Goal: Task Accomplishment & Management: Use online tool/utility

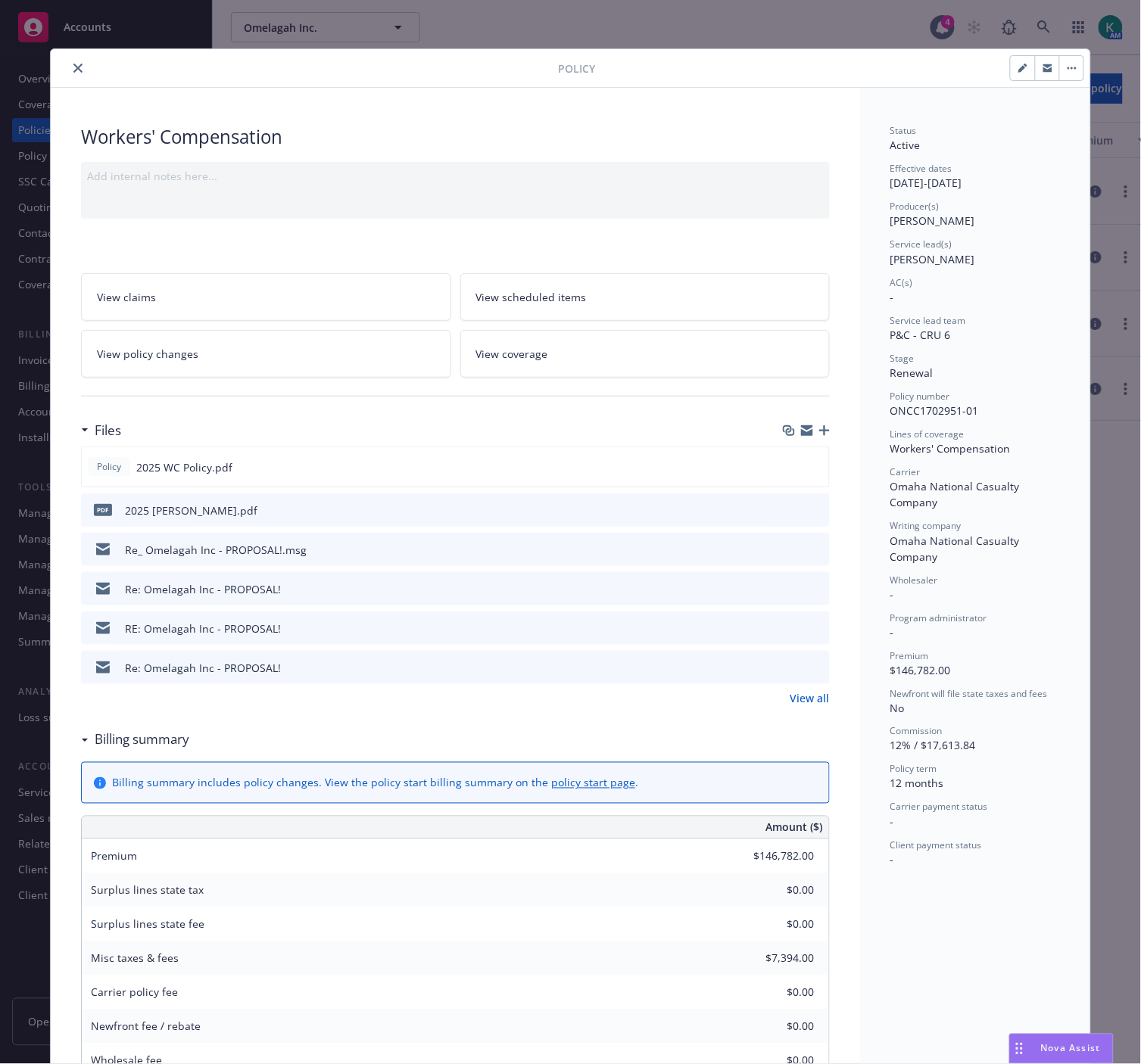
click at [74, 69] on icon "close" at bounding box center [78, 68] width 9 height 9
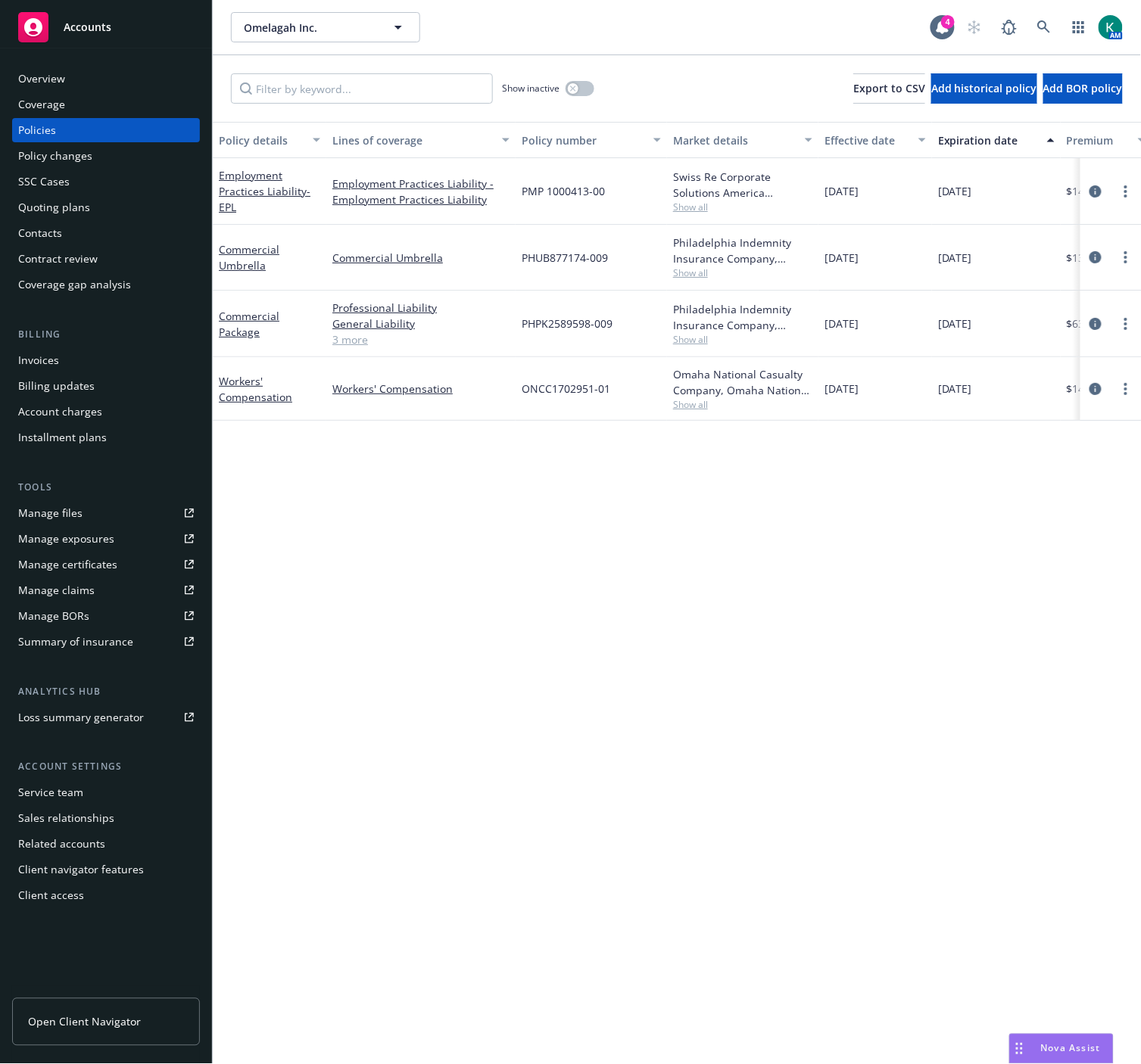
click at [732, 840] on div "Policy details Lines of coverage Policy number Market details Effective date Ex…" at bounding box center [677, 593] width 928 height 943
click at [526, 36] on div "Omelagah Inc. Omelagah Inc." at bounding box center [580, 27] width 699 height 30
click at [54, 207] on div "Quoting plans" at bounding box center [54, 207] width 72 height 24
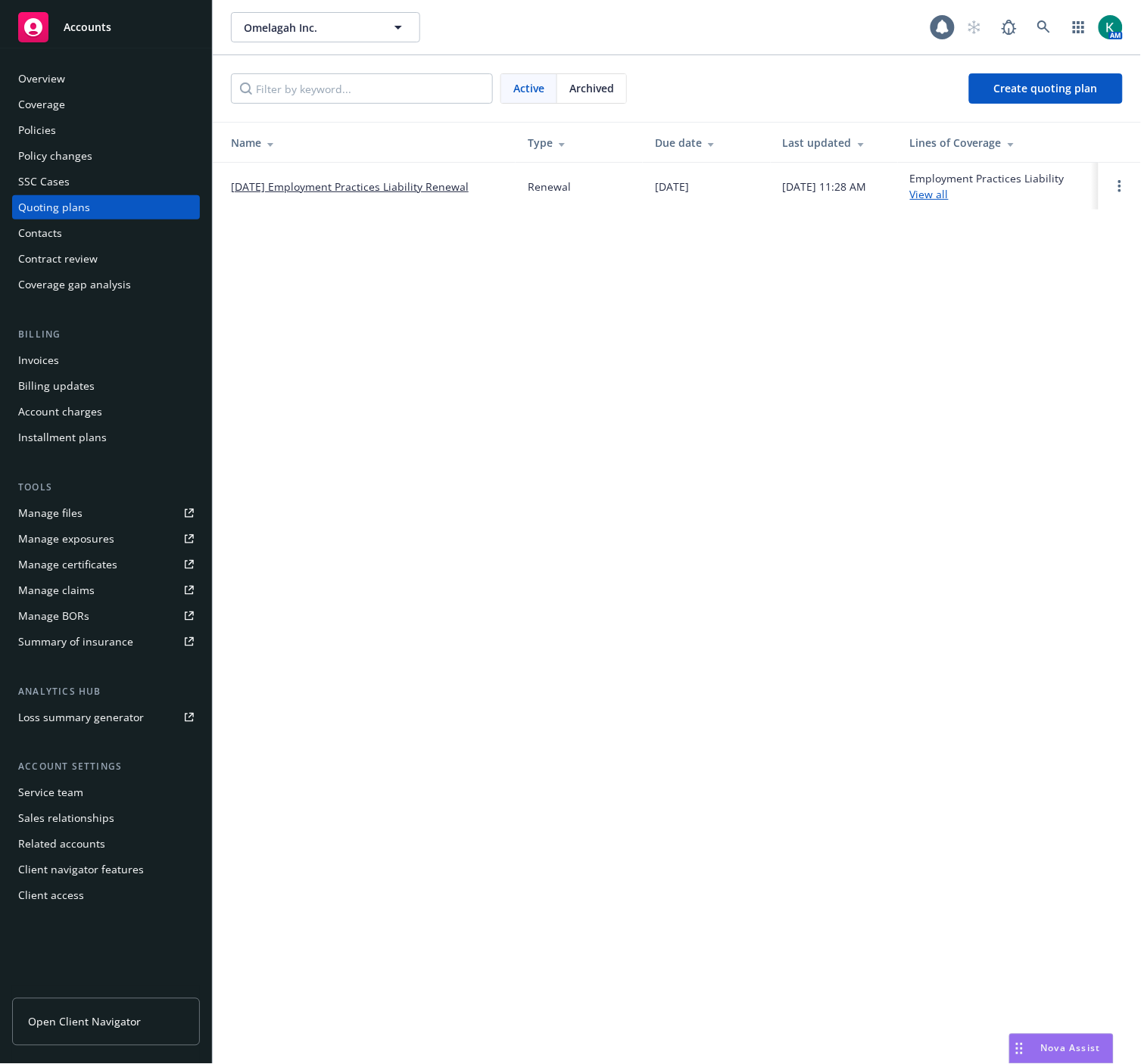
click at [453, 182] on link "08/20/25 Employment Practices Liability Renewal" at bounding box center [350, 186] width 238 height 16
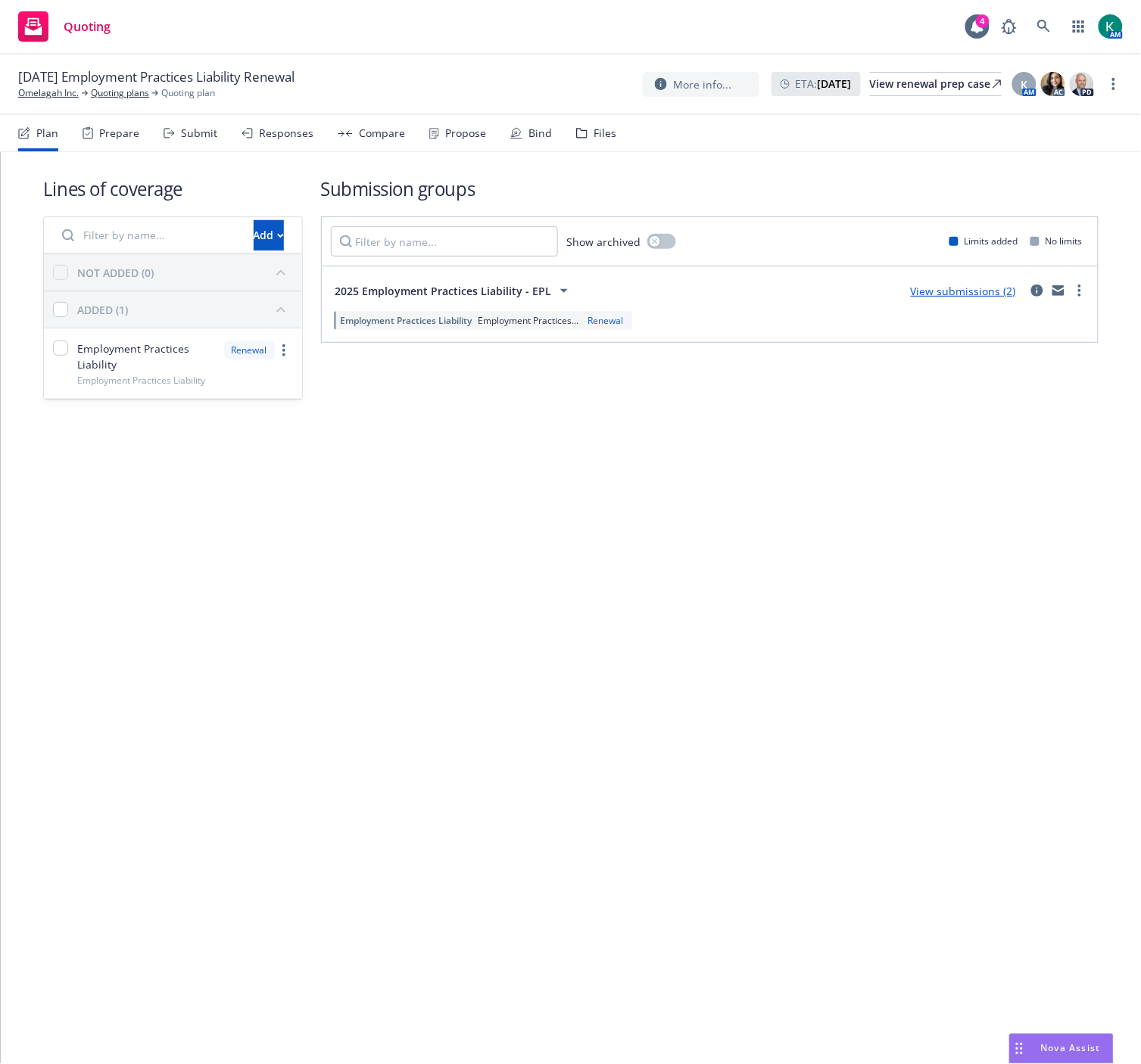
click at [196, 132] on div "Submit" at bounding box center [198, 133] width 36 height 12
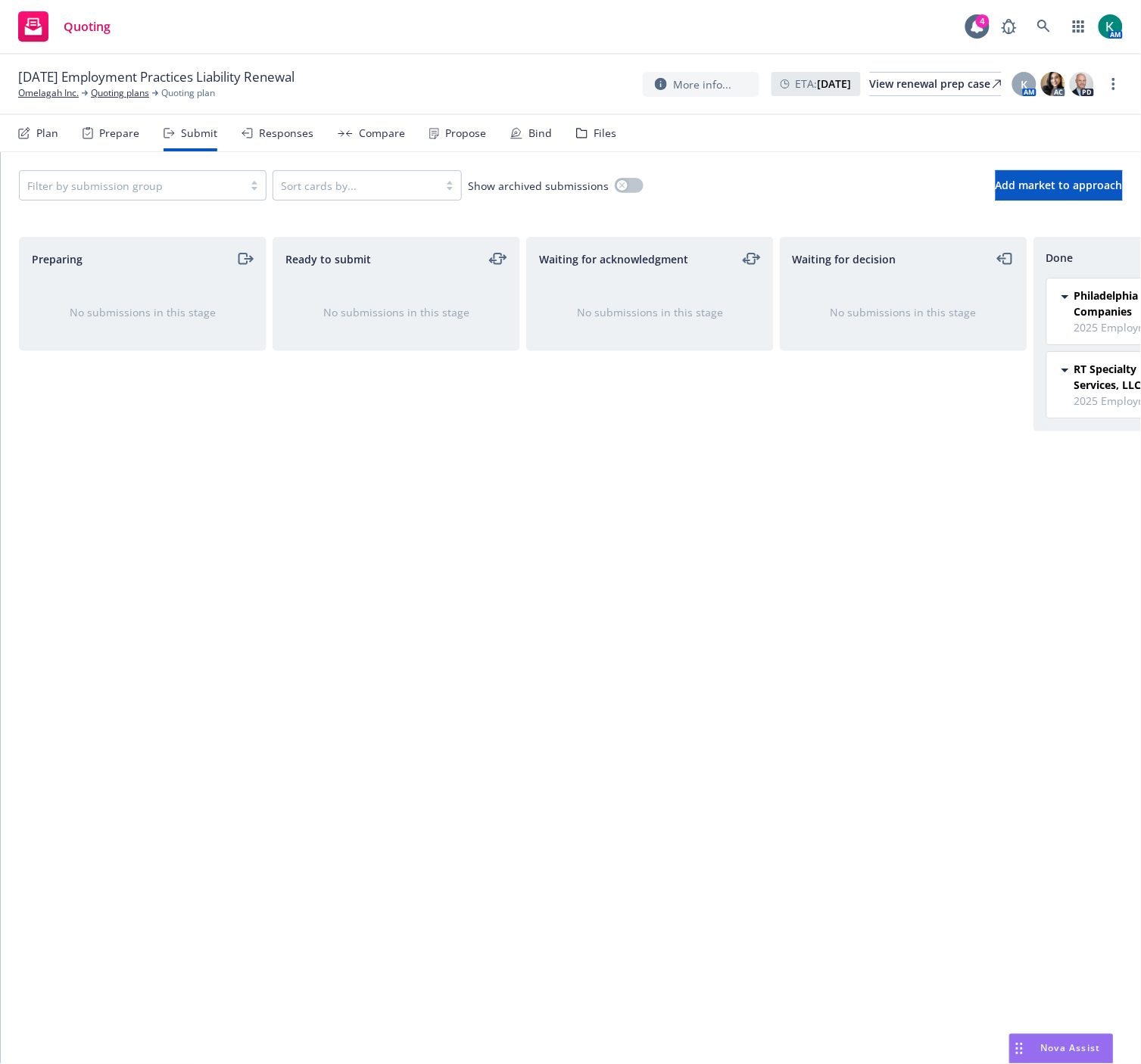
click at [295, 127] on div "Responses" at bounding box center [286, 133] width 54 height 12
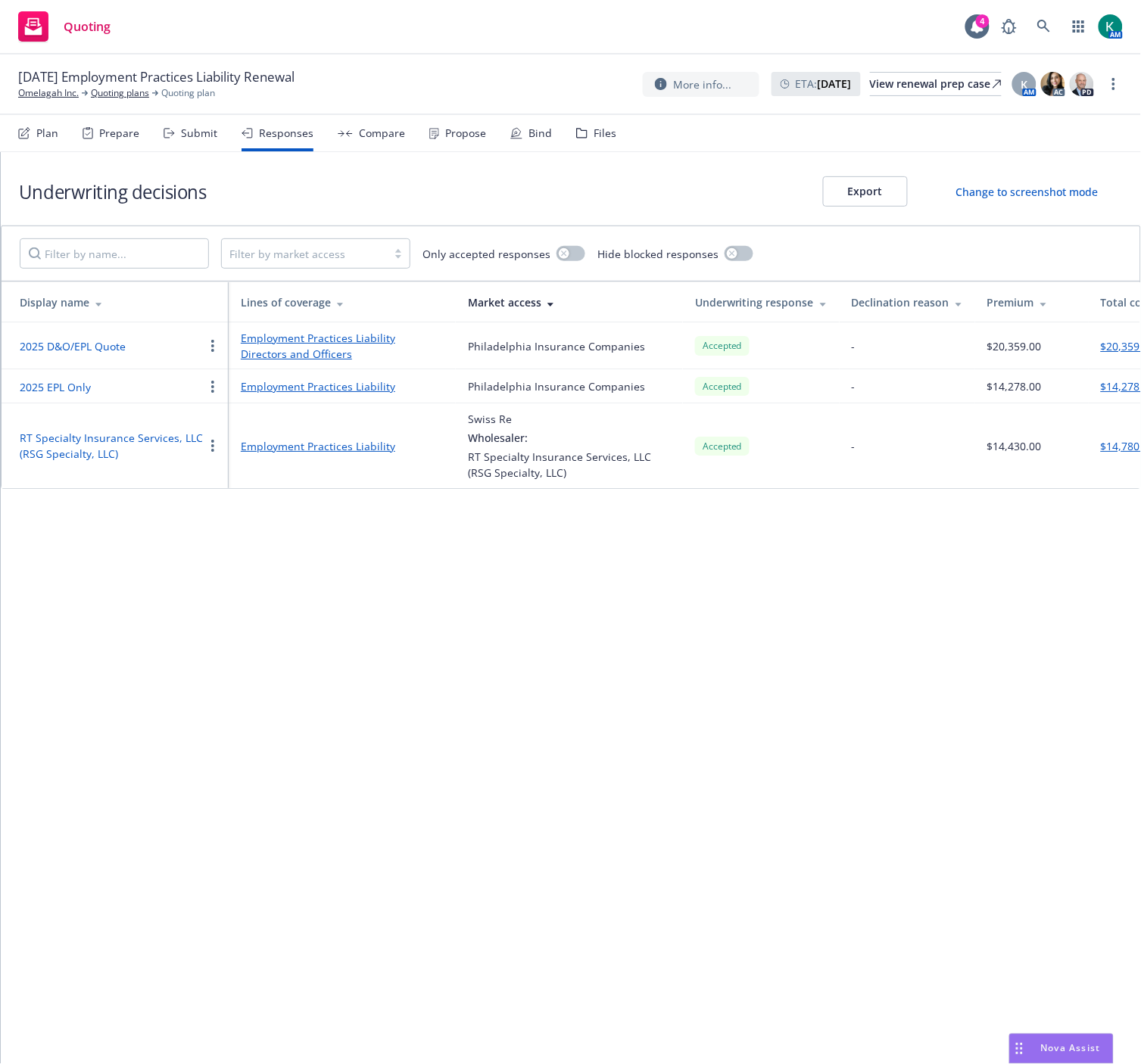
click at [458, 129] on div "Propose" at bounding box center [466, 133] width 41 height 12
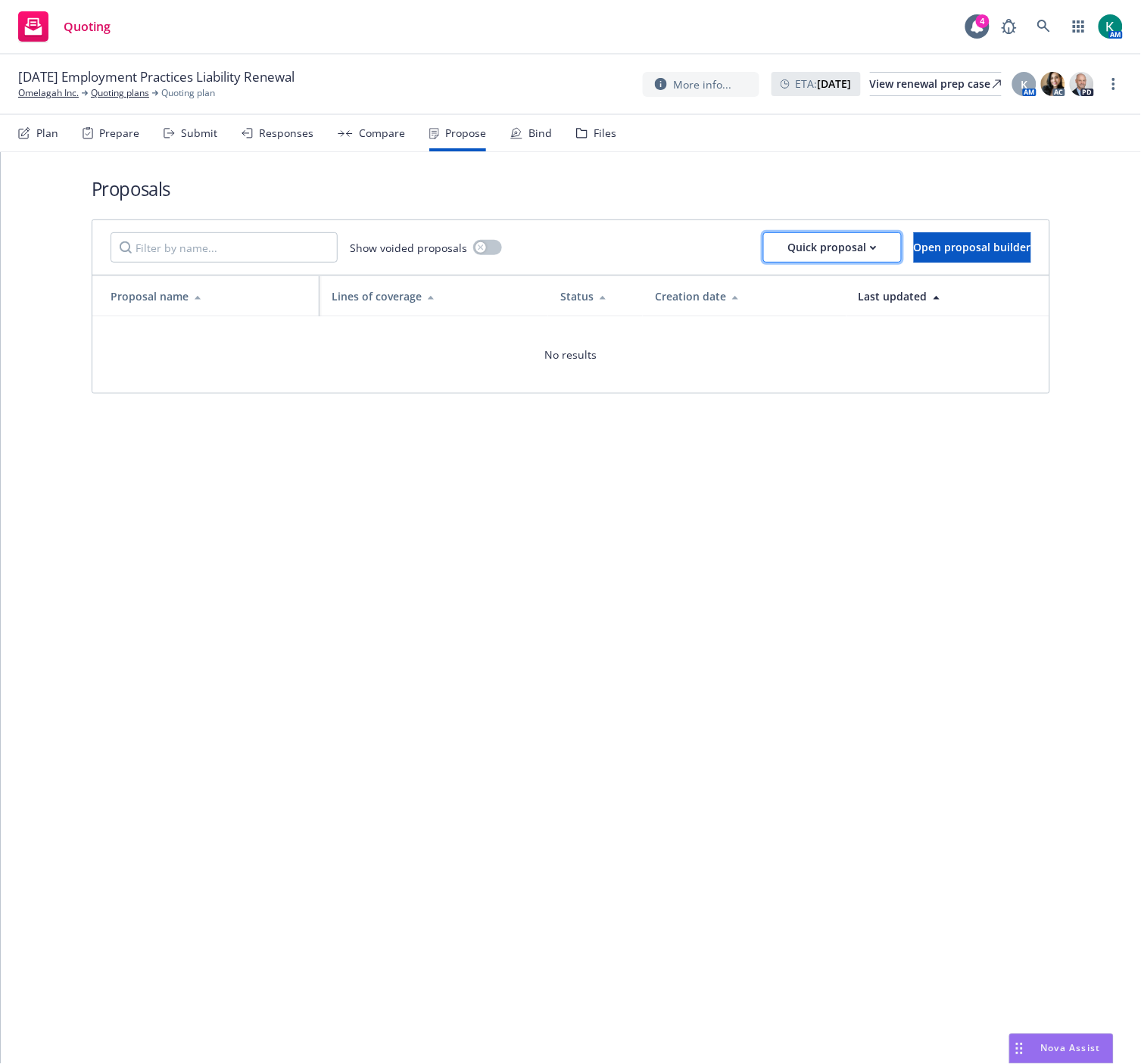
drag, startPoint x: 760, startPoint y: 232, endPoint x: 758, endPoint y: 240, distance: 8.2
click at [788, 233] on div "Quick proposal" at bounding box center [832, 247] width 89 height 29
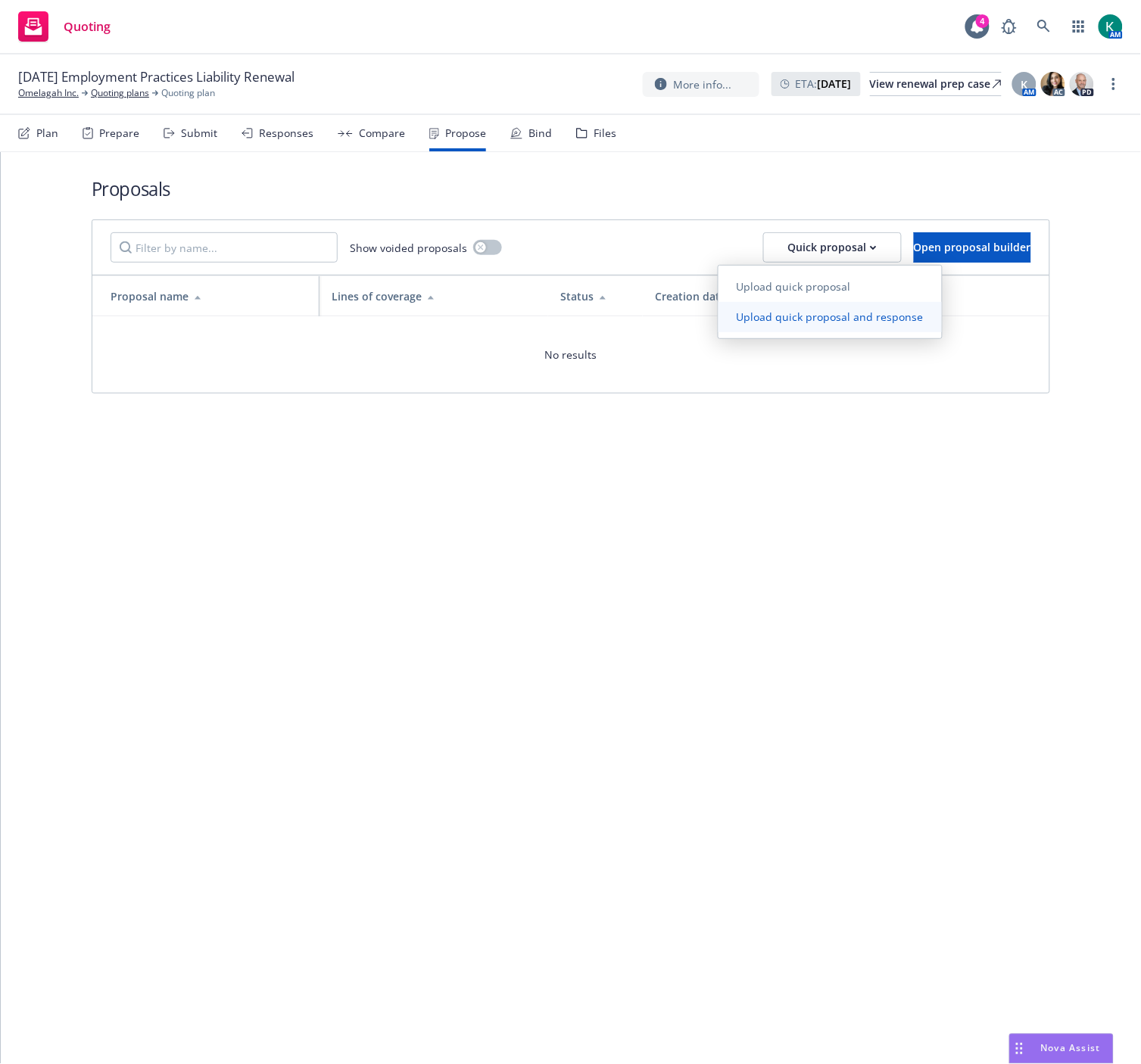
click at [776, 321] on span "Upload quick proposal and response" at bounding box center [830, 317] width 223 height 15
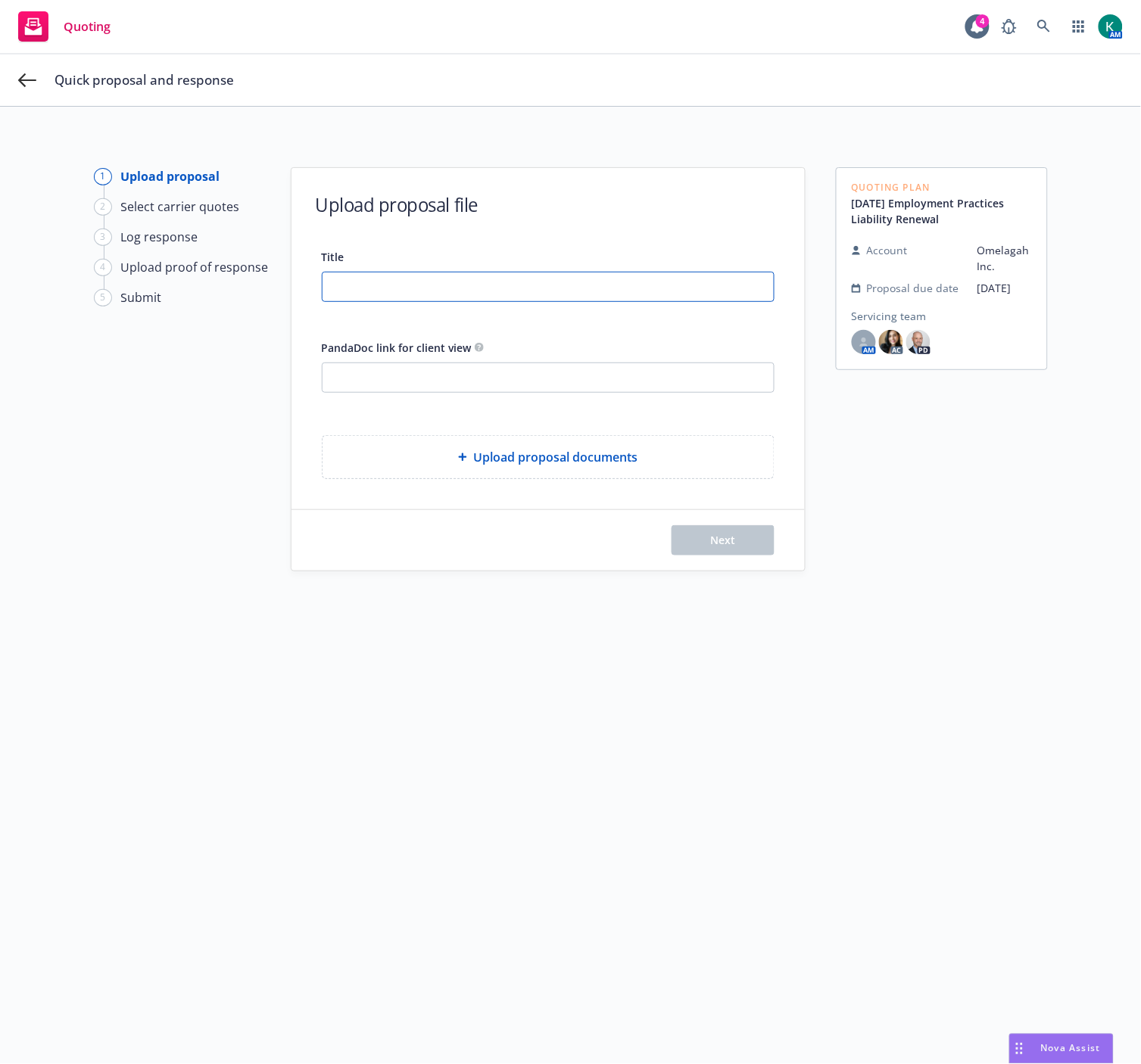
click at [413, 290] on input "Title" at bounding box center [548, 286] width 451 height 29
type input "2025 EPL"
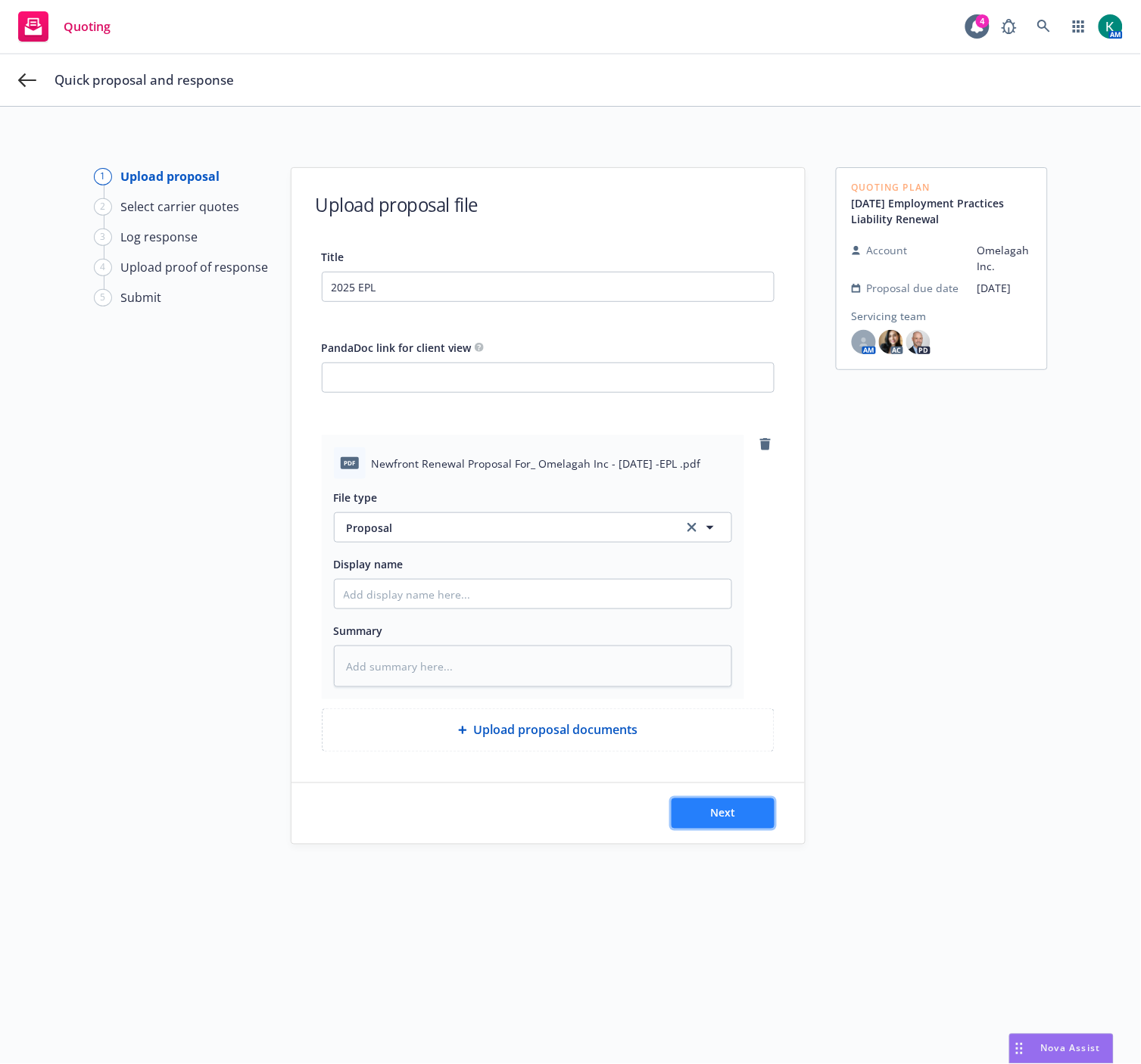
click at [687, 823] on button "Next" at bounding box center [723, 813] width 103 height 30
type textarea "x"
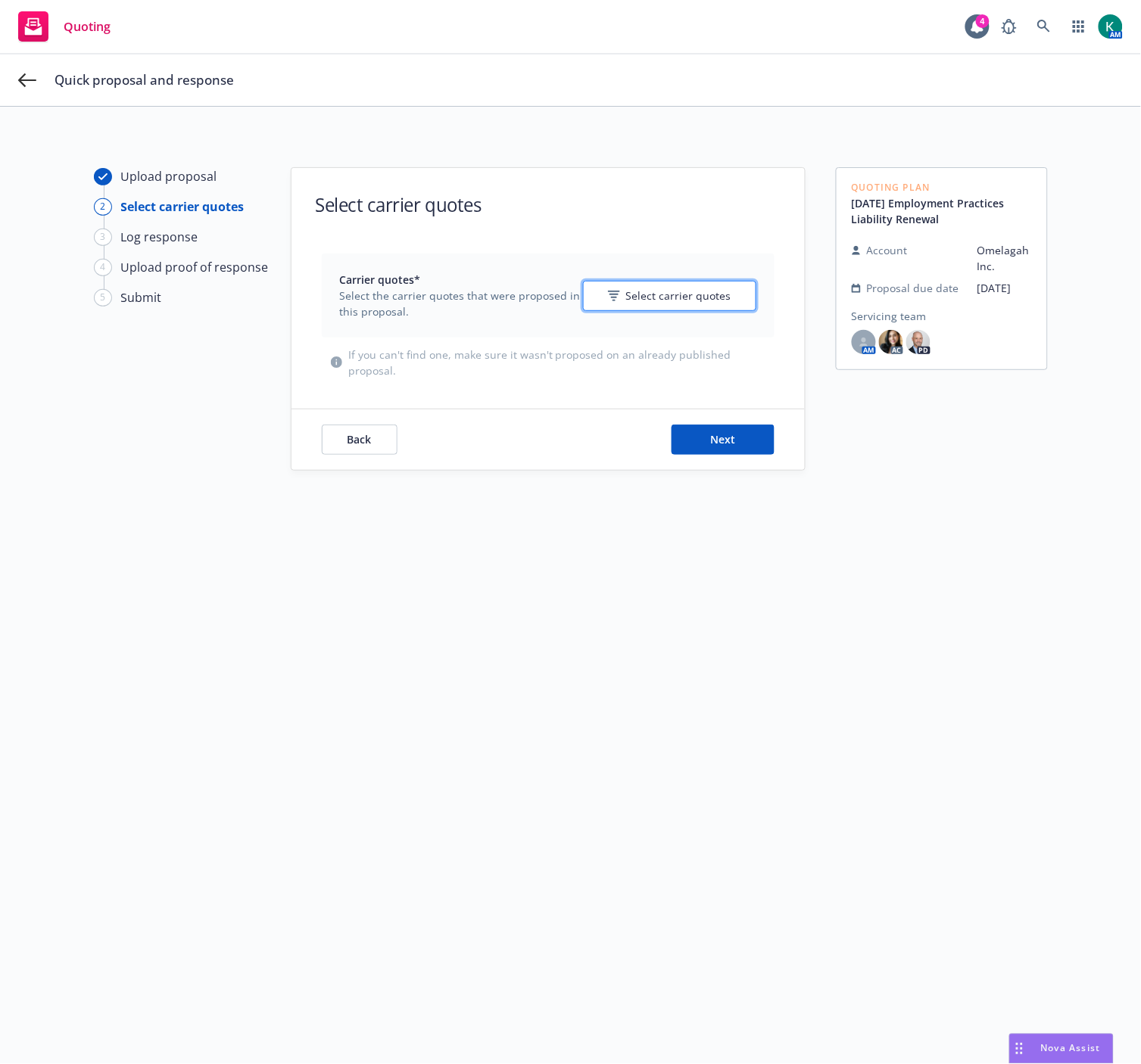
click at [667, 290] on span "Select carrier quotes" at bounding box center [679, 295] width 105 height 16
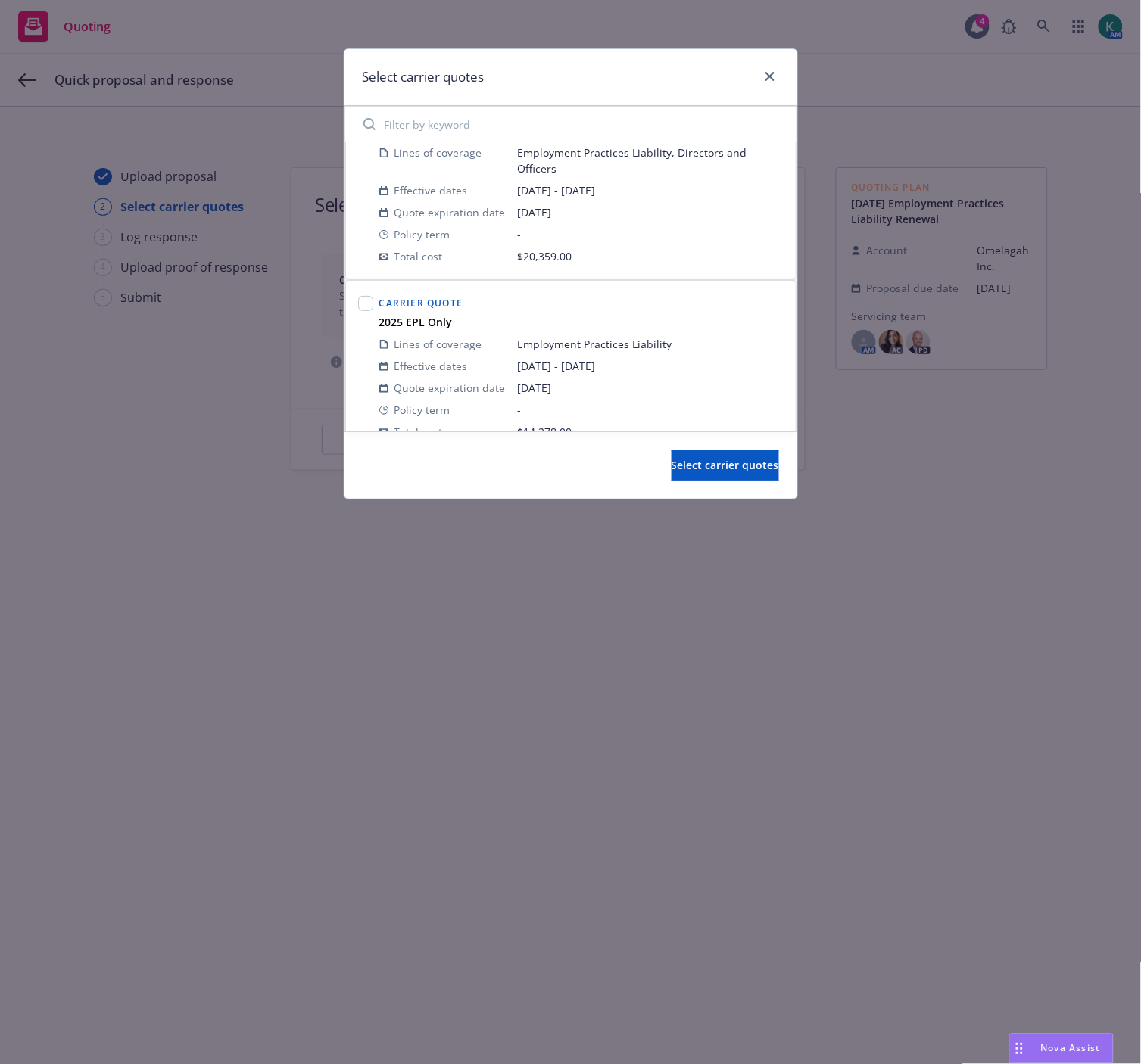
scroll to position [84, 0]
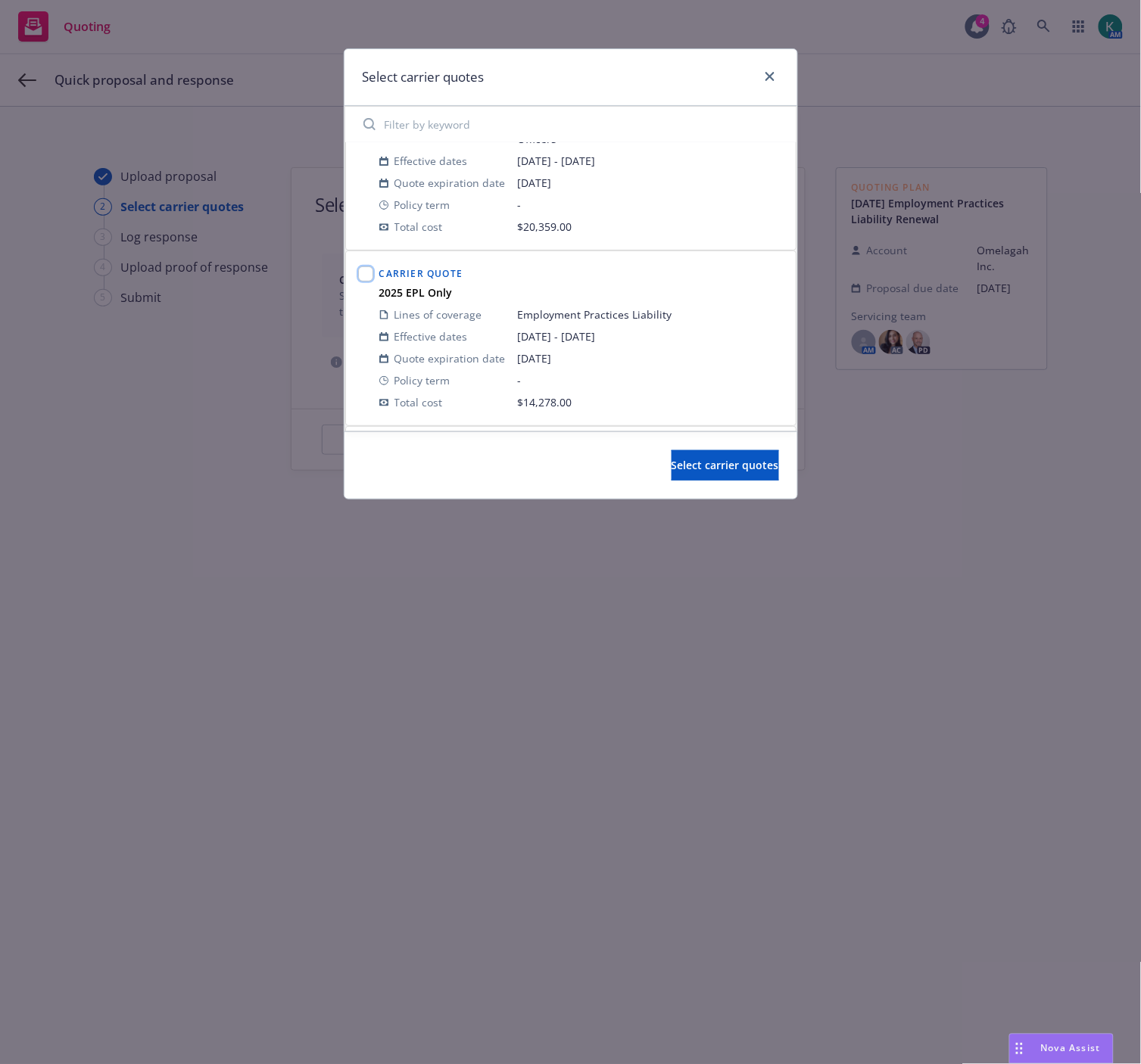
click at [362, 273] on input "checkbox" at bounding box center [365, 274] width 15 height 15
checkbox input "true"
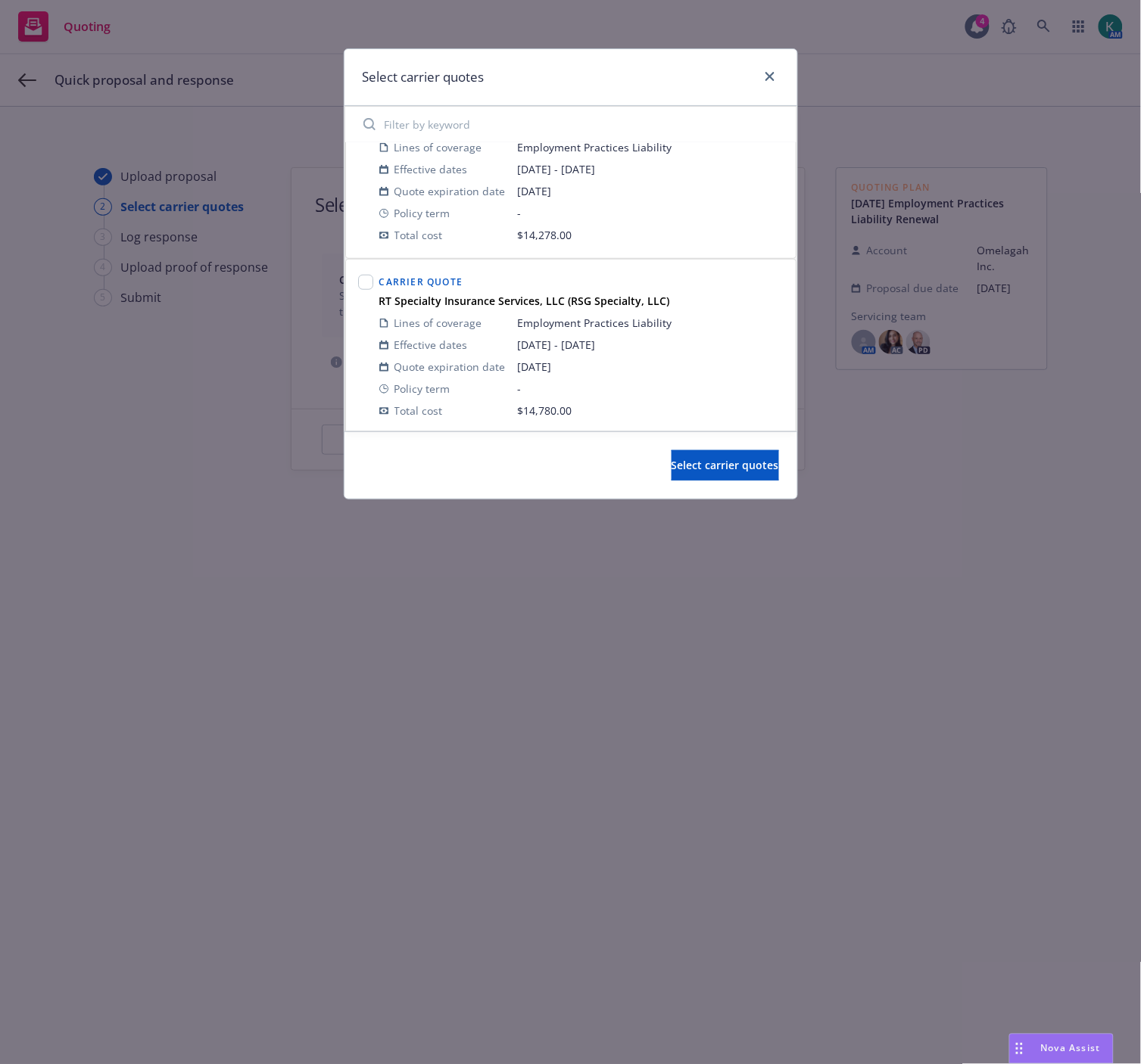
scroll to position [255, 0]
click at [677, 460] on span "Select carrier quotes" at bounding box center [725, 466] width 108 height 15
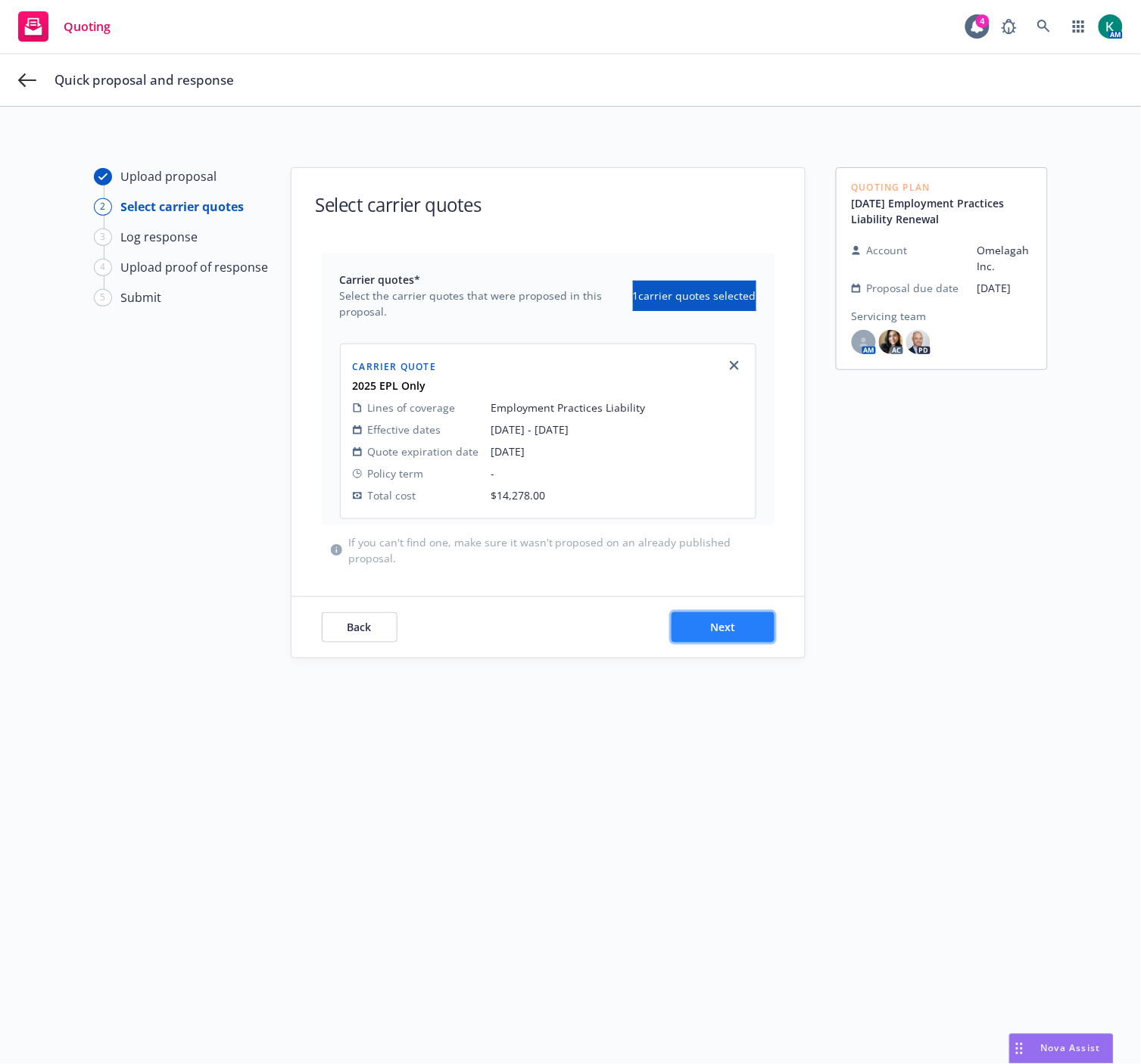
click at [685, 614] on button "Next" at bounding box center [723, 627] width 103 height 30
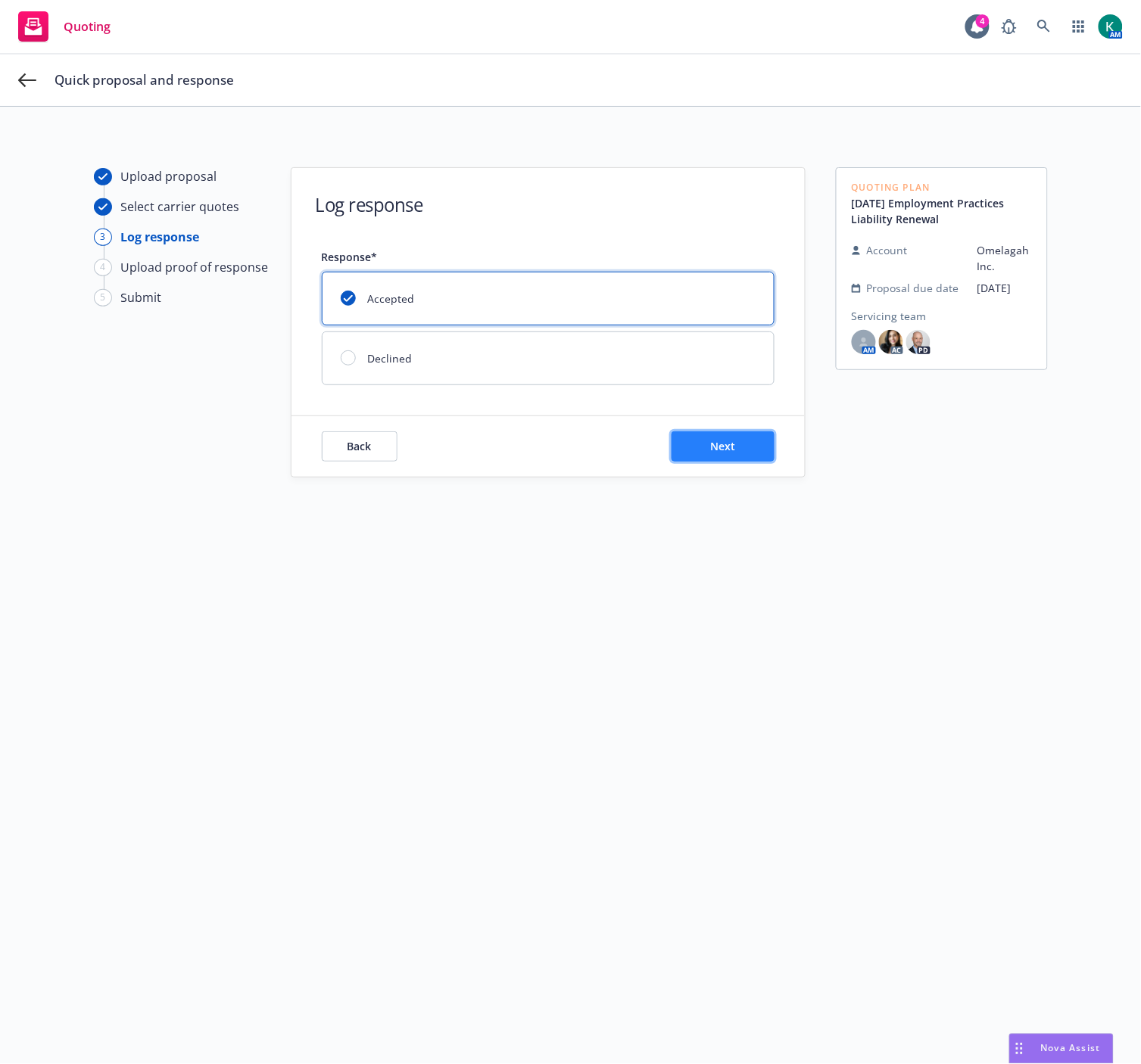
click at [699, 446] on button "Next" at bounding box center [723, 446] width 103 height 30
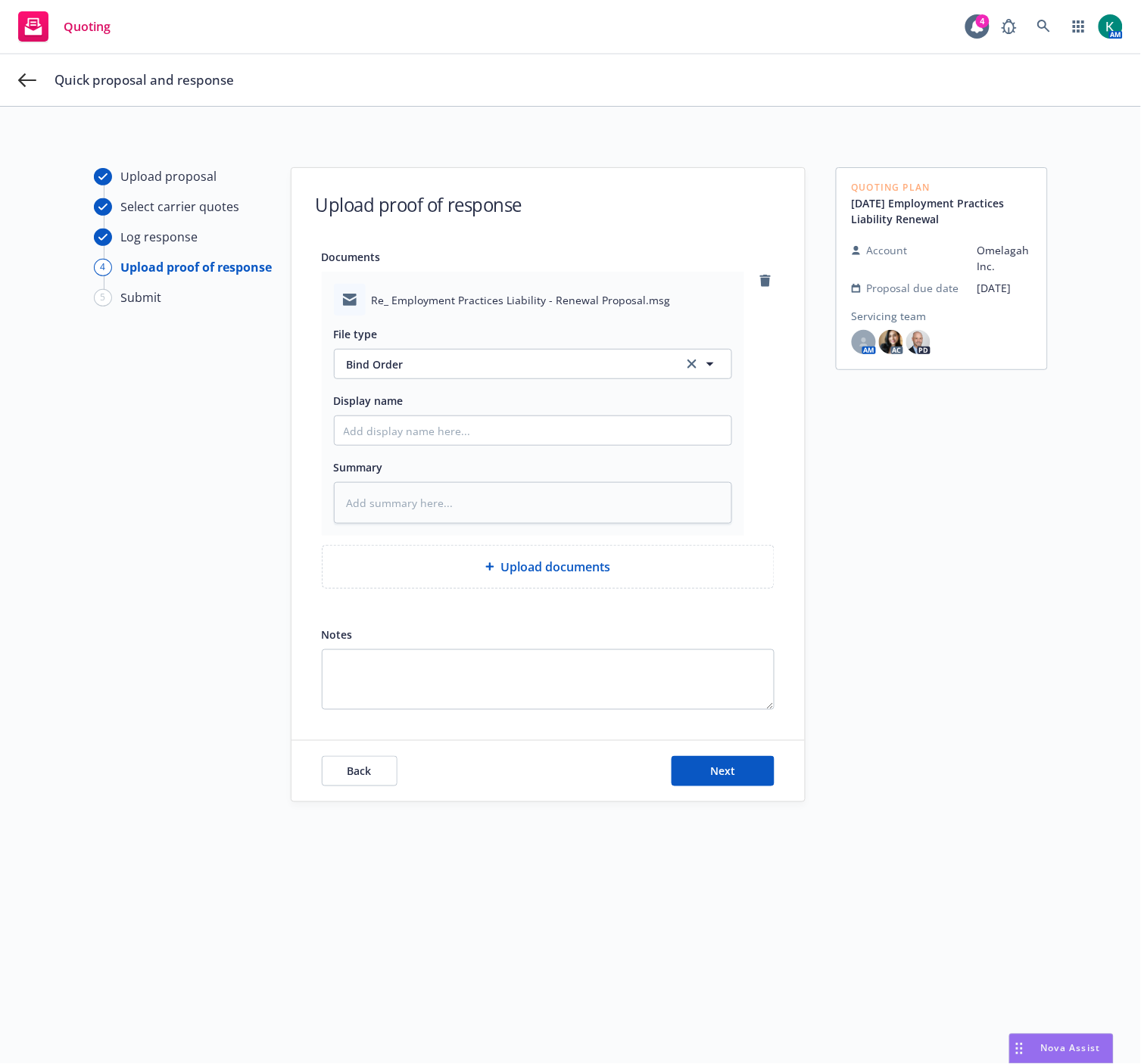
click at [706, 795] on div "Back Next" at bounding box center [548, 772] width 513 height 61
click at [710, 775] on span "Next" at bounding box center [722, 771] width 25 height 15
type textarea "x"
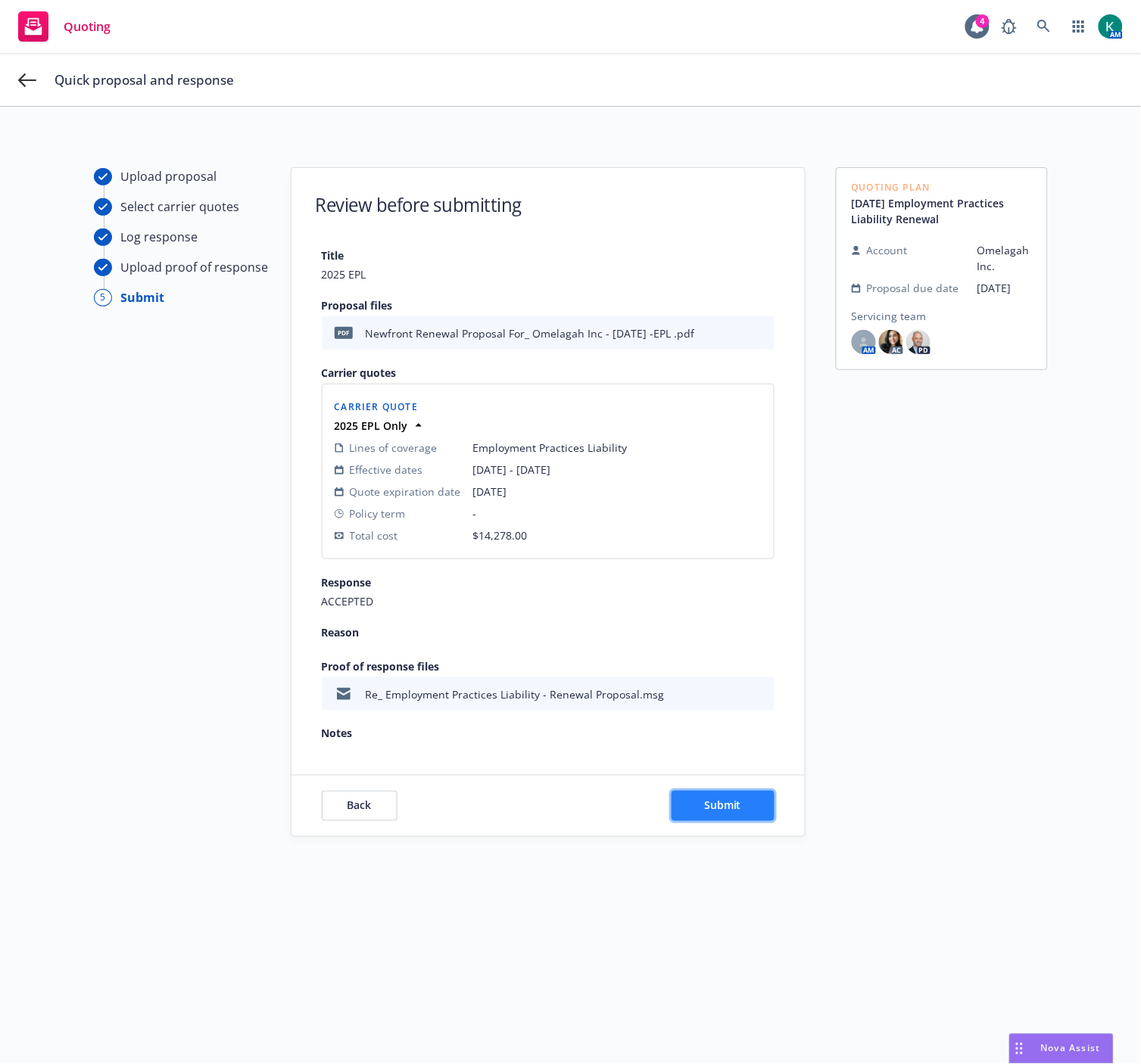
click at [729, 792] on button "Submit" at bounding box center [723, 806] width 103 height 30
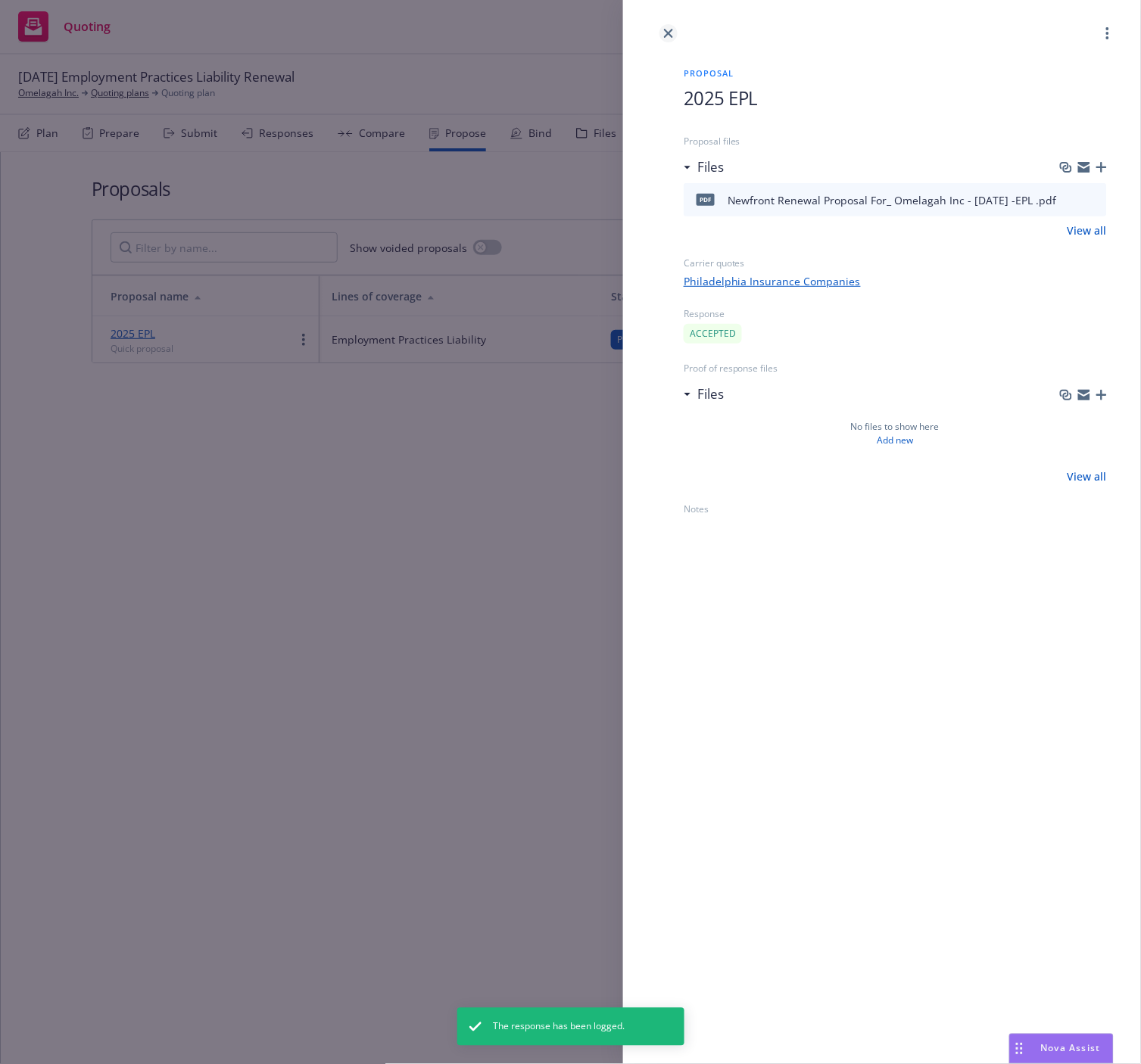
click at [672, 31] on icon "close" at bounding box center [669, 33] width 9 height 9
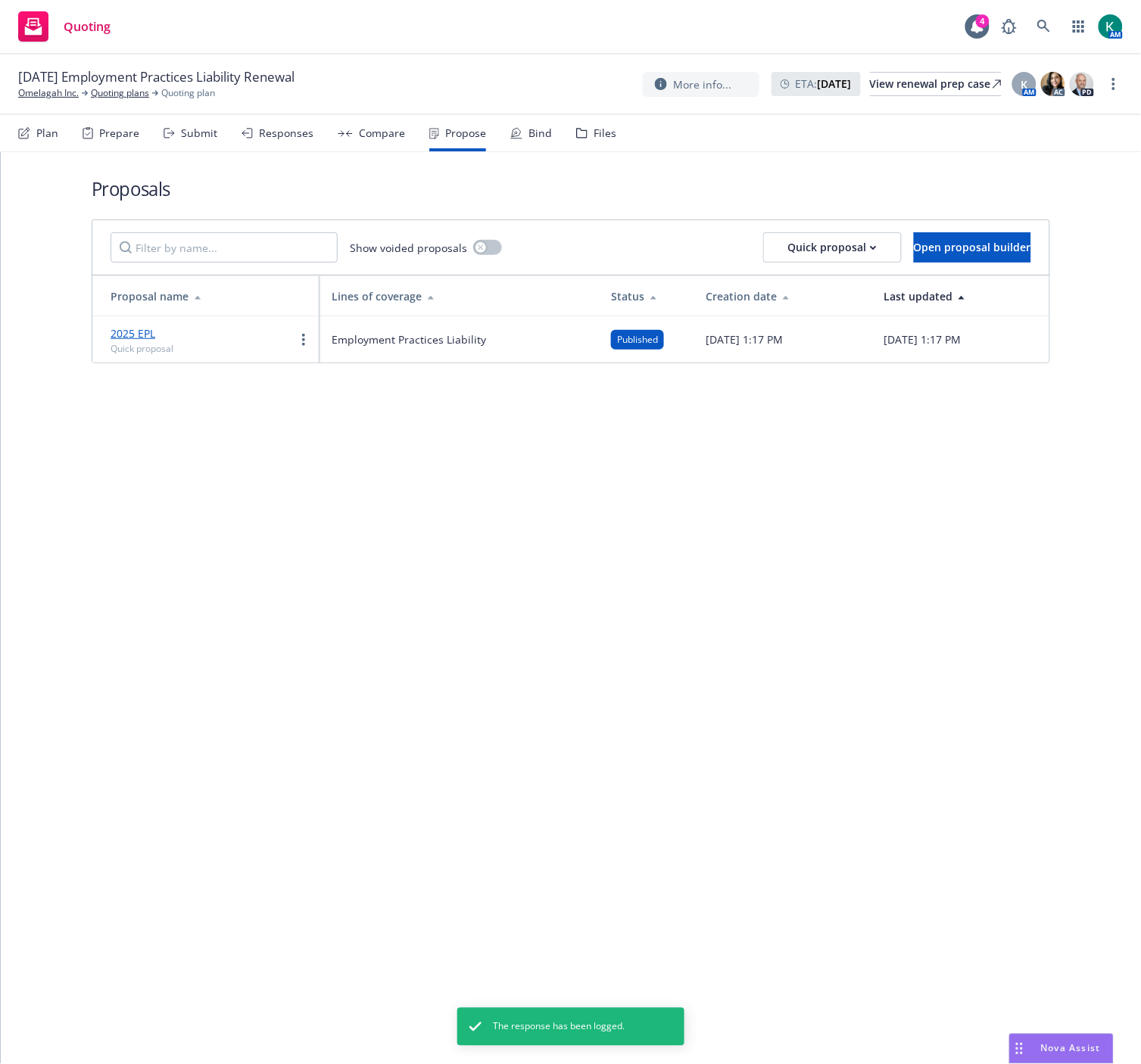
click at [513, 144] on div "Bind" at bounding box center [530, 133] width 42 height 36
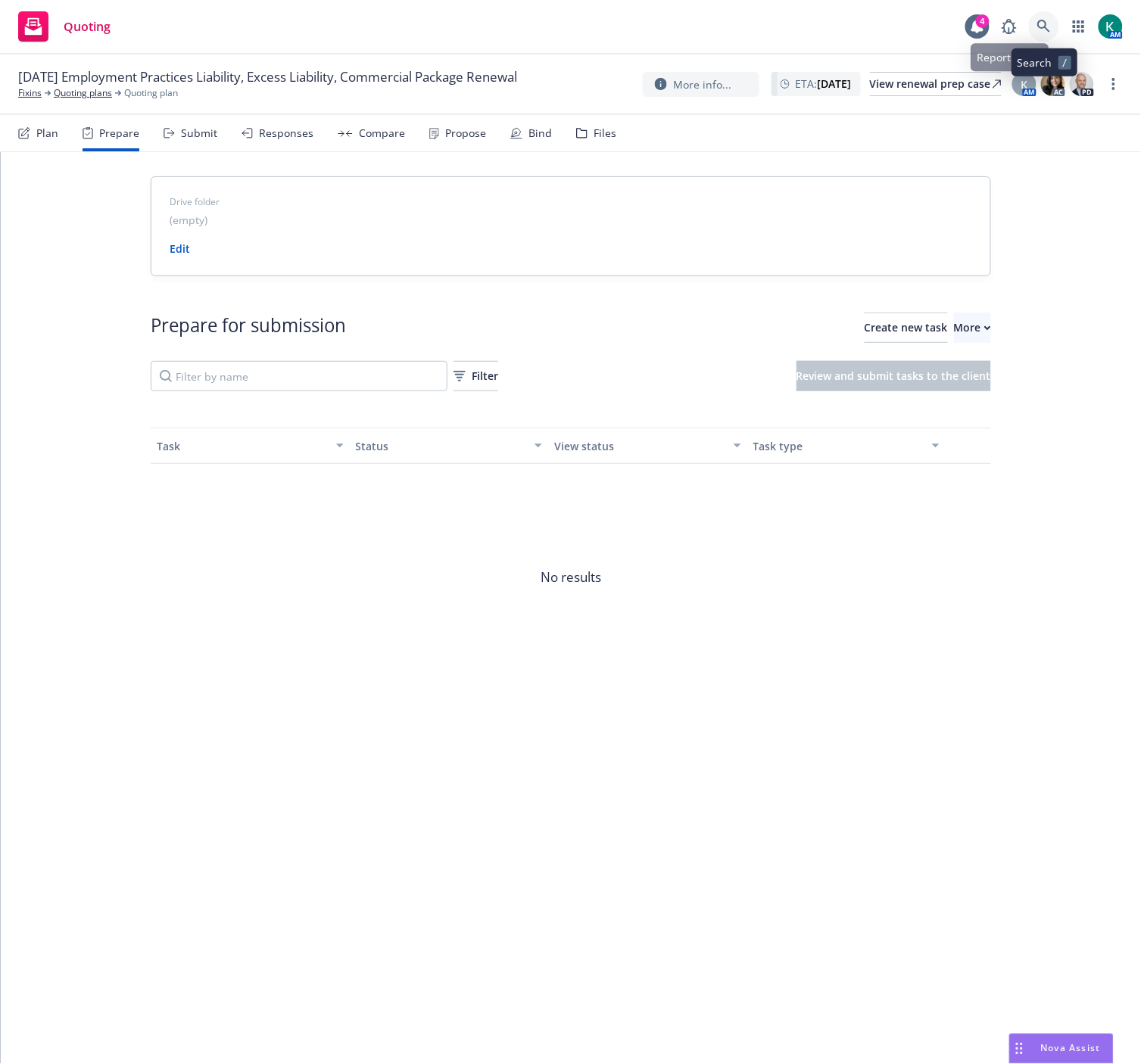
click at [1049, 33] on link at bounding box center [1043, 26] width 30 height 30
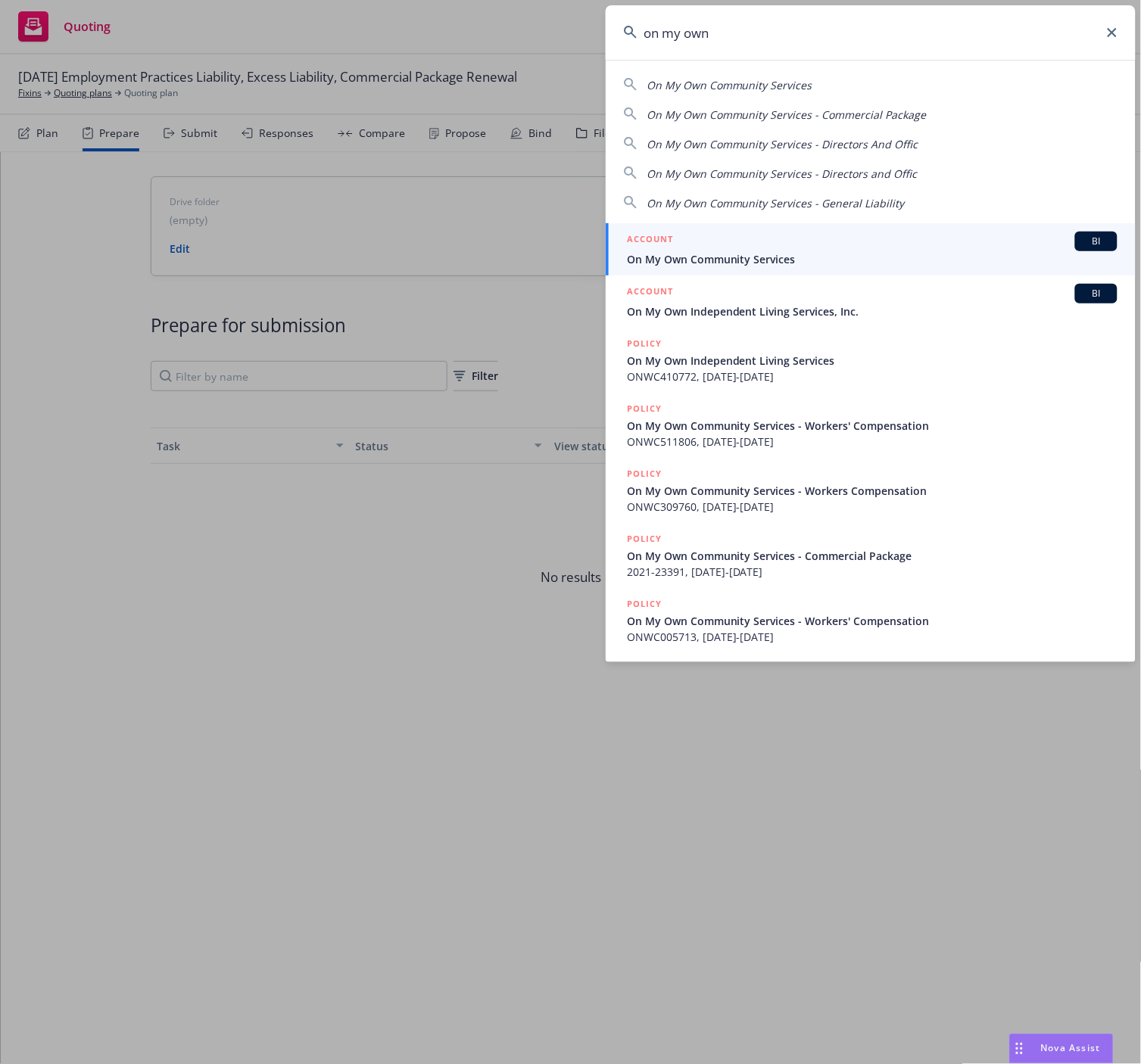
type input "on my own"
click at [708, 251] on div "ACCOUNT BI" at bounding box center [873, 241] width 491 height 19
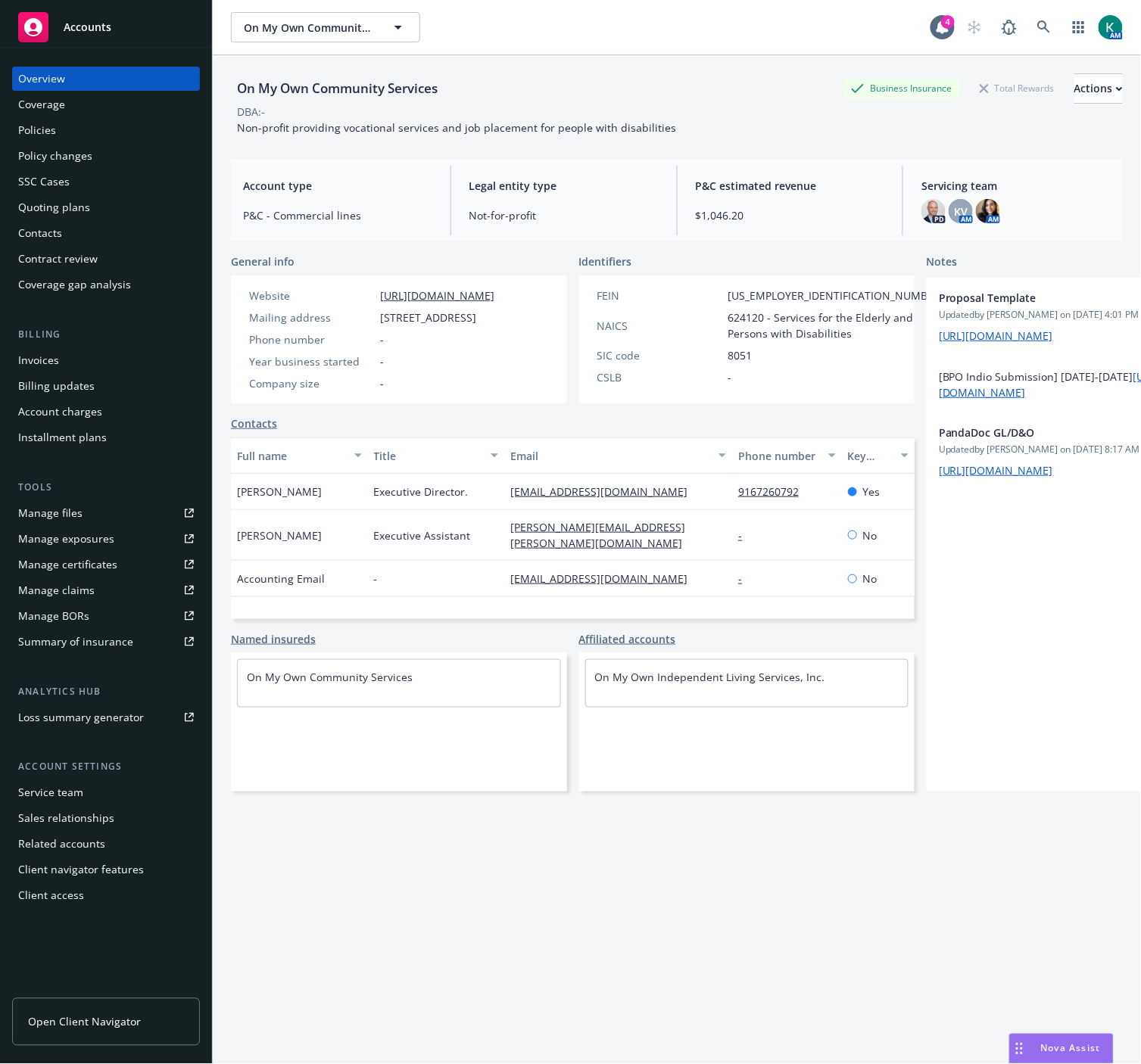
click at [100, 517] on link "Manage files" at bounding box center [106, 513] width 188 height 24
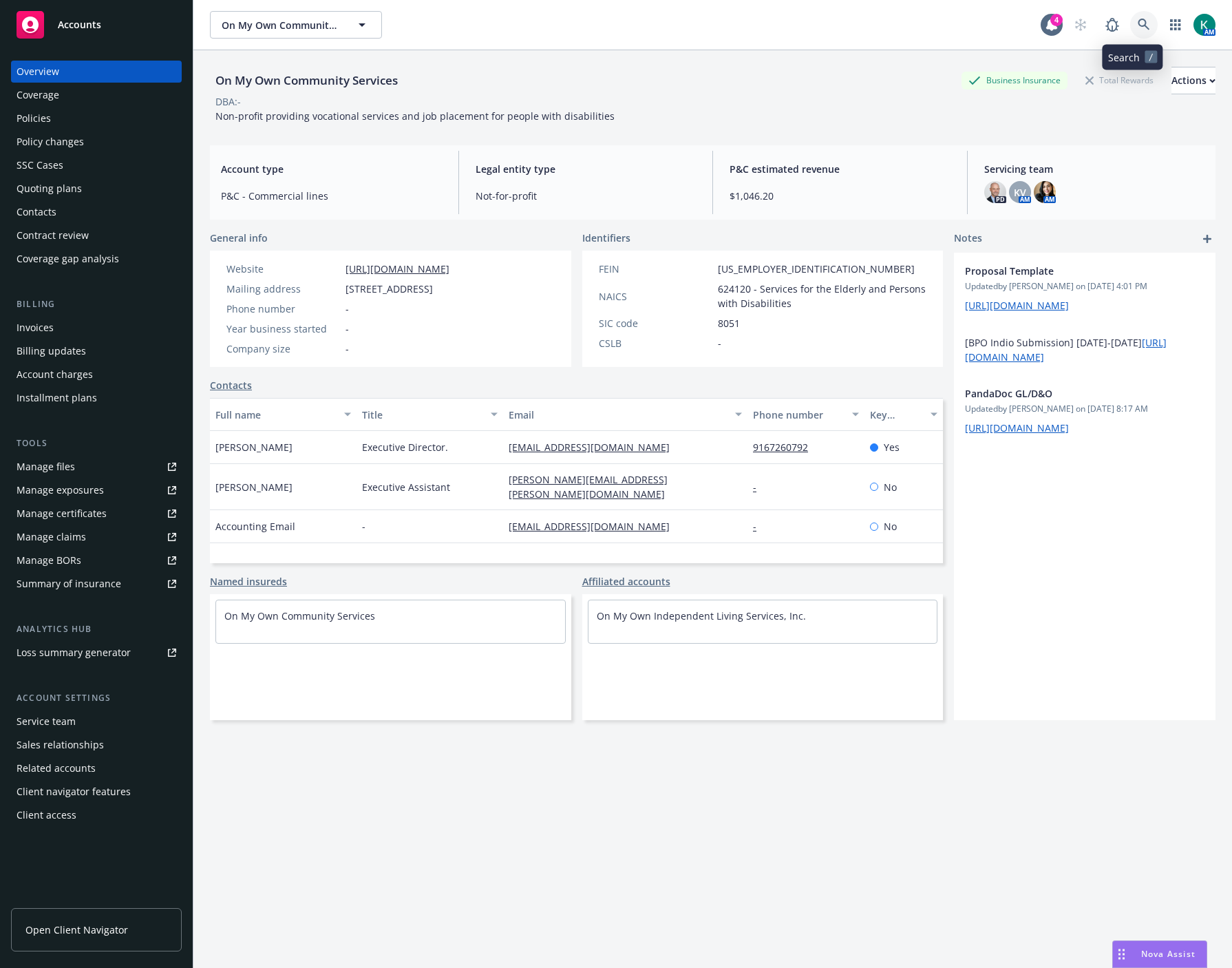
click at [1037, 24] on icon at bounding box center [1144, 24] width 13 height 13
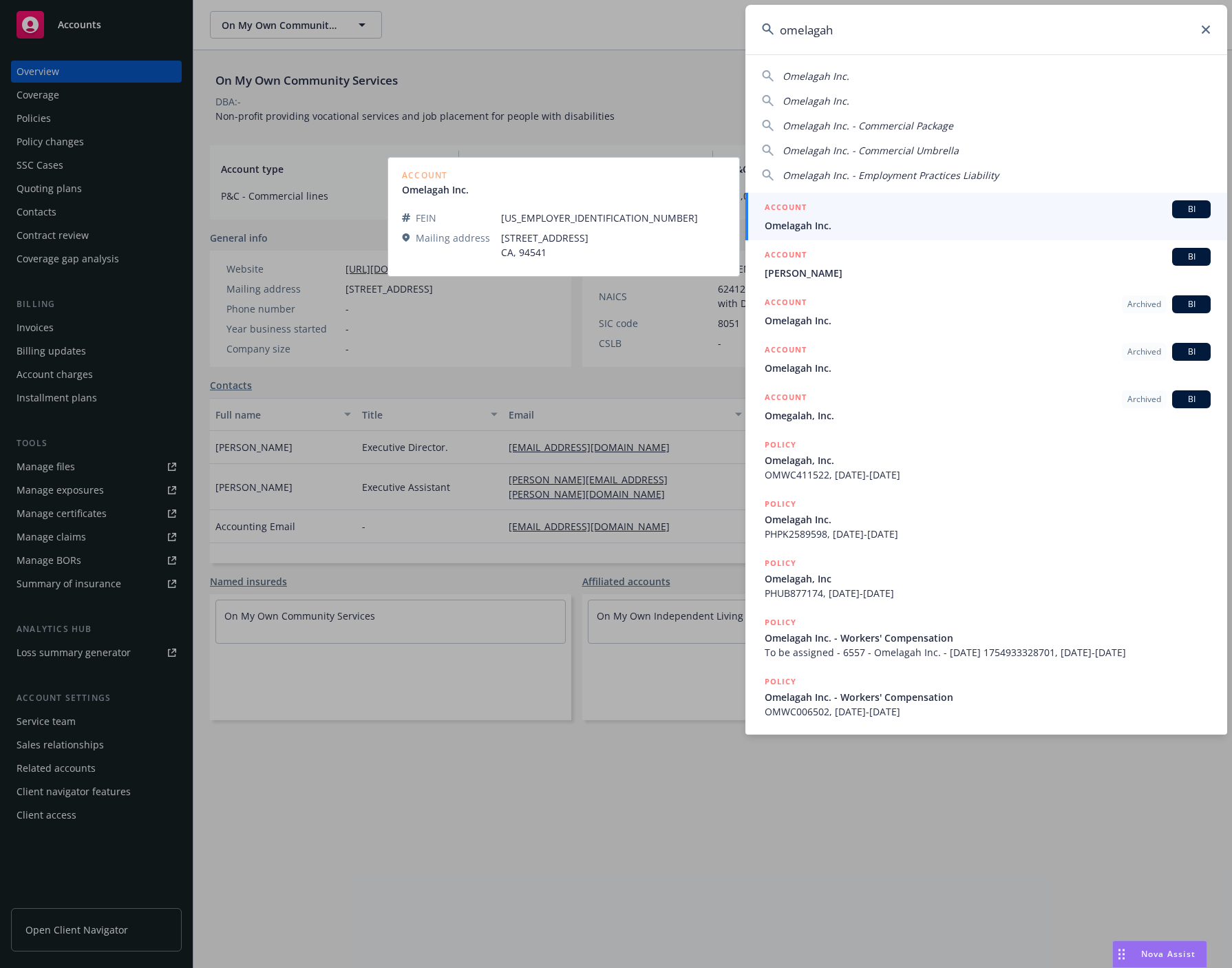
type input "omelagah"
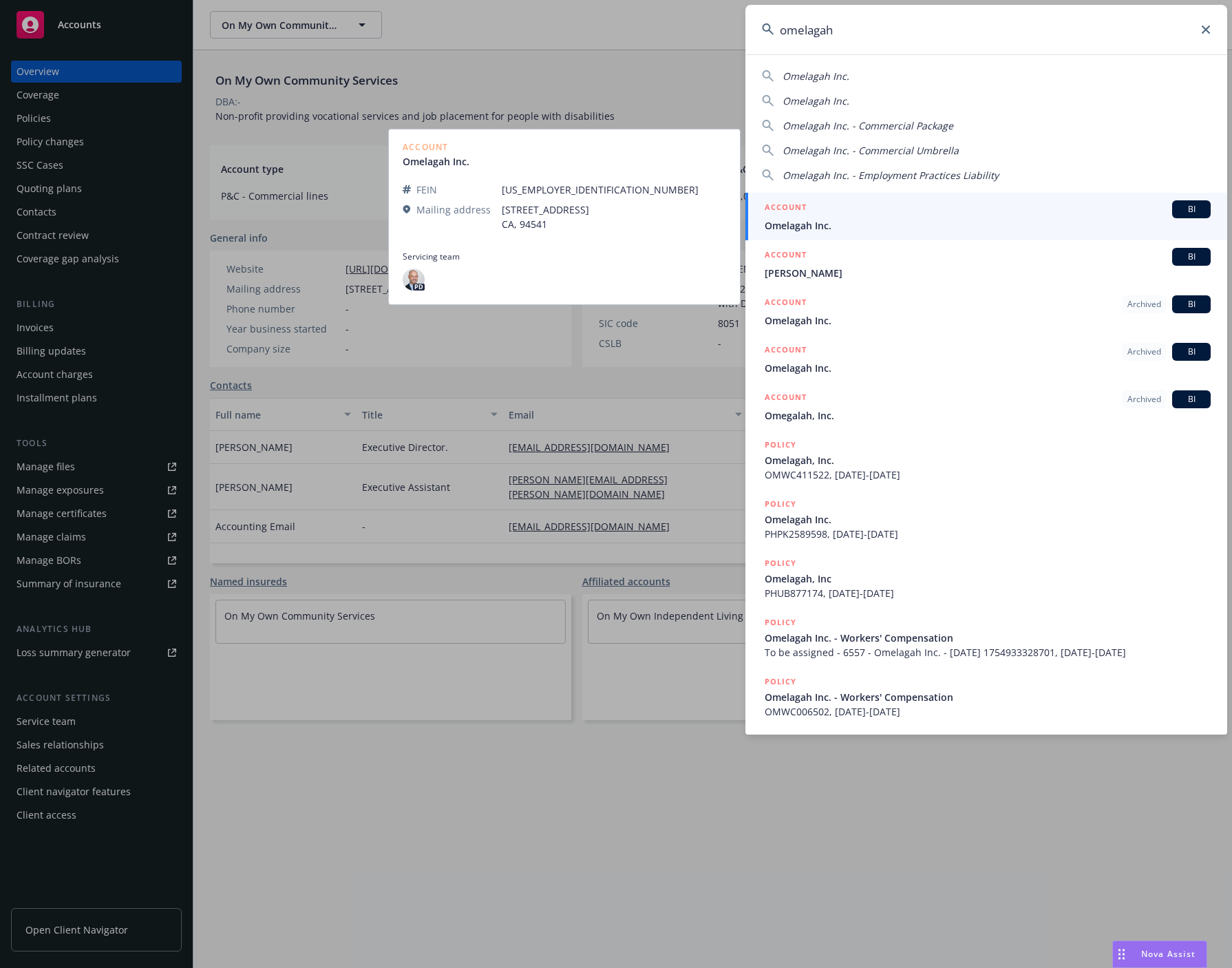
click at [808, 215] on div "ACCOUNT BI" at bounding box center [988, 209] width 446 height 18
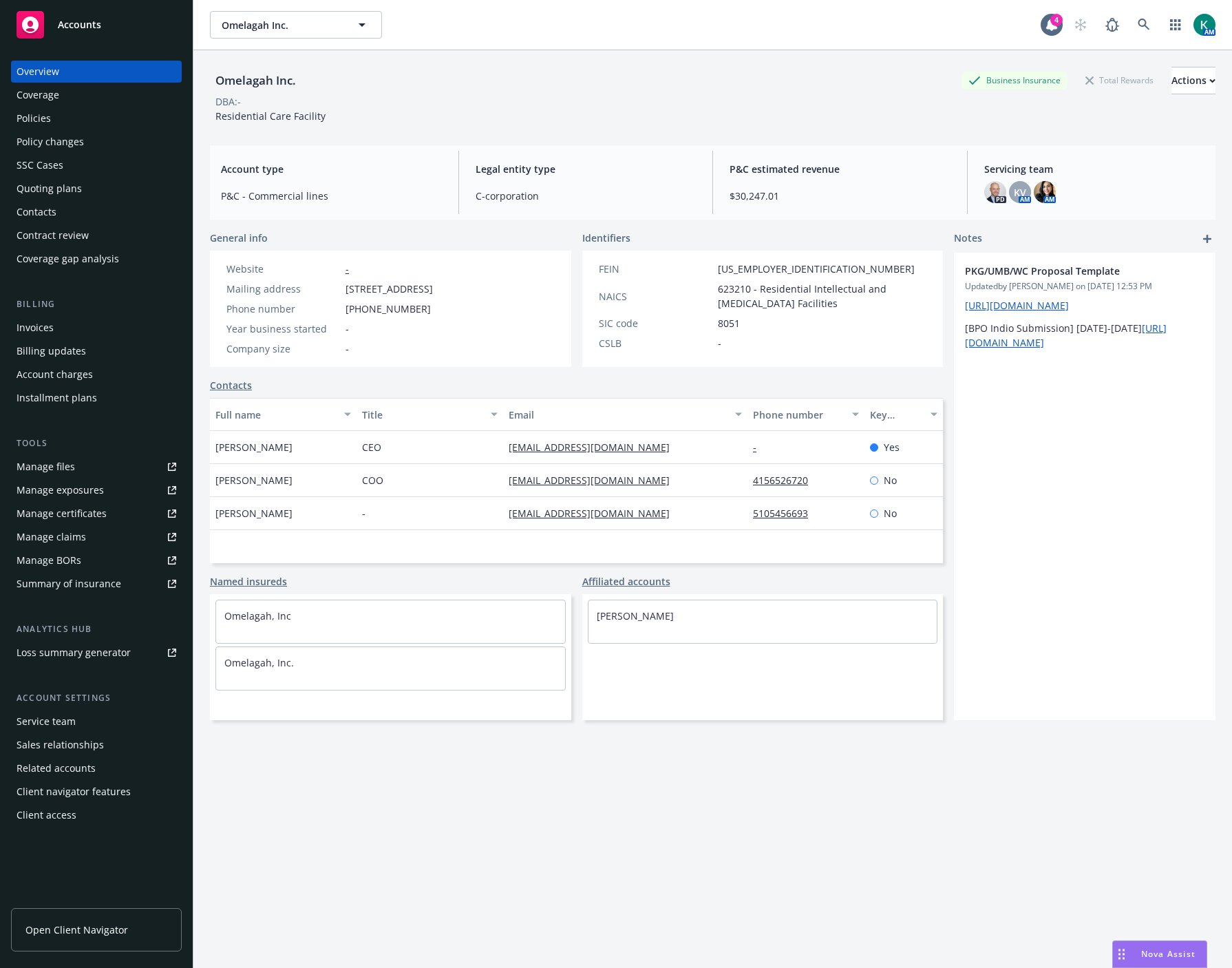
click at [60, 582] on div "Summary of insurance" at bounding box center [69, 584] width 105 height 22
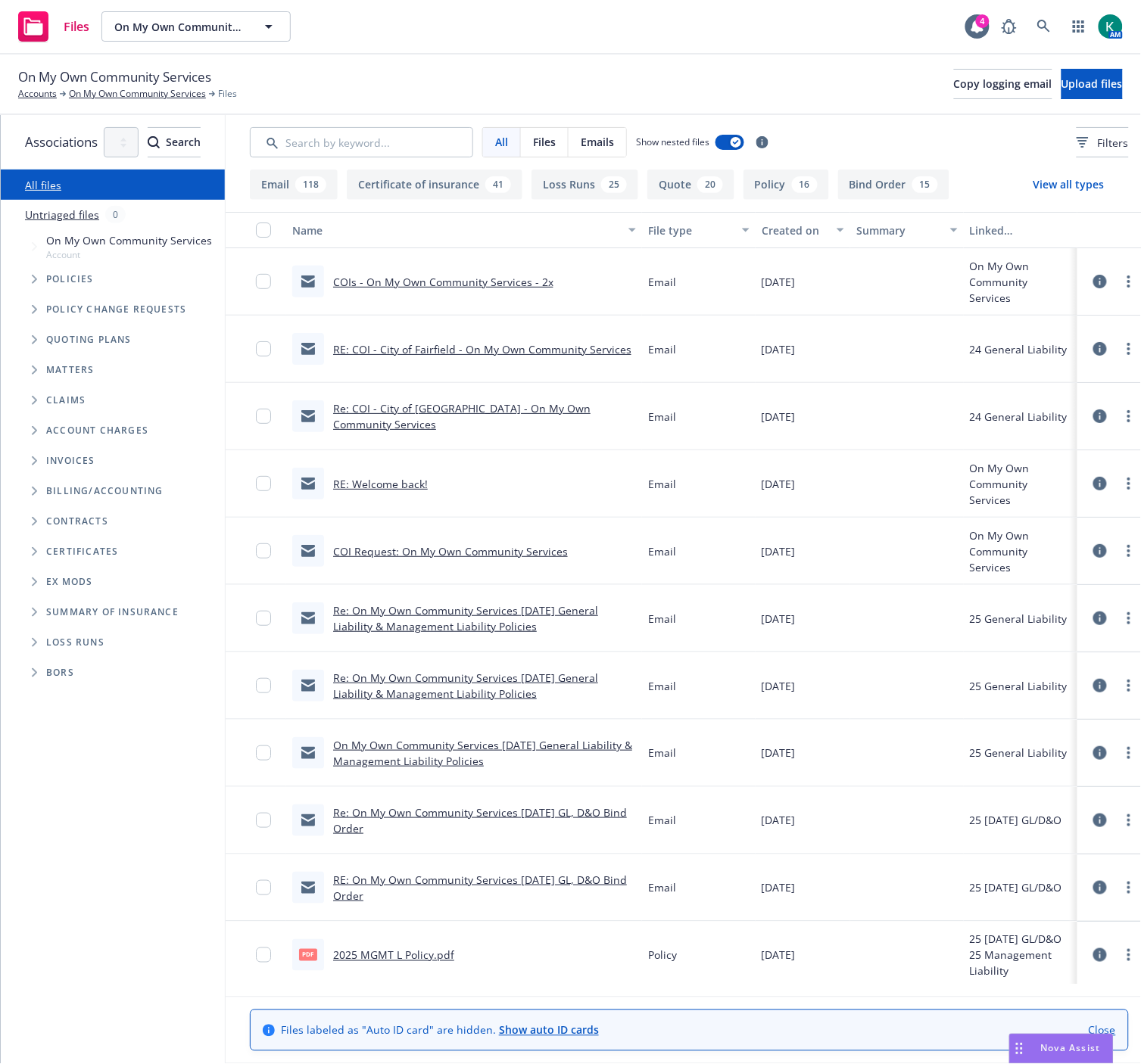
click at [508, 277] on link "COIs - On My Own Community Services - 2x" at bounding box center [443, 282] width 220 height 15
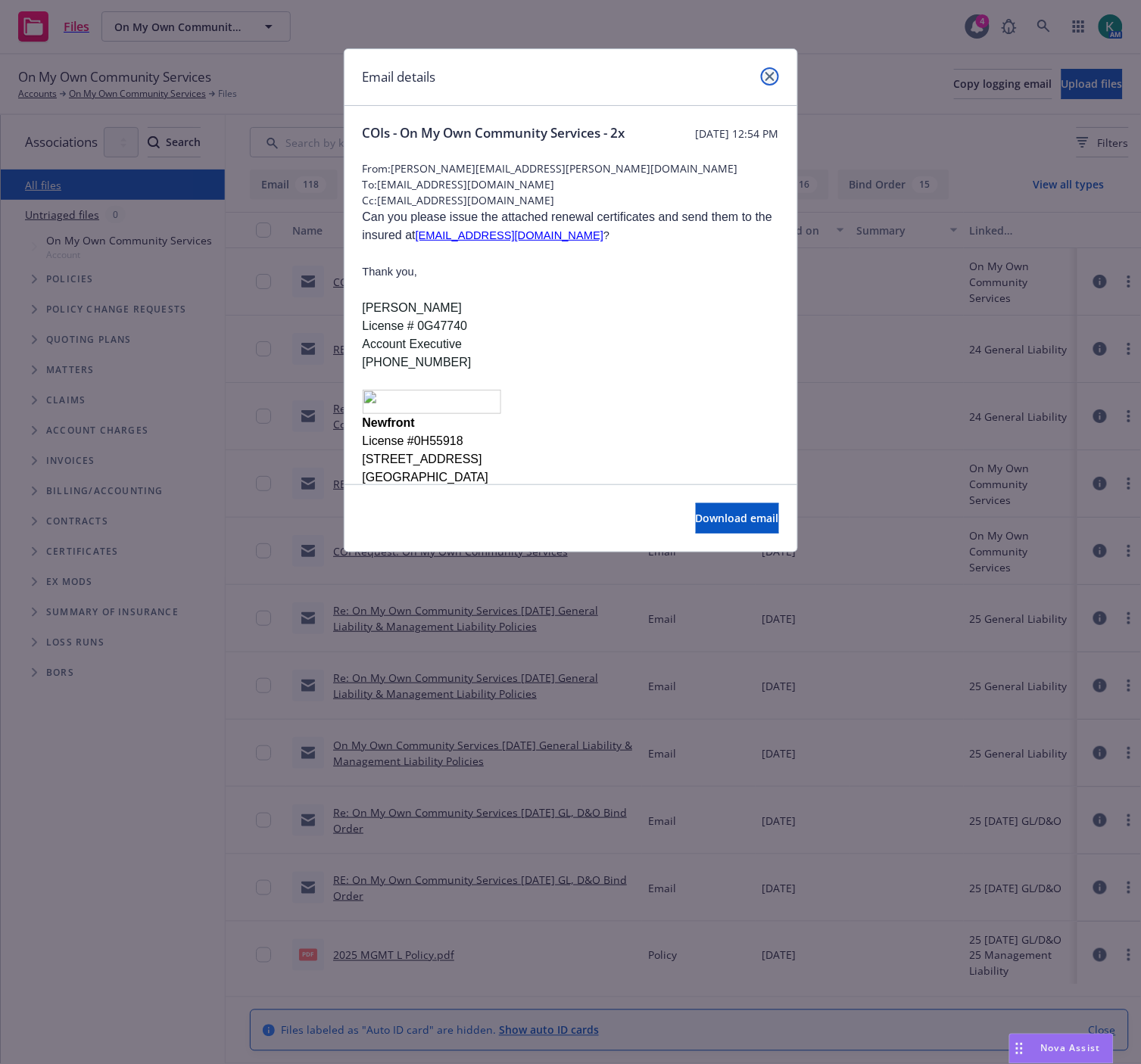
click at [767, 70] on link "close" at bounding box center [770, 77] width 18 height 18
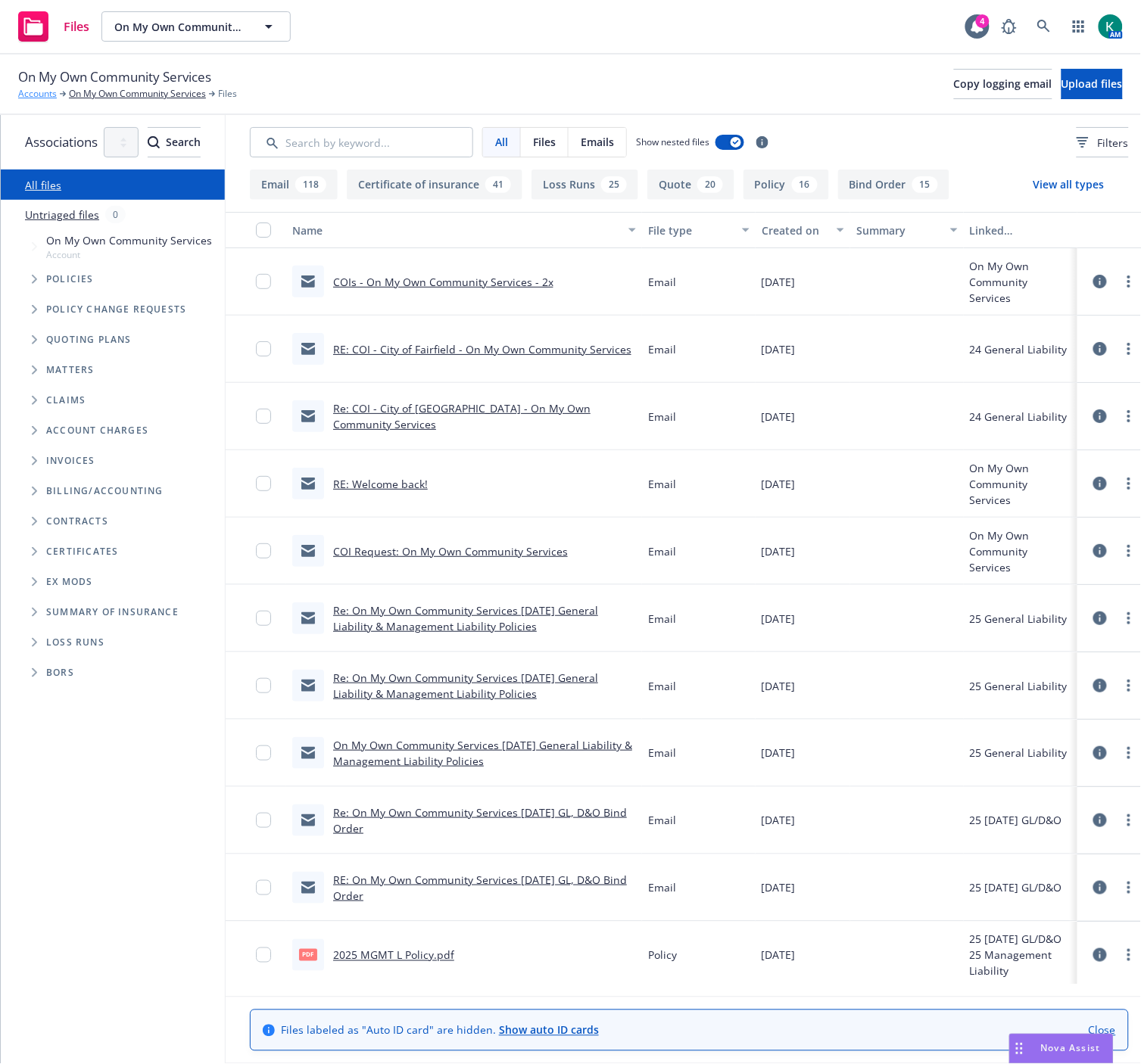
click at [33, 95] on link "Accounts" at bounding box center [38, 93] width 39 height 14
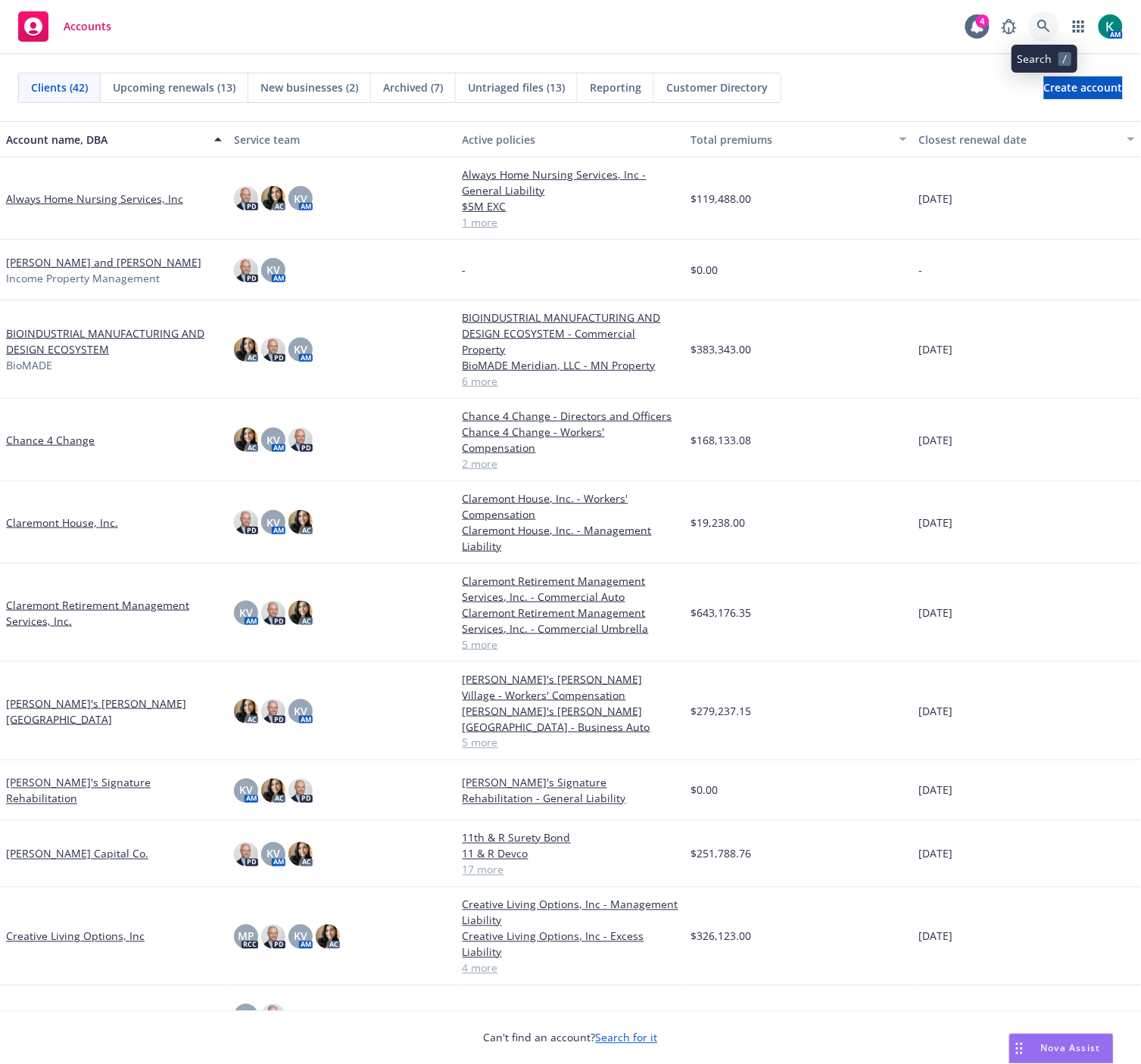
click at [1047, 14] on link at bounding box center [1043, 26] width 30 height 30
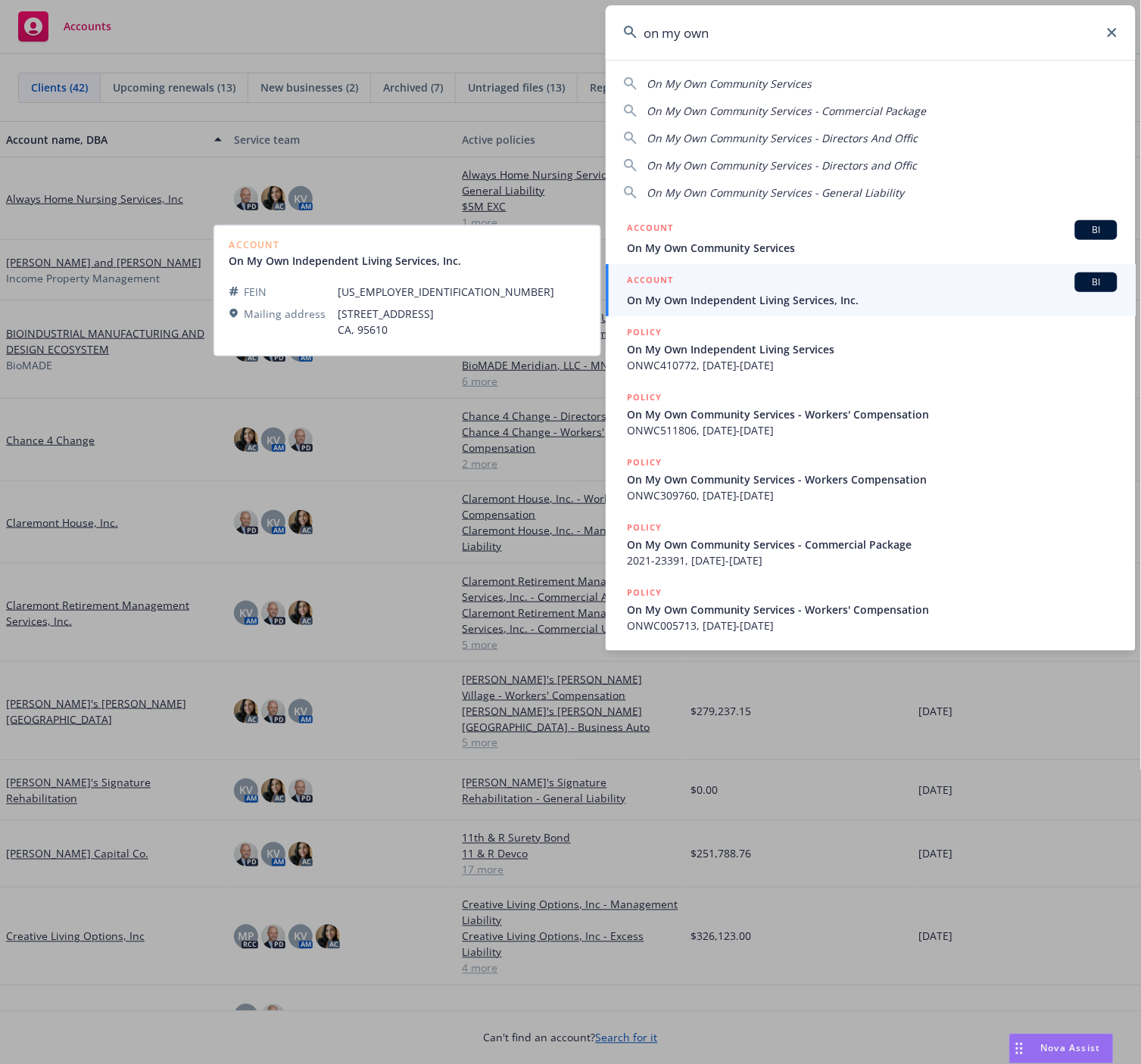
type input "on my own"
click at [881, 304] on span "On My Own Independent Living Services, Inc." at bounding box center [873, 300] width 491 height 16
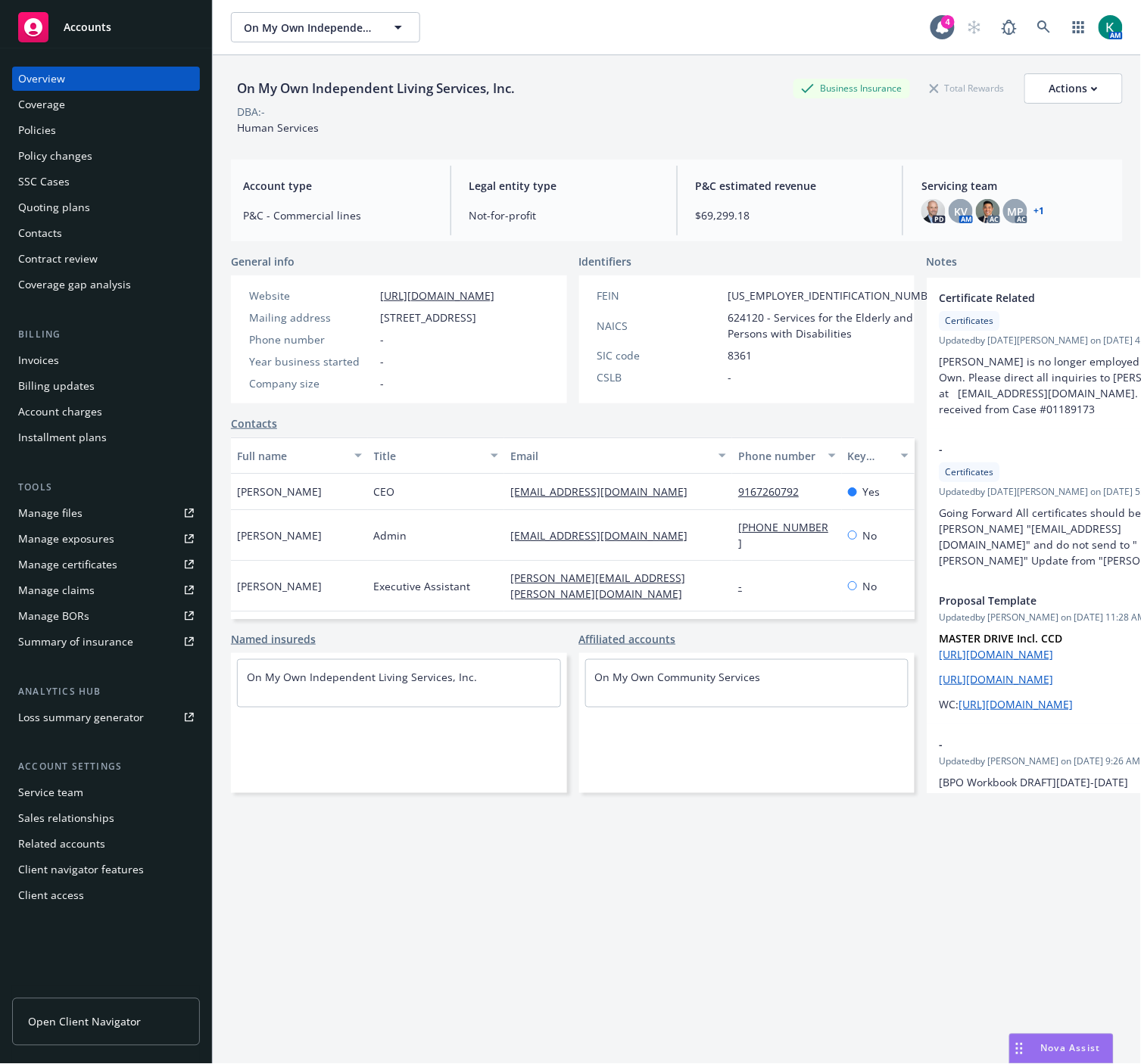
click at [77, 124] on div "Policies" at bounding box center [106, 130] width 175 height 24
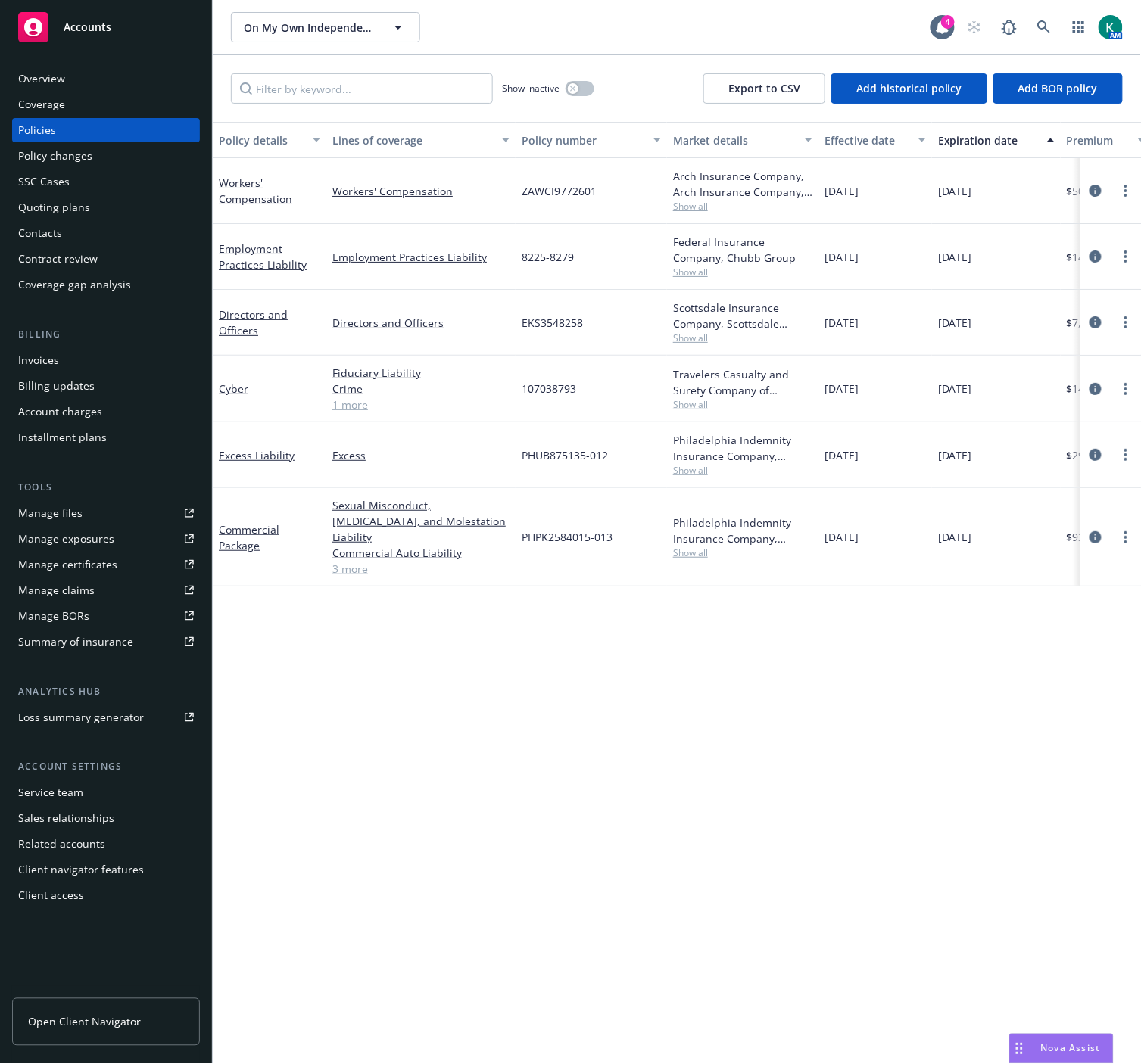
click at [68, 508] on div "Manage files" at bounding box center [51, 513] width 65 height 24
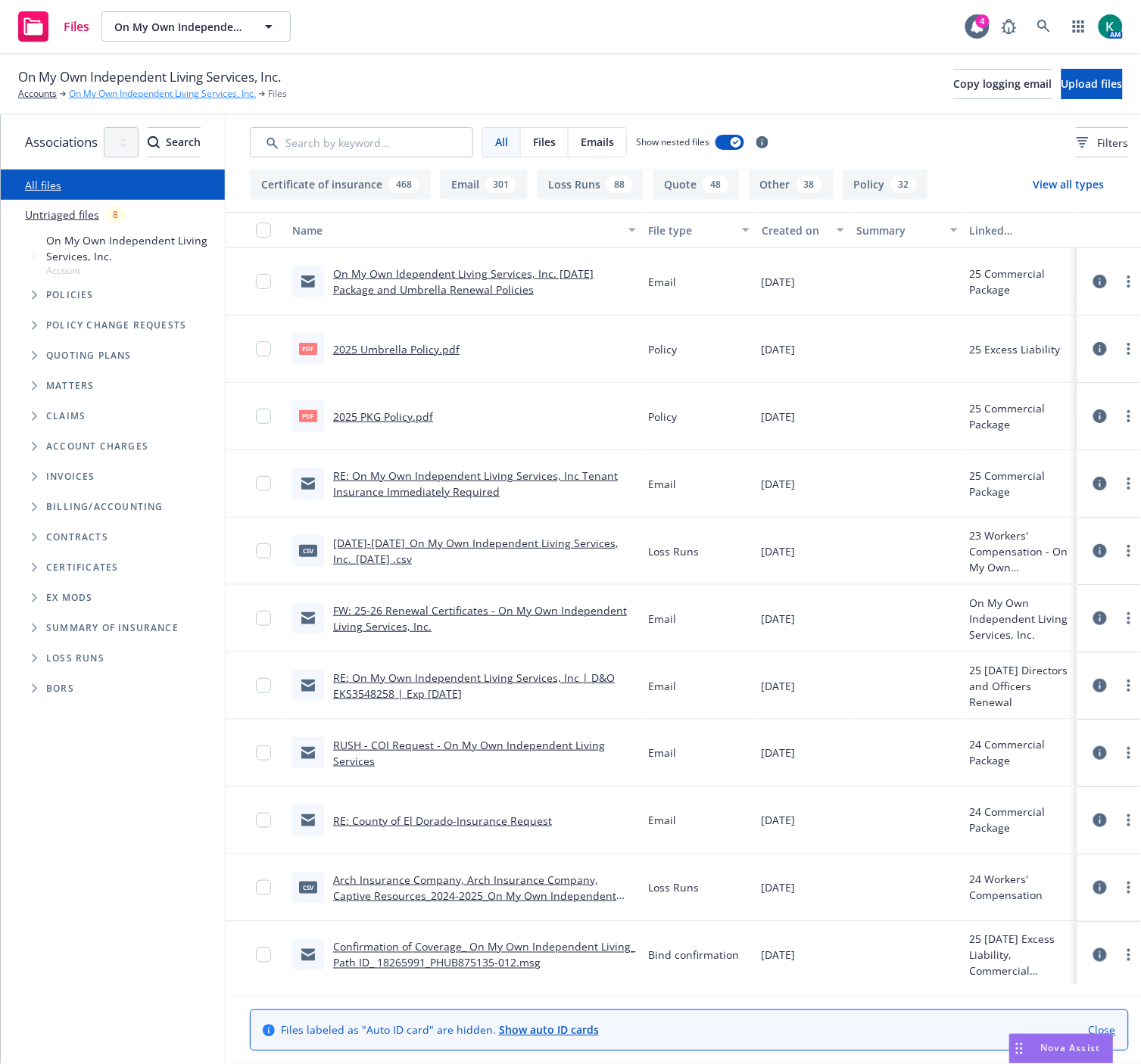
click at [104, 99] on link "On My Own Independent Living Services, Inc." at bounding box center [162, 93] width 187 height 14
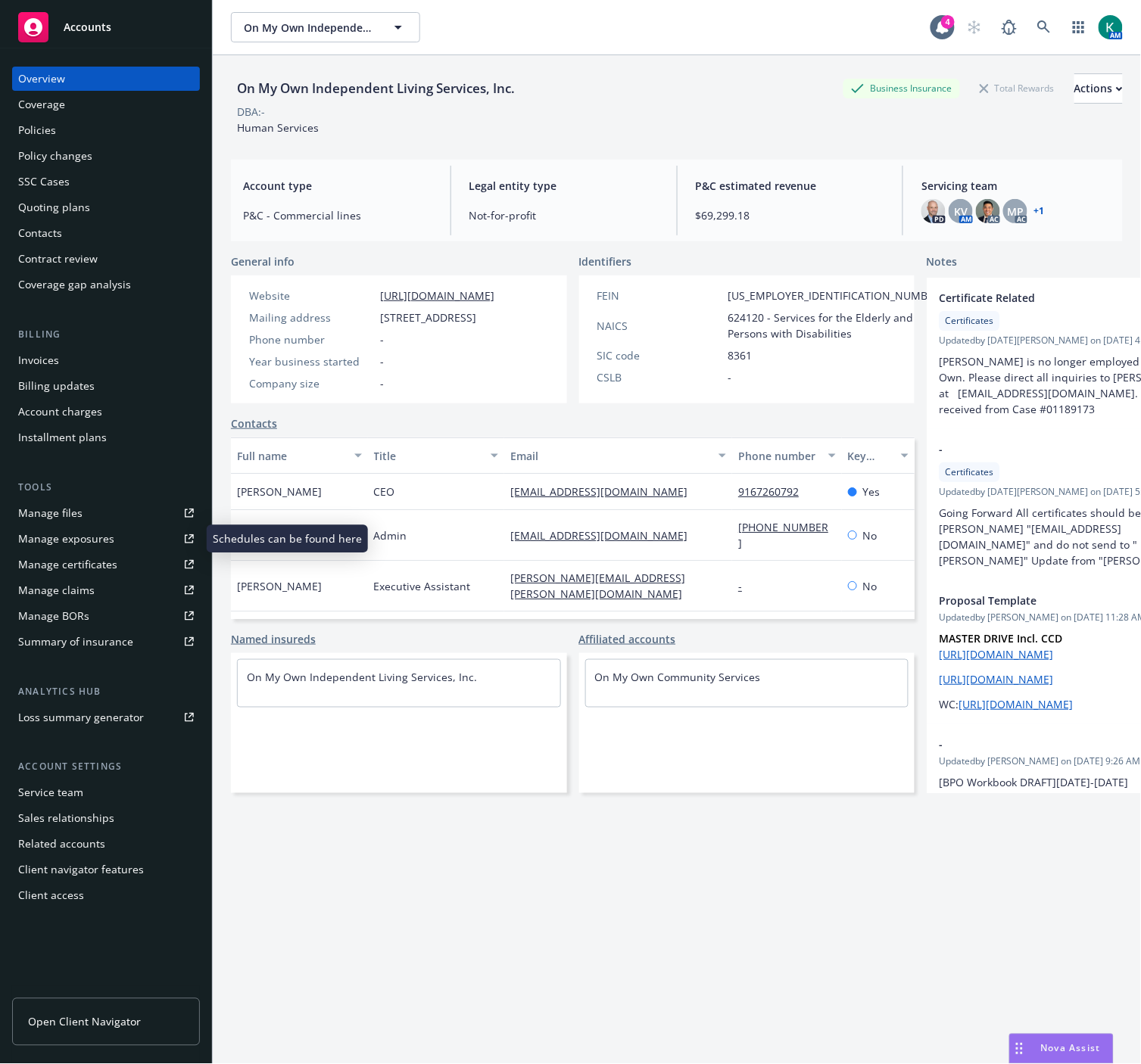
click at [85, 539] on div "Manage exposures" at bounding box center [66, 538] width 96 height 24
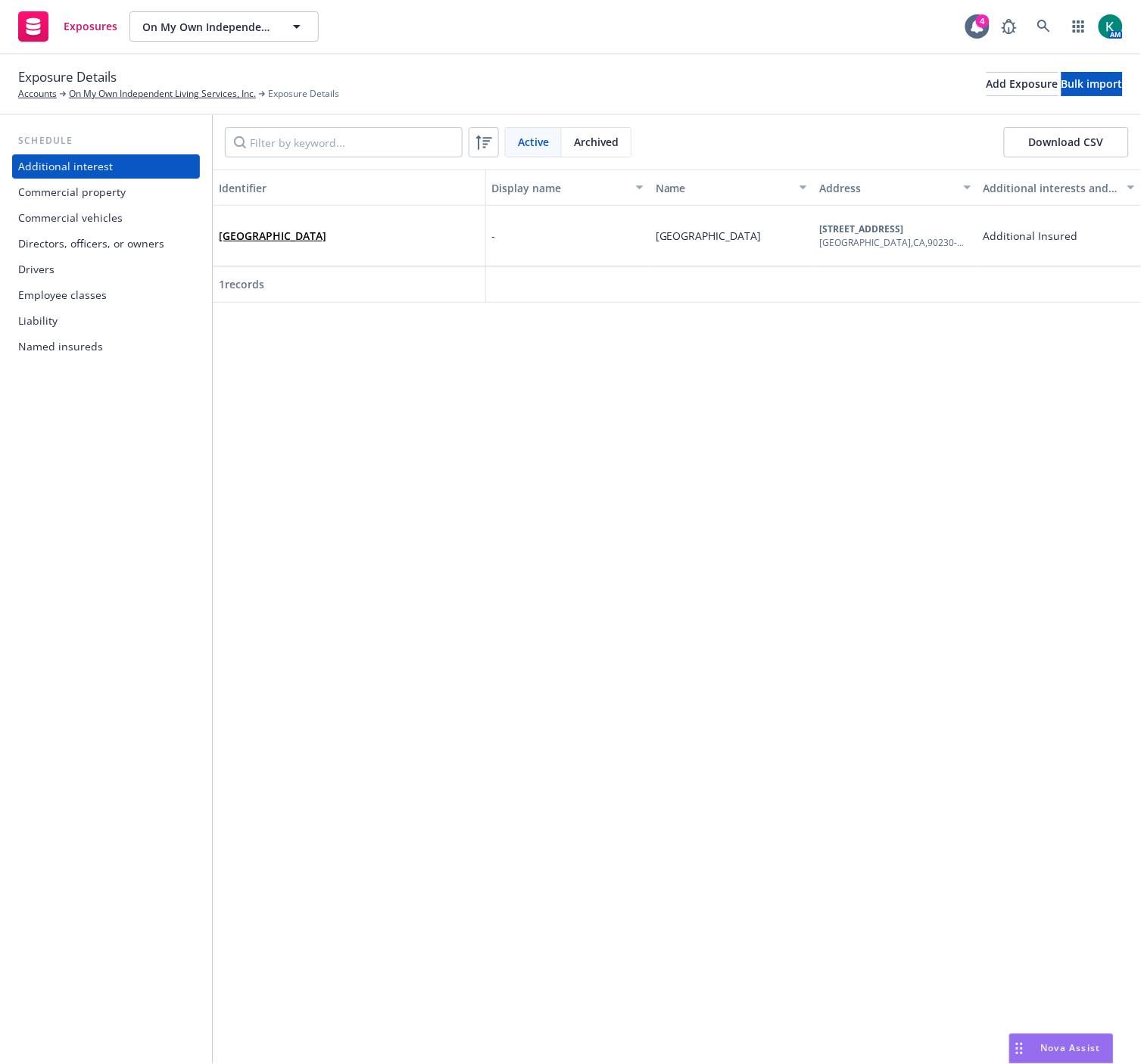
click at [106, 276] on div "Drivers" at bounding box center [106, 269] width 175 height 24
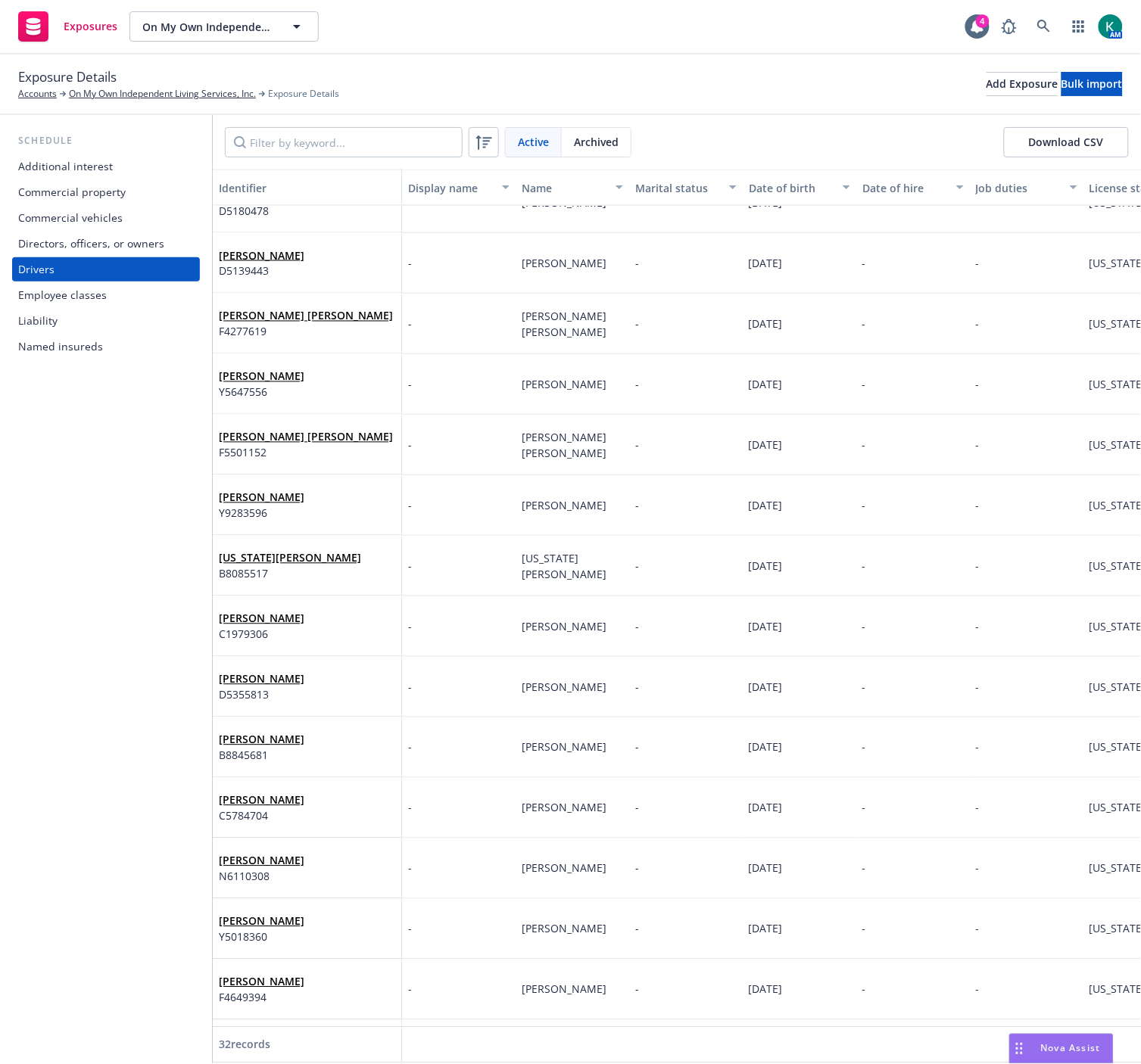
scroll to position [539, 0]
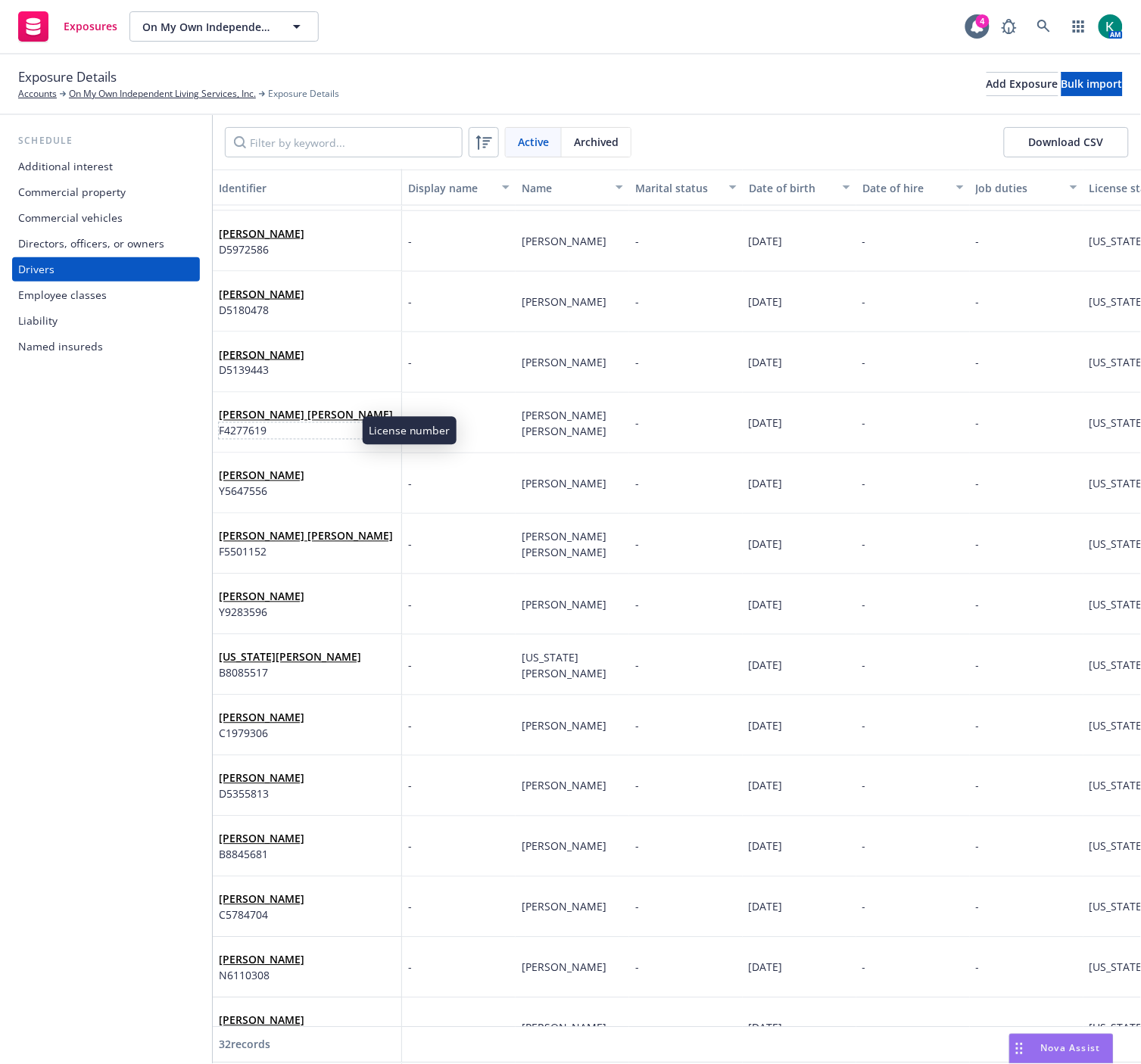
click at [324, 437] on span "F4277619" at bounding box center [305, 431] width 174 height 16
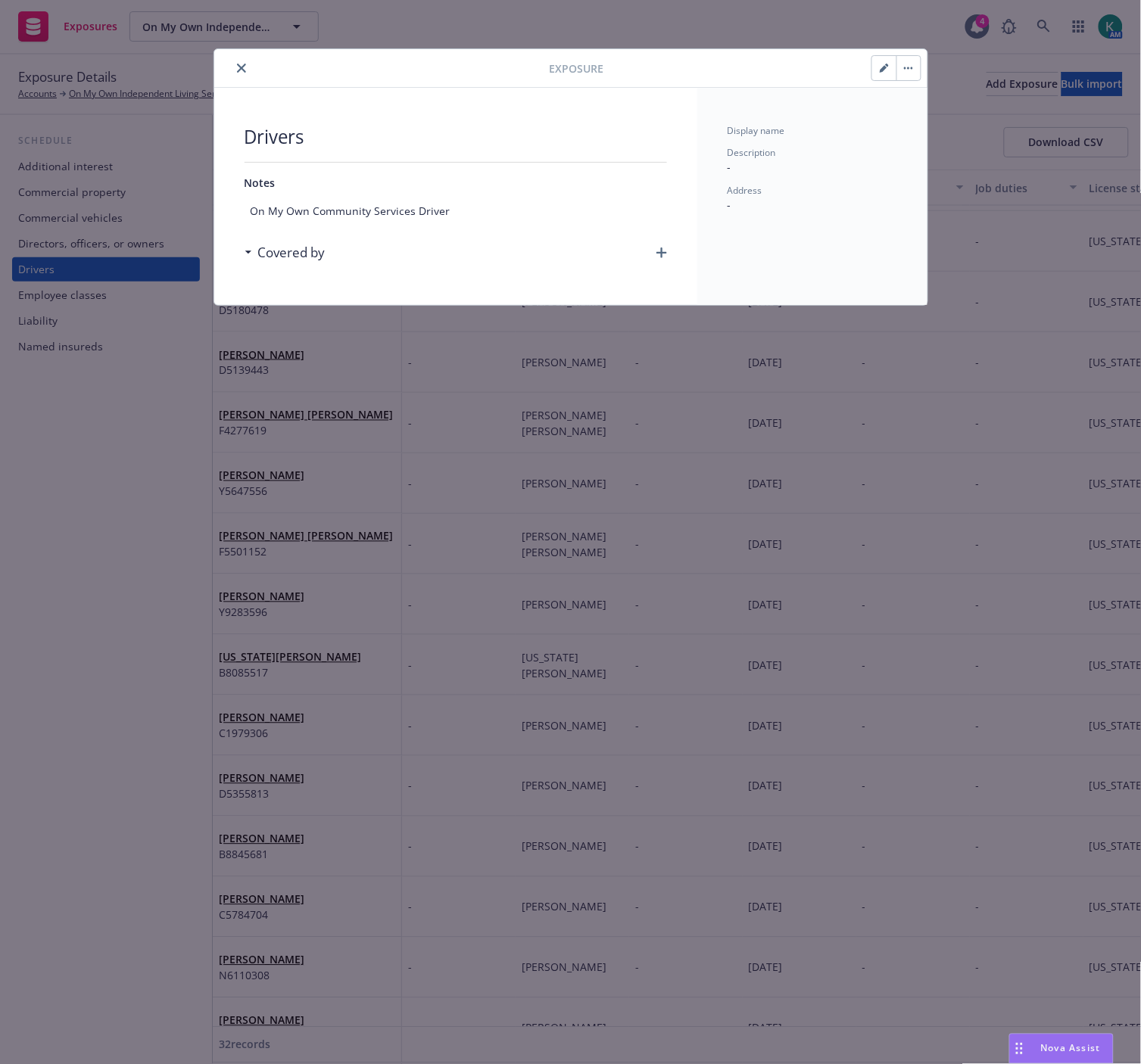
drag, startPoint x: 244, startPoint y: 65, endPoint x: 600, endPoint y: 160, distance: 368.5
click at [525, 185] on div "Exposure Drivers Notes On My Own Community Services Driver Covered by Display n…" at bounding box center [570, 176] width 713 height 255
click at [916, 65] on button "button" at bounding box center [909, 68] width 24 height 24
click at [885, 71] on icon "button" at bounding box center [885, 68] width 9 height 9
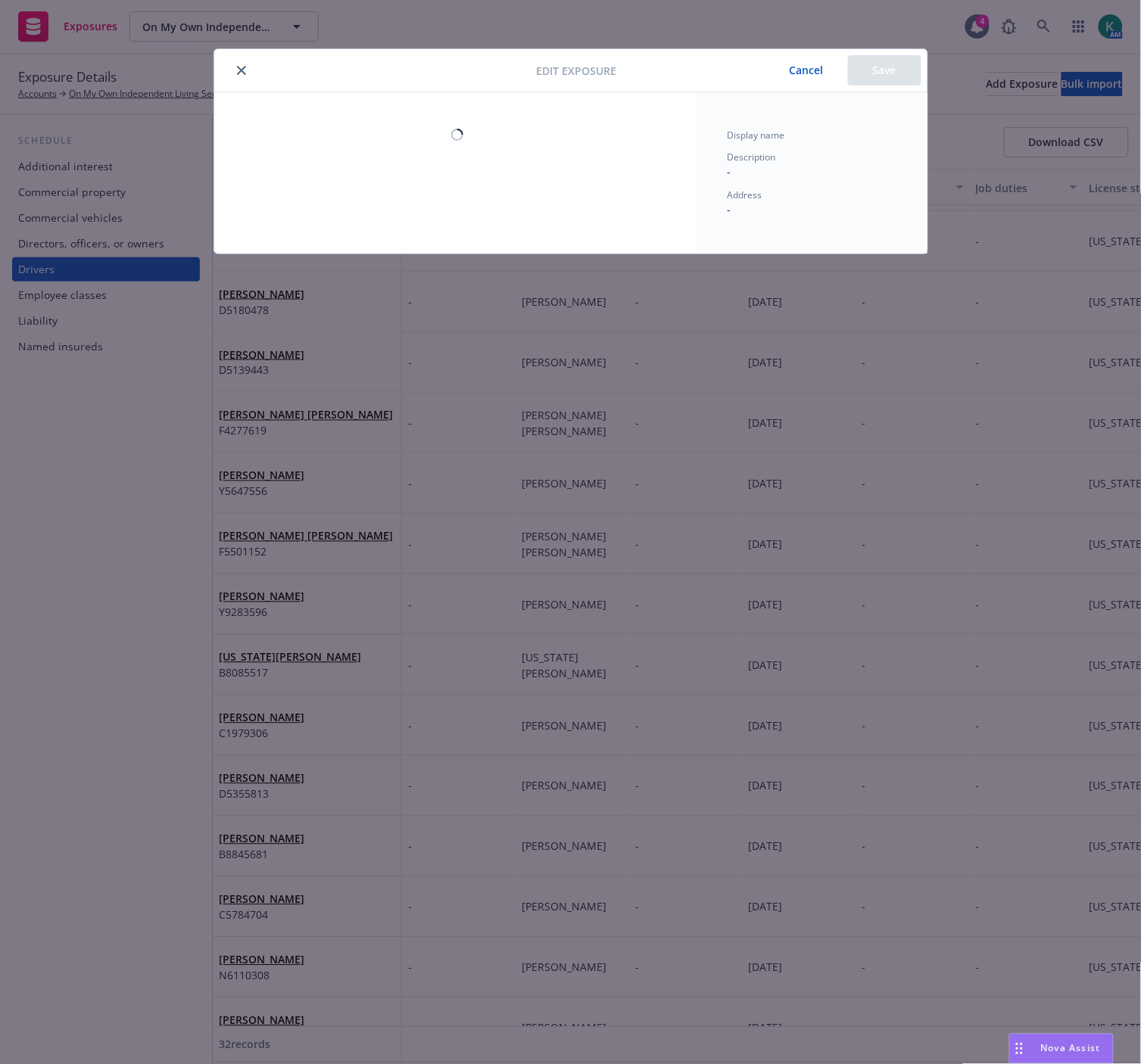
select select "CA"
select select "VALID"
select select "NO"
select select "ZERO"
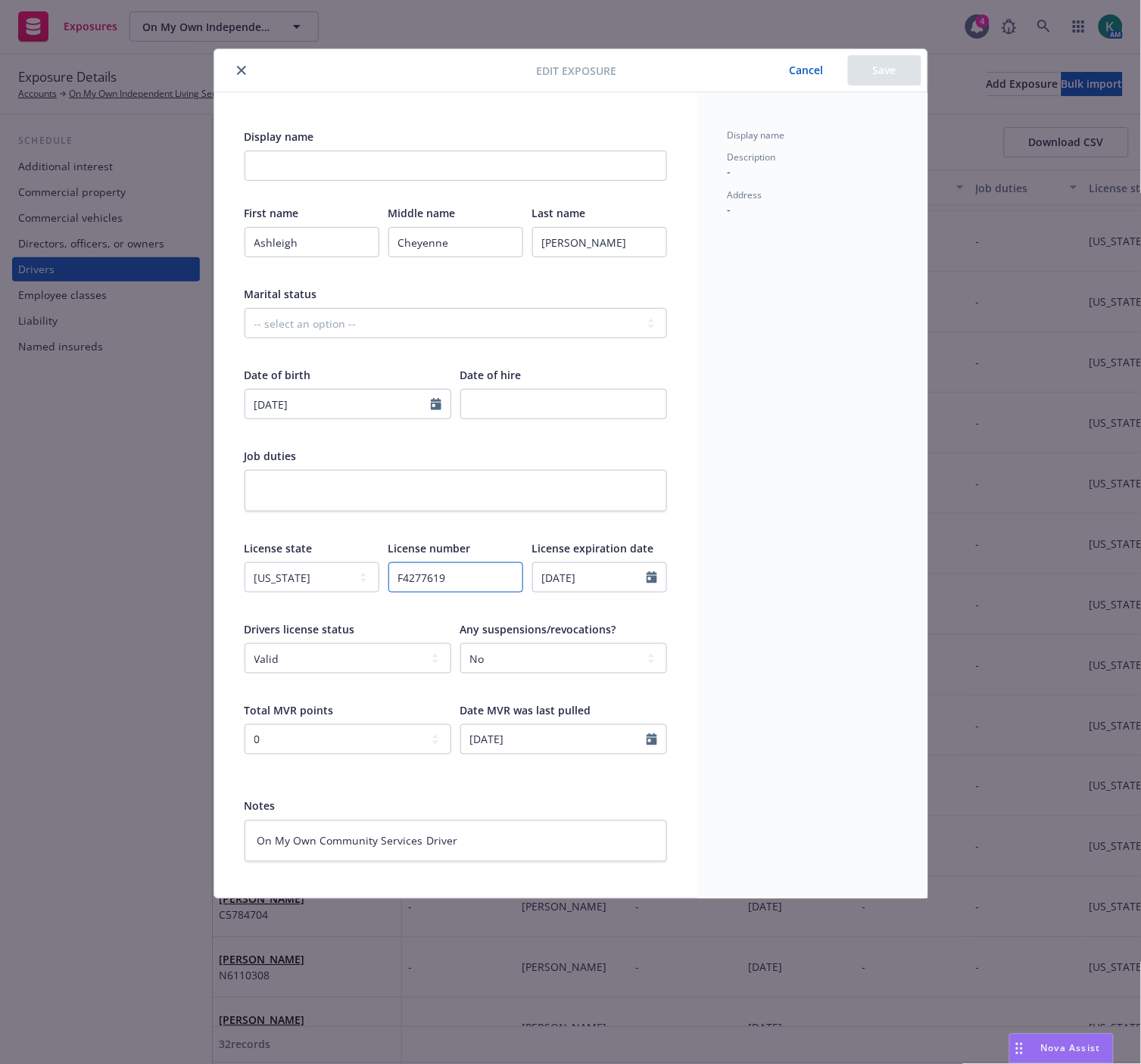
click at [419, 575] on input "F4277619" at bounding box center [456, 577] width 135 height 30
click at [290, 409] on input "09/23/1994" at bounding box center [338, 404] width 185 height 29
select select "9"
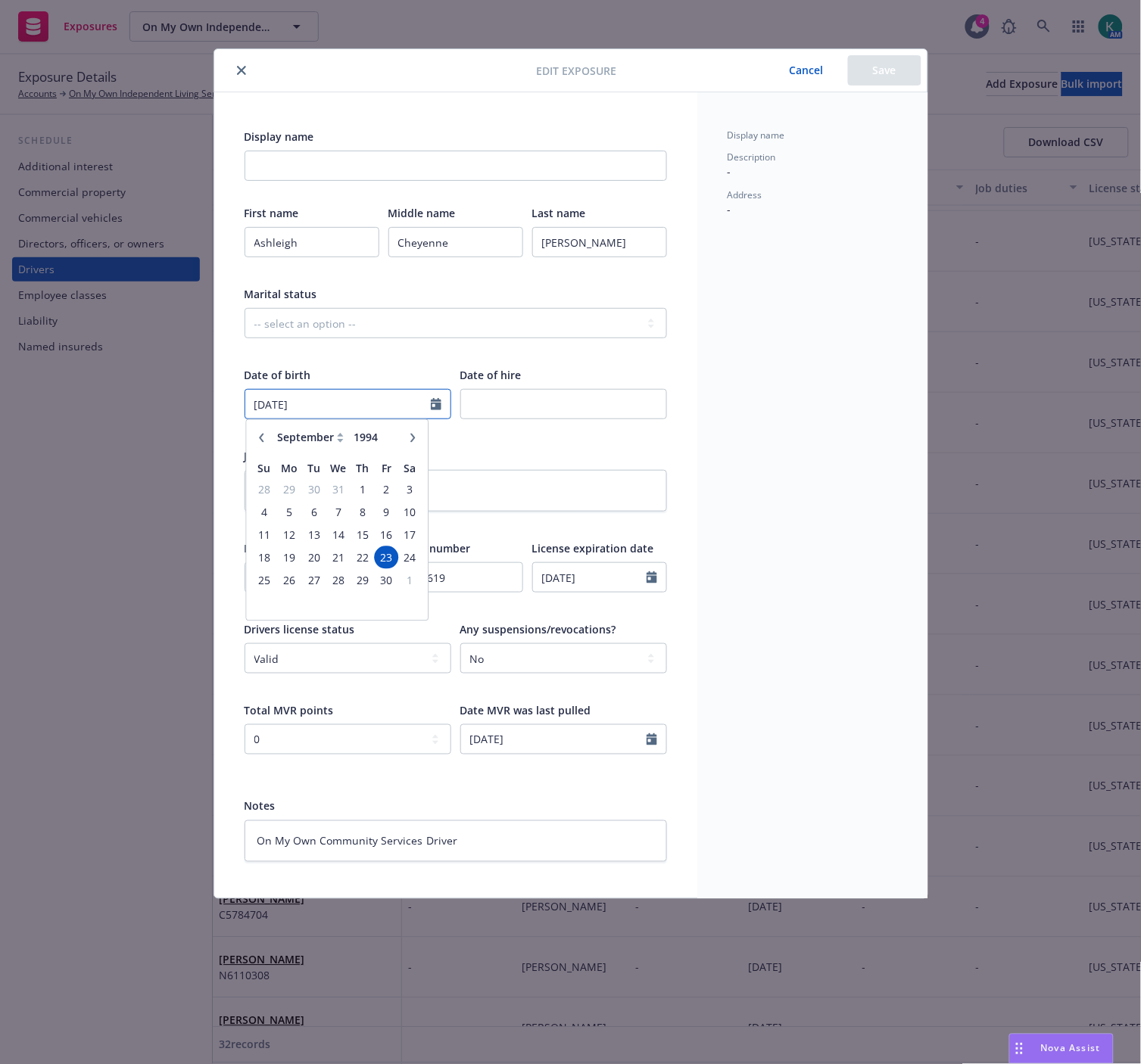
click at [290, 409] on input "09/23/1994" at bounding box center [338, 404] width 185 height 29
type textarea "x"
drag, startPoint x: 246, startPoint y: 65, endPoint x: 201, endPoint y: 99, distance: 56.4
click at [246, 65] on button "close" at bounding box center [242, 70] width 18 height 18
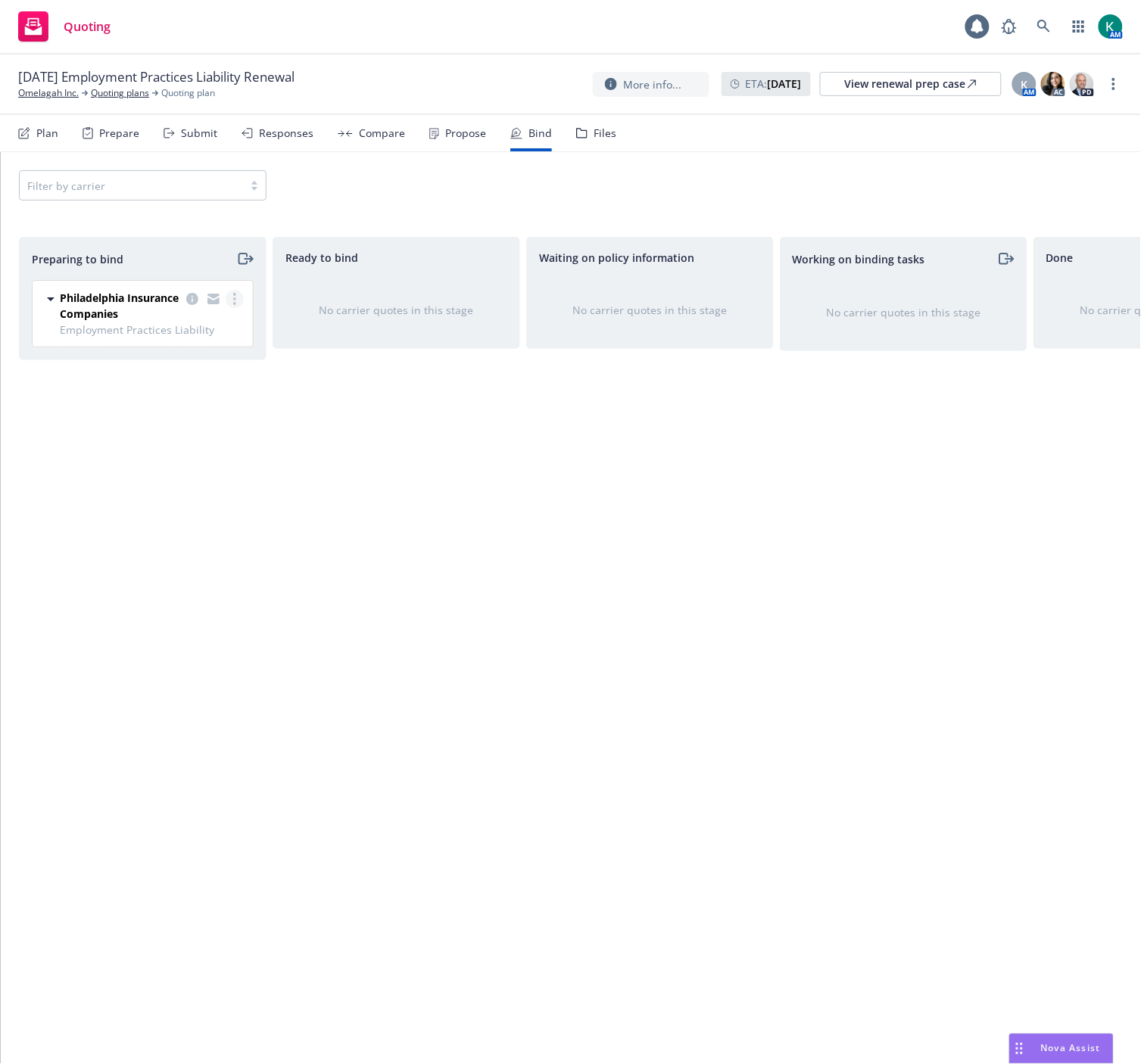
click at [232, 305] on link "more" at bounding box center [235, 299] width 18 height 18
click at [208, 365] on link "Log bind order" at bounding box center [168, 361] width 149 height 30
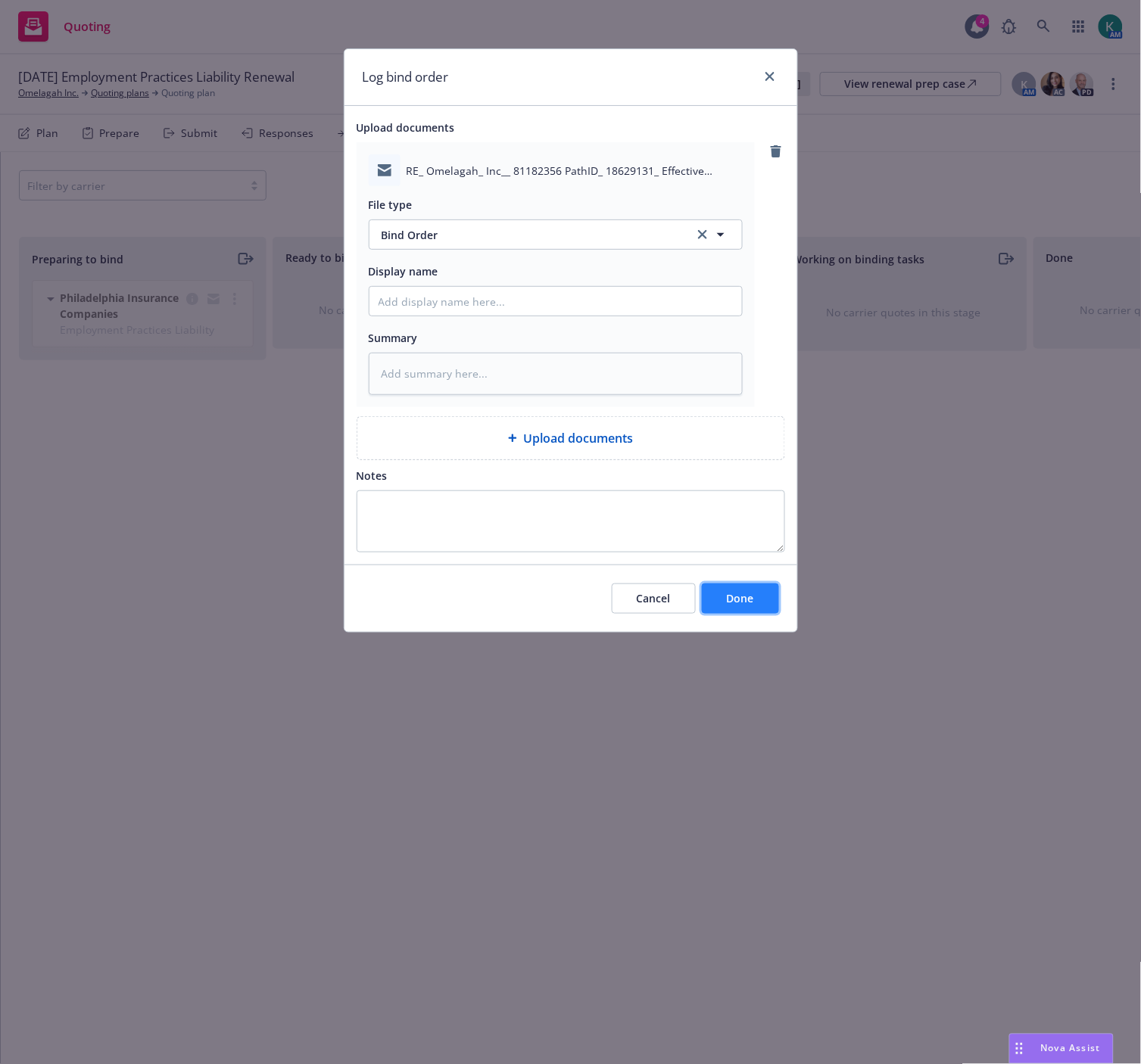
click at [748, 607] on button "Done" at bounding box center [741, 598] width 77 height 30
type textarea "x"
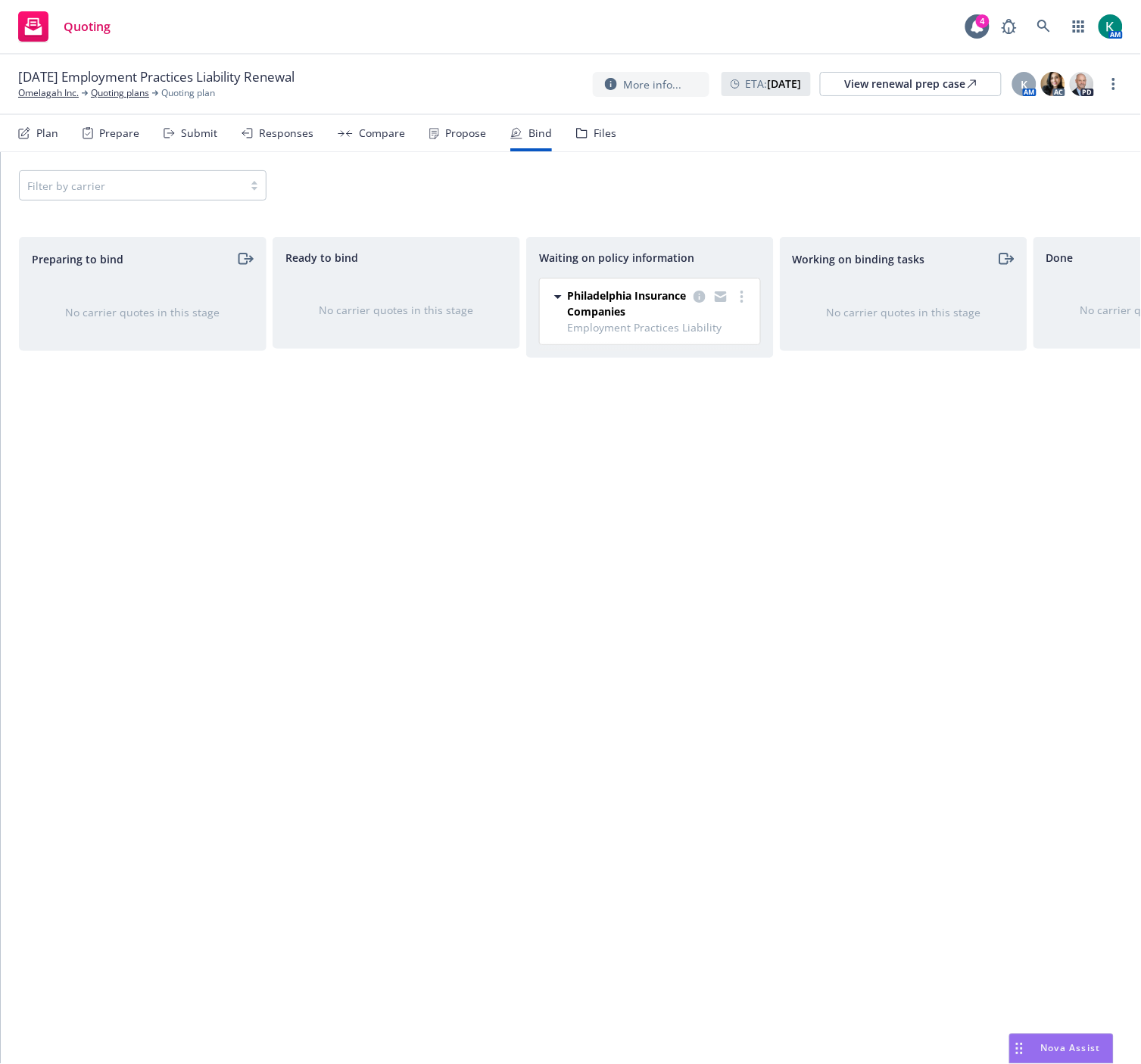
click at [644, 696] on div "Waiting on policy information Philadelphia Insurance Companies Employment Pract…" at bounding box center [649, 634] width 247 height 796
click at [734, 296] on link "more" at bounding box center [742, 297] width 18 height 18
click at [716, 324] on span "Create policies" at bounding box center [668, 327] width 112 height 15
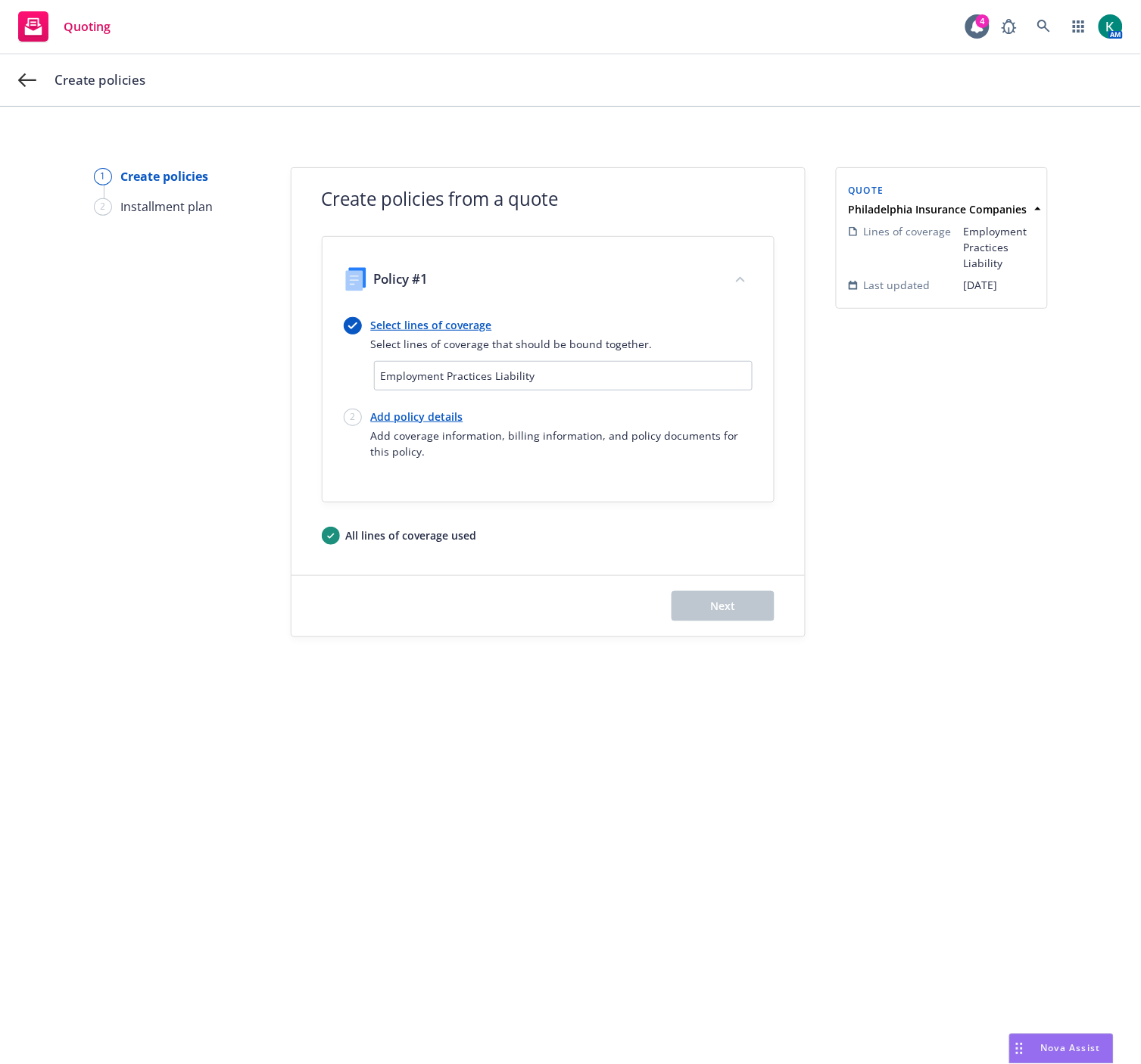
click at [452, 413] on link "Add policy details" at bounding box center [562, 416] width 382 height 16
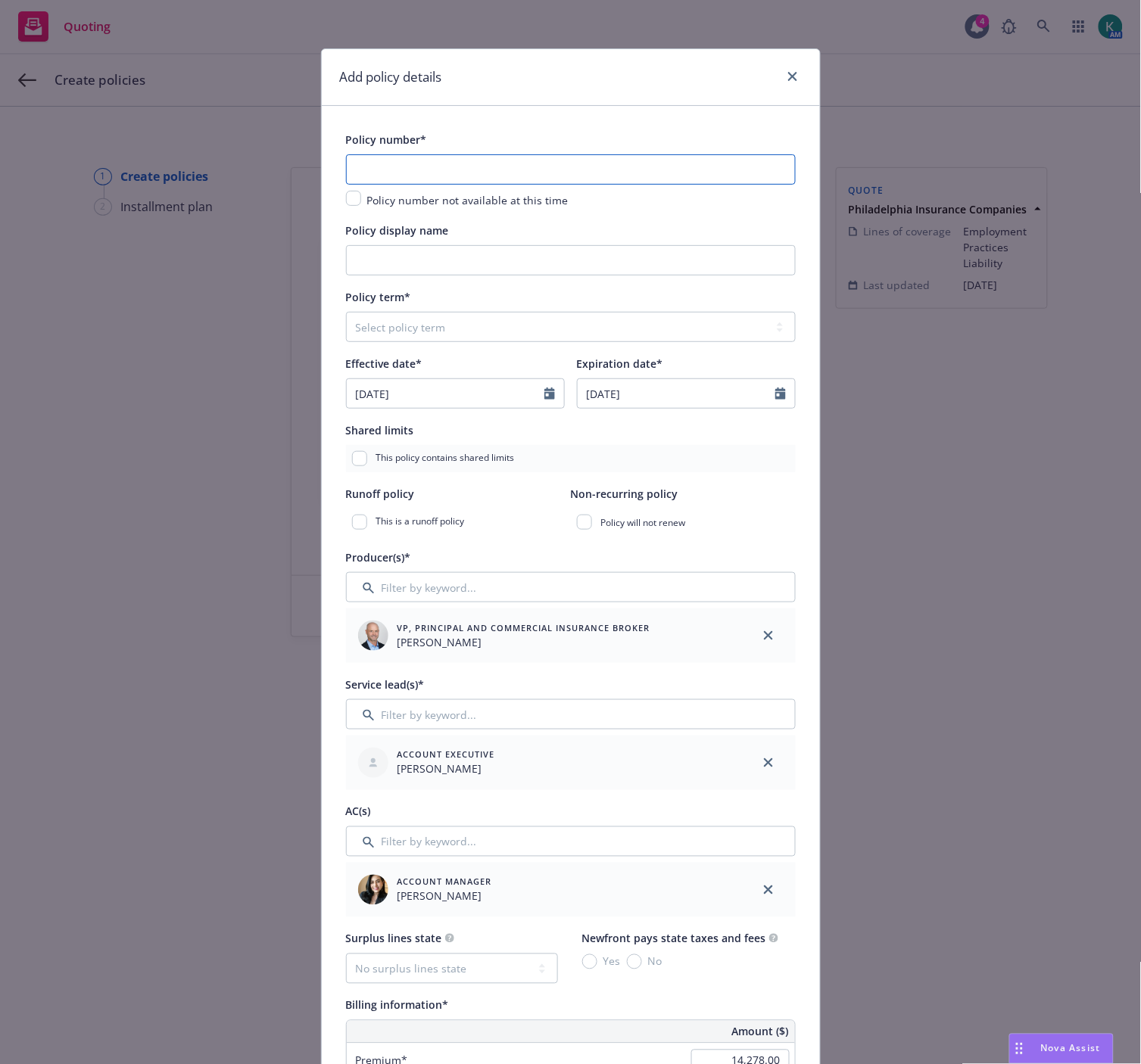
click at [410, 170] on input "text" at bounding box center [571, 169] width 450 height 30
paste input "PHSD1883252-000"
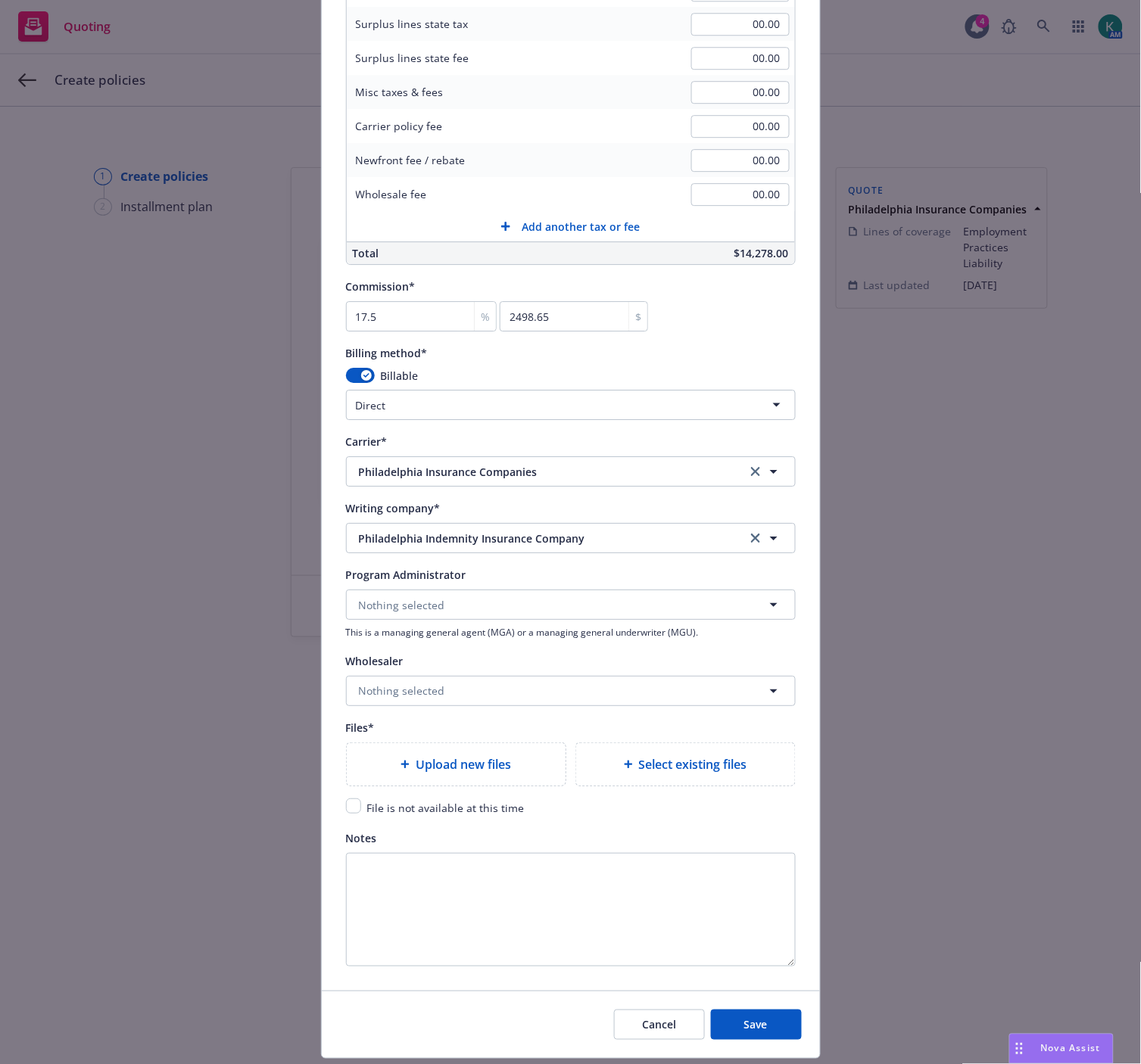
scroll to position [1093, 0]
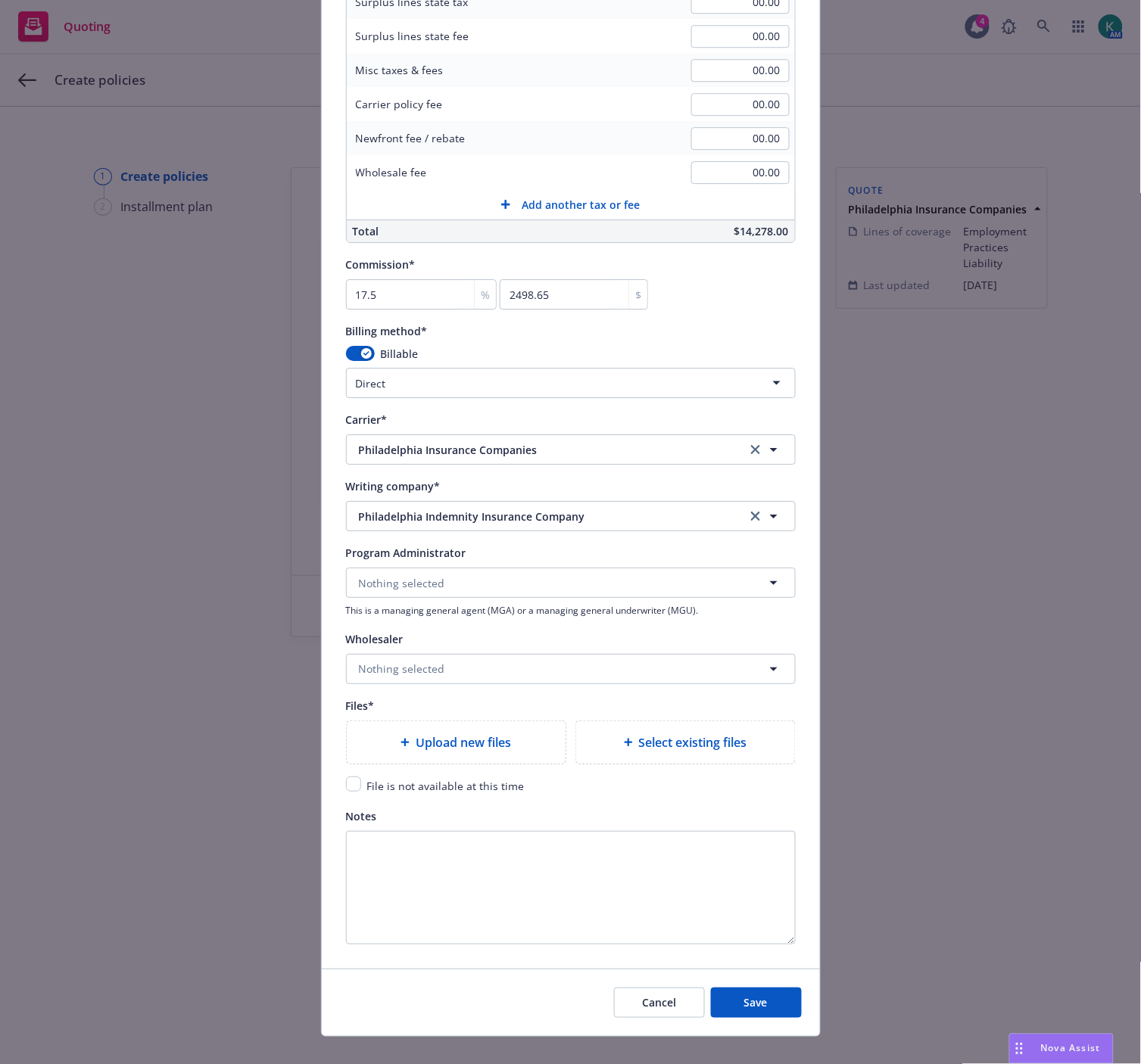
type input "PHSD1883252-000"
type textarea "x"
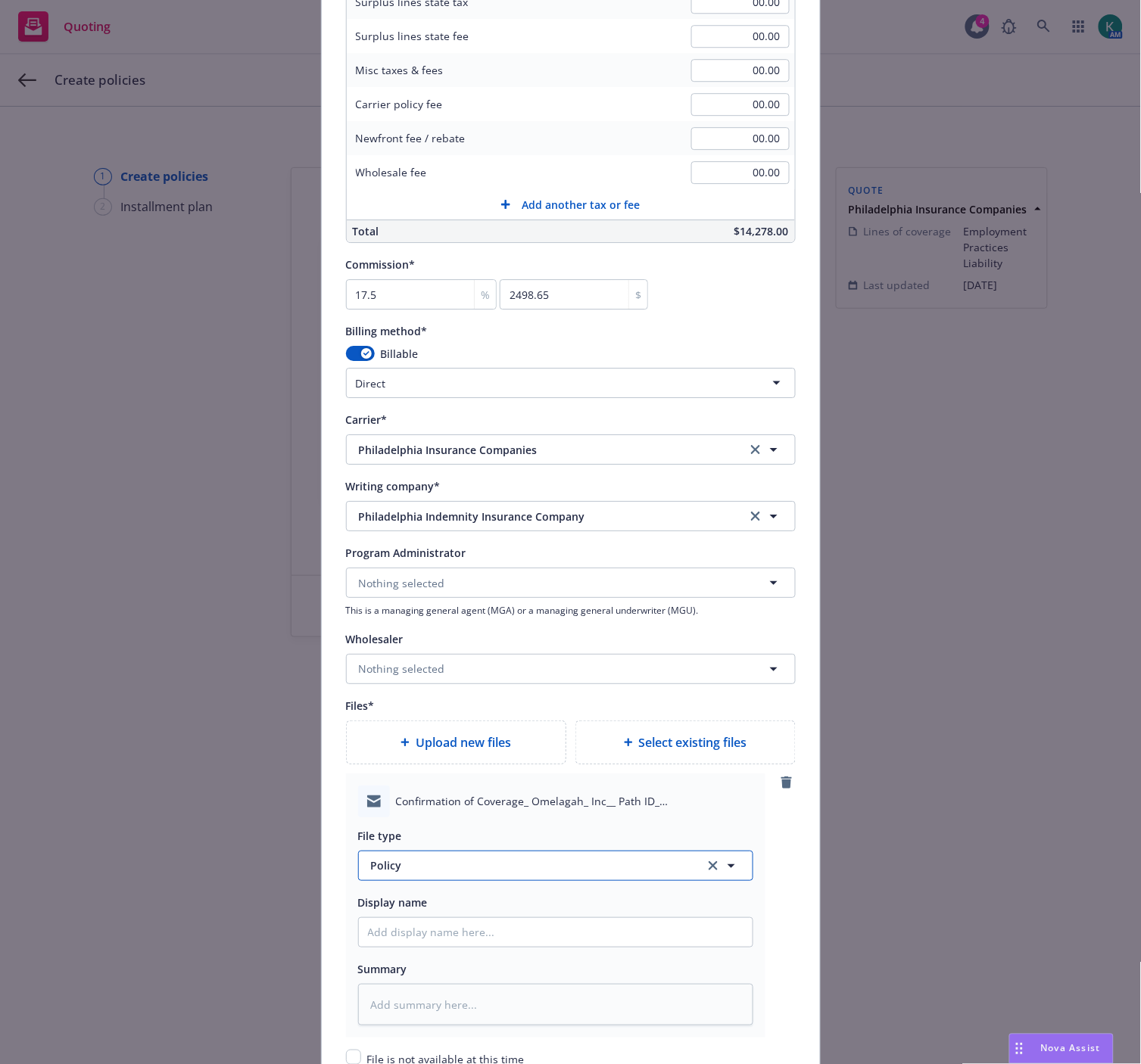
click at [456, 872] on span "Policy" at bounding box center [529, 865] width 316 height 16
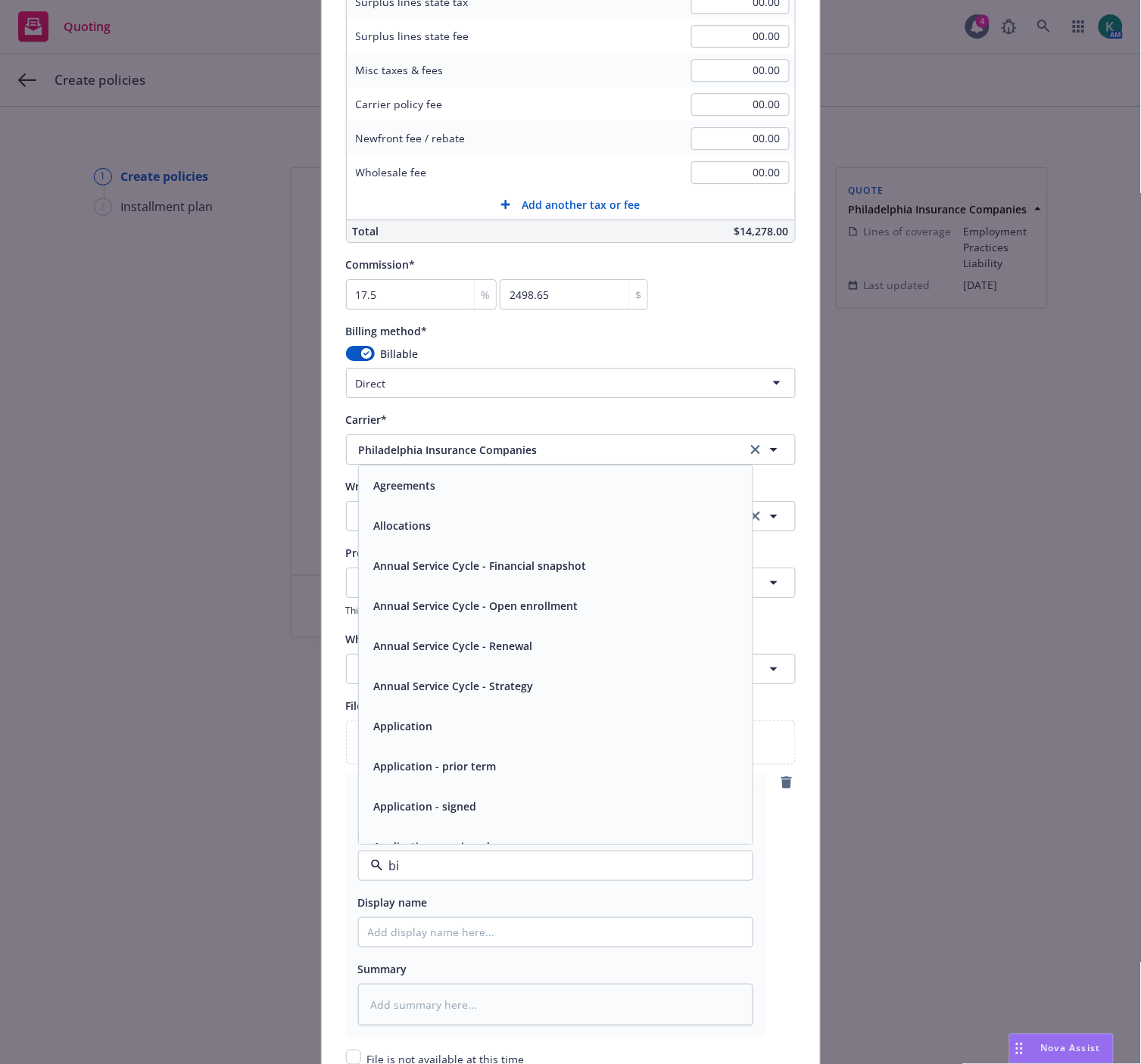
type input "bin"
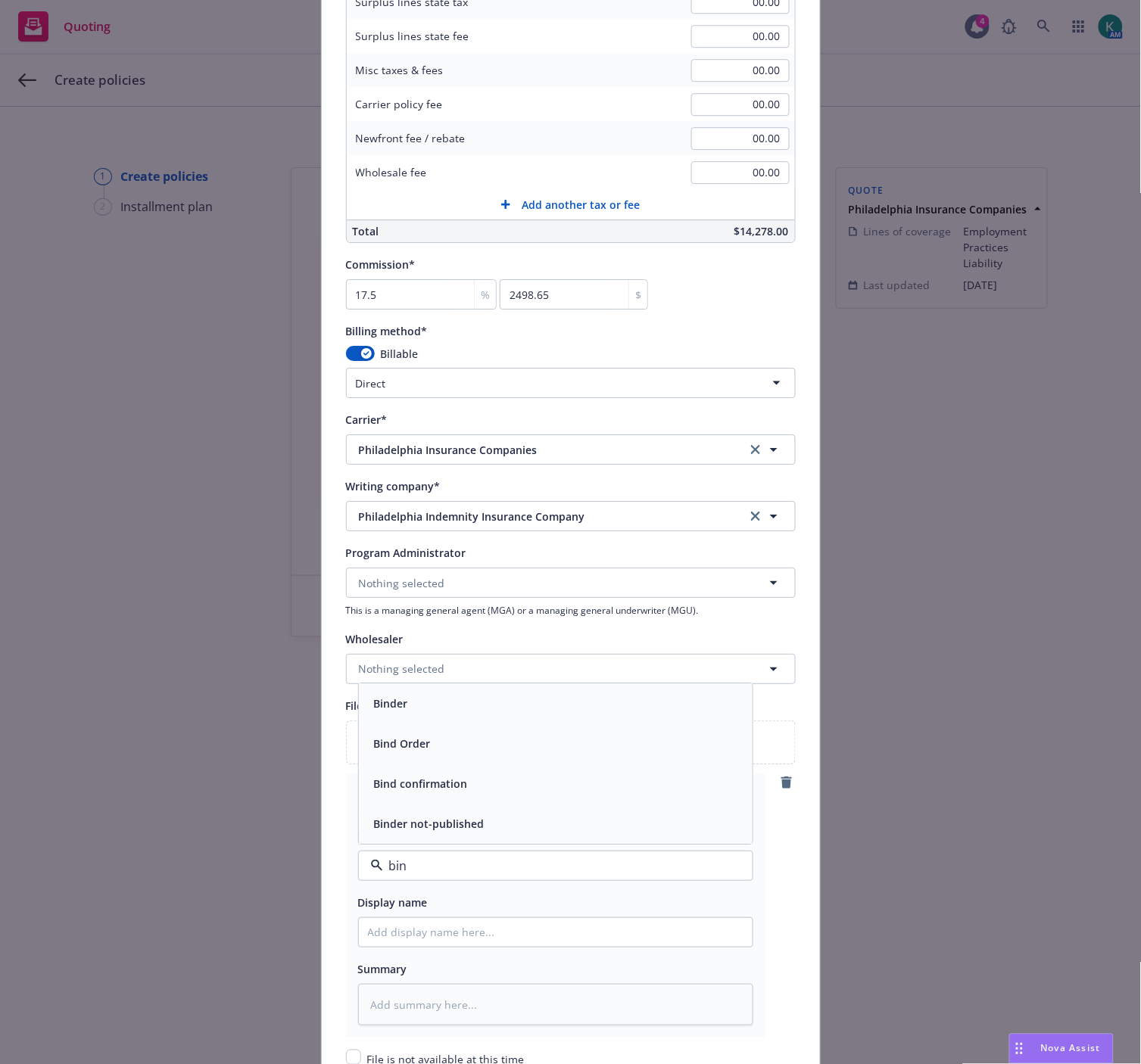
click at [442, 787] on span "Bind confirmation" at bounding box center [421, 783] width 94 height 16
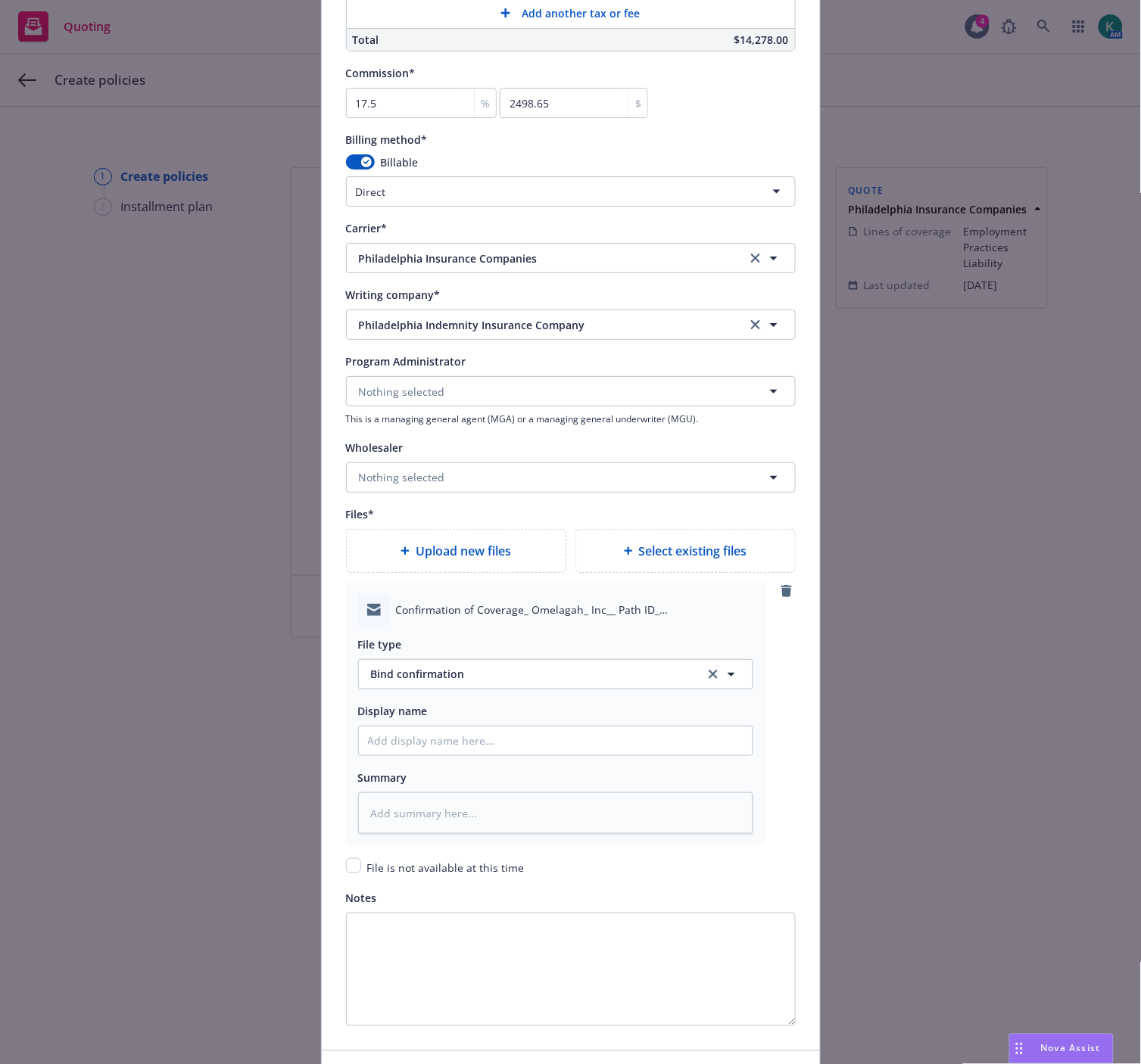
scroll to position [1392, 0]
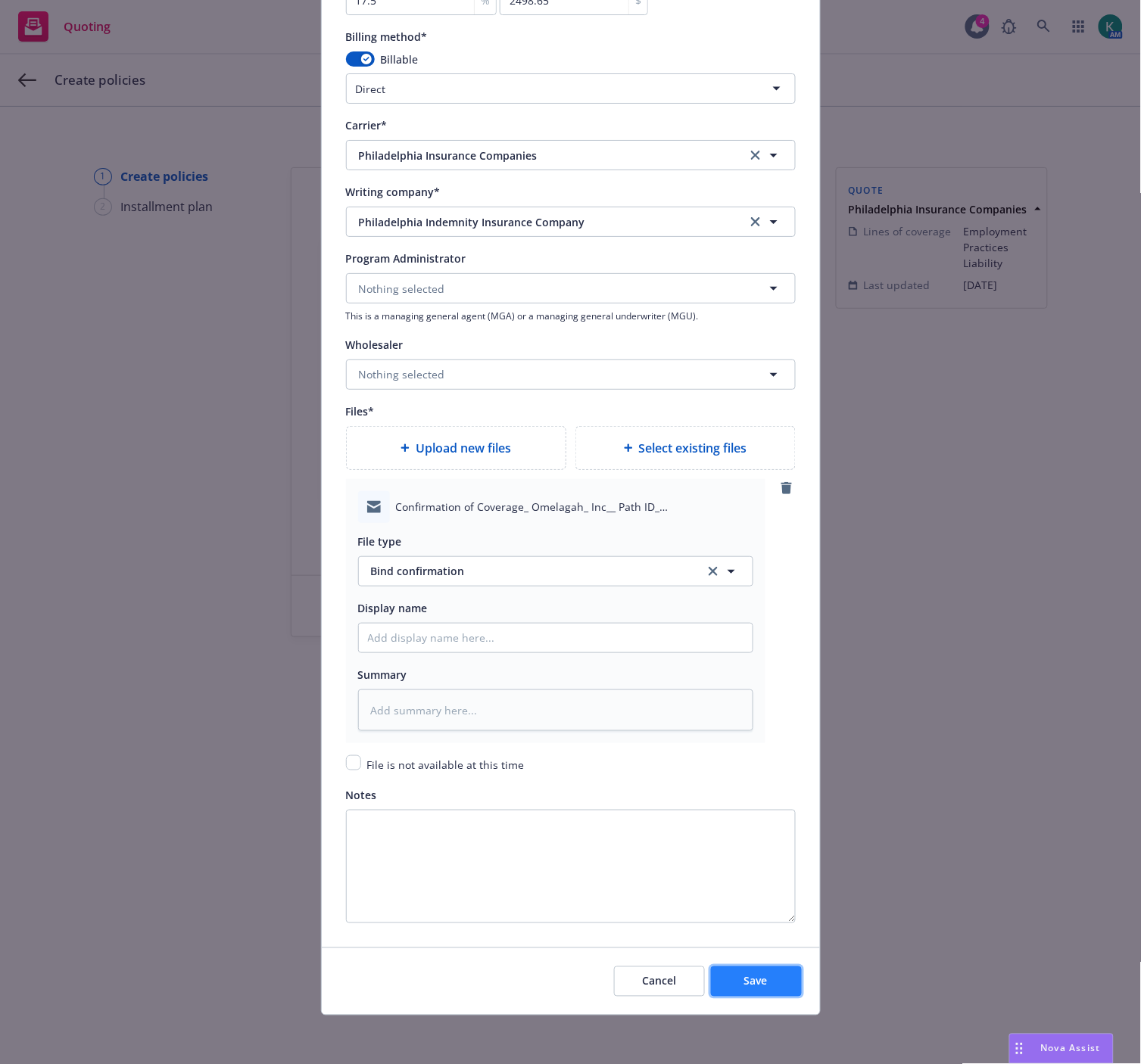
click at [788, 982] on button "Save" at bounding box center [756, 981] width 90 height 30
type textarea "x"
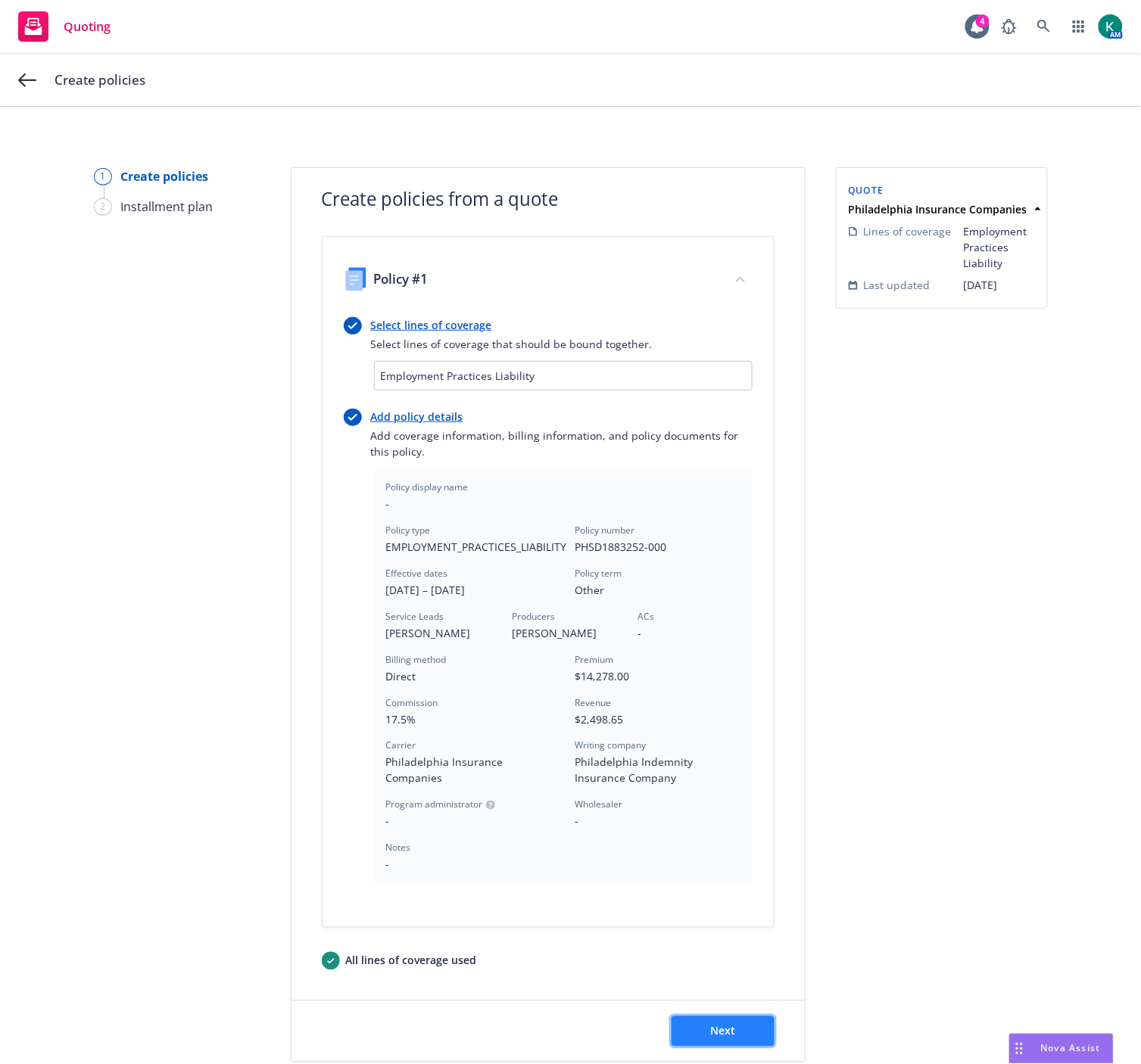
click at [754, 1041] on button "Next" at bounding box center [723, 1031] width 103 height 30
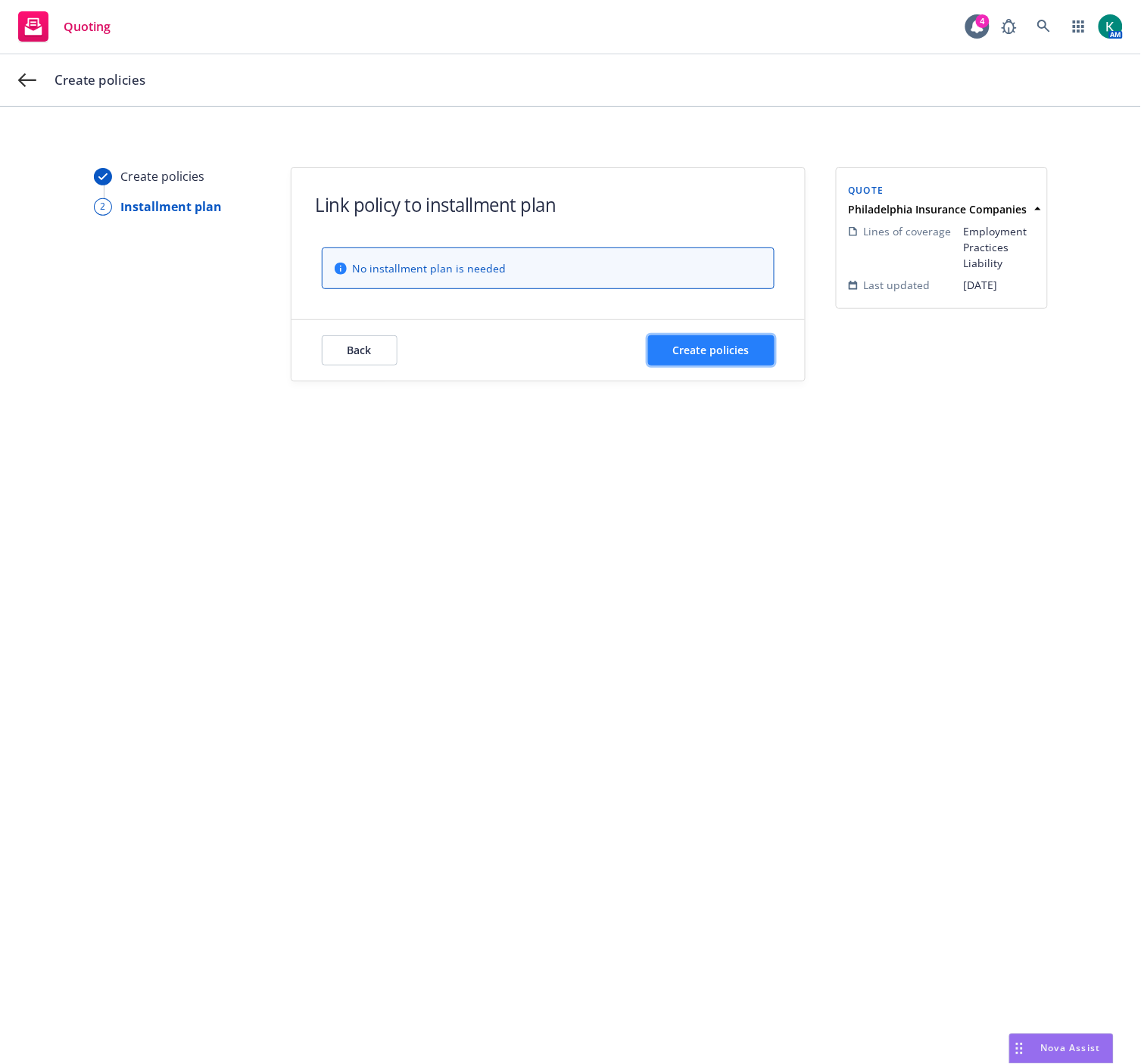
click at [722, 350] on span "Create policies" at bounding box center [711, 350] width 77 height 15
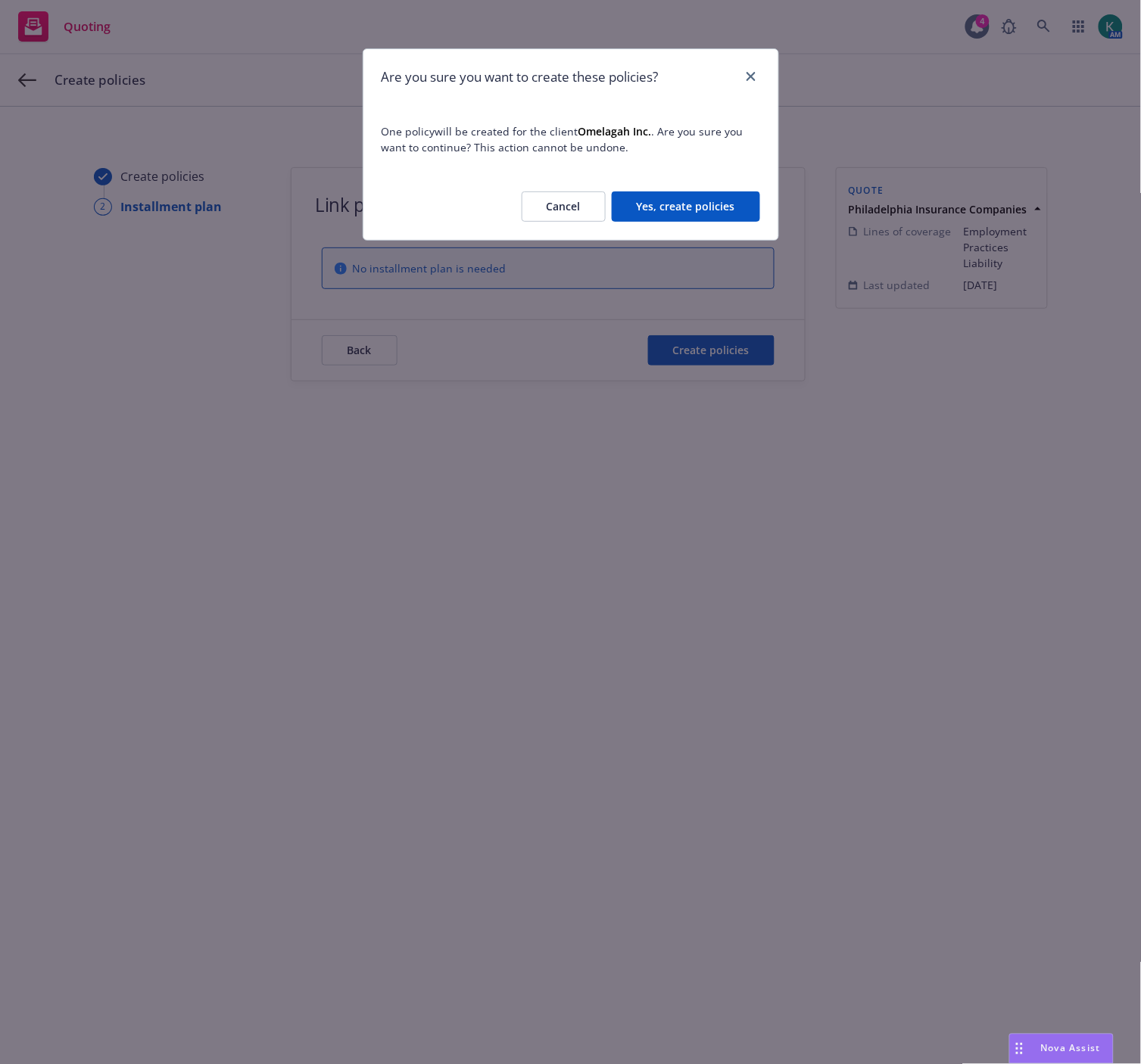
click at [695, 207] on button "Yes, create policies" at bounding box center [685, 207] width 149 height 30
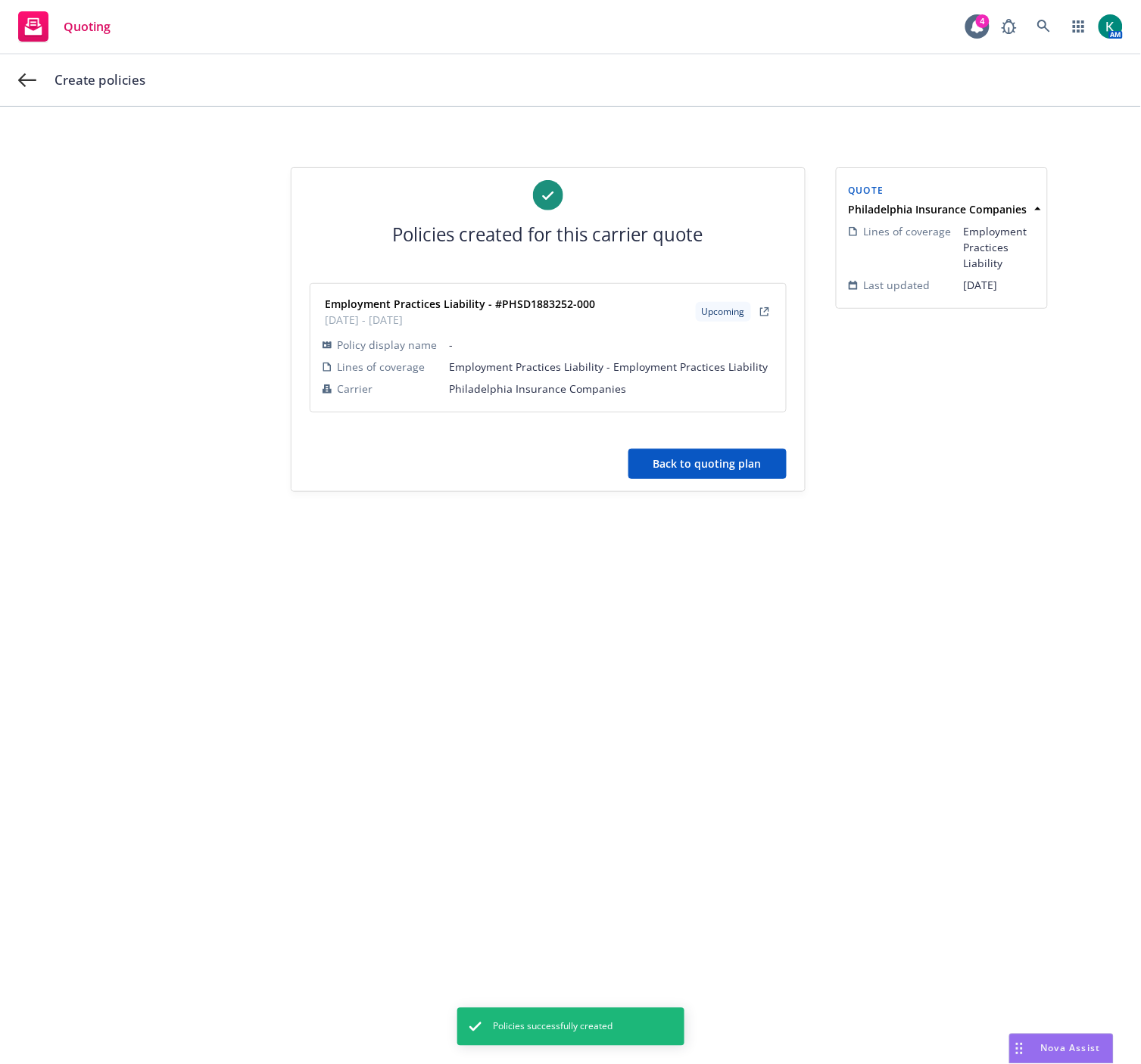
click at [699, 470] on button "Back to quoting plan" at bounding box center [707, 464] width 159 height 30
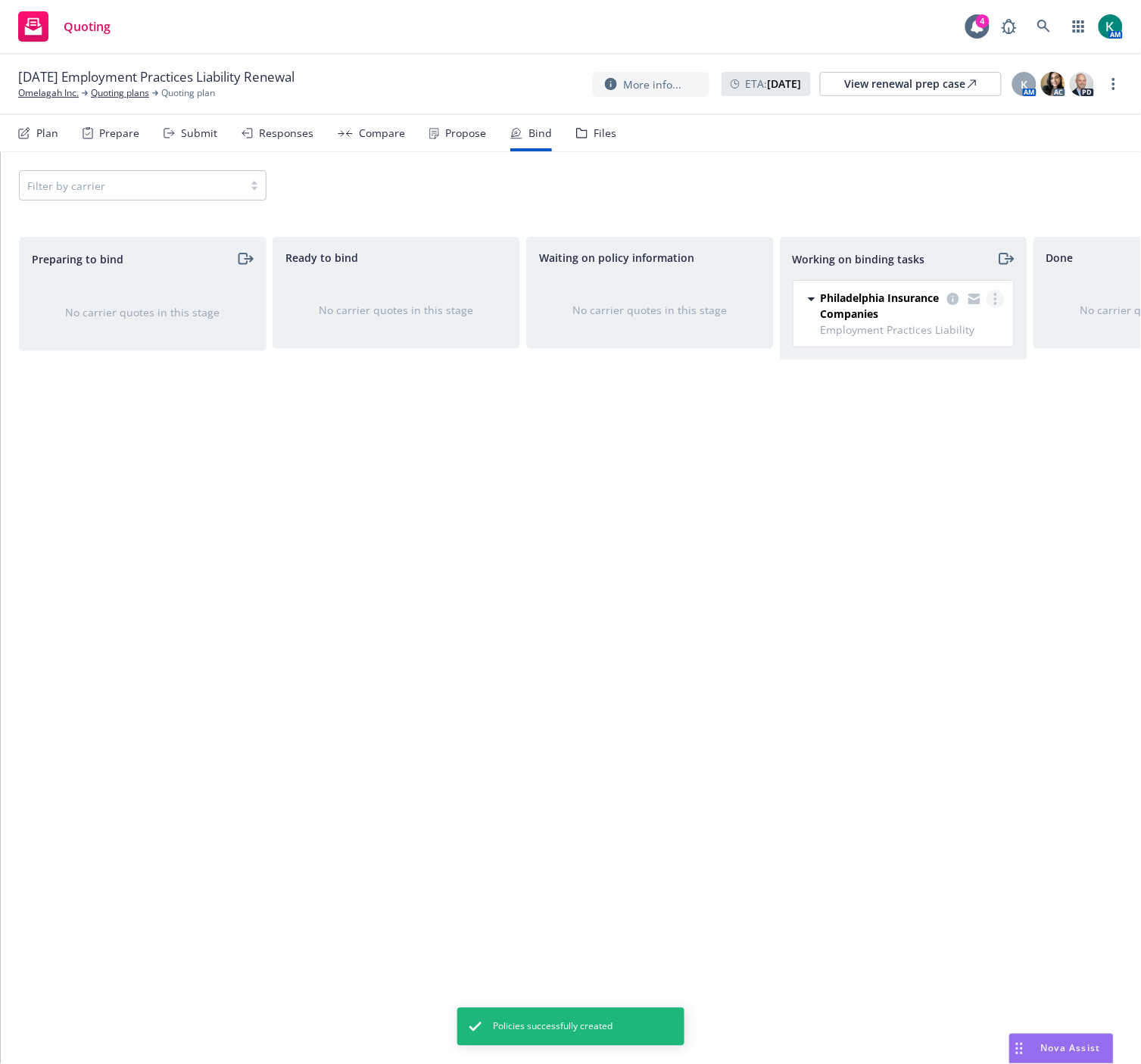
click at [994, 301] on icon "more" at bounding box center [995, 299] width 3 height 12
click at [962, 354] on span "Move to done" at bounding box center [920, 361] width 105 height 15
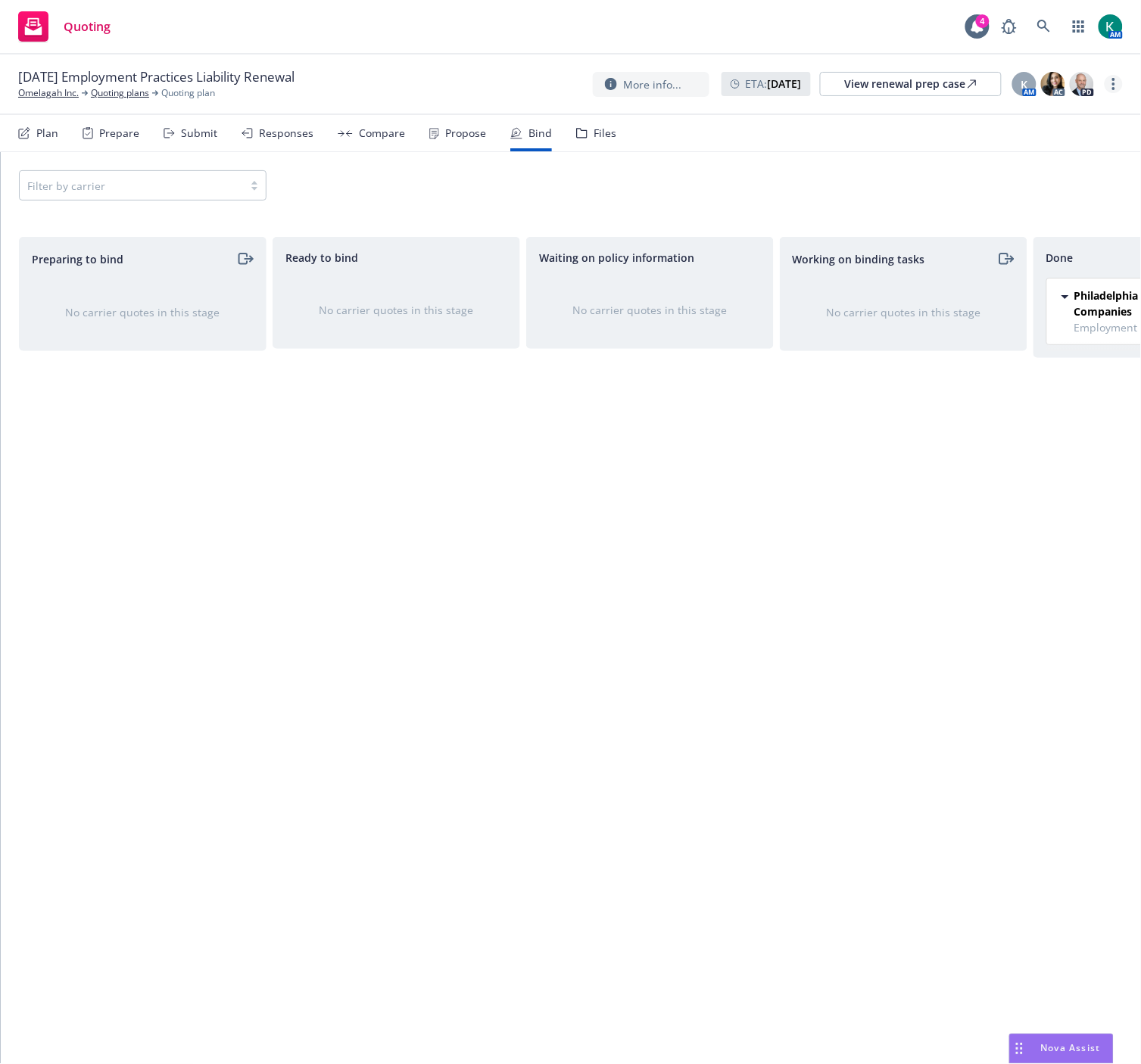
click at [1113, 80] on icon "more" at bounding box center [1113, 84] width 3 height 12
click at [912, 85] on div "View renewal prep case" at bounding box center [910, 84] width 132 height 23
click at [1113, 85] on circle "more" at bounding box center [1113, 83] width 3 height 3
click at [1052, 243] on link "Archive quoting plan" at bounding box center [1038, 236] width 169 height 30
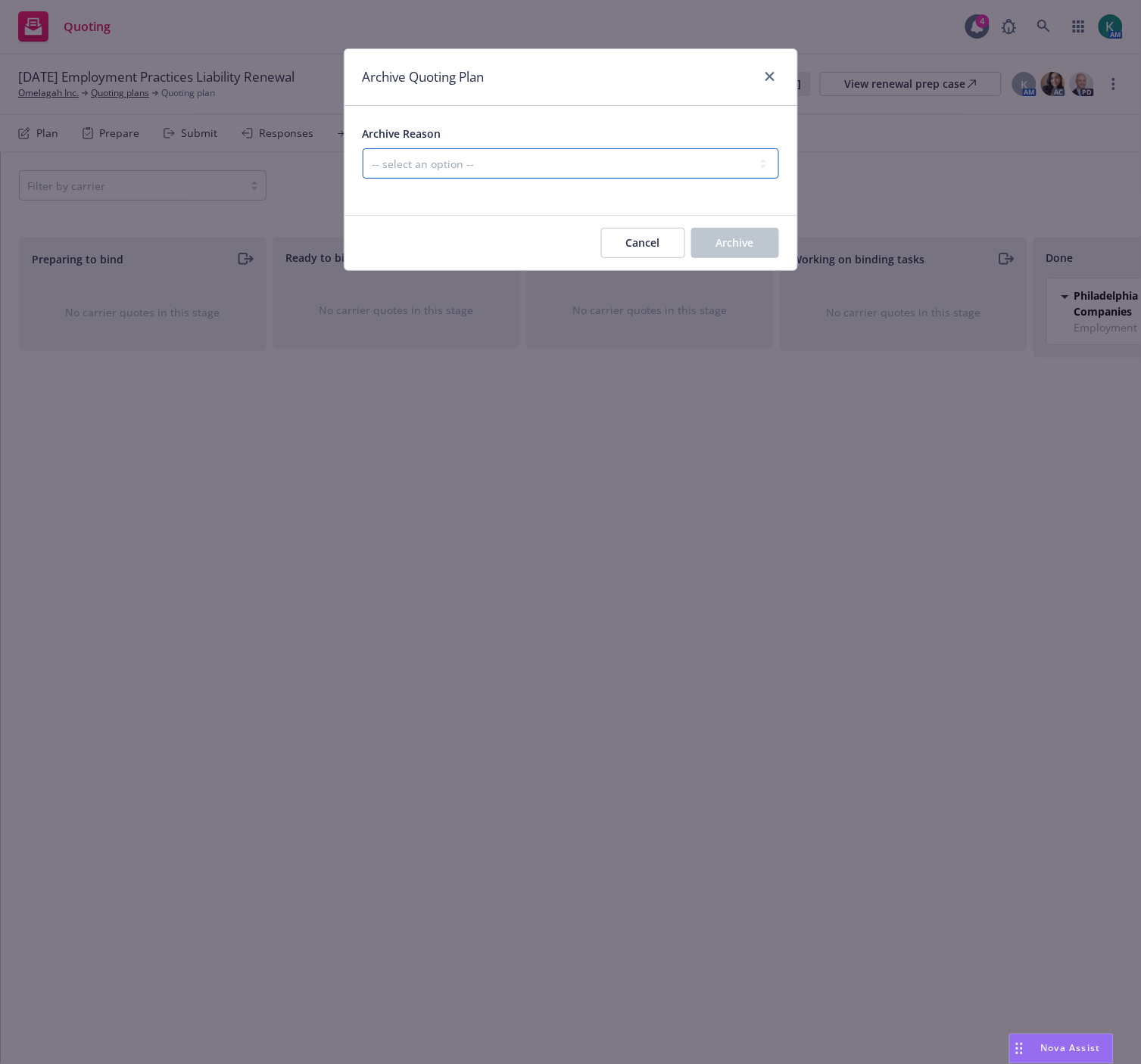
drag, startPoint x: 508, startPoint y: 168, endPoint x: 503, endPoint y: 177, distance: 10.3
click at [508, 167] on select "-- select an option -- All policies in this renewal plan are auto-renewed Creat…" at bounding box center [570, 163] width 416 height 30
select select "ARCHIVED_RENEWAL_COMPLETED"
click at [363, 148] on select "-- select an option -- All policies in this renewal plan are auto-renewed Creat…" at bounding box center [570, 163] width 416 height 30
click at [729, 216] on form "Archive Reason -- select an option -- All policies in this renewal plan are aut…" at bounding box center [570, 188] width 453 height 164
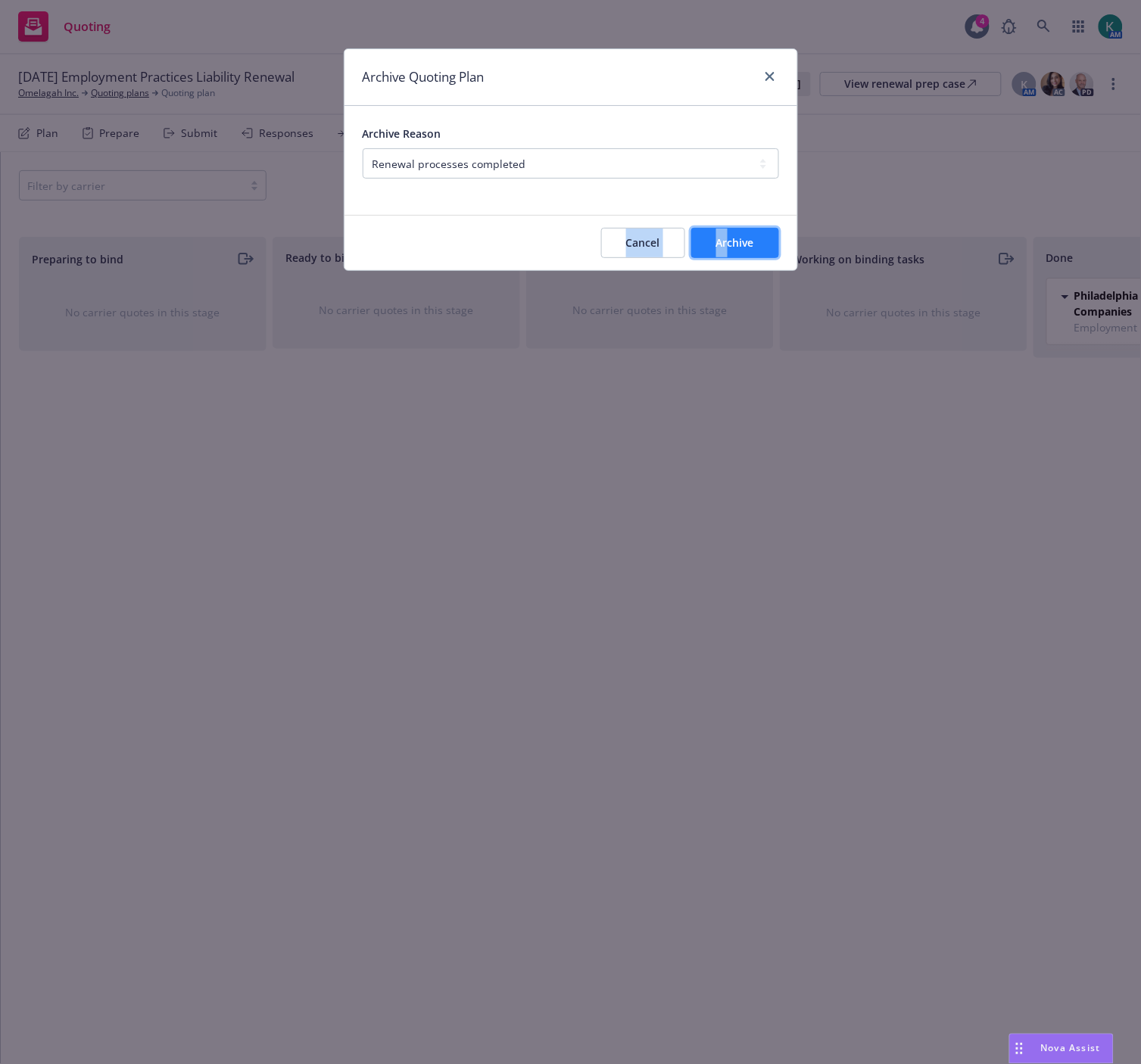
click at [725, 238] on span "Archive" at bounding box center [734, 242] width 38 height 15
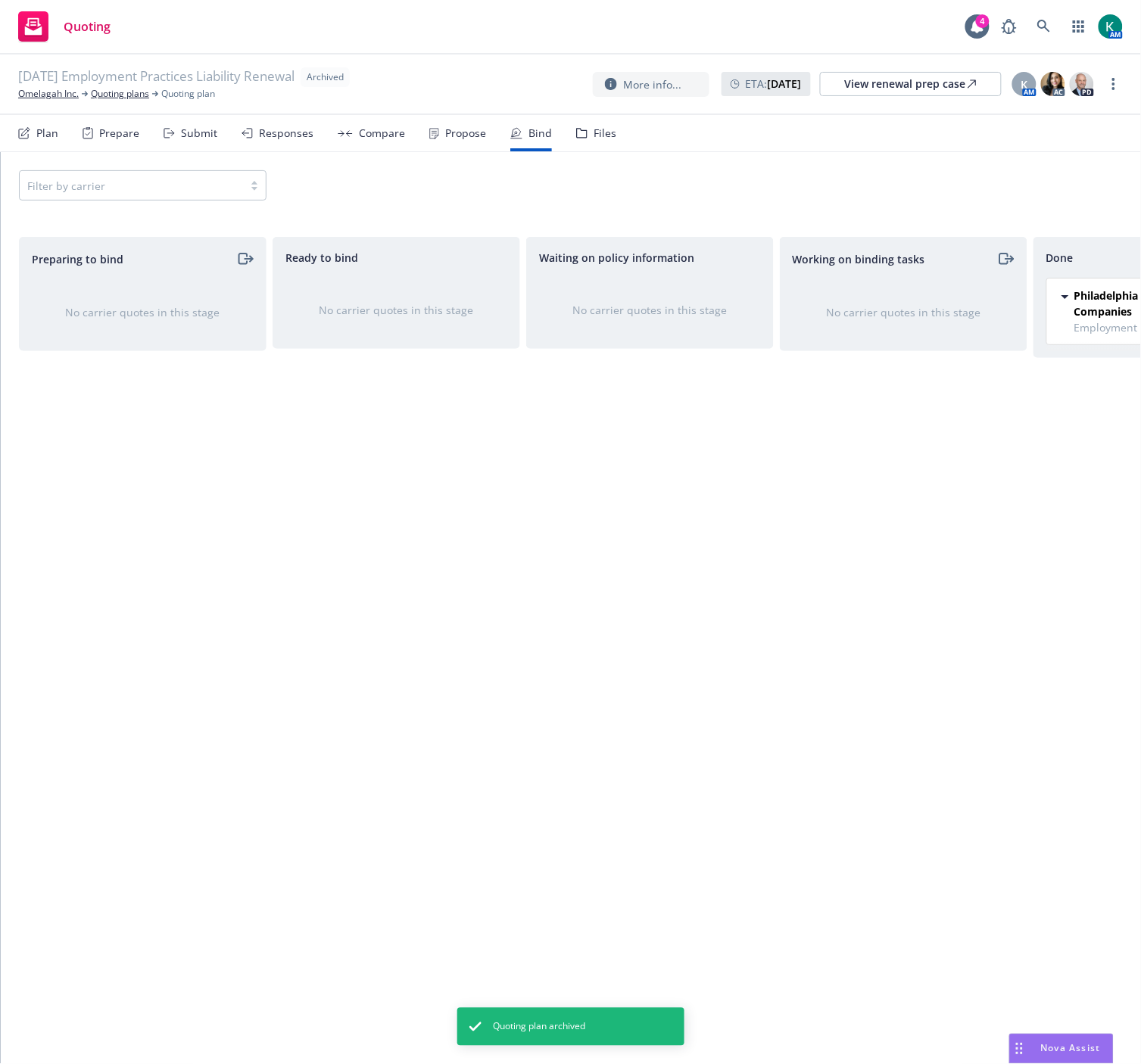
click at [53, 86] on span "08/20/25 Employment Practices Liability Renewal" at bounding box center [157, 77] width 277 height 19
click at [50, 90] on link "Omelagah Inc." at bounding box center [49, 93] width 61 height 14
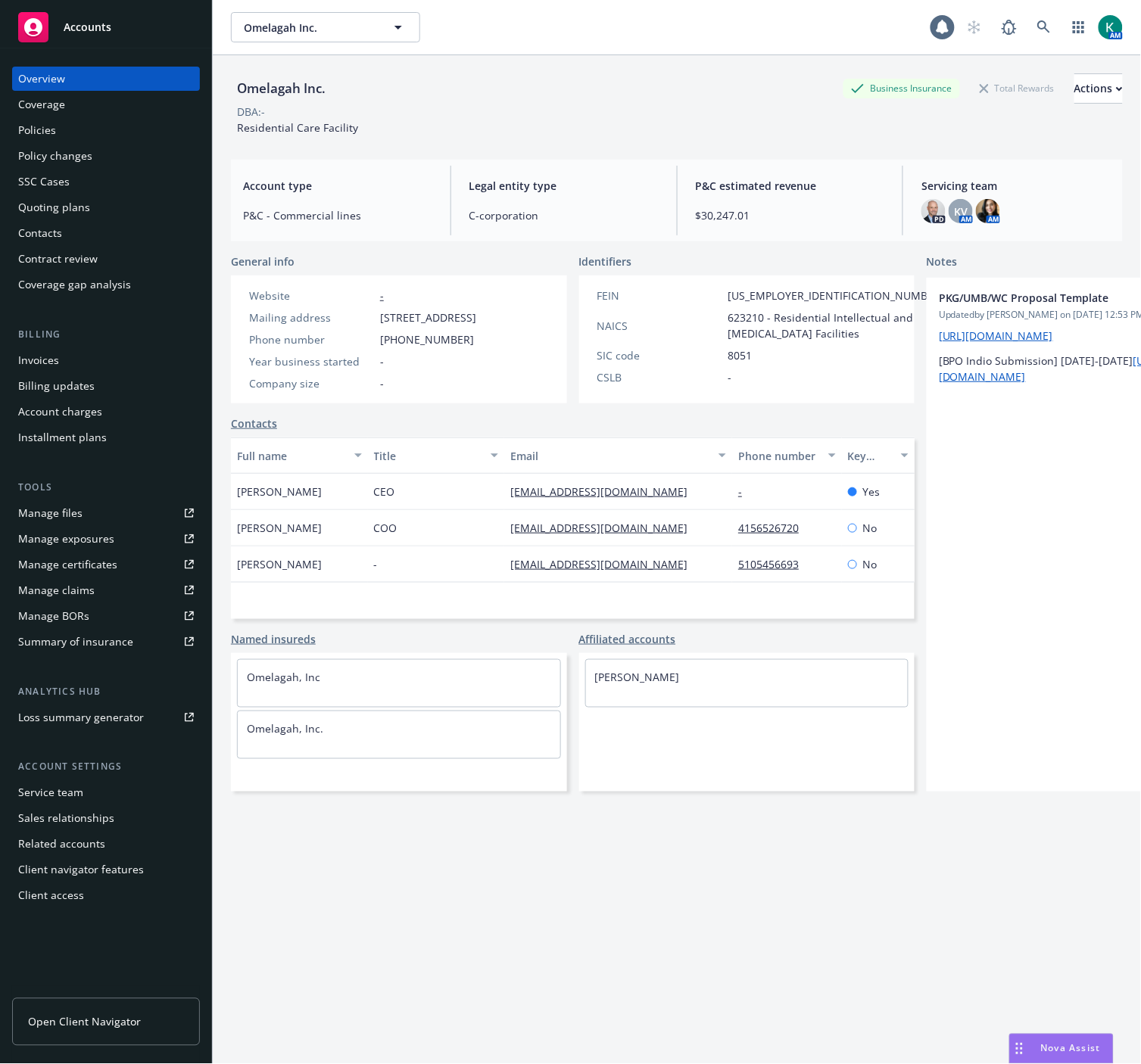
click at [85, 134] on div "Policies" at bounding box center [106, 130] width 175 height 24
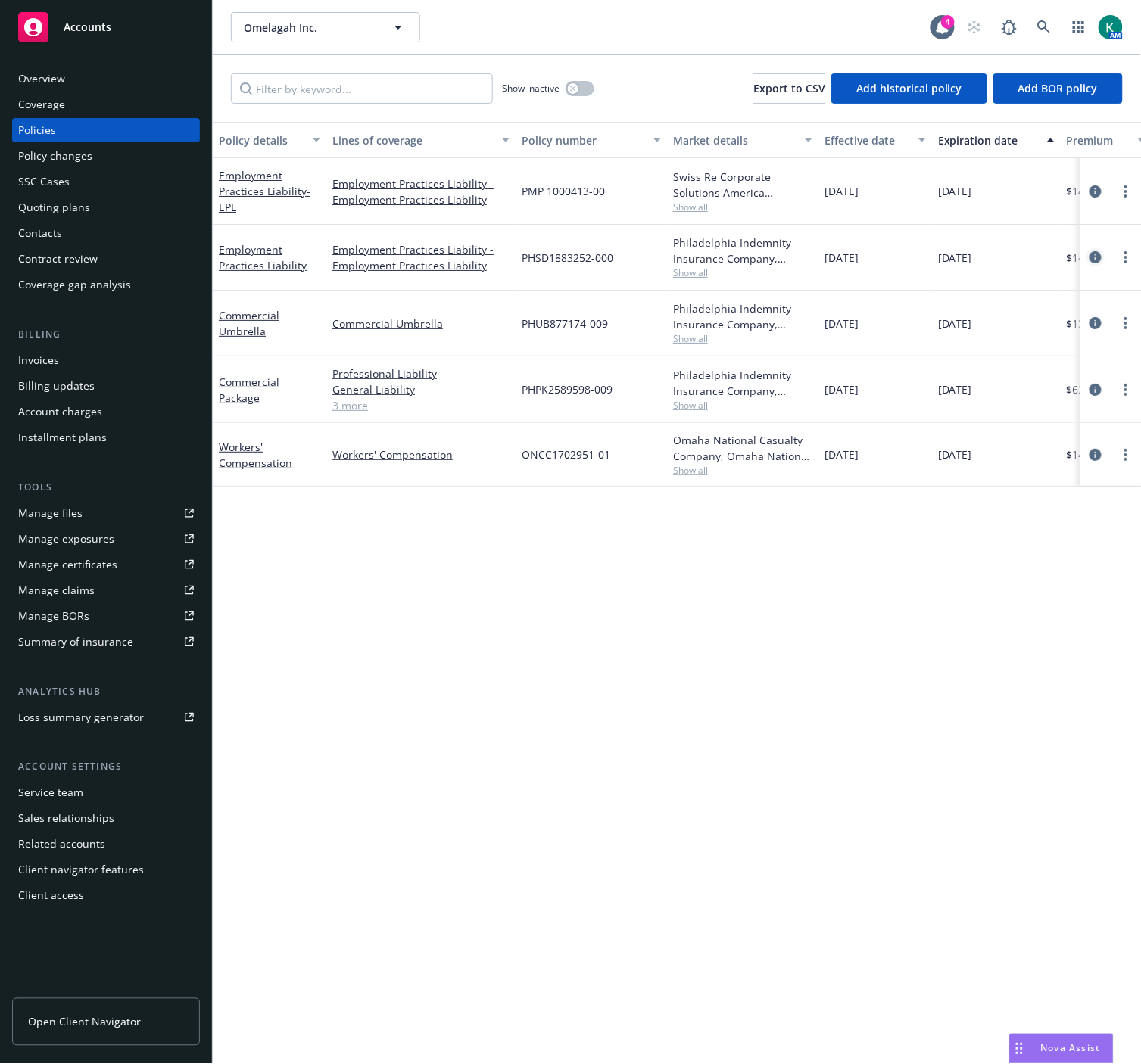
click at [1098, 260] on icon "circleInformation" at bounding box center [1095, 256] width 12 height 12
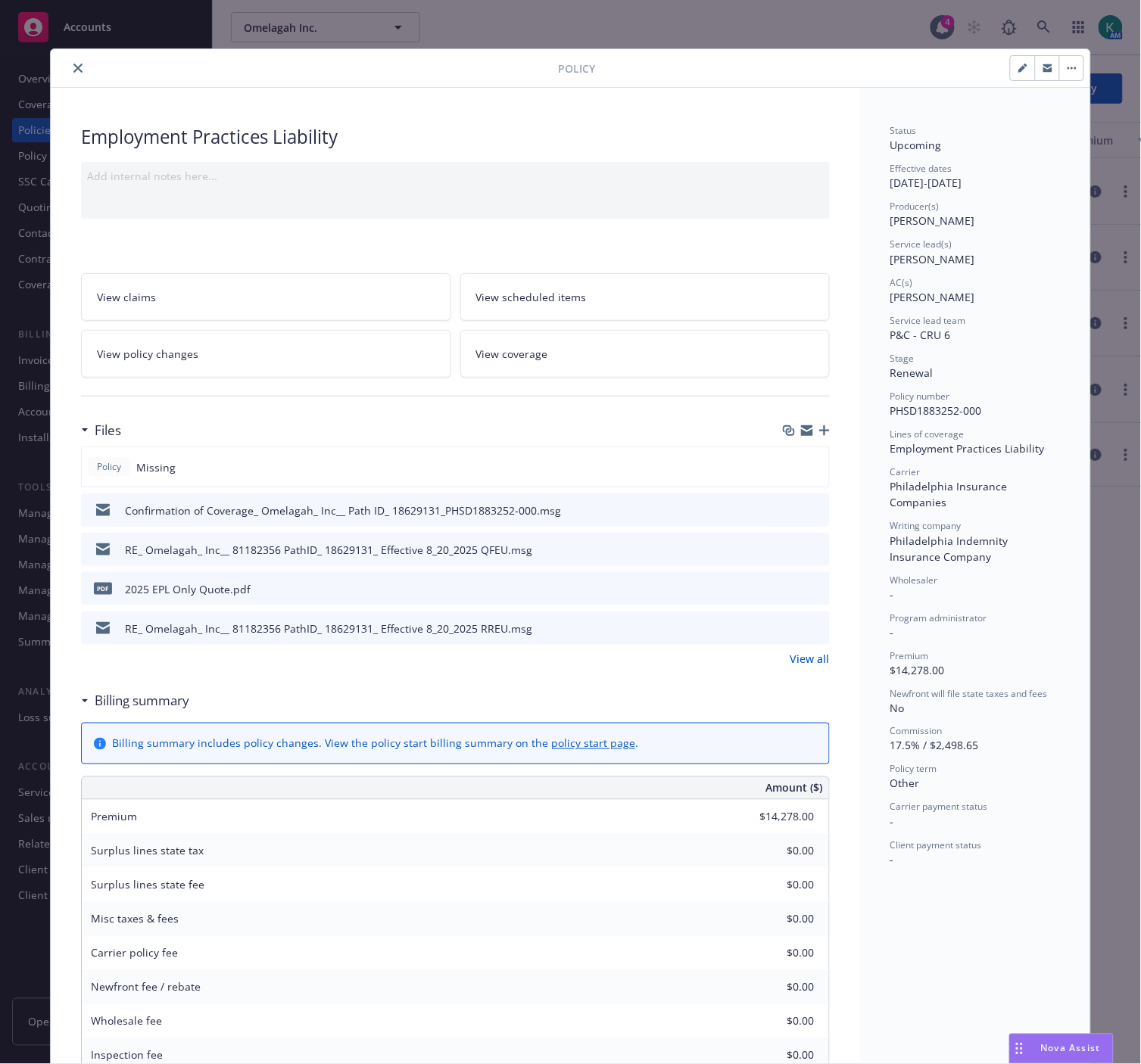
click at [821, 427] on icon "button" at bounding box center [824, 430] width 10 height 10
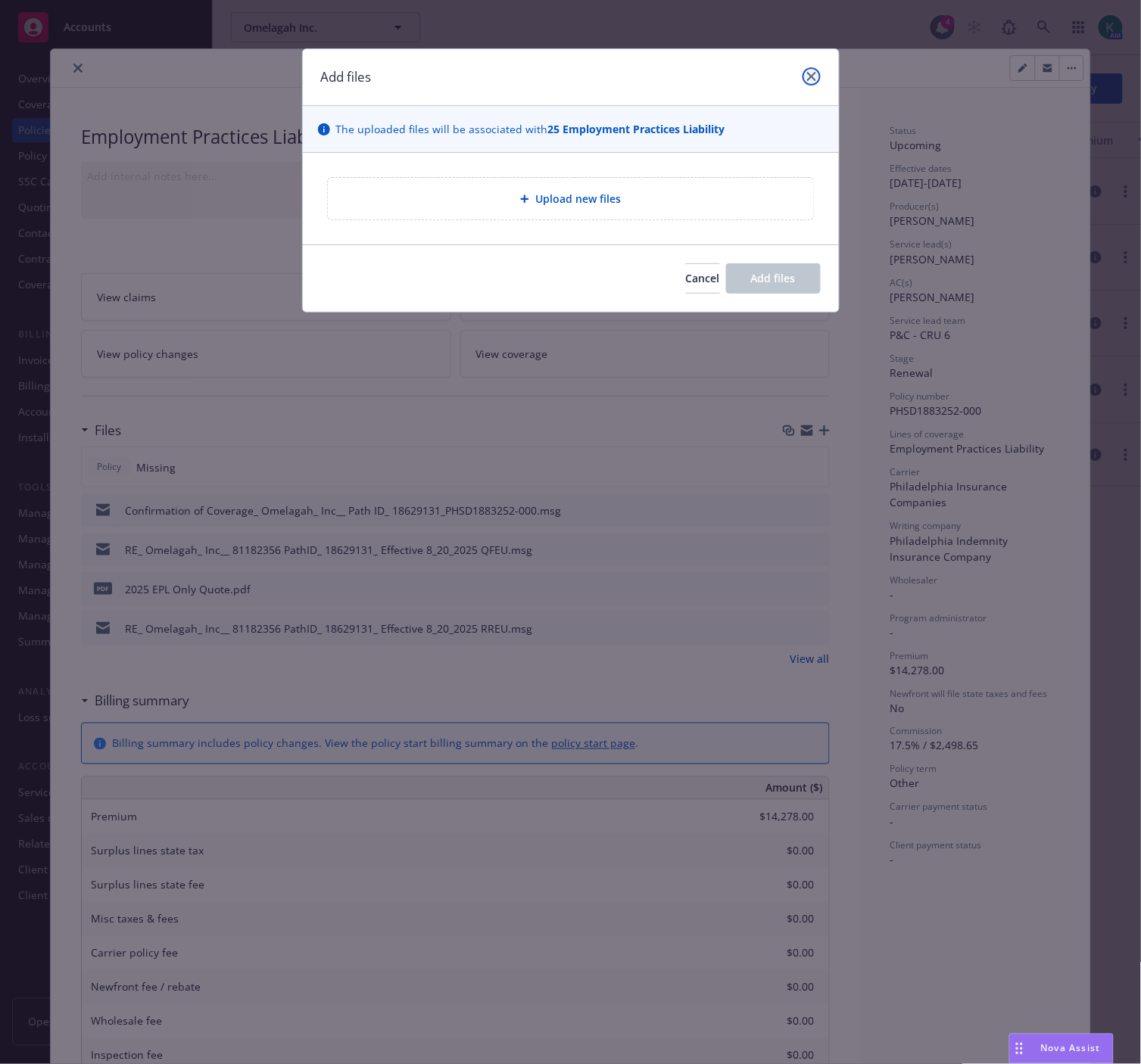
click at [816, 78] on link "close" at bounding box center [812, 77] width 18 height 18
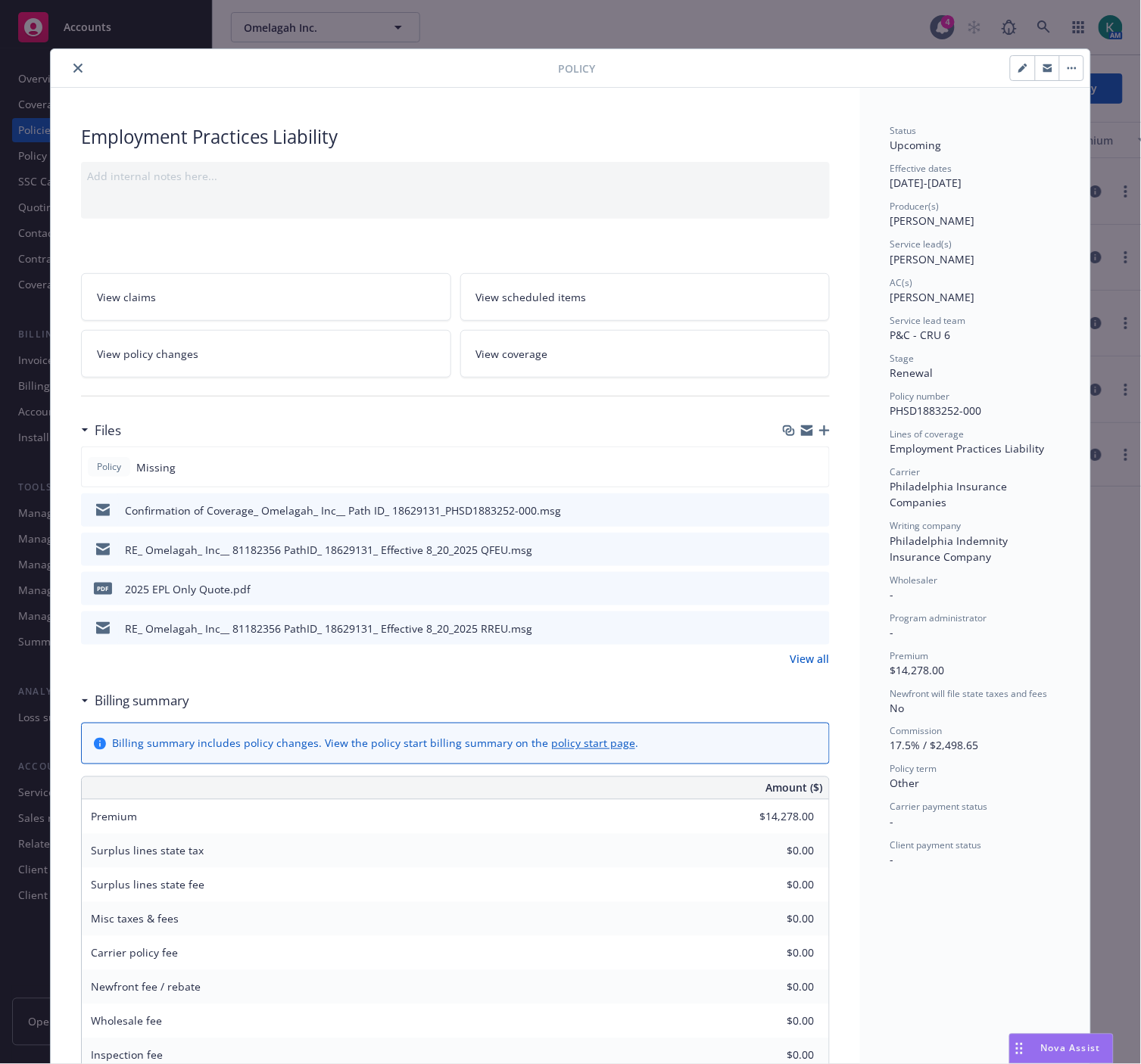
click at [74, 61] on button "close" at bounding box center [78, 68] width 18 height 18
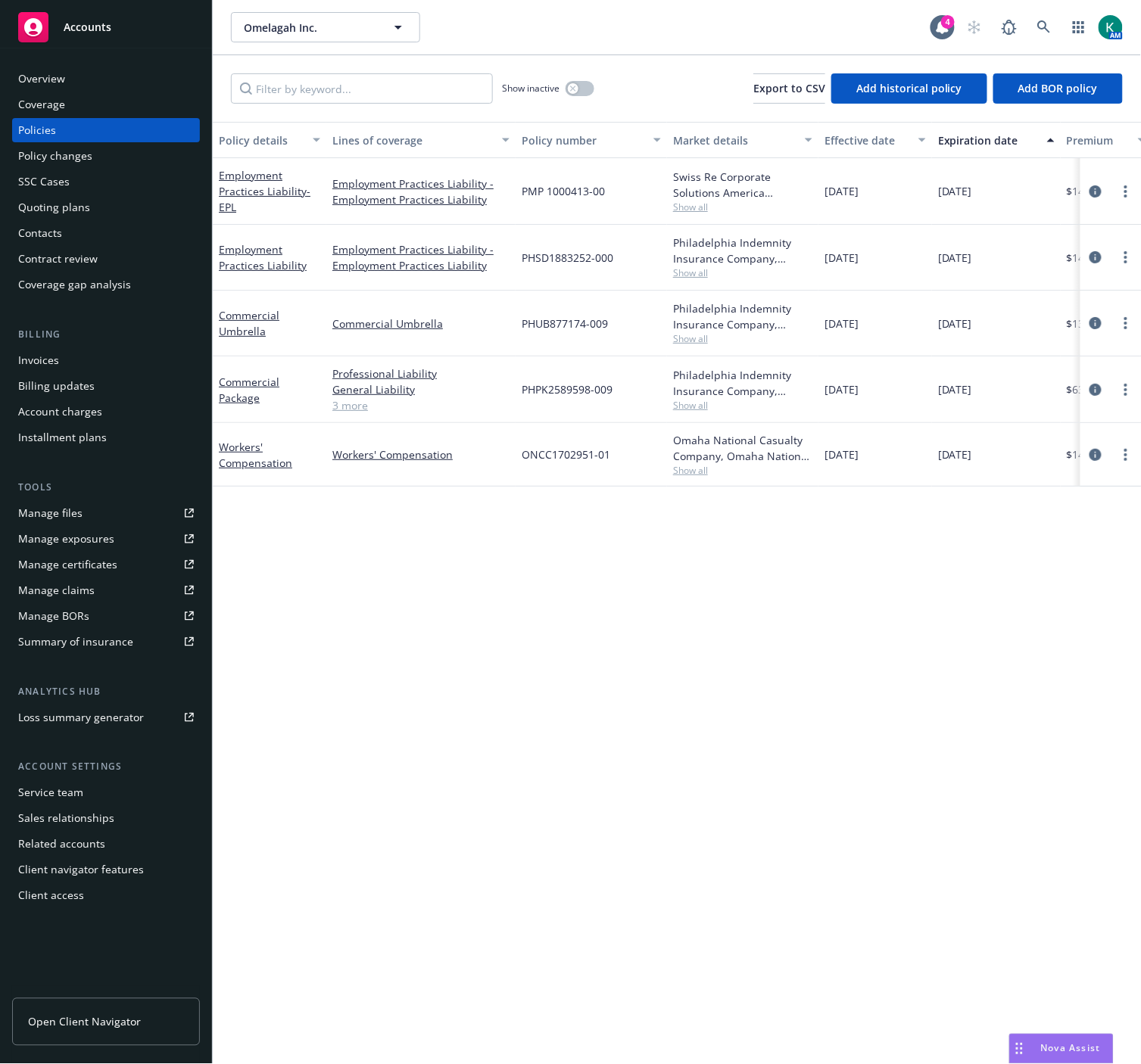
click at [62, 523] on div "Manage files" at bounding box center [51, 513] width 65 height 24
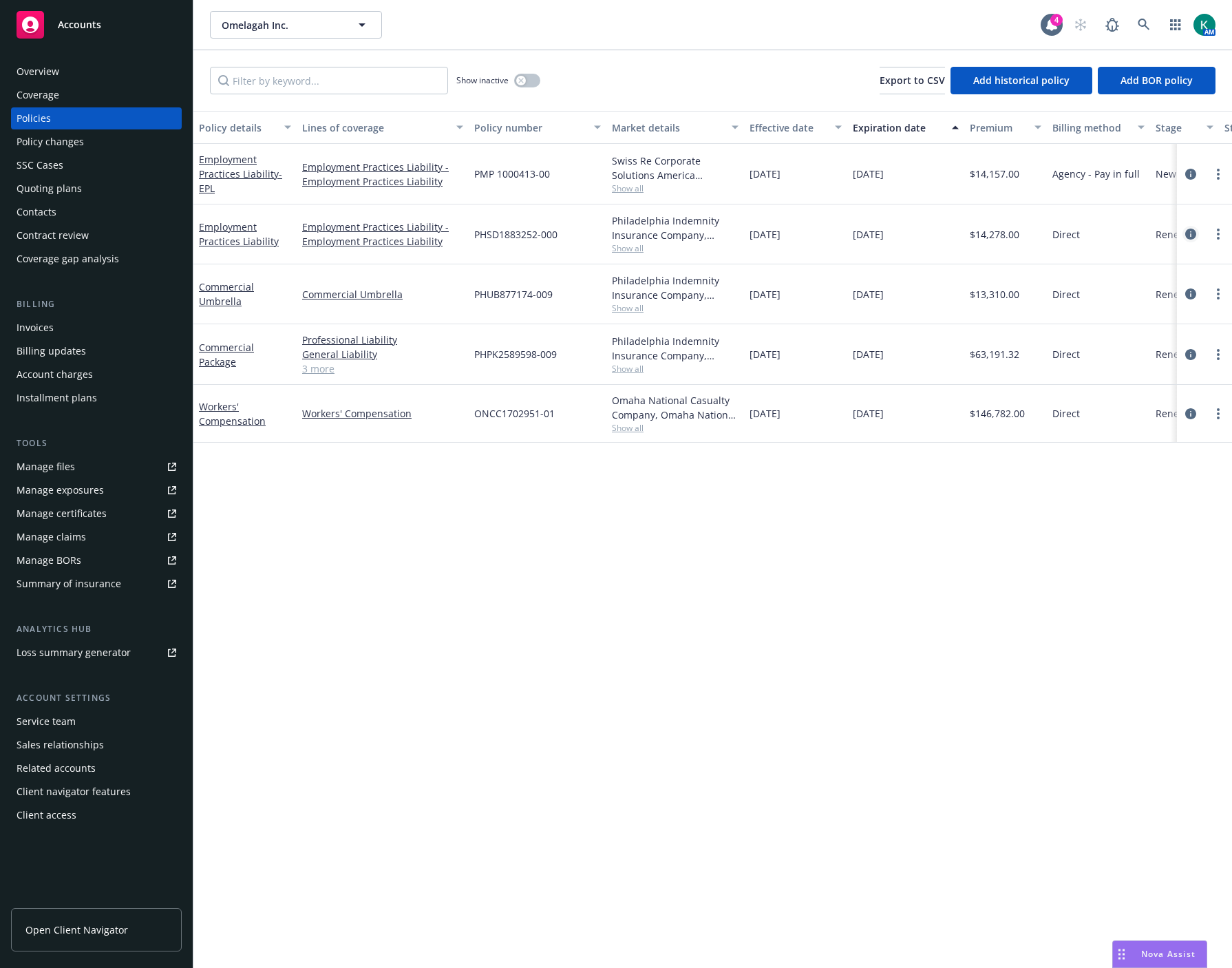
click at [1037, 232] on icon "circleInformation" at bounding box center [1190, 233] width 11 height 11
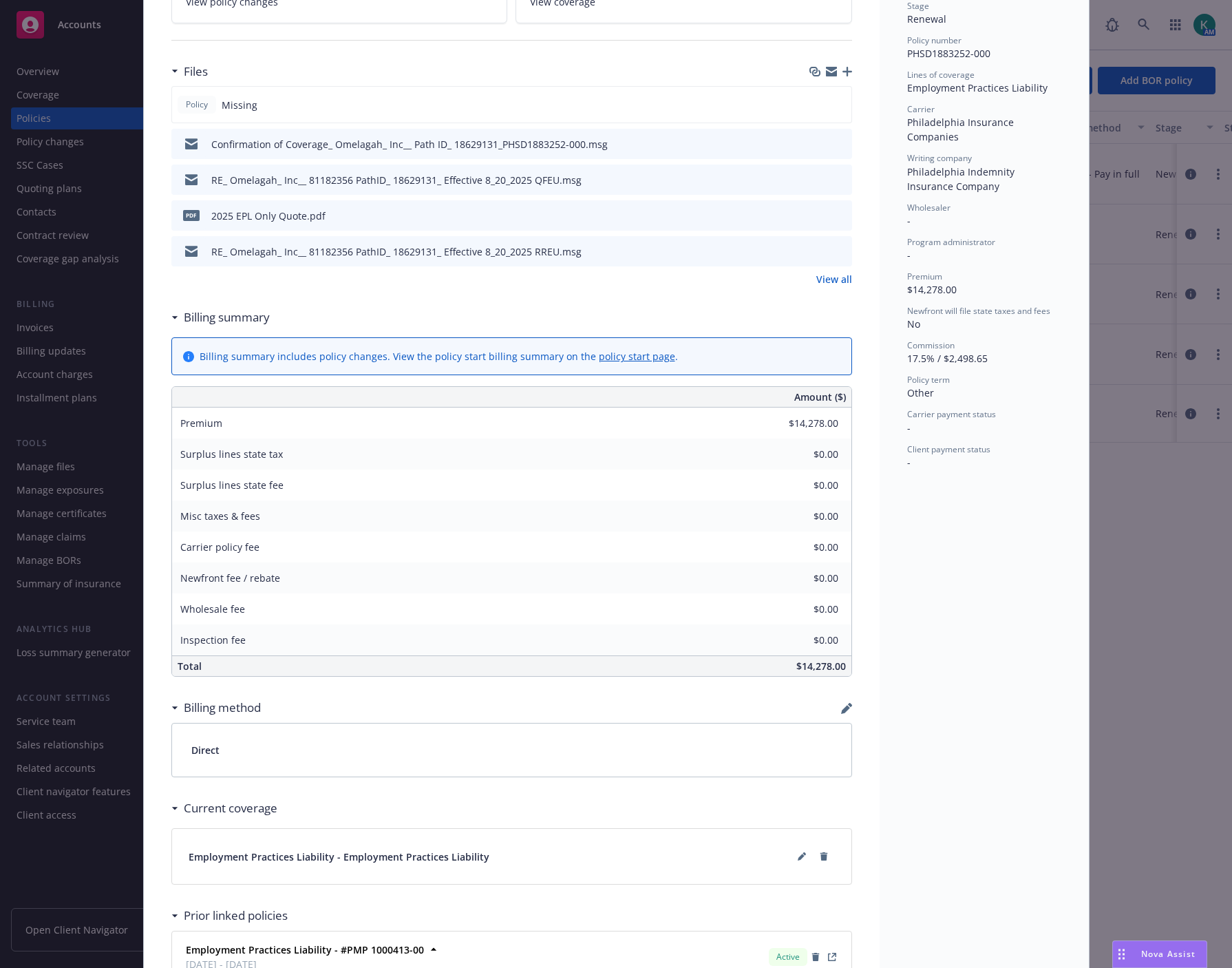
scroll to position [478, 0]
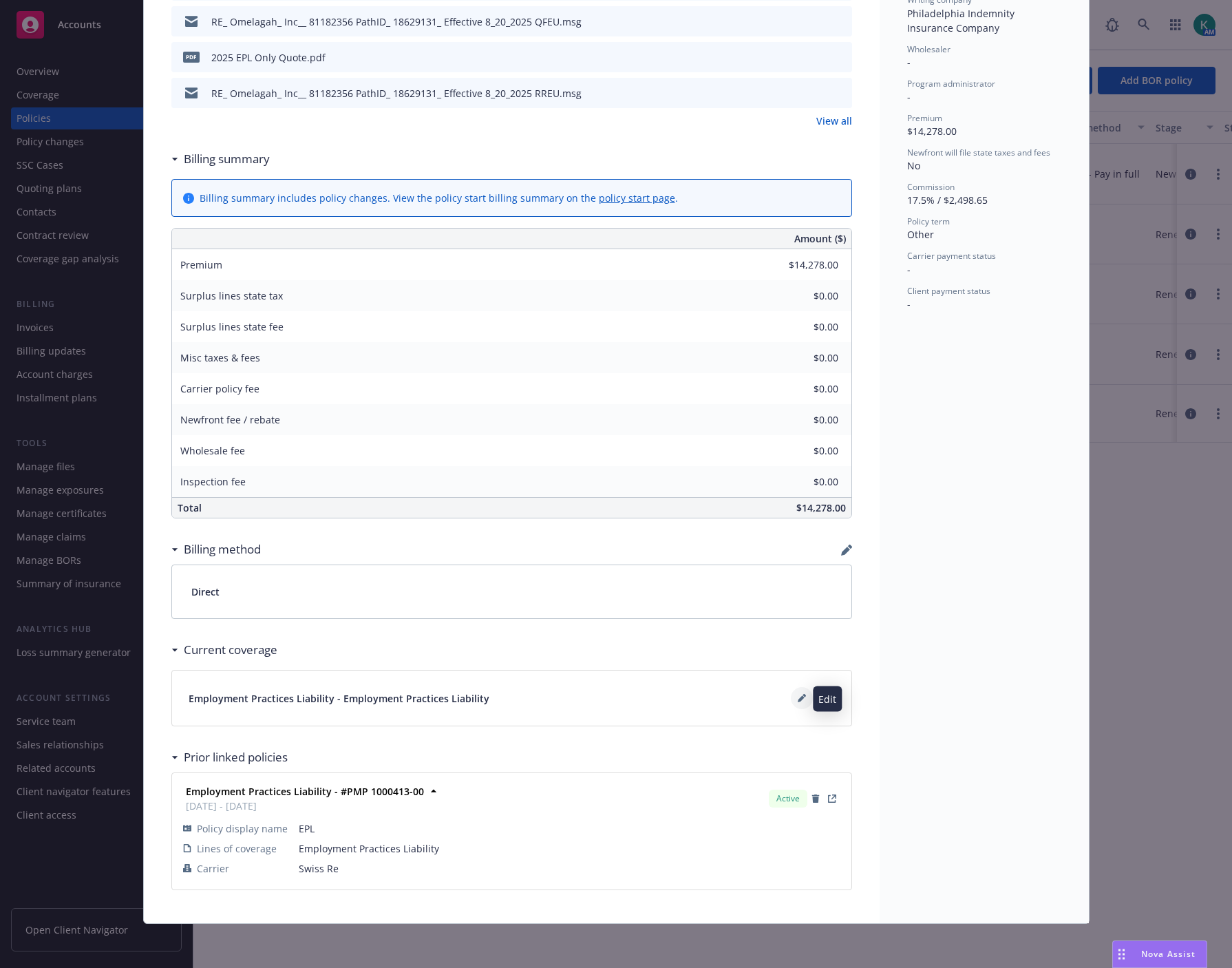
click at [791, 700] on button at bounding box center [802, 698] width 22 height 22
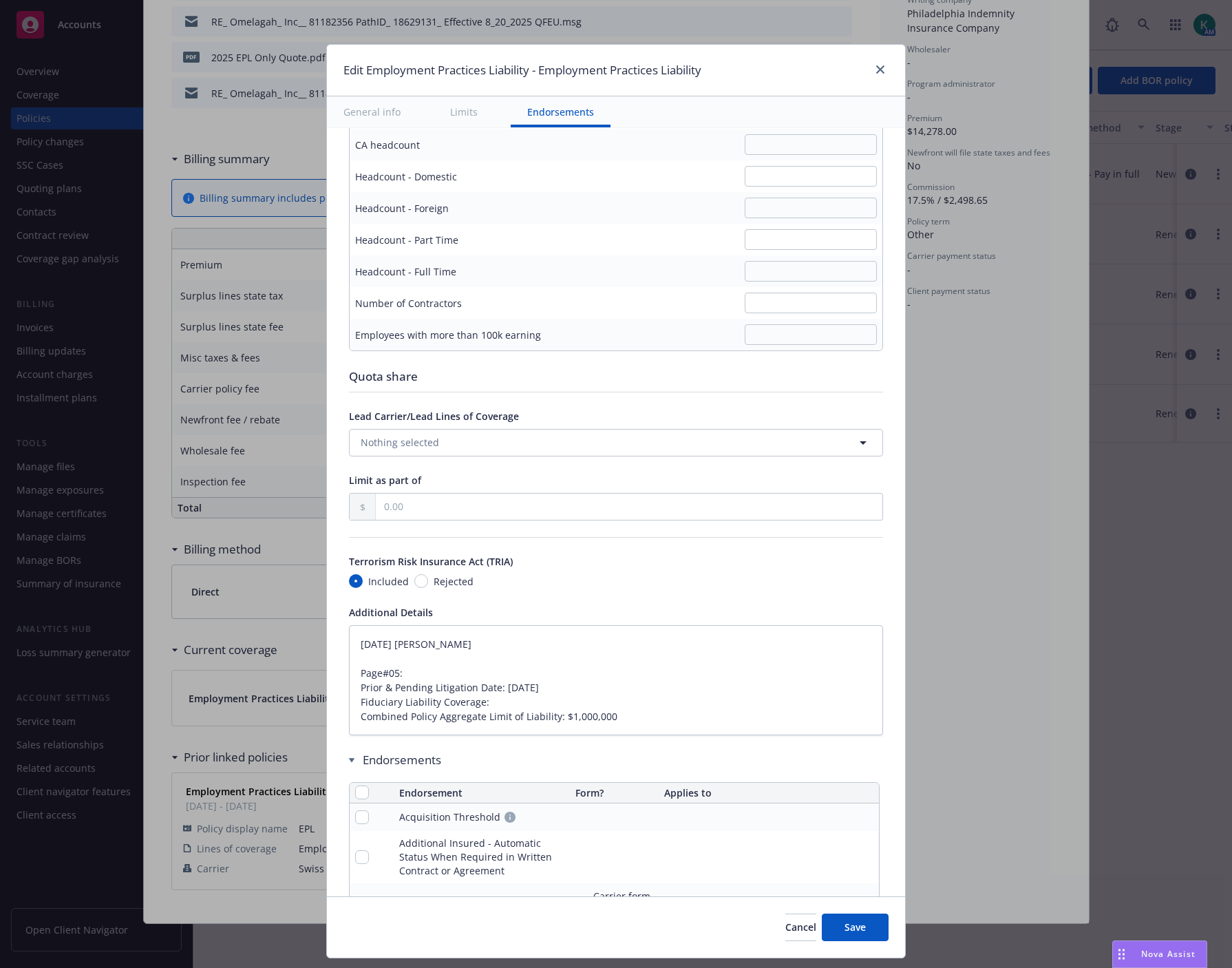
scroll to position [269, 0]
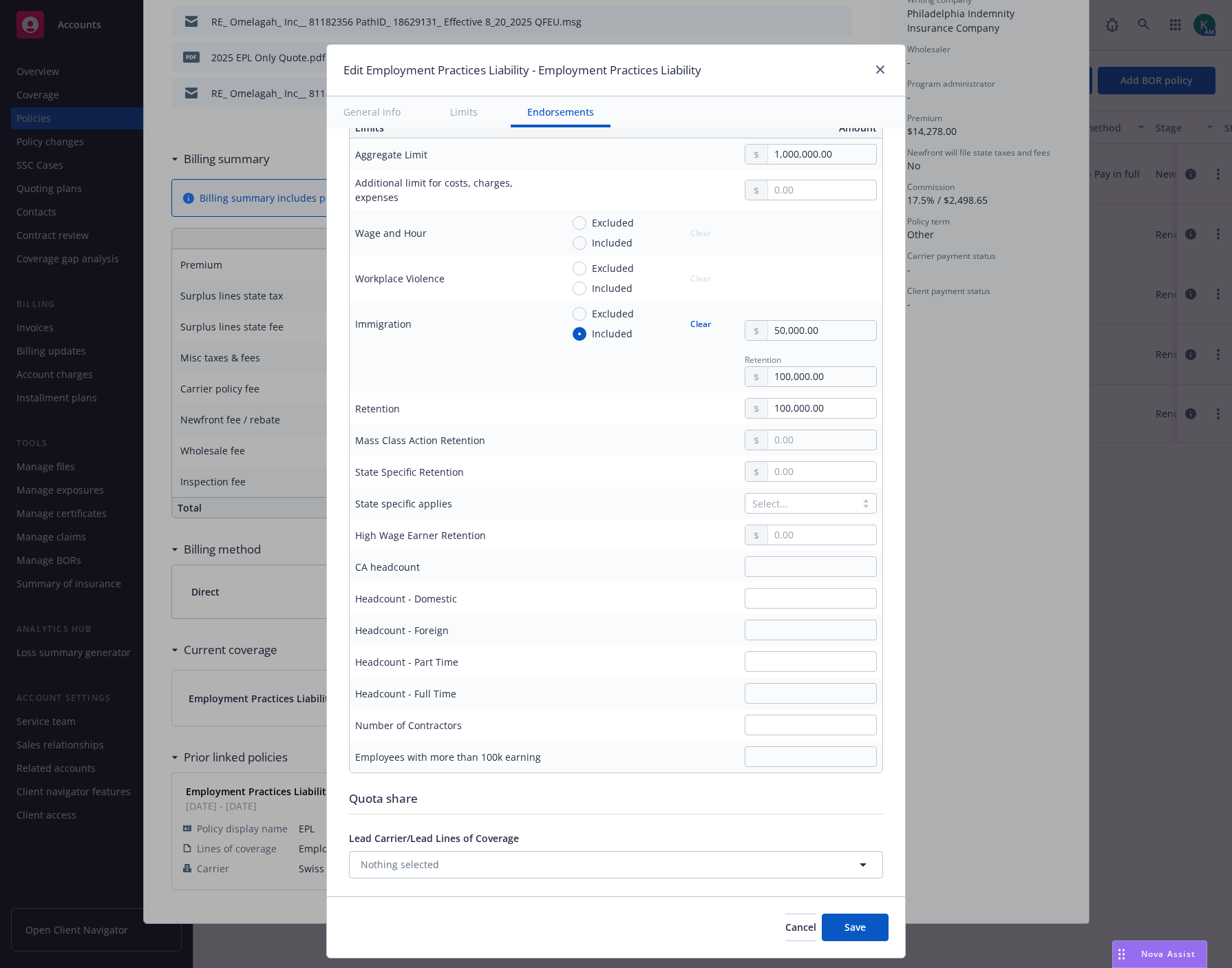
type textarea "x"
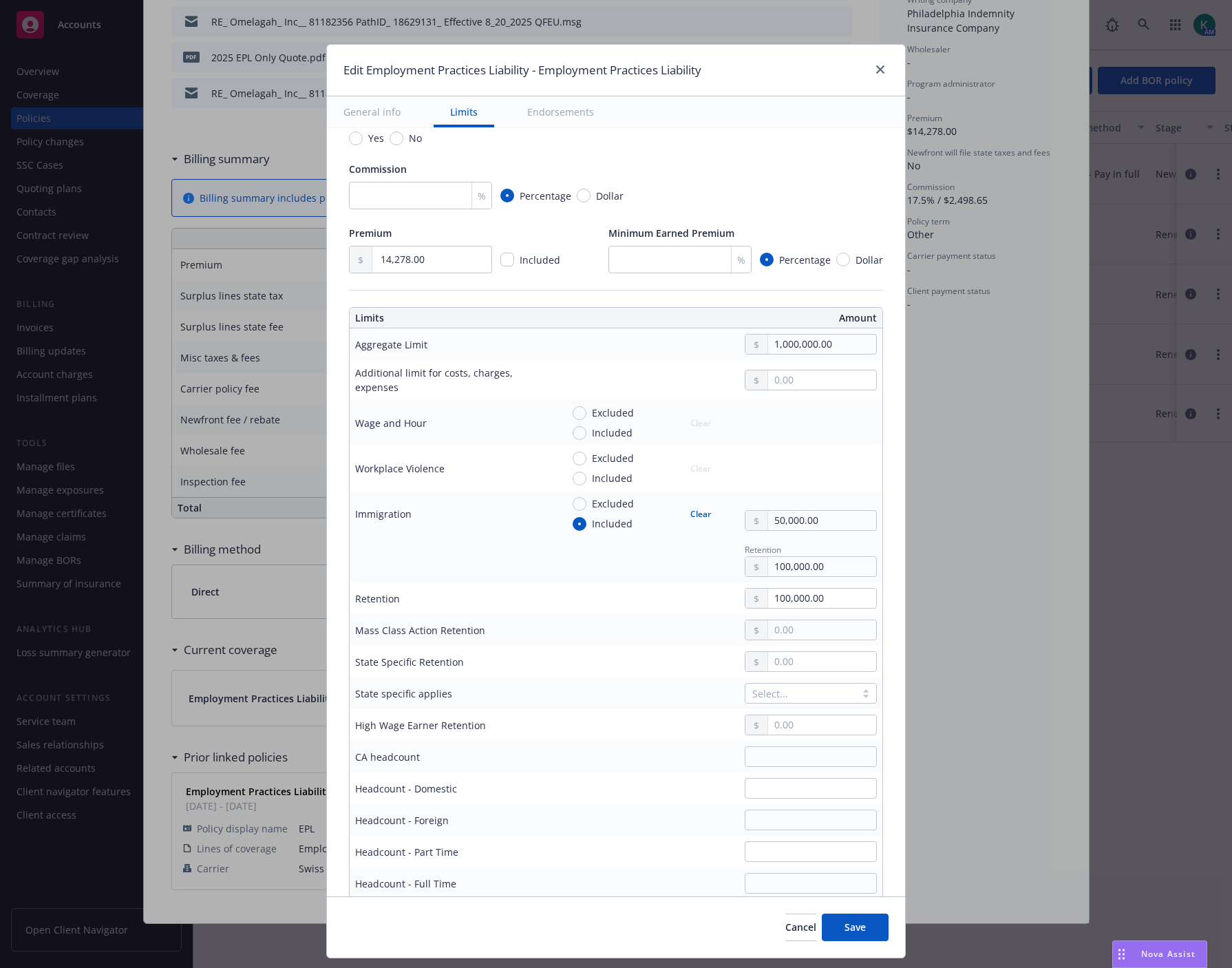
scroll to position [0, 0]
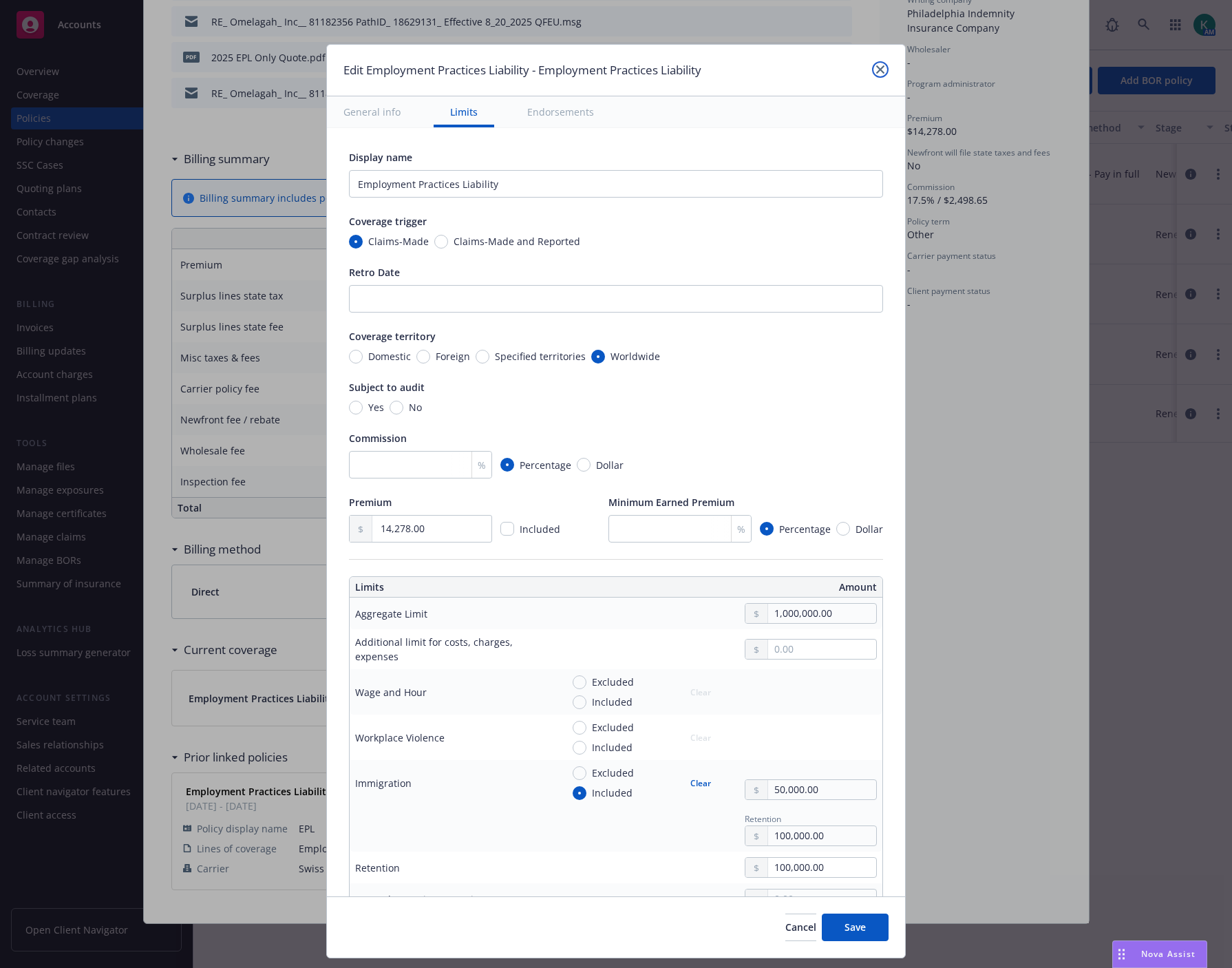
drag, startPoint x: 883, startPoint y: 64, endPoint x: 866, endPoint y: 72, distance: 18.8
click at [883, 64] on link "close" at bounding box center [881, 70] width 17 height 17
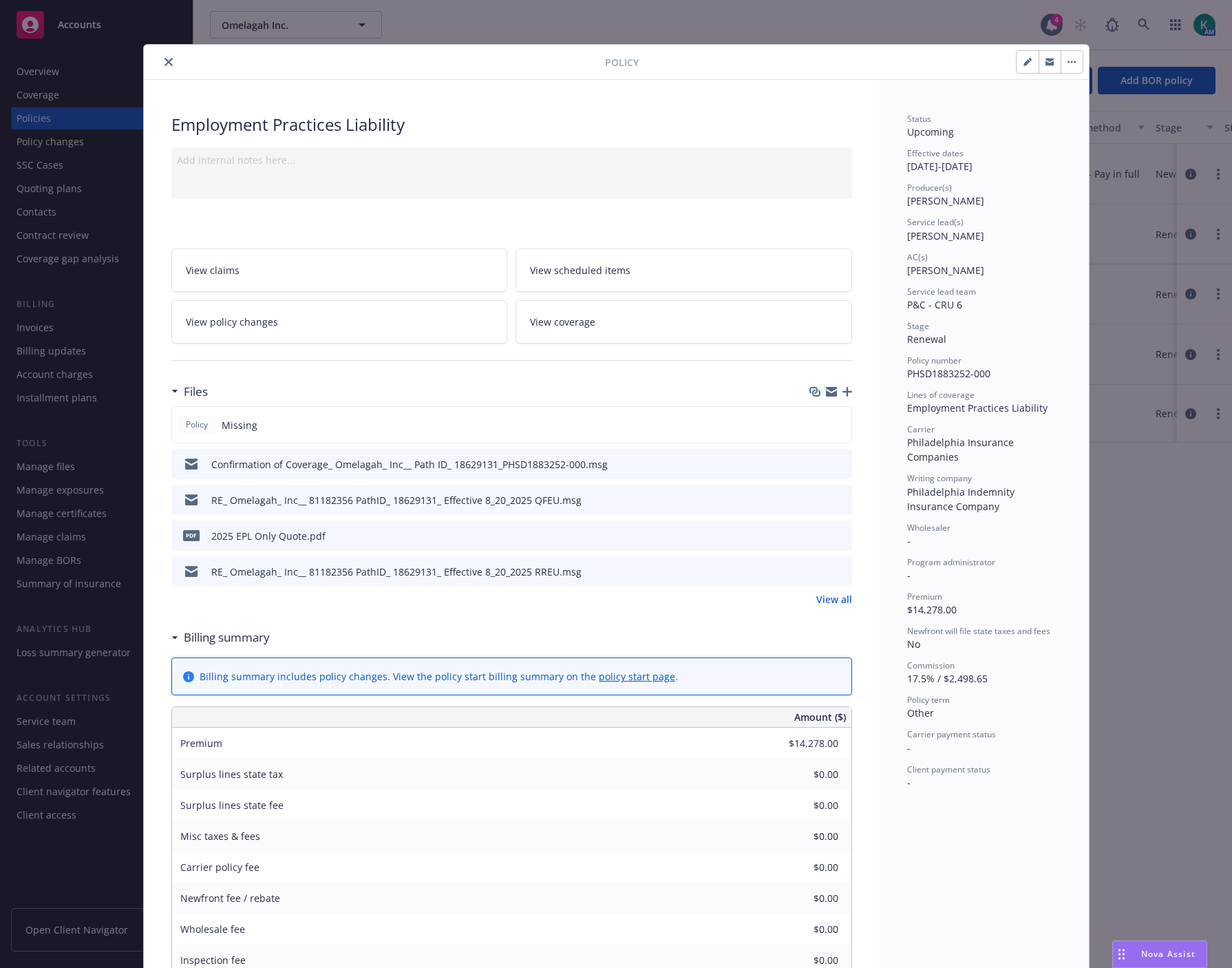
click at [166, 60] on icon "close" at bounding box center [169, 62] width 8 height 8
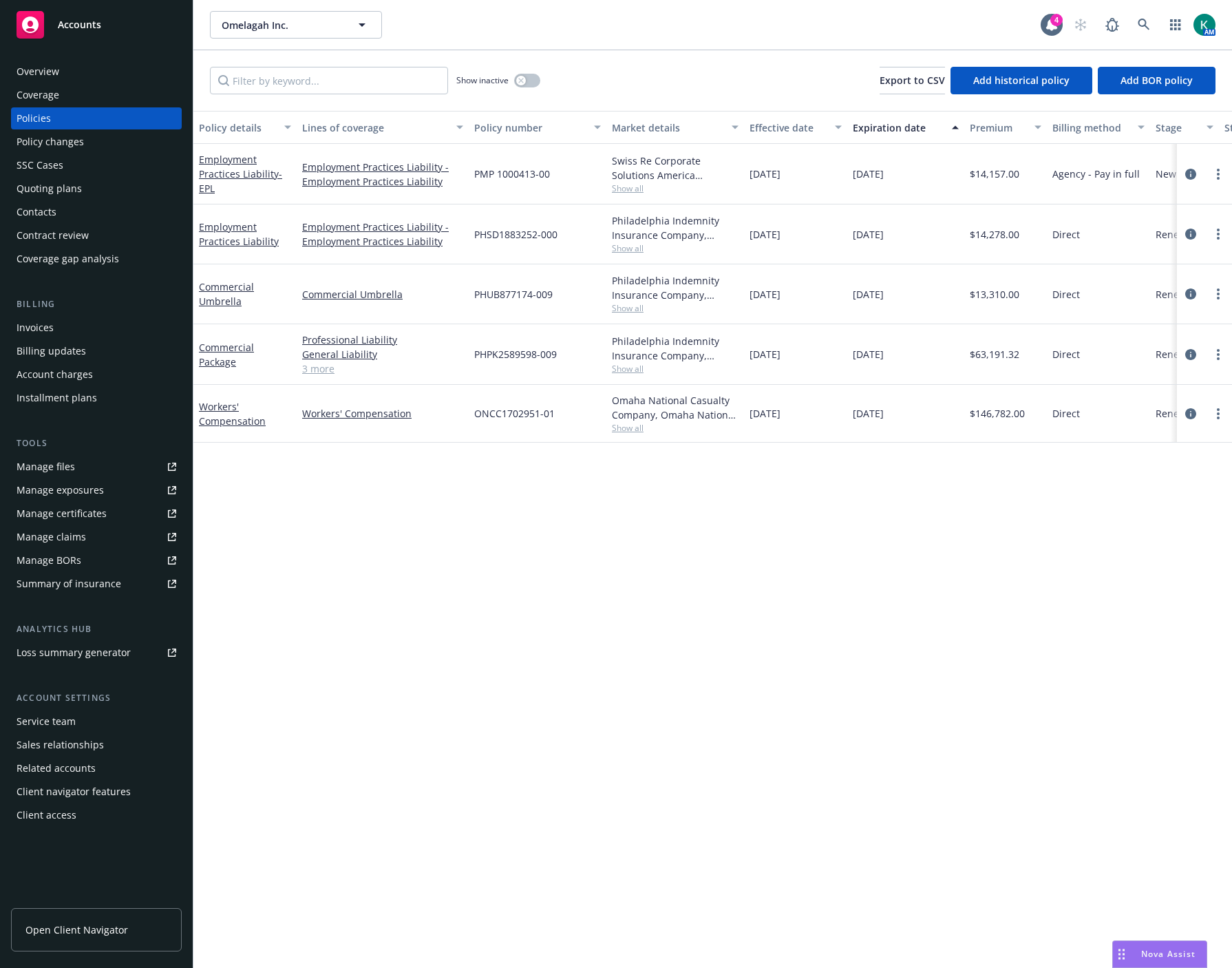
click at [535, 604] on div "Policy details Lines of coverage Policy number Market details Effective date Ex…" at bounding box center [713, 539] width 1039 height 858
click at [689, 696] on div "Policy details Lines of coverage Policy number Market details Effective date Ex…" at bounding box center [713, 539] width 1039 height 858
click at [125, 590] on link "Summary of insurance" at bounding box center [96, 584] width 171 height 22
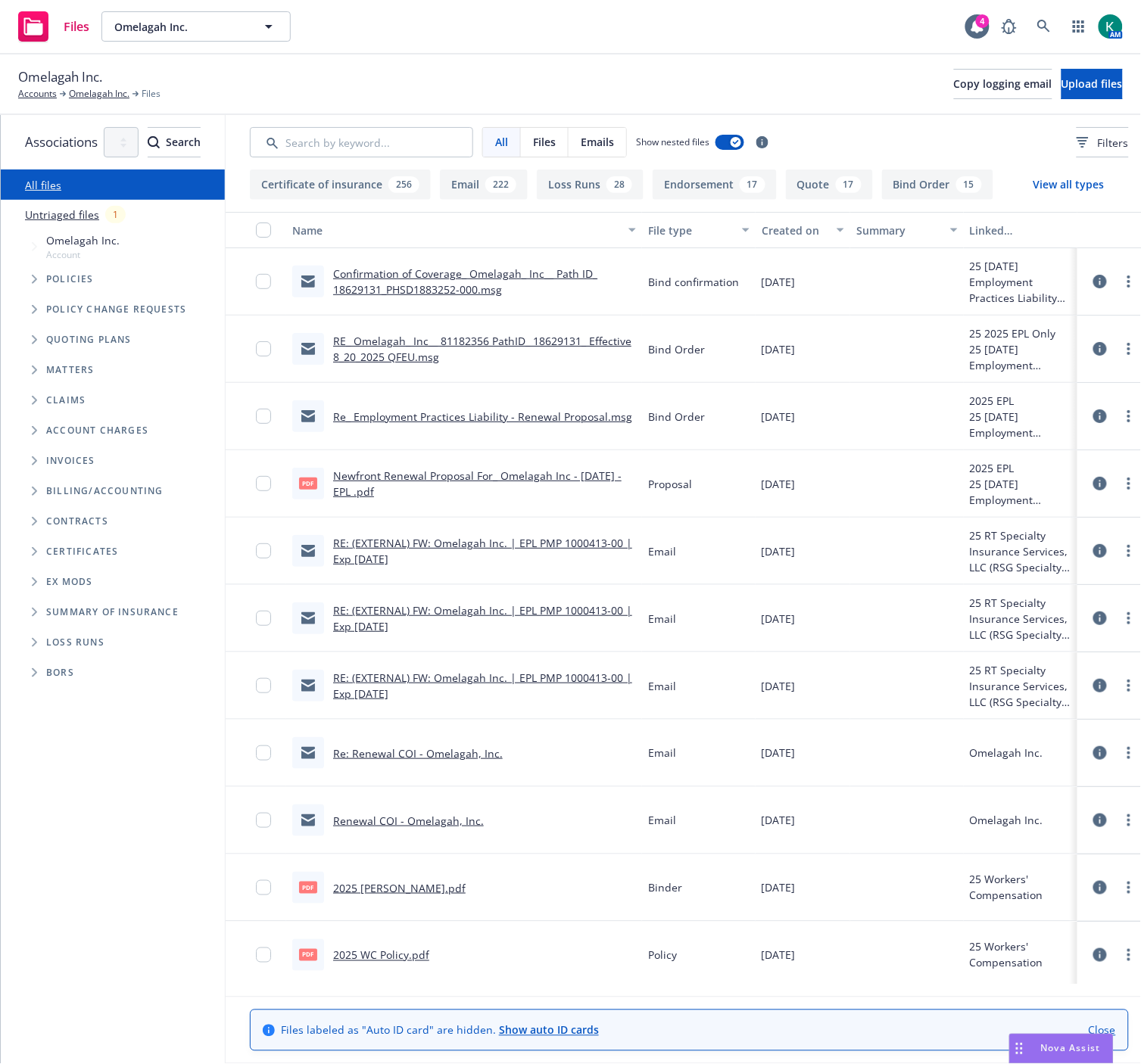
click at [458, 548] on link "RE: (EXTERNAL) FW: Omelagah Inc. | EPL PMP 1000413-00 | Exp [DATE]" at bounding box center [482, 550] width 299 height 30
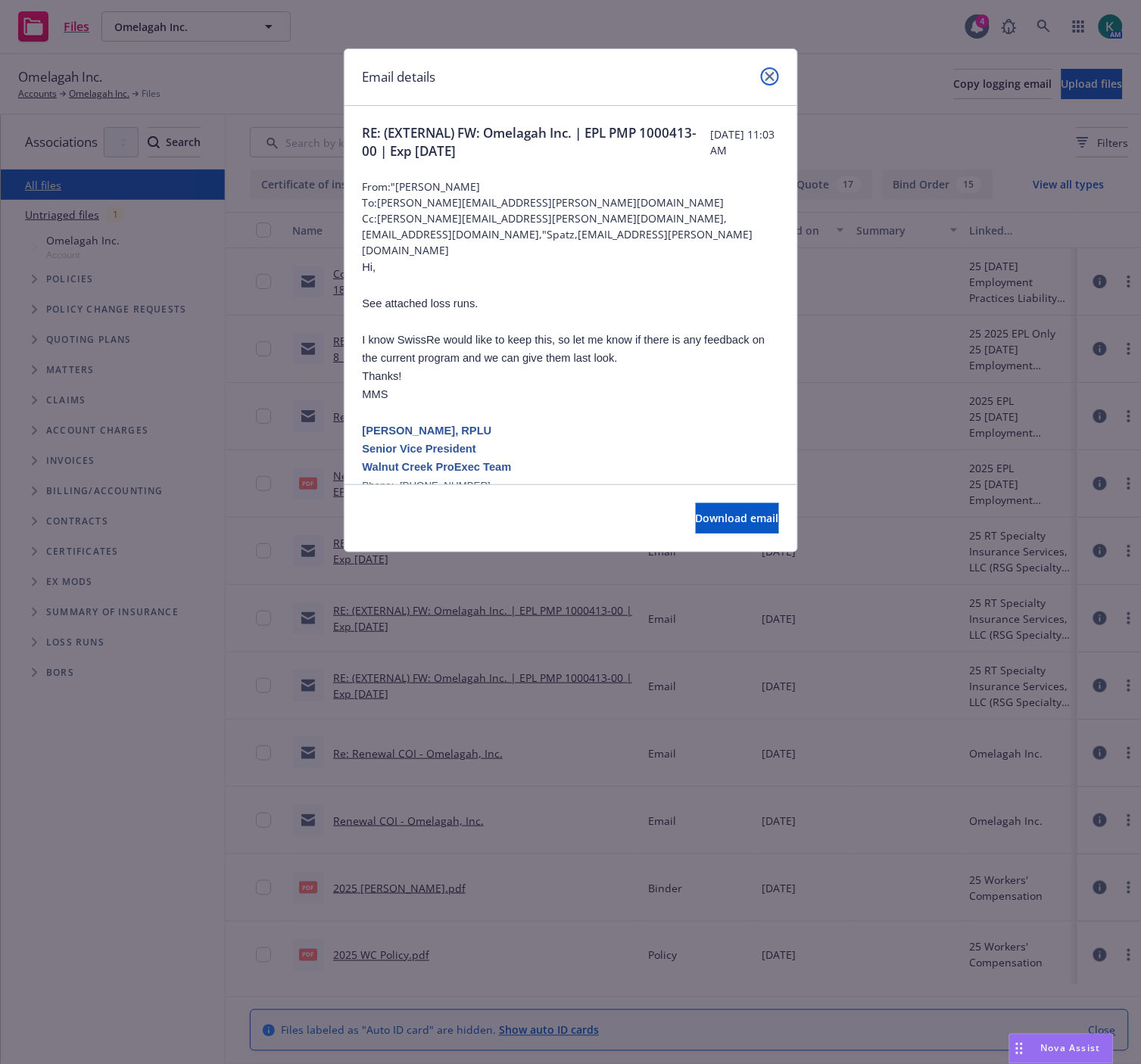
click at [769, 77] on icon "close" at bounding box center [770, 77] width 9 height 9
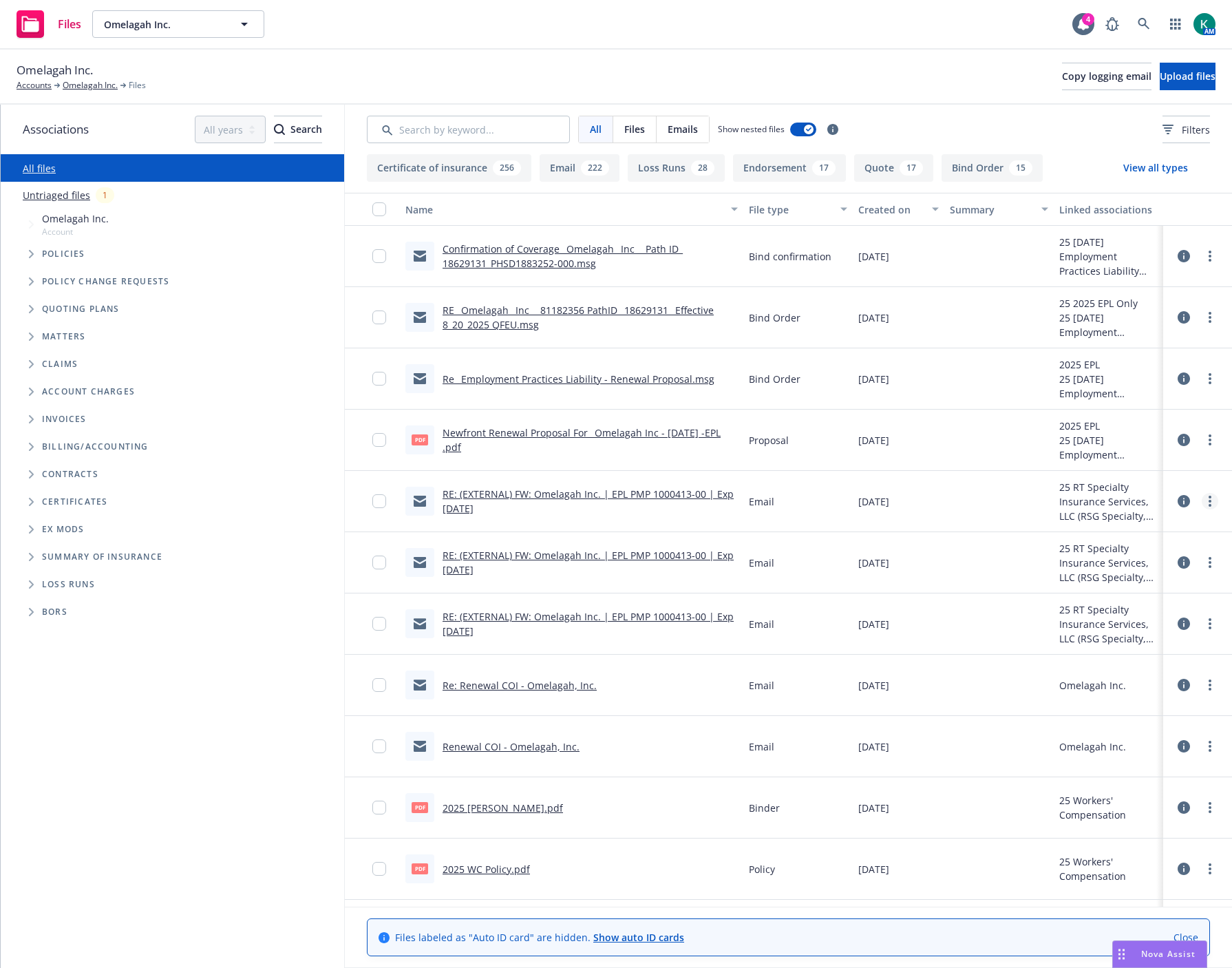
click at [1037, 508] on link "more" at bounding box center [1210, 502] width 17 height 17
click at [1037, 575] on link "Edit" at bounding box center [1137, 585] width 137 height 28
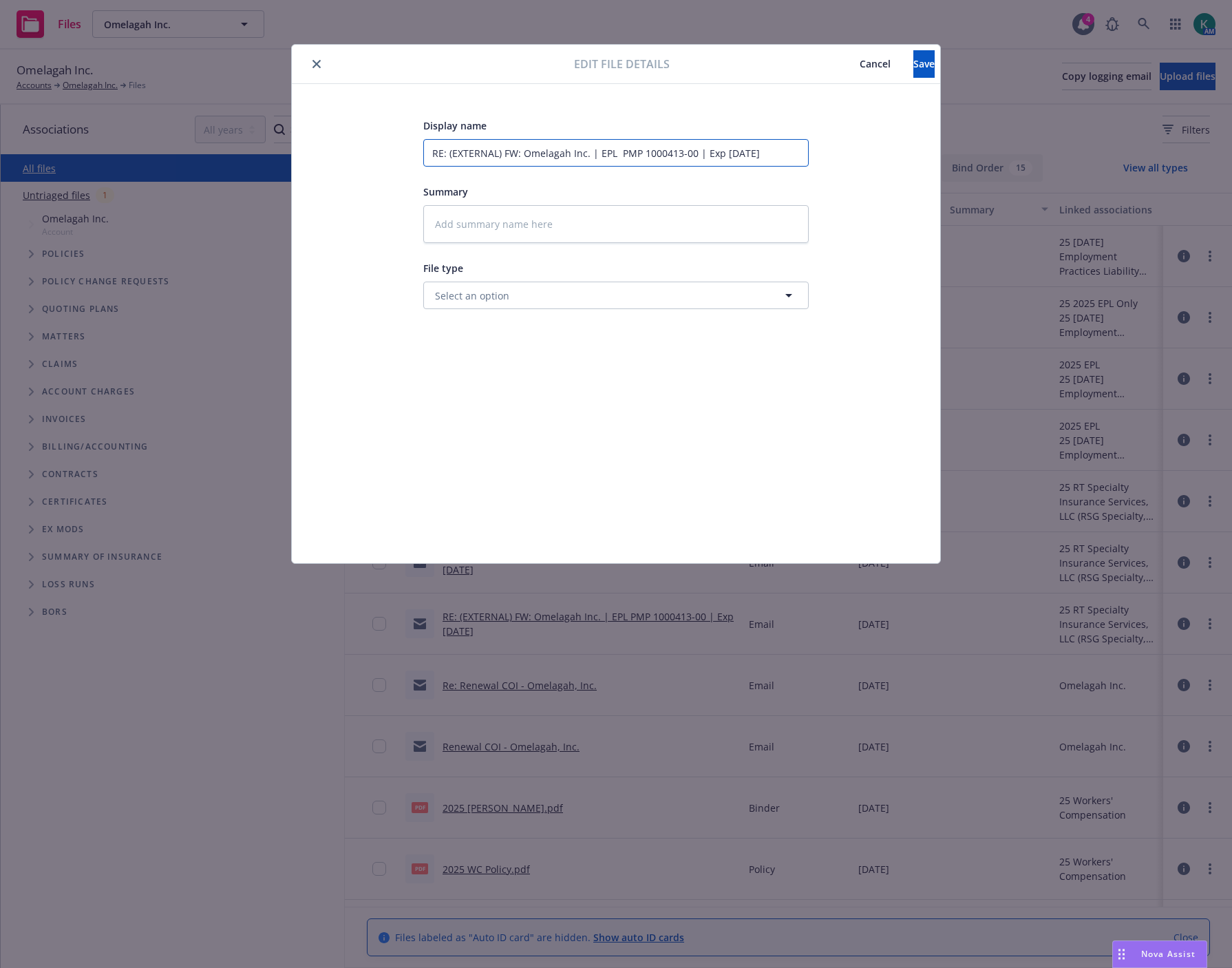
drag, startPoint x: 432, startPoint y: 156, endPoint x: 920, endPoint y: 174, distance: 488.3
click at [920, 174] on div "Display name RE: (EXTERNAL) FW: Omelagah Inc. | EPL PMP 1000413-00 | Exp 8/20/2…" at bounding box center [616, 323] width 648 height 479
type textarea "x"
type input "2"
type textarea "x"
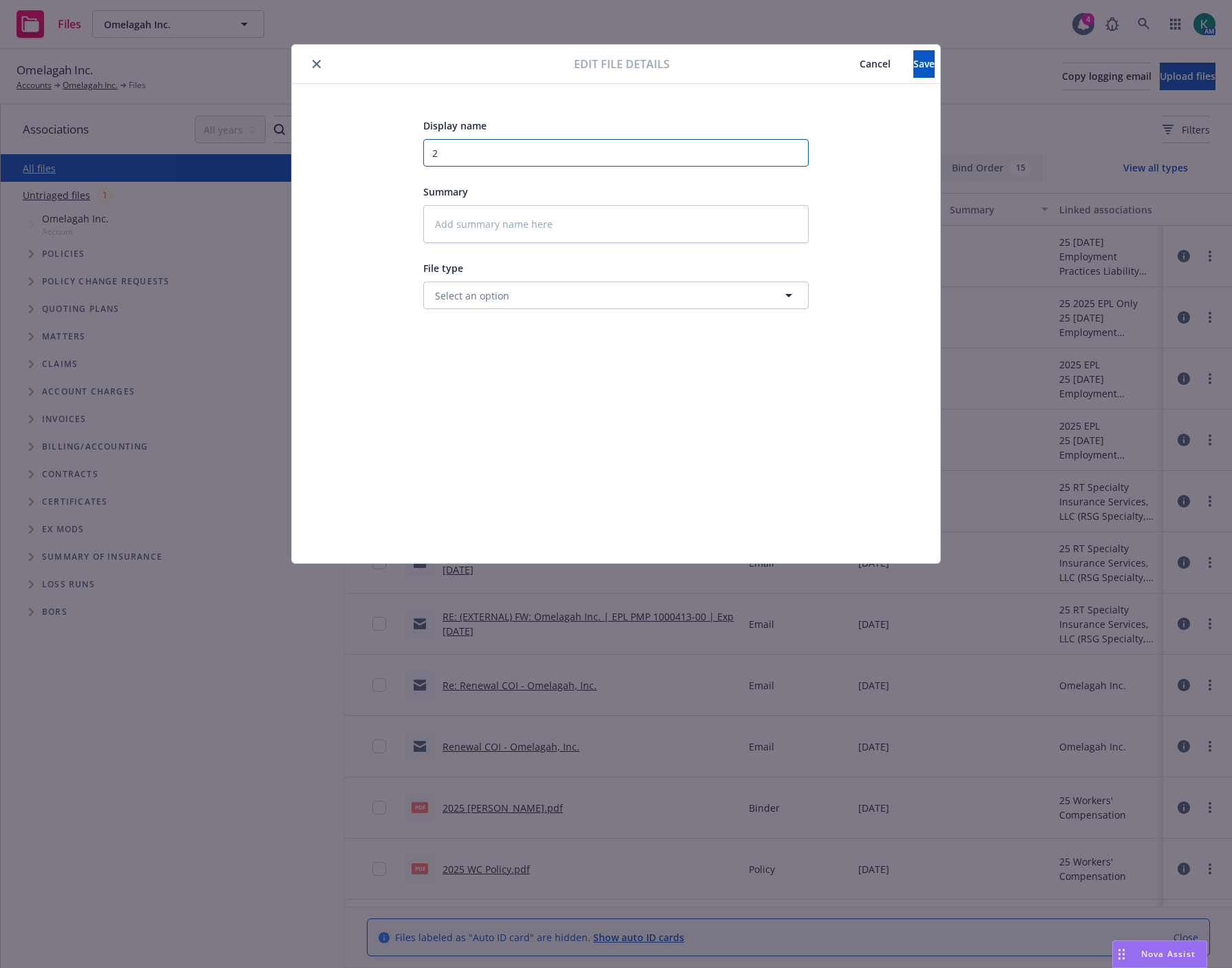
type input "20"
type textarea "x"
type input "202"
type textarea "x"
type input "2025"
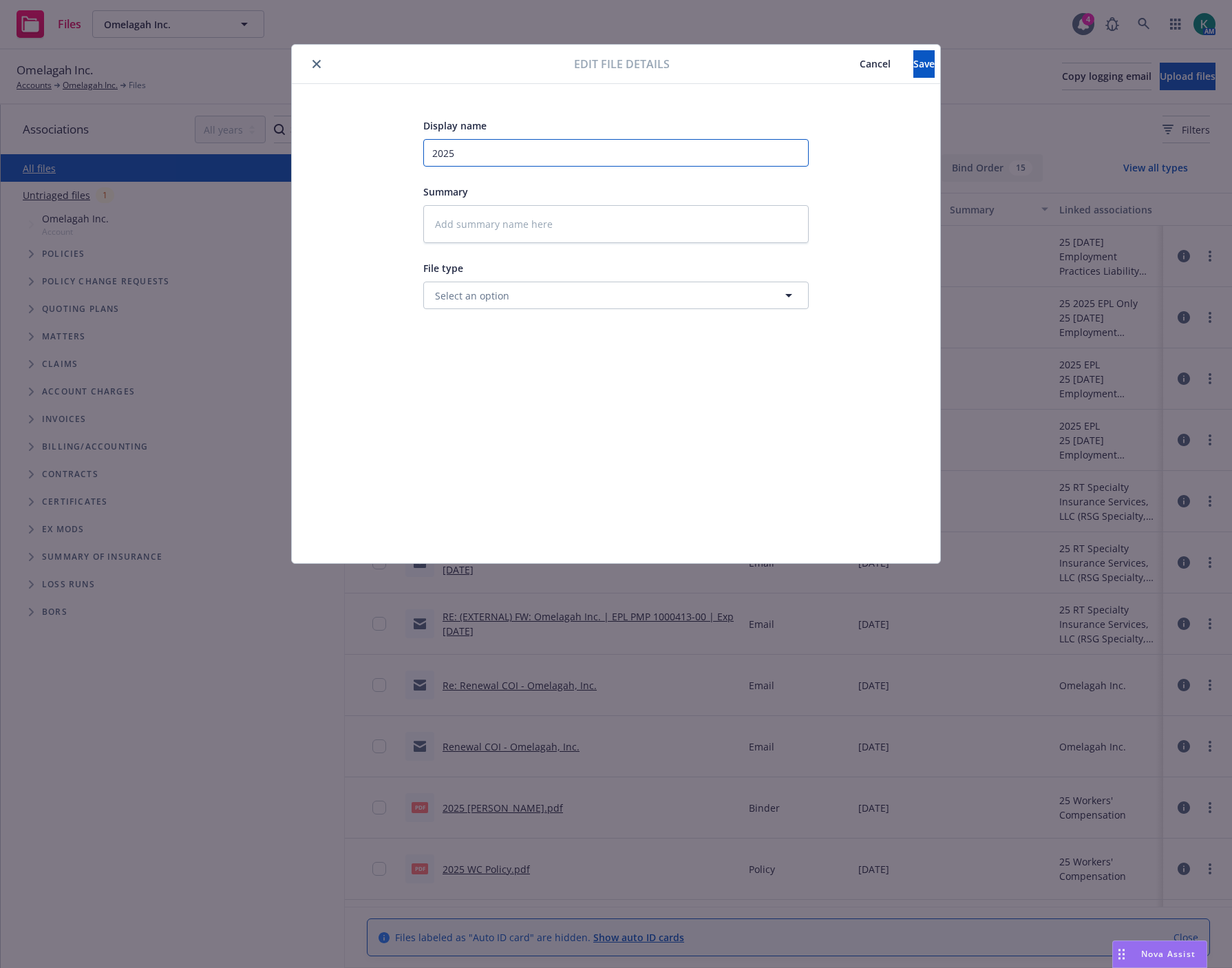
type textarea "x"
type input "2025"
type textarea "x"
type input "2025 E"
type textarea "x"
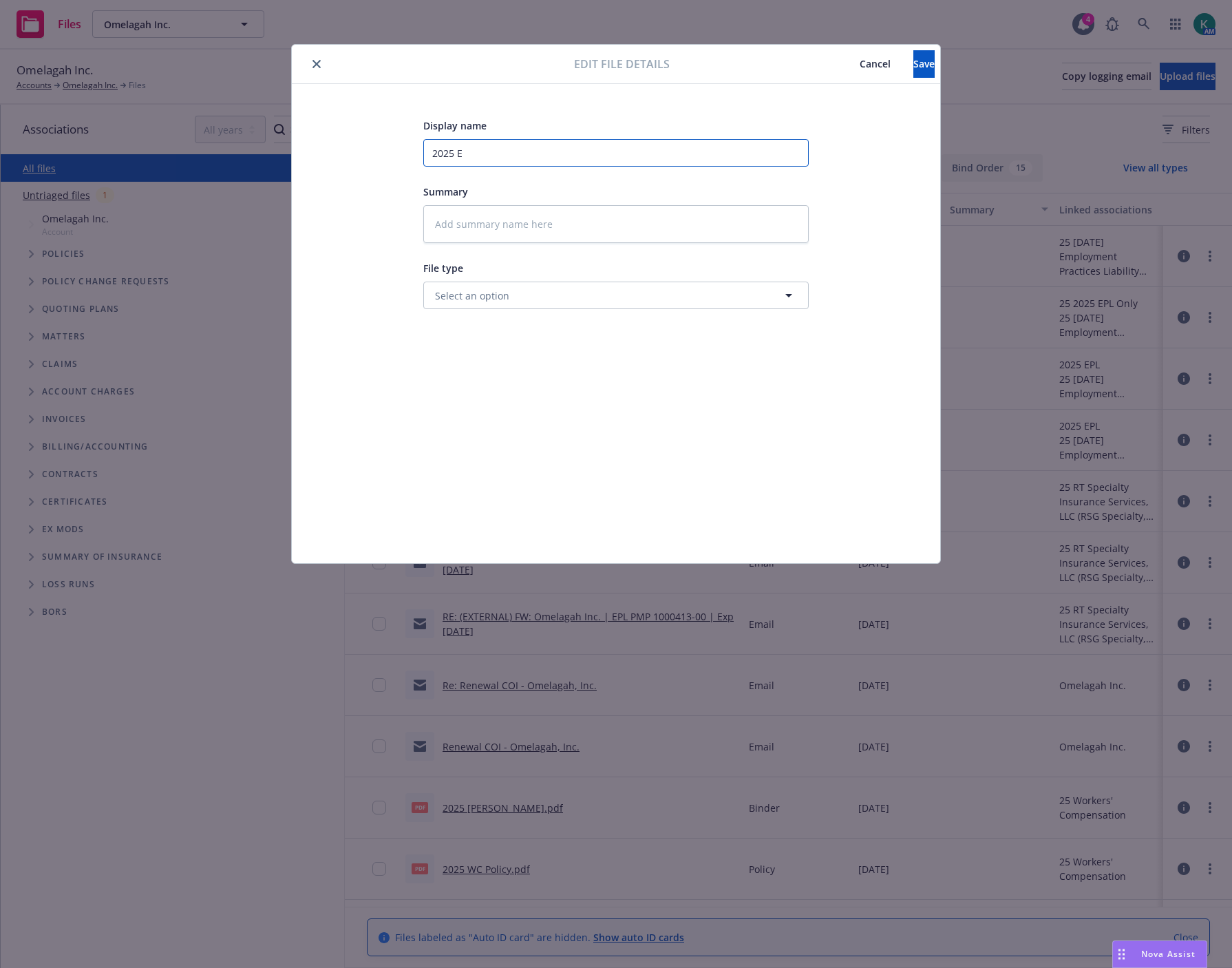
type input "2025 EP"
type textarea "x"
type input "2025 EPL"
type textarea "x"
type input "2025 EPL"
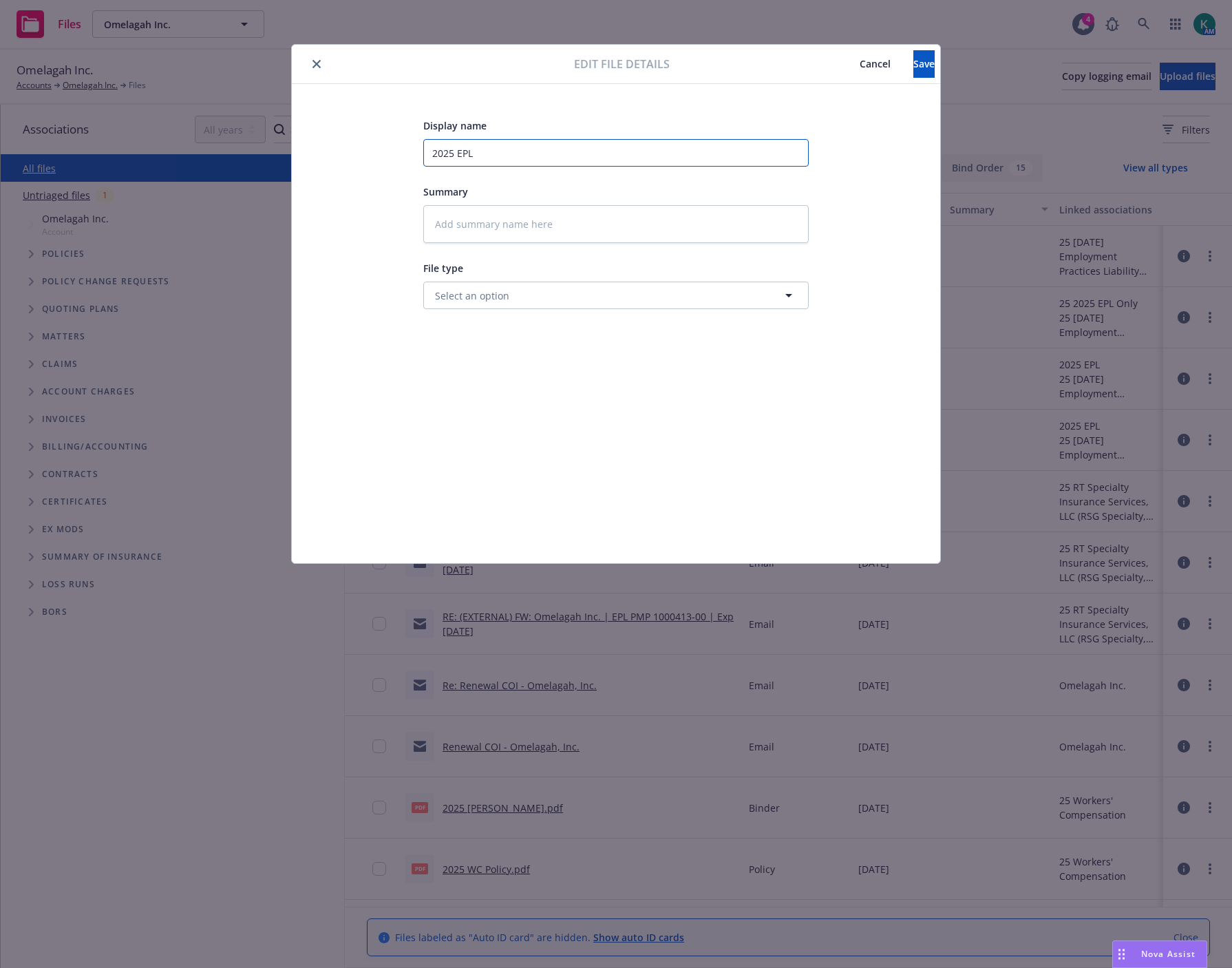
type textarea "x"
type input "2025 EPL -"
type textarea "x"
type input "2025 EPL -"
type textarea "x"
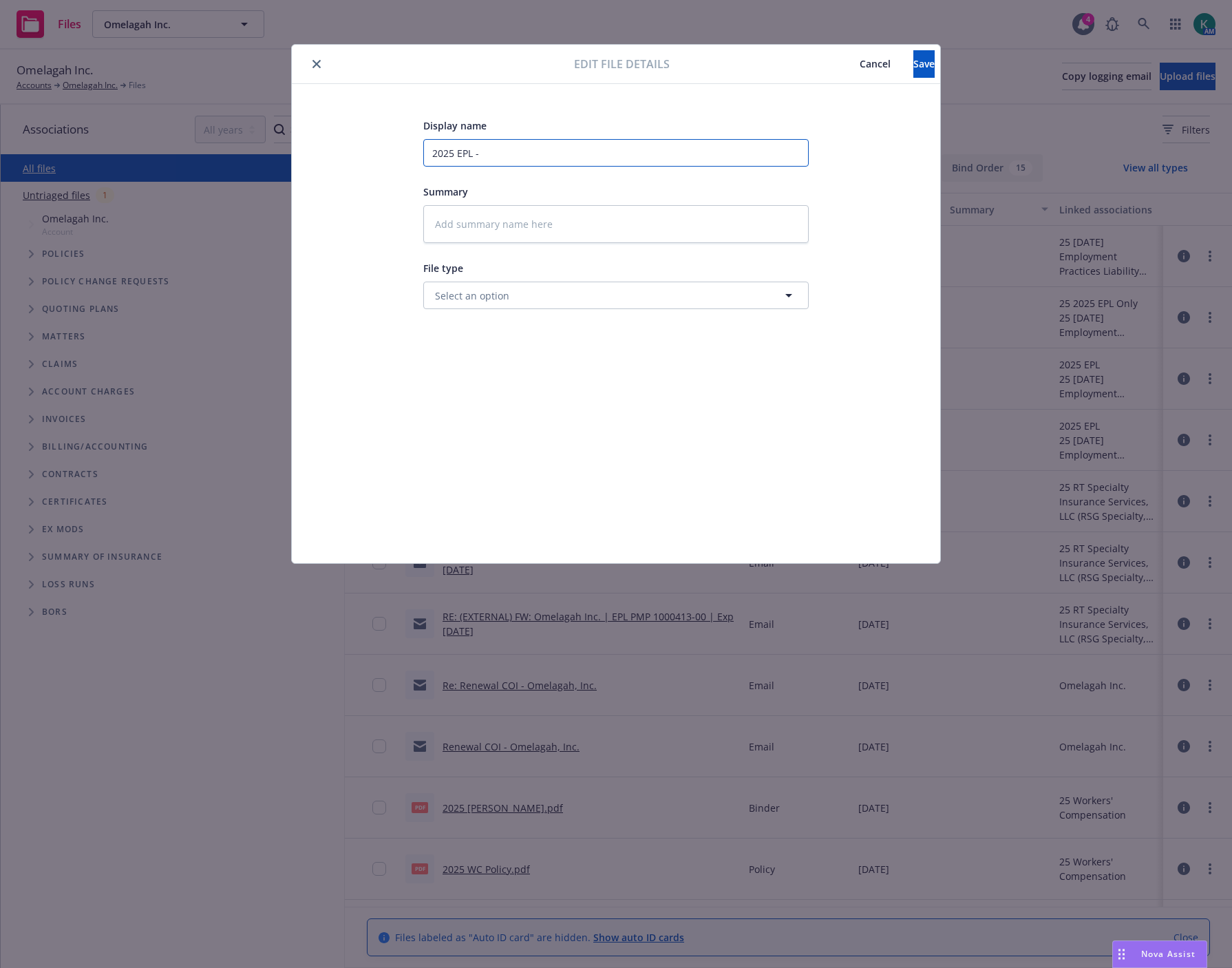
type input "2025 EPL - r"
type textarea "x"
type input "2025 EPL - re"
type textarea "x"
type input "2025 EPL - rec"
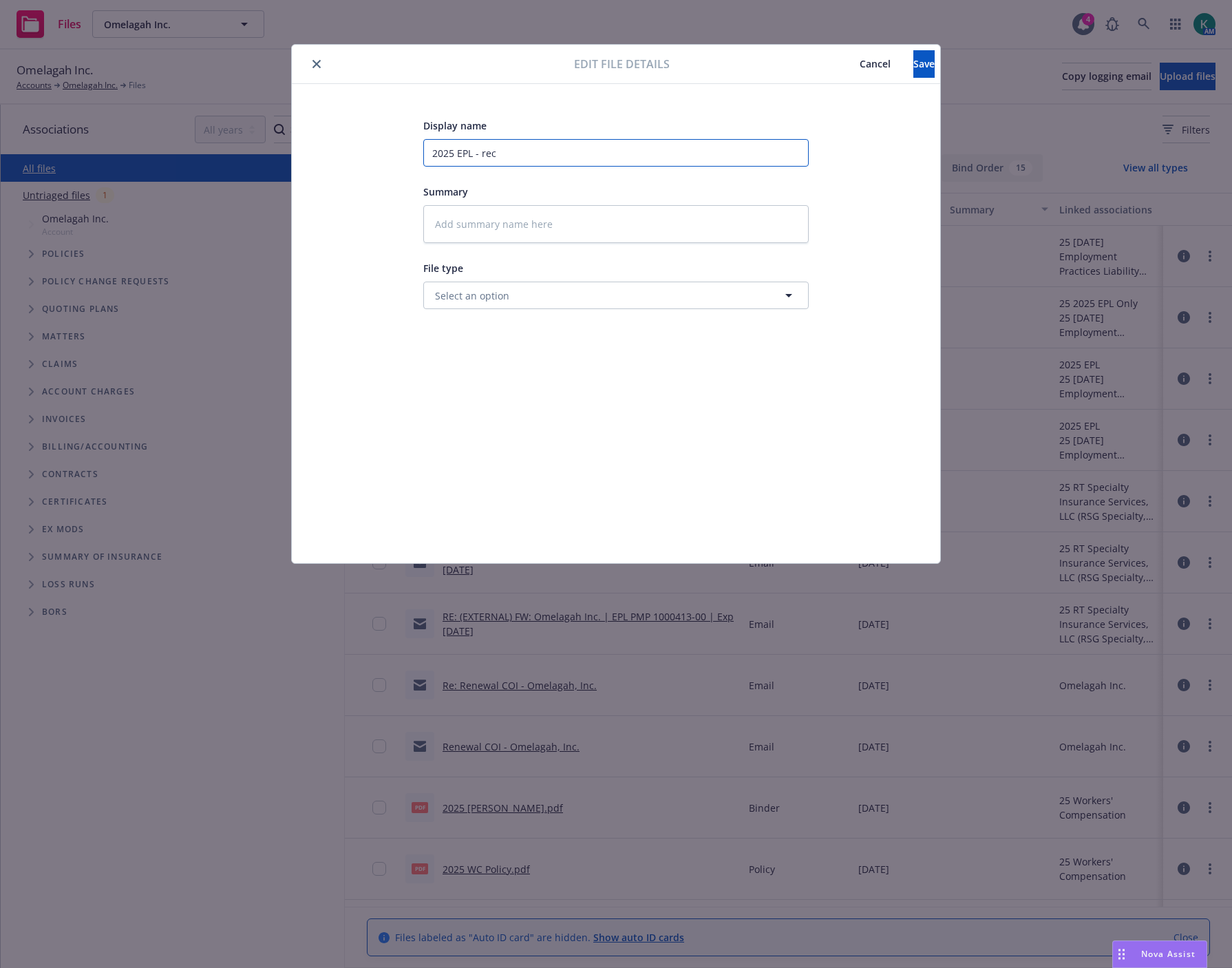
type textarea "x"
type input "2025 EPL - rece"
type textarea "x"
type input "2025 EPL - recev"
type textarea "x"
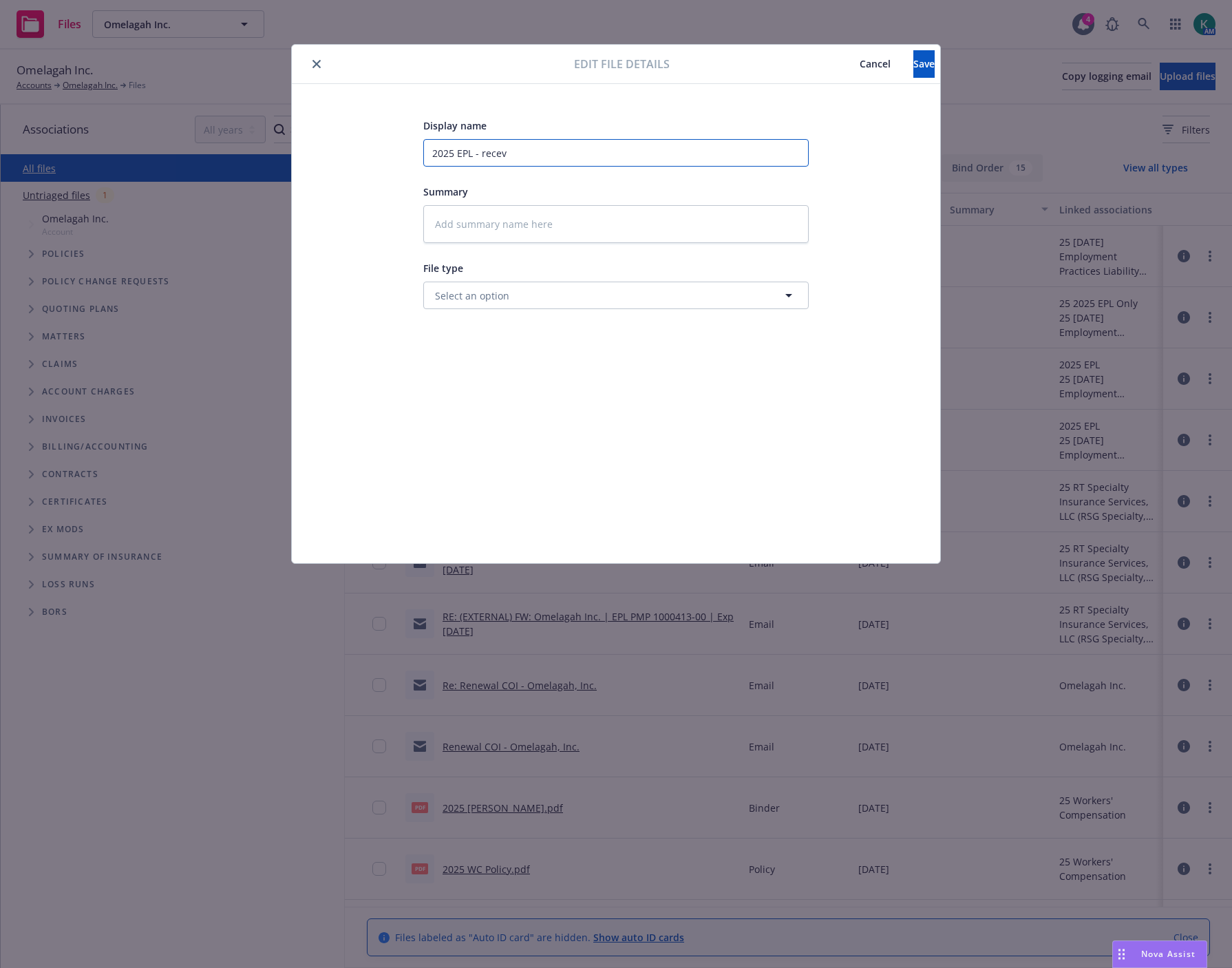
type input "2025 EPL - recevi"
type textarea "x"
type input "2025 EPL - recevie"
type textarea "x"
type input "2025 EPL - recevied"
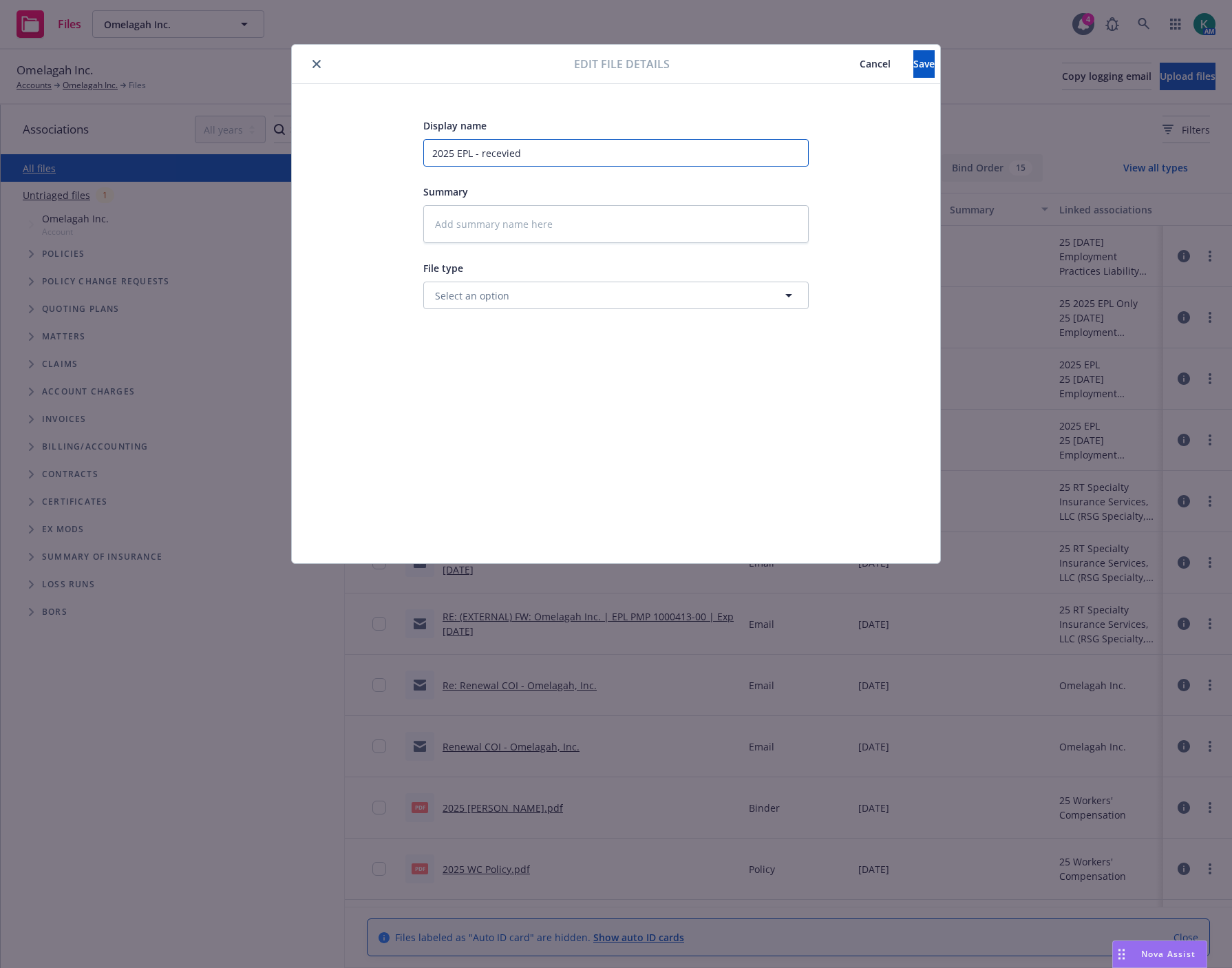
type textarea "x"
type input "2025 EPL - recevied"
type textarea "x"
type input "2025 EPL - recevied"
type textarea "x"
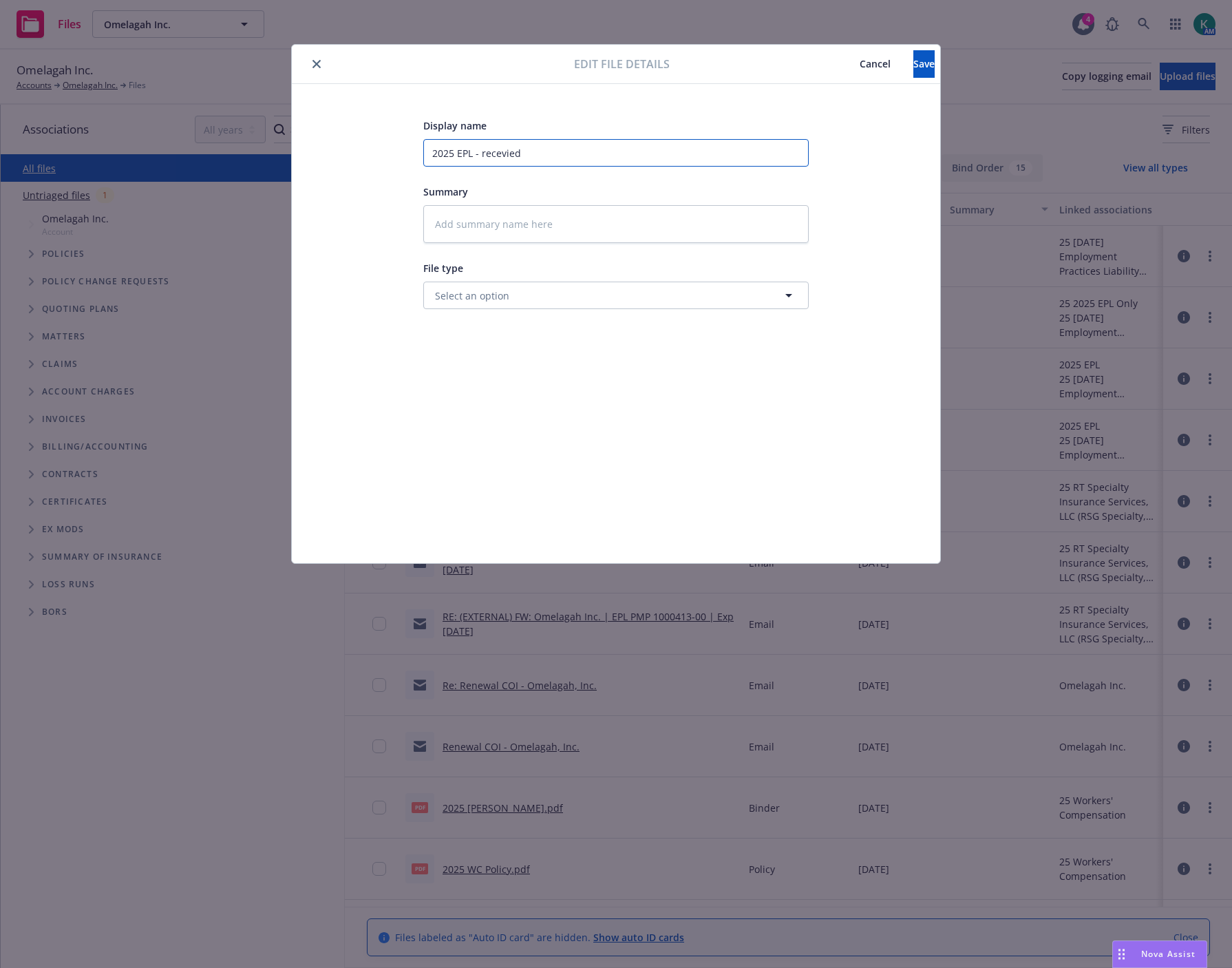
type input "2025 EPL - recevie"
type textarea "x"
type input "2025 EPL - recevi"
type textarea "x"
type input "2025 EPL - recev"
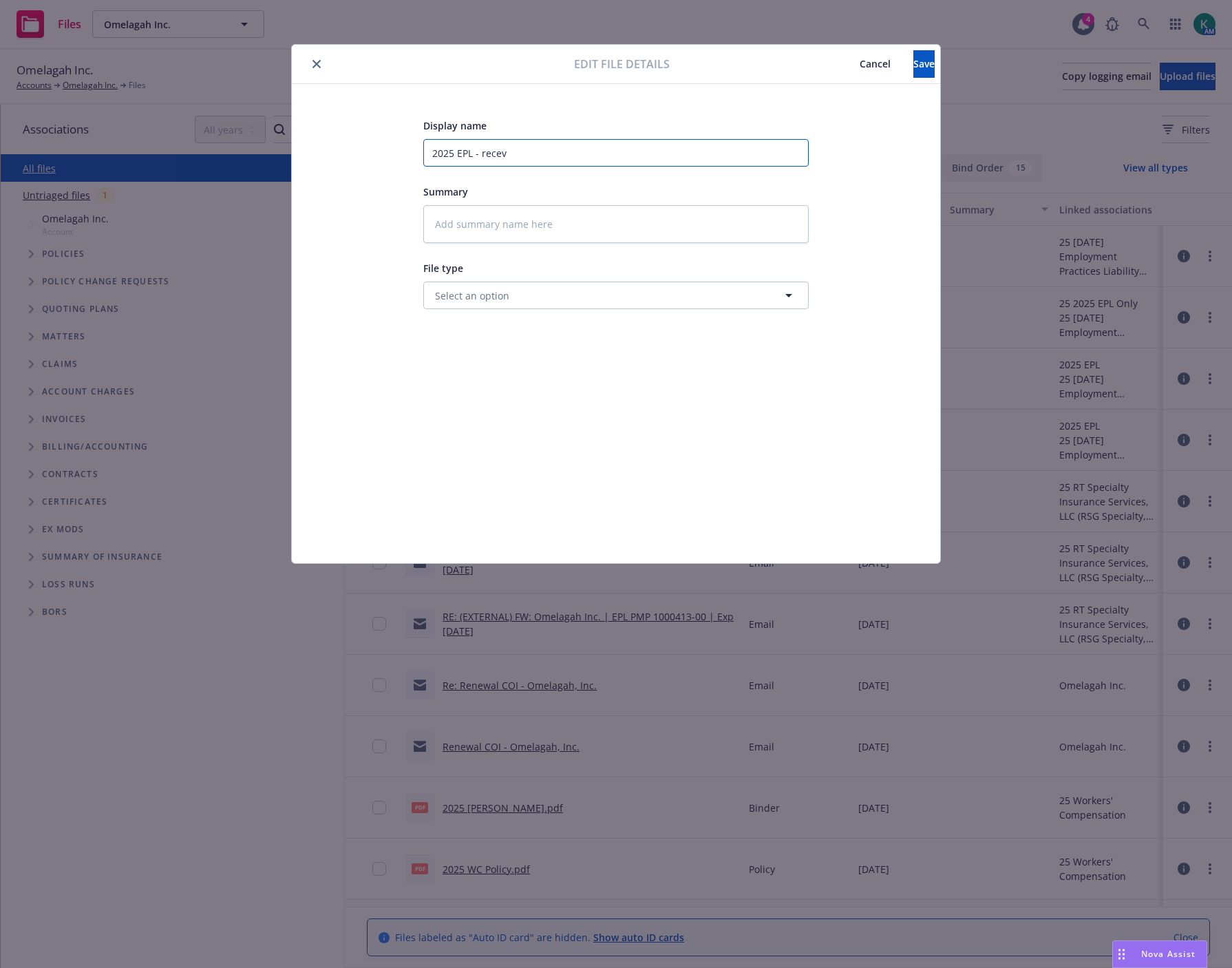
type textarea "x"
type input "2025 EPL - rece"
type textarea "x"
type input "2025 EPL - recei"
type textarea "x"
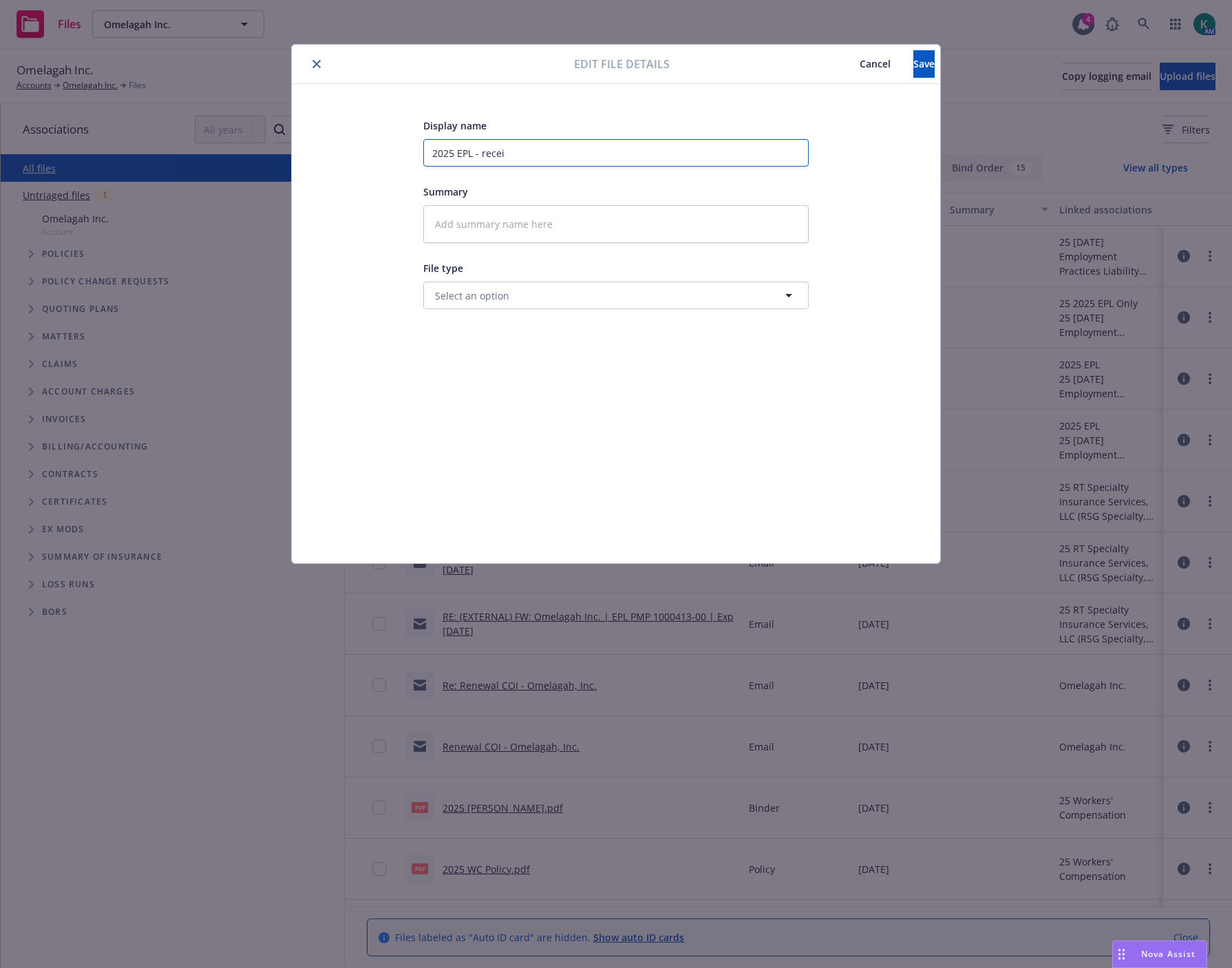
type input "2025 EPL - receiv"
type textarea "x"
type input "2025 EPL - receive"
type textarea "x"
type input "2025 EPL - received"
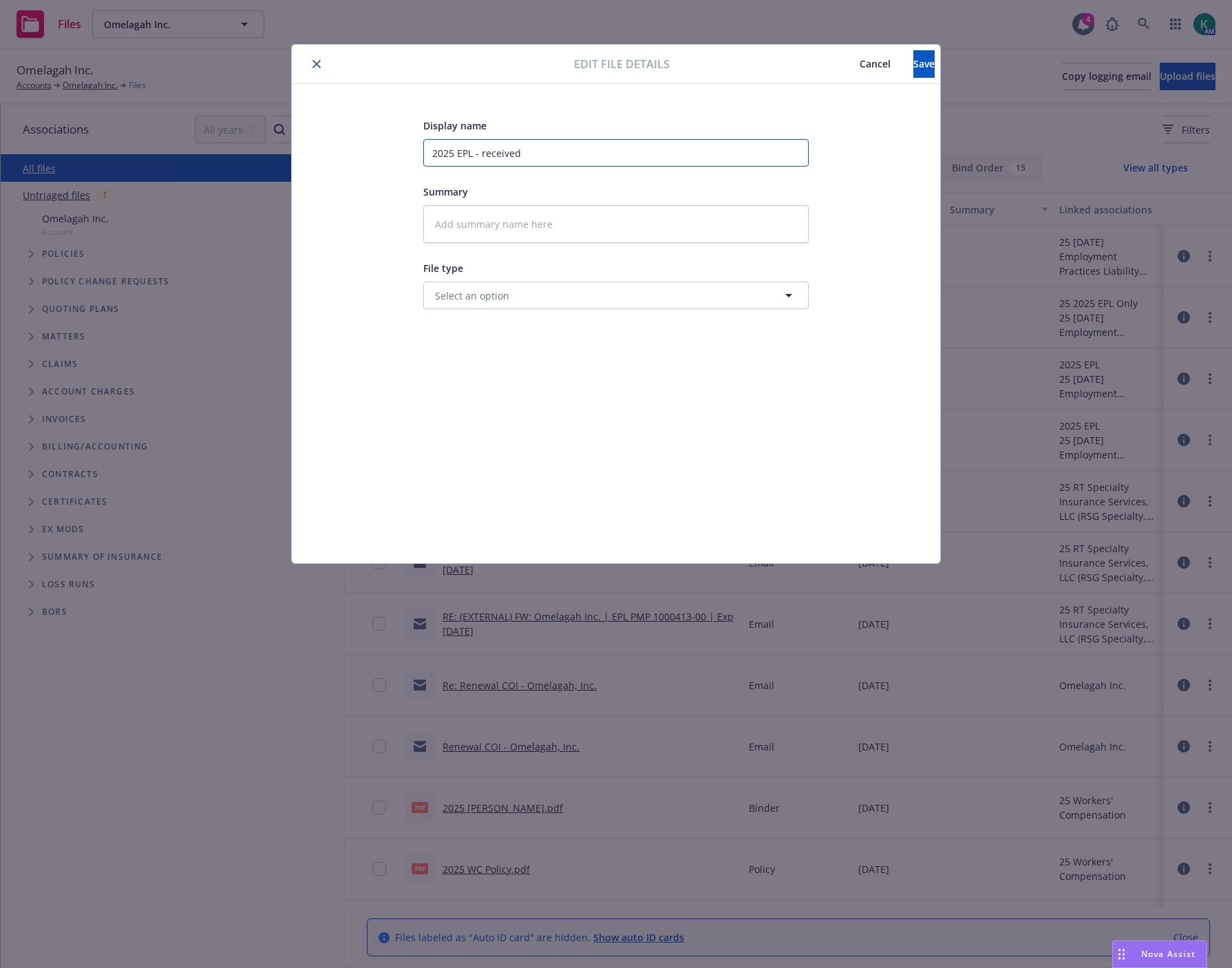
type textarea "x"
type input "2025 EPL - received"
type textarea "x"
type input "2025 EPL - received 5"
type textarea "x"
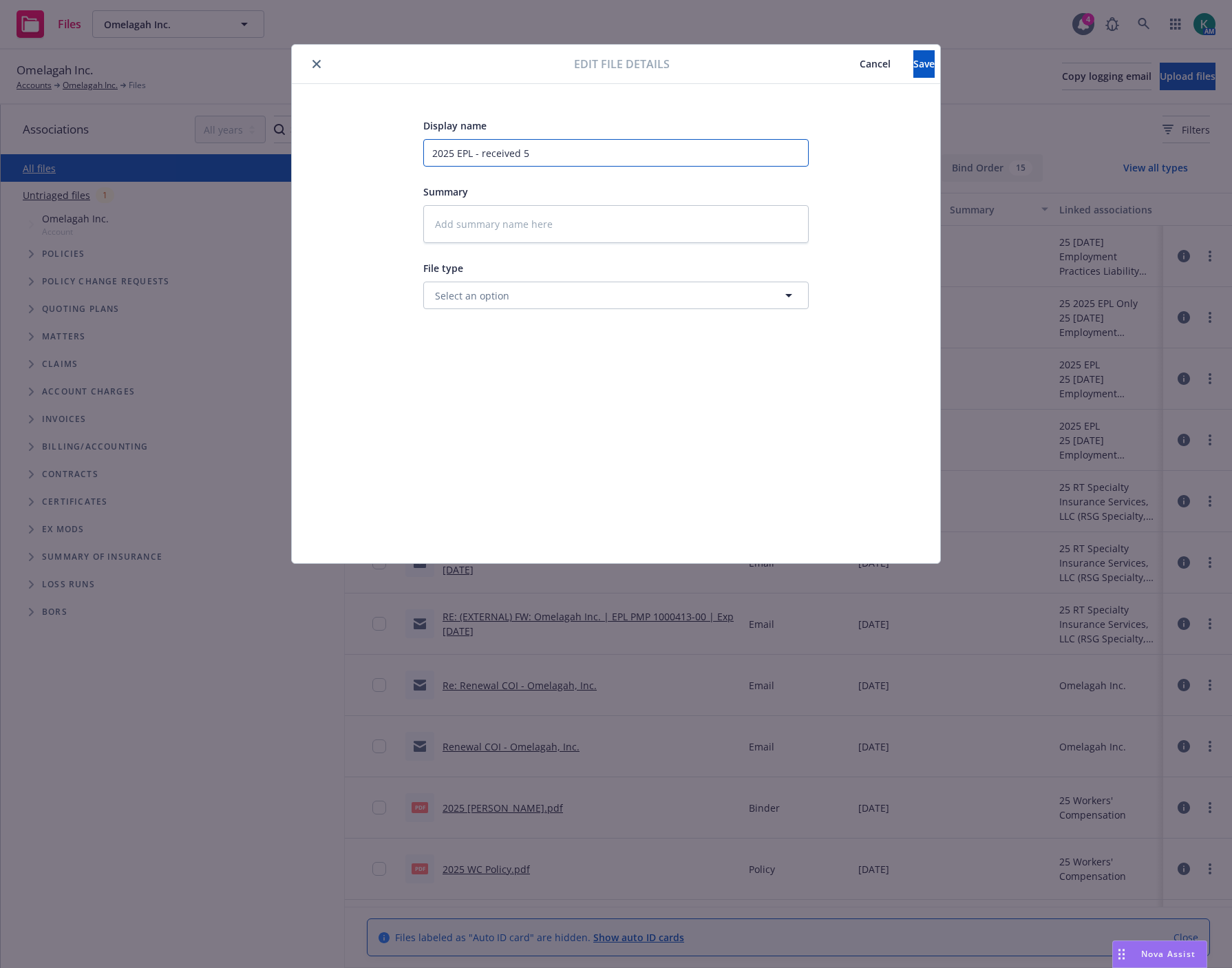
type input "2025 EPL - received 5"
type textarea "x"
type input "2025 EPL - received 5 y"
type textarea "x"
type input "2025 EPL - received 5 ye"
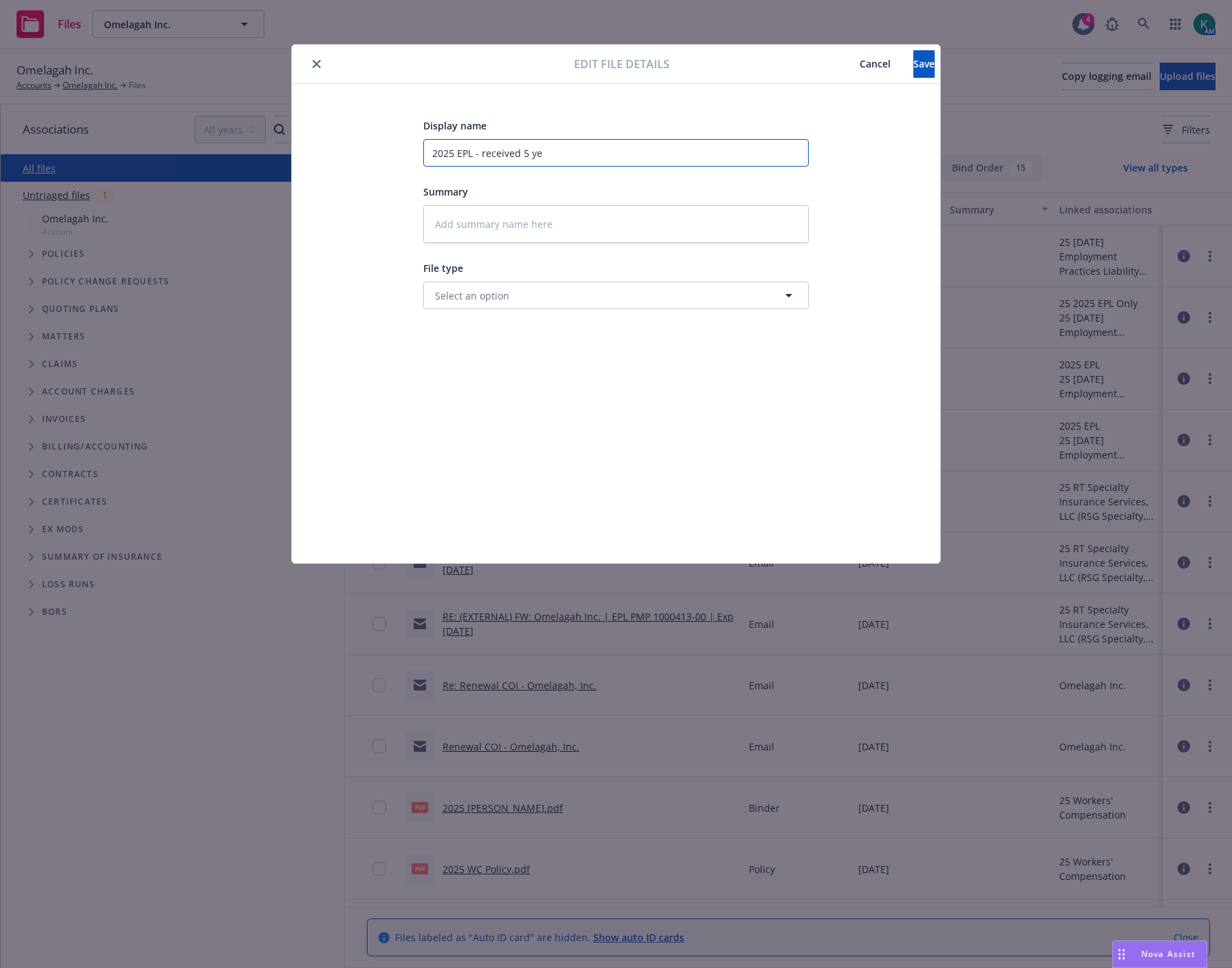
type textarea "x"
type input "2025 EPL - received 5 yea"
type textarea "x"
type input "2025 EPL - received 5 year"
type textarea "x"
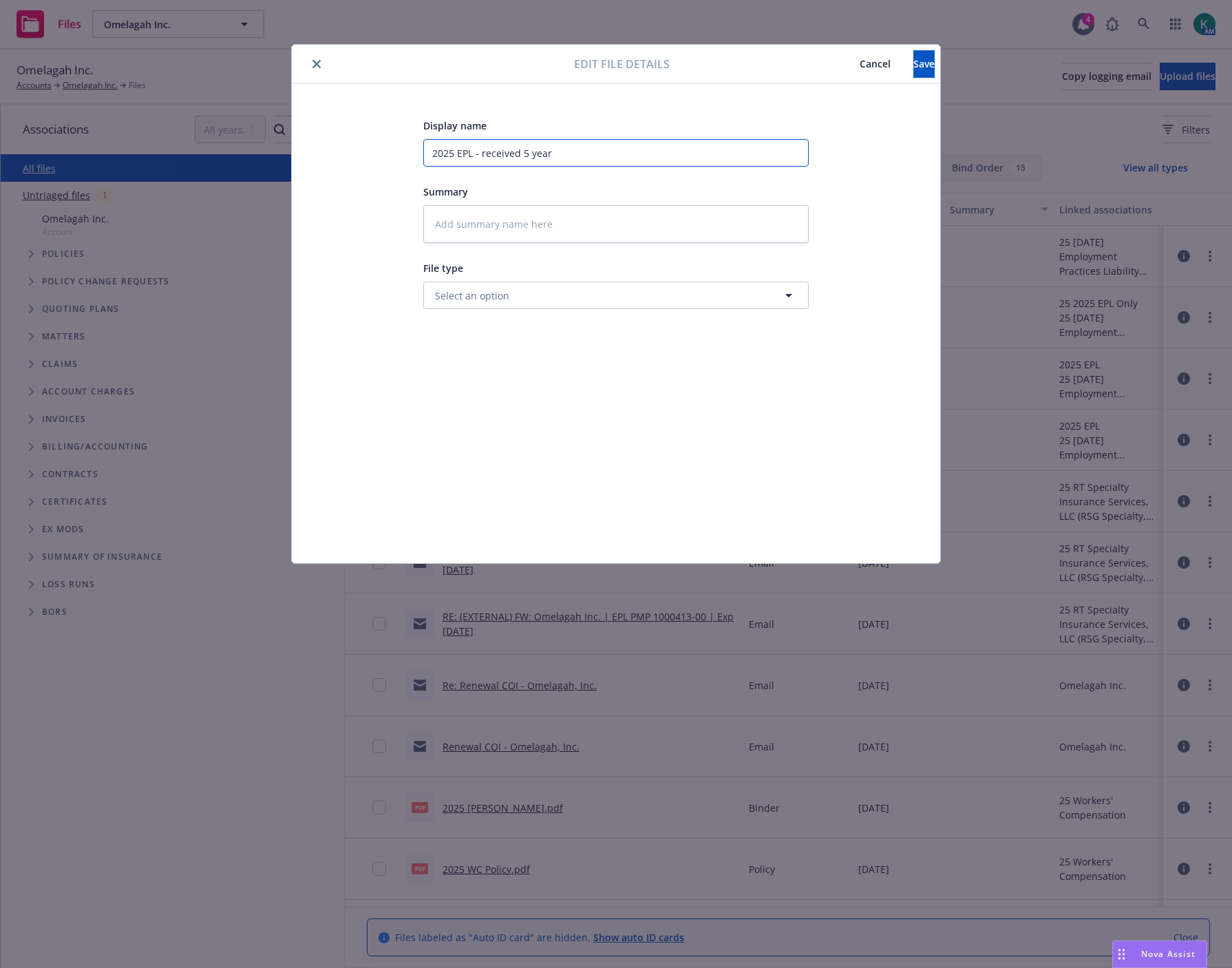
type input "2025 EPL - received 5 year"
type textarea "x"
type input "2025 EPL - received 5 year L"
type textarea "x"
type input "2025 EPL - received 5 year LR"
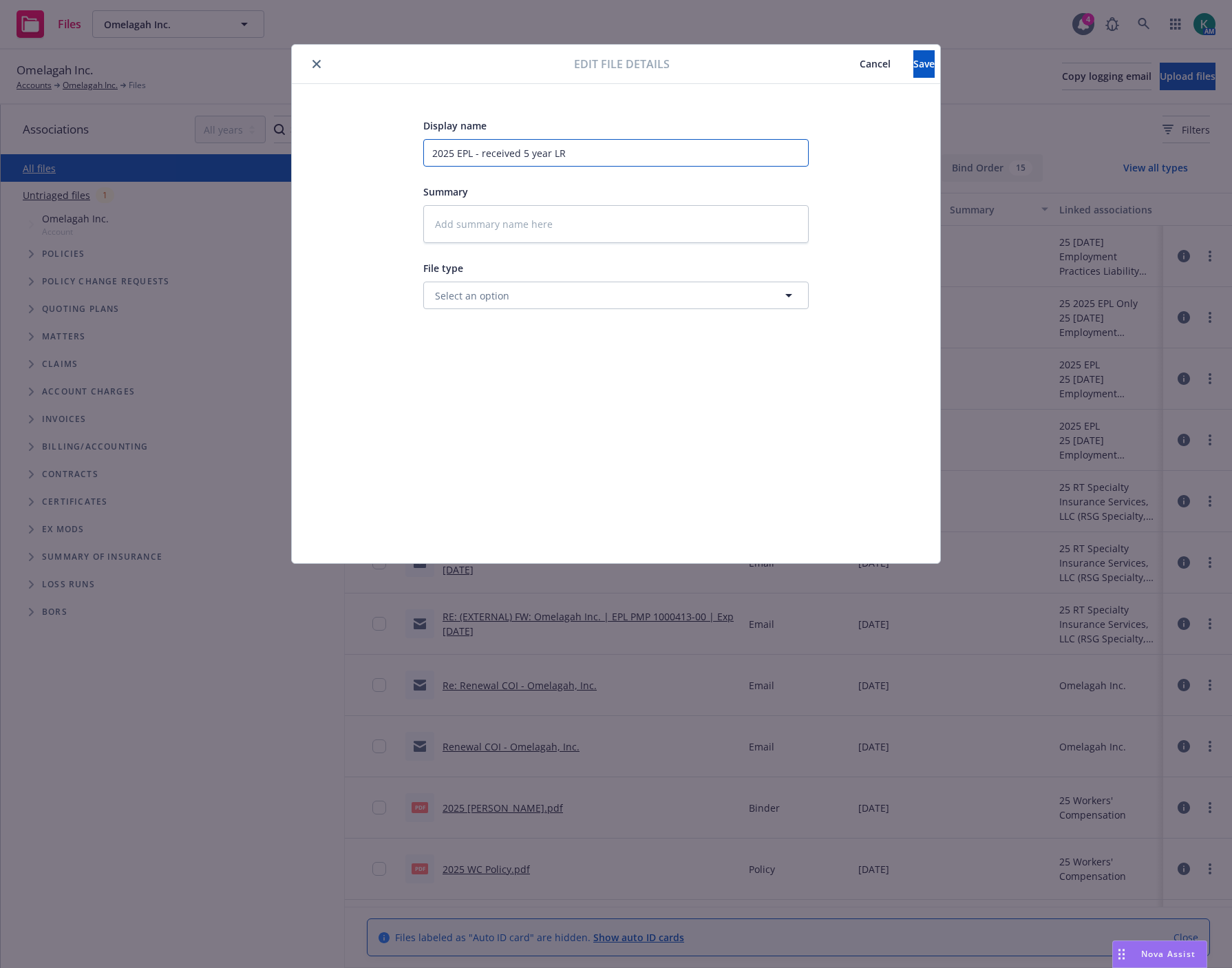
type textarea "x"
type input "2025 EPL - received 5 year LR"
type textarea "x"
type input "2025 EPL - received 5 year LR f"
type textarea "x"
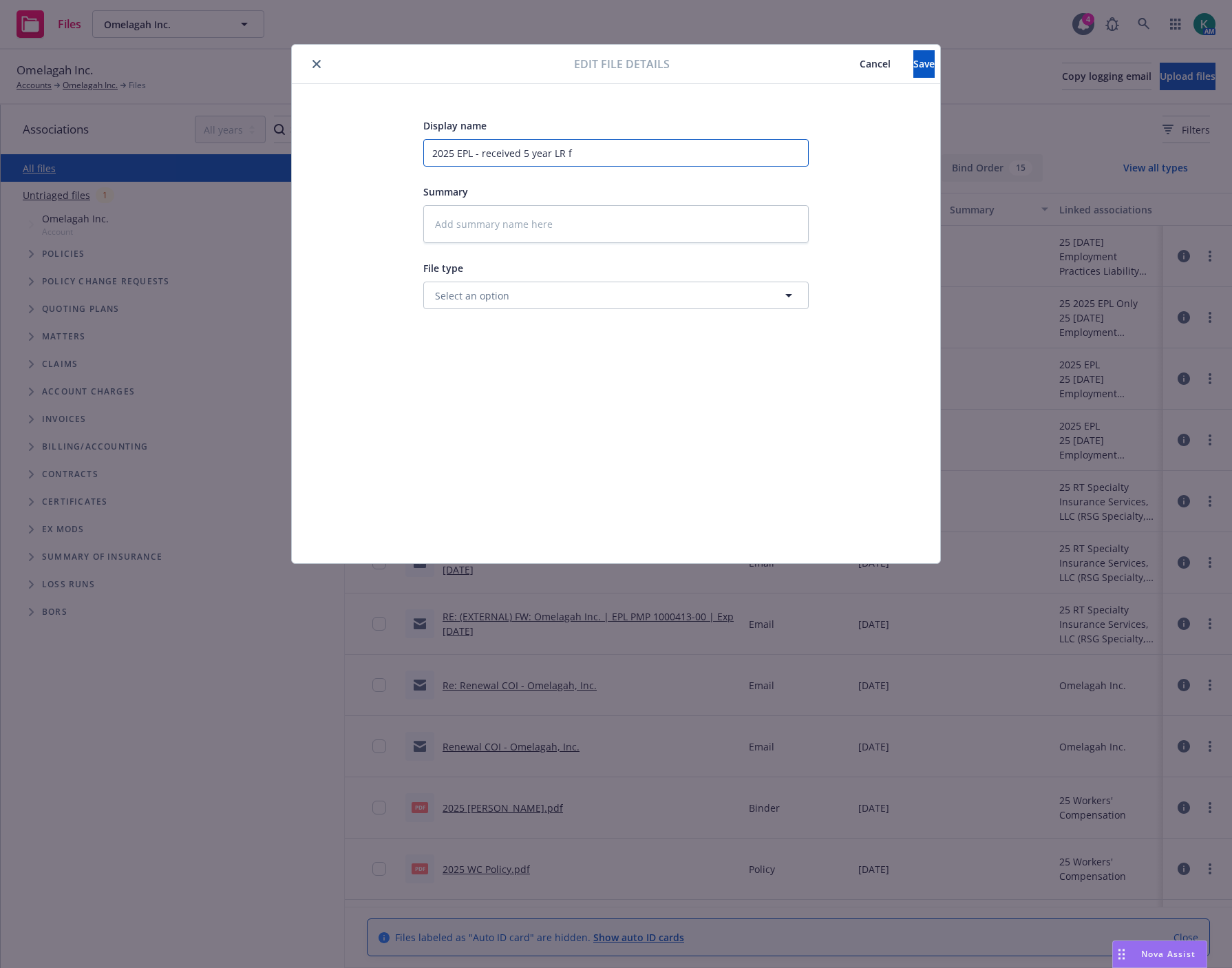
type input "2025 EPL - received 5 year LR fr"
type textarea "x"
type input "2025 EPL - received 5 year LR fro"
type textarea "x"
type input "2025 EPL - received 5 year LR from"
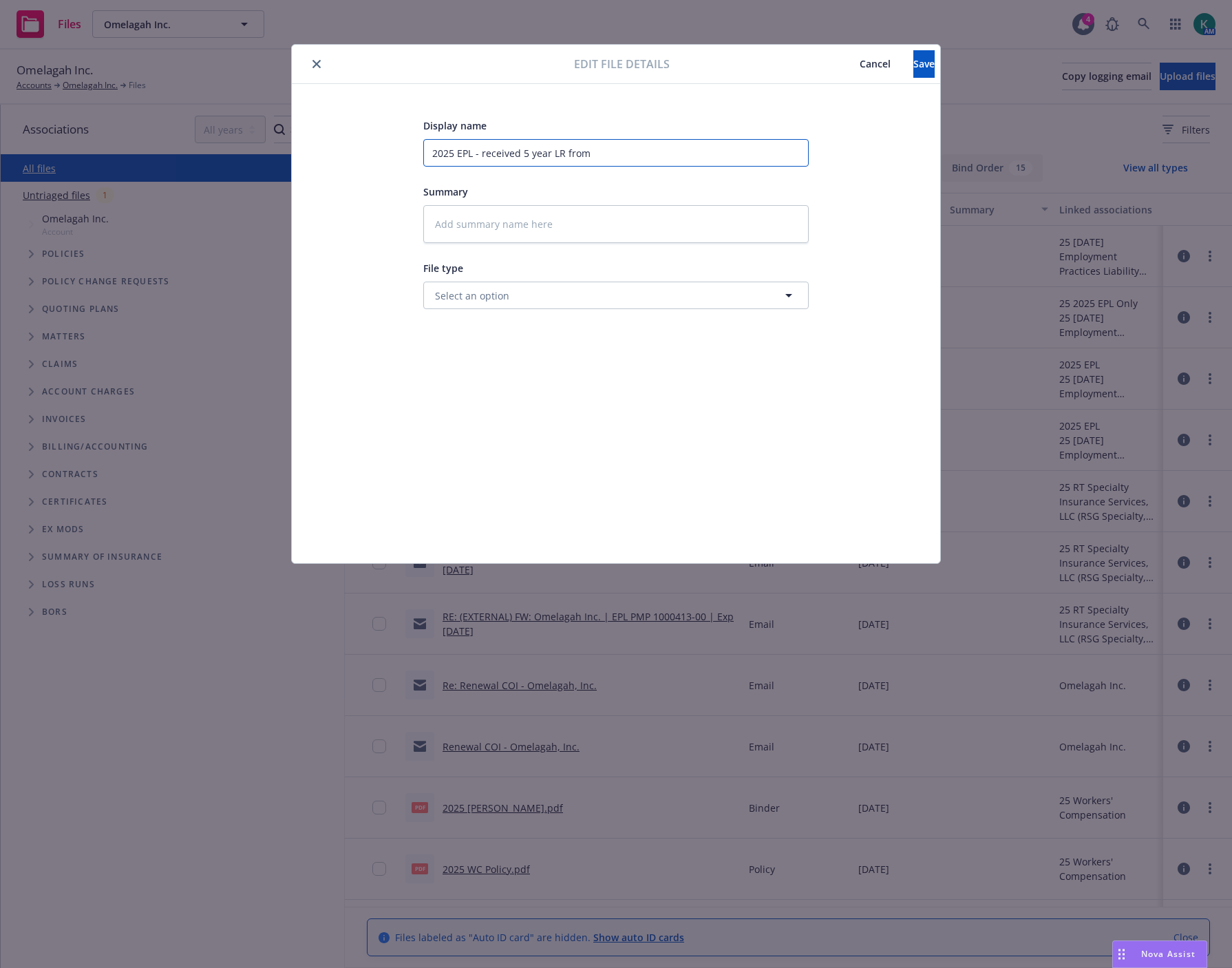
type textarea "x"
type input "2025 EPL - received 5 year LR from"
type textarea "x"
type input "2025 EPL - received 5 year LR from R"
type textarea "x"
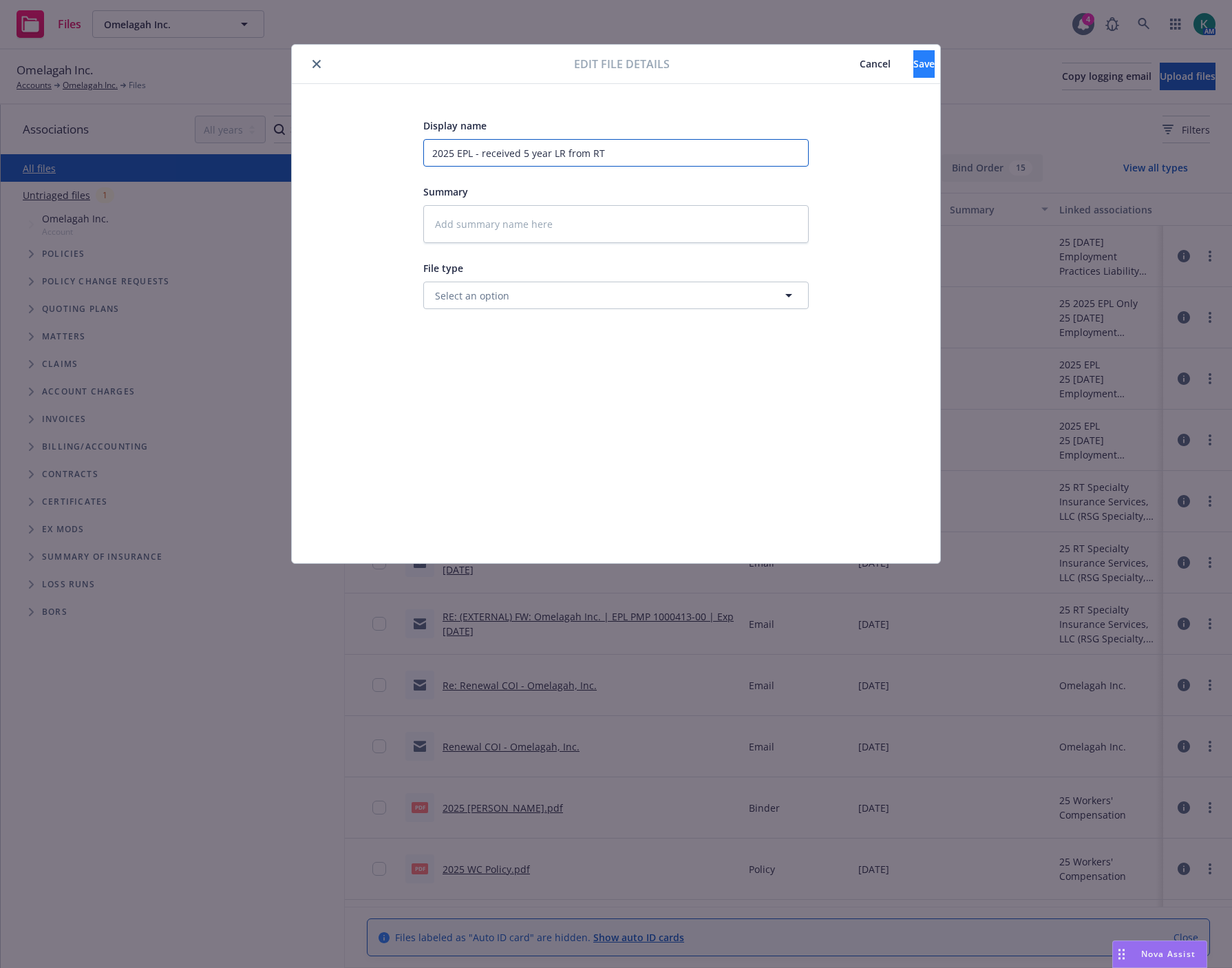
type input "2025 EPL - received 5 year LR from RT"
click at [913, 76] on button "Save" at bounding box center [923, 64] width 21 height 28
type textarea "x"
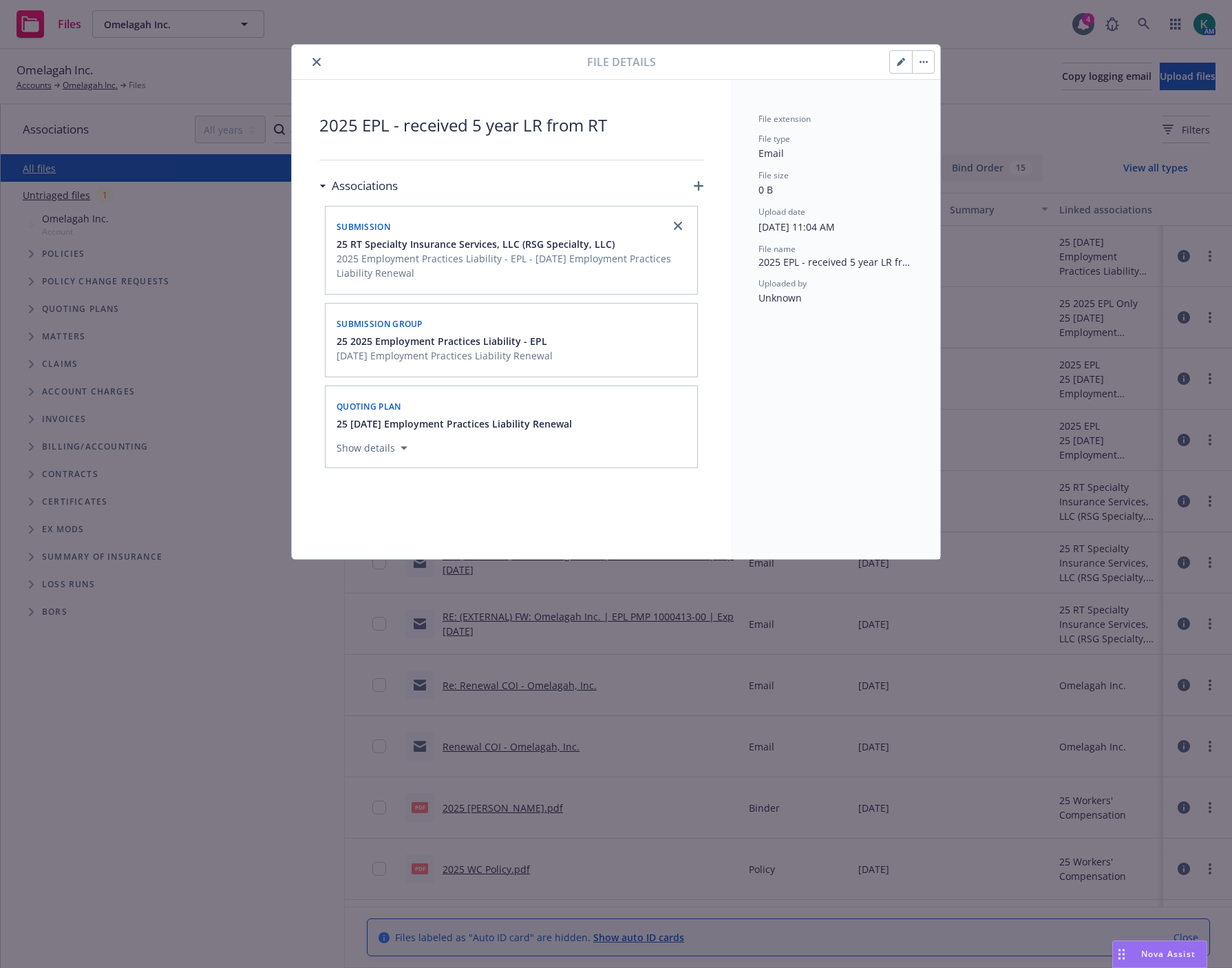
click at [313, 60] on icon "close" at bounding box center [317, 62] width 8 height 8
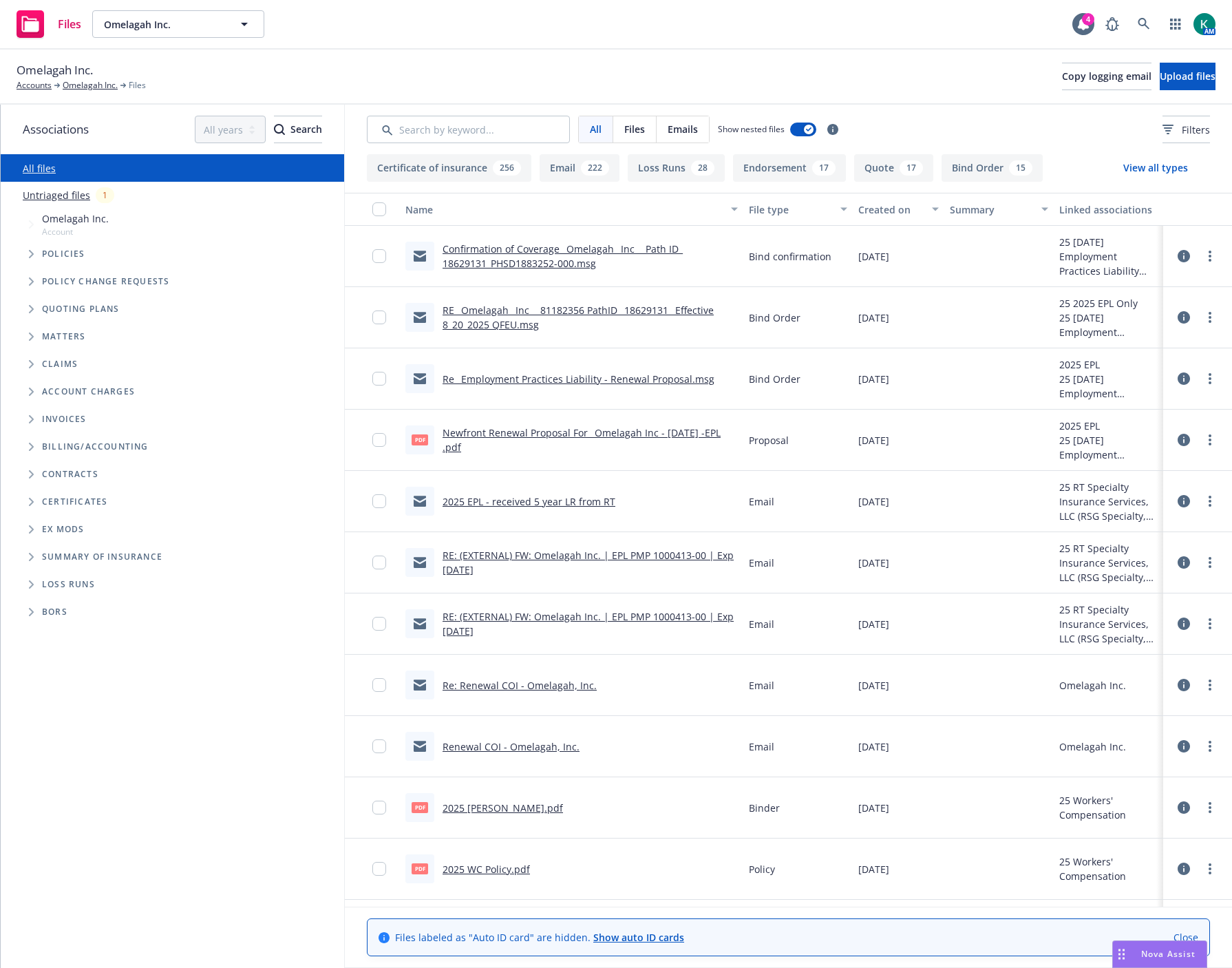
click at [237, 499] on div "Certificates" at bounding box center [190, 502] width 297 height 8
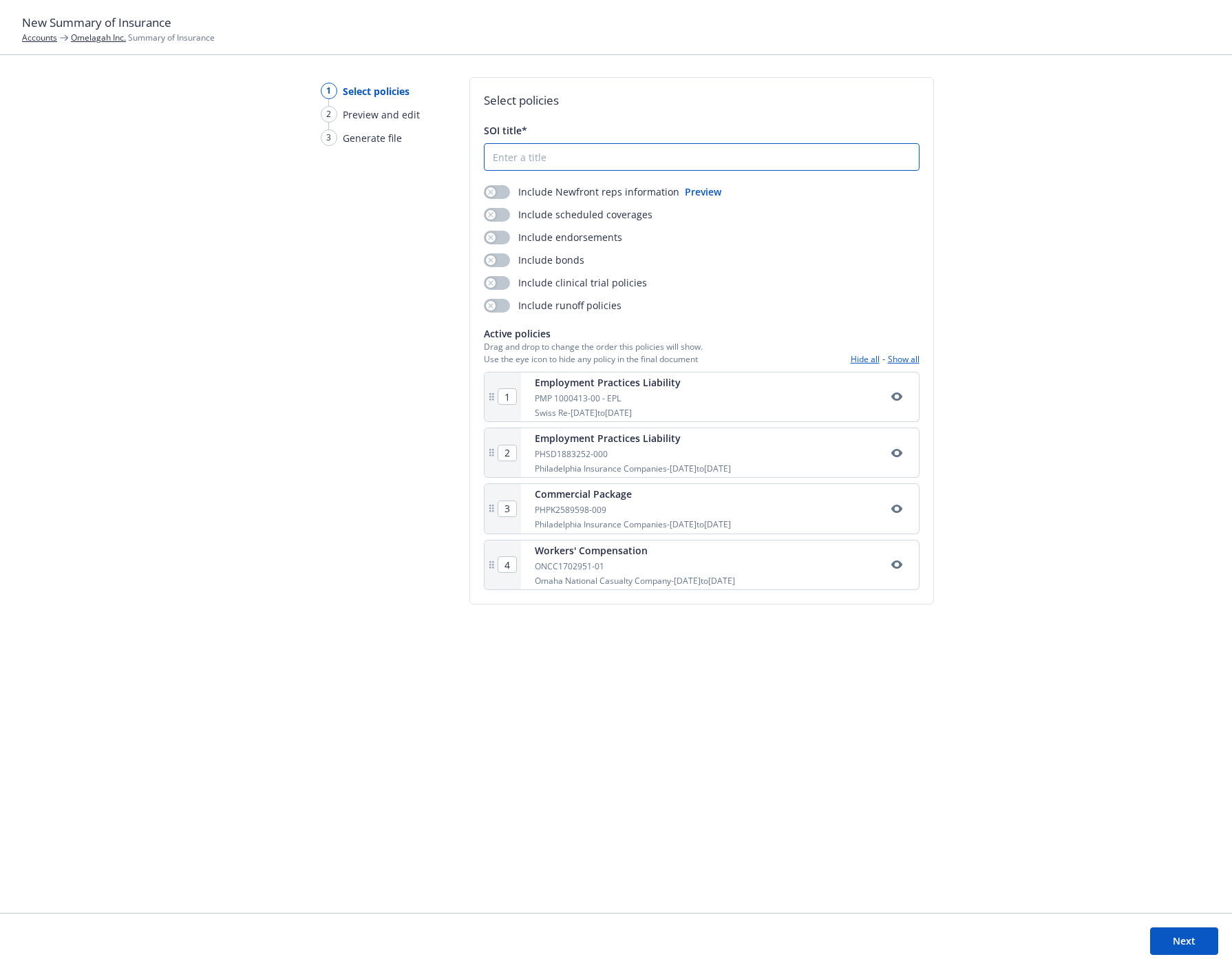
click at [535, 155] on input "SOI title*" at bounding box center [702, 157] width 434 height 26
type input "2025 Renewal Summary of Insurance"
click at [689, 190] on button "Preview" at bounding box center [704, 191] width 37 height 14
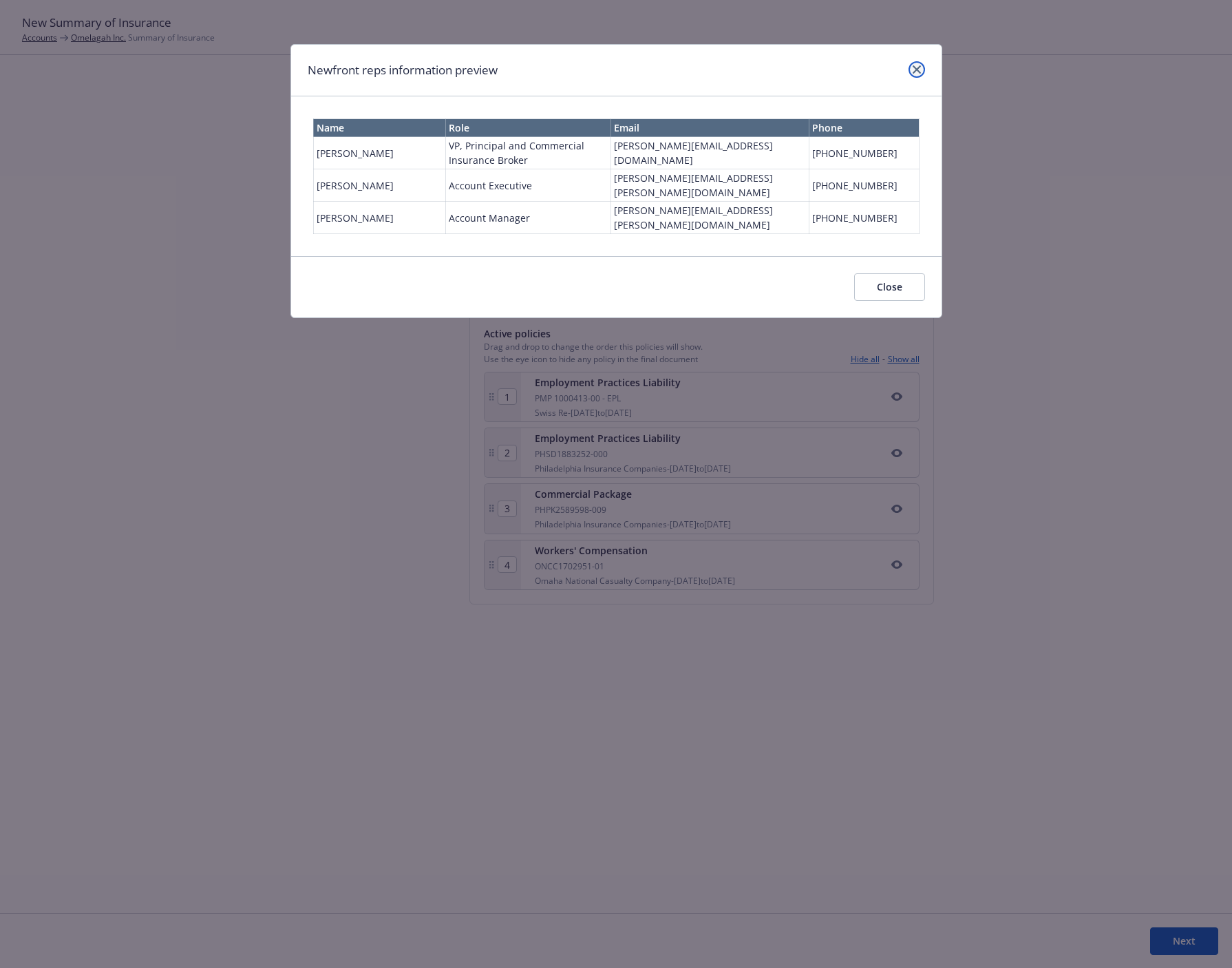
click at [912, 71] on icon "close" at bounding box center [917, 70] width 8 height 8
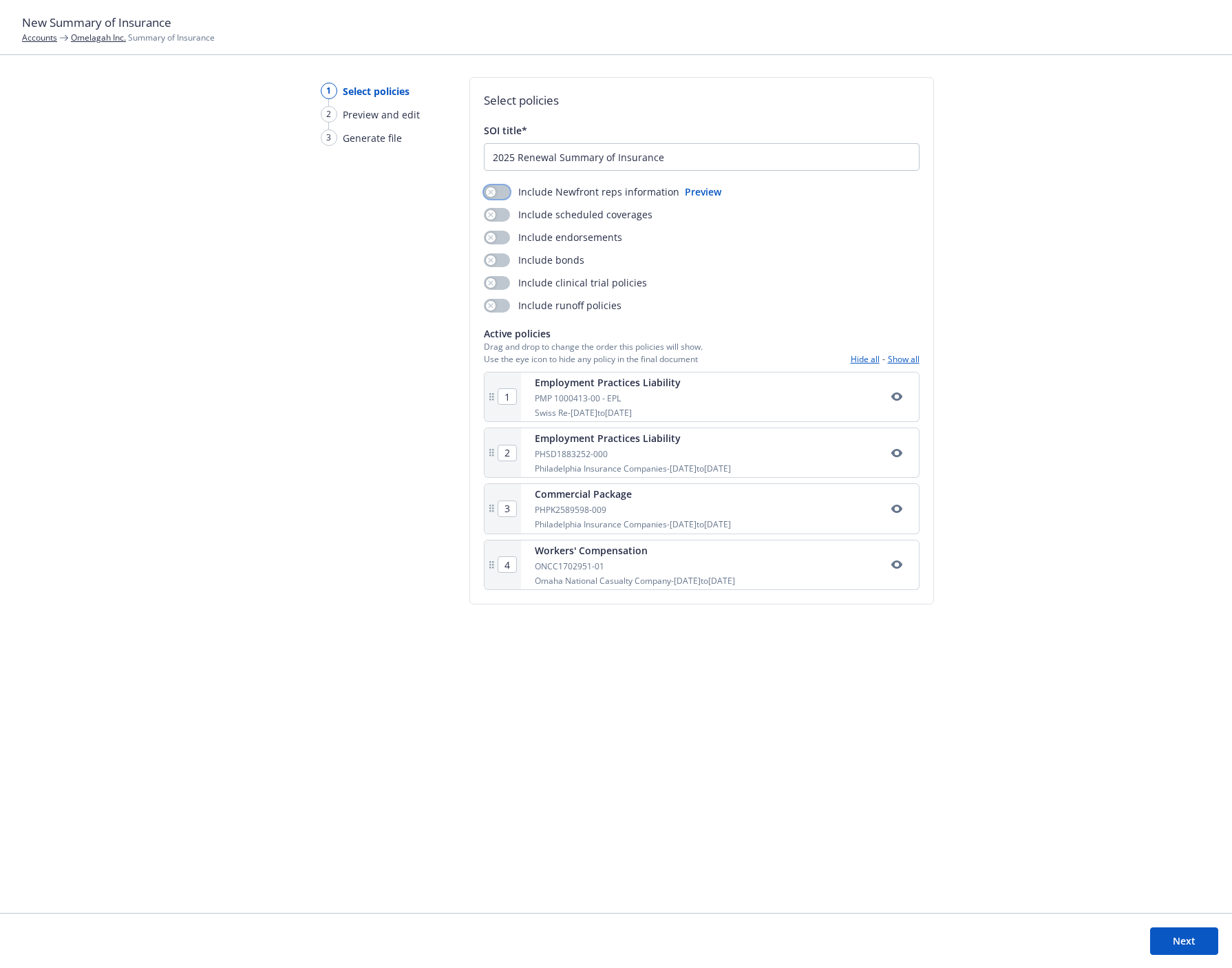
click at [492, 191] on div "button" at bounding box center [490, 191] width 9 height 9
click at [491, 212] on icon "button" at bounding box center [491, 215] width 6 height 6
click at [732, 389] on div "Employment Practices Liability PMP 1000413-00 - EPL Swiss Re - [DATE] to [DATE]" at bounding box center [720, 397] width 398 height 49
click at [897, 398] on icon "button" at bounding box center [896, 397] width 11 height 8
drag, startPoint x: 492, startPoint y: 456, endPoint x: 480, endPoint y: 514, distance: 59.2
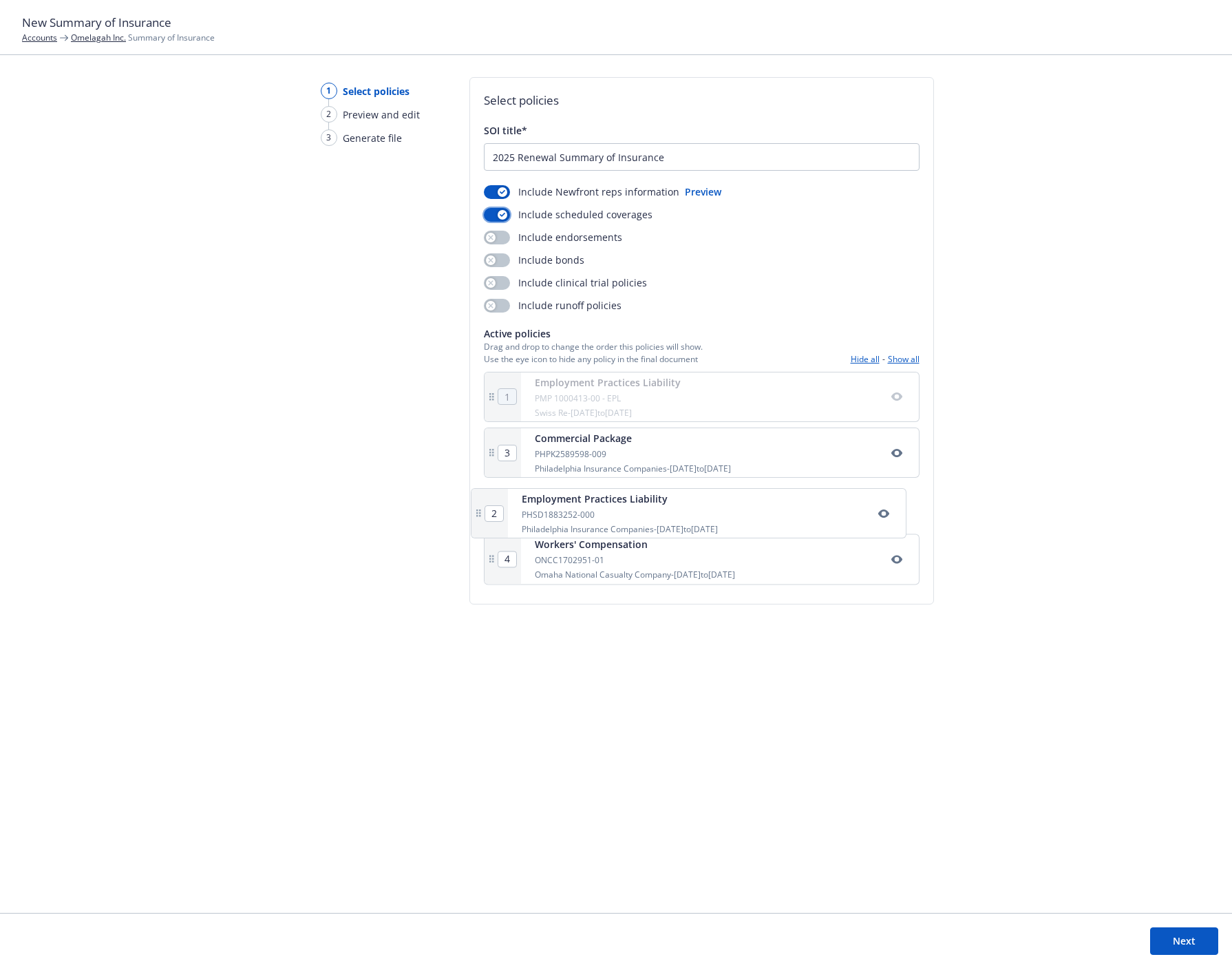
click at [481, 517] on div "Select policies SOI title* 2025 Renewal Summary of Insurance Include Newfront r…" at bounding box center [702, 341] width 465 height 528
type input "3"
type input "2"
click at [588, 721] on div "Select policies SOI title* 2025 Renewal Summary of Insurance Include Newfront r…" at bounding box center [702, 484] width 465 height 814
click at [1179, 942] on button "Next" at bounding box center [1183, 941] width 68 height 28
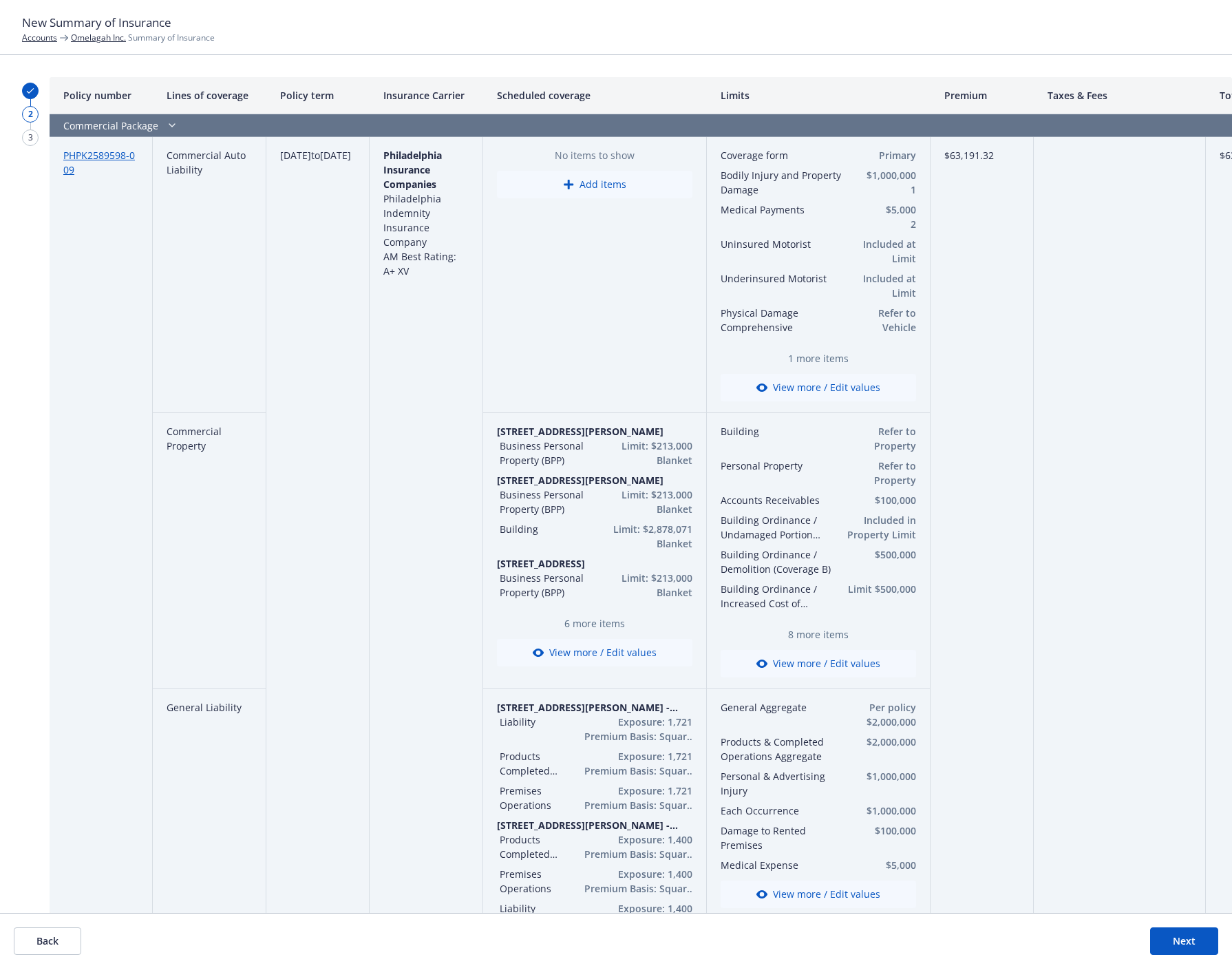
click at [607, 186] on button "Add items" at bounding box center [595, 185] width 195 height 28
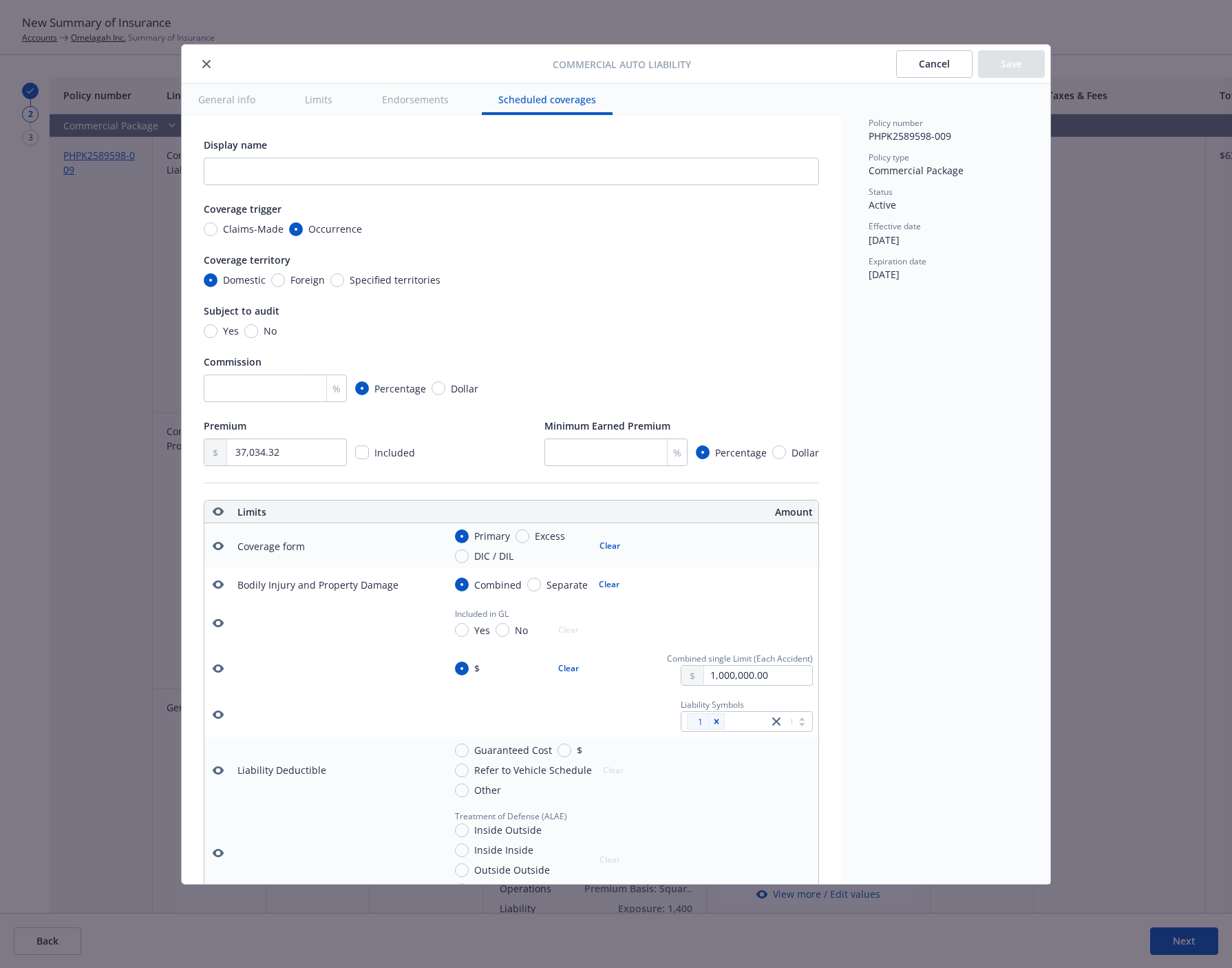
scroll to position [2565, 0]
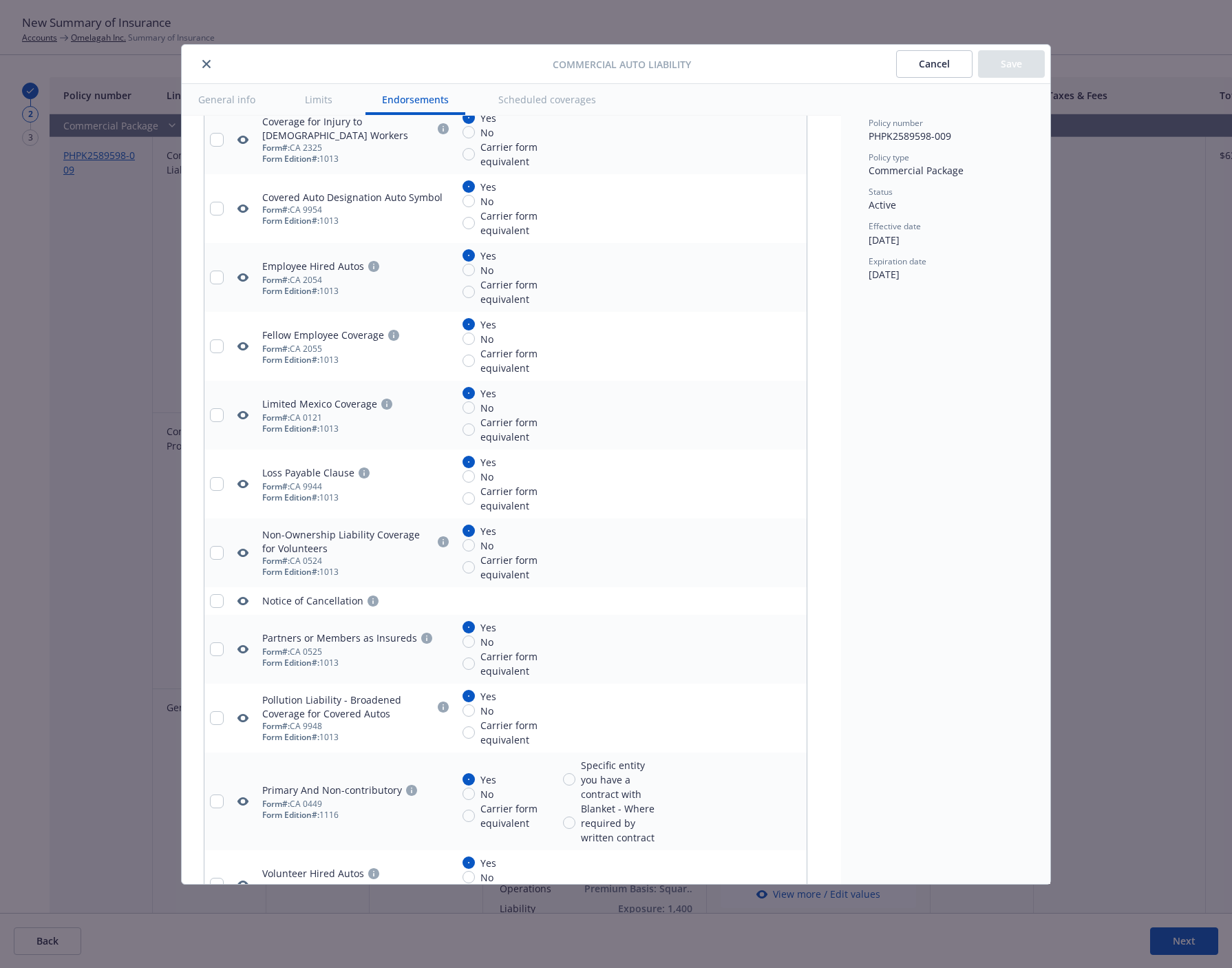
type textarea "x"
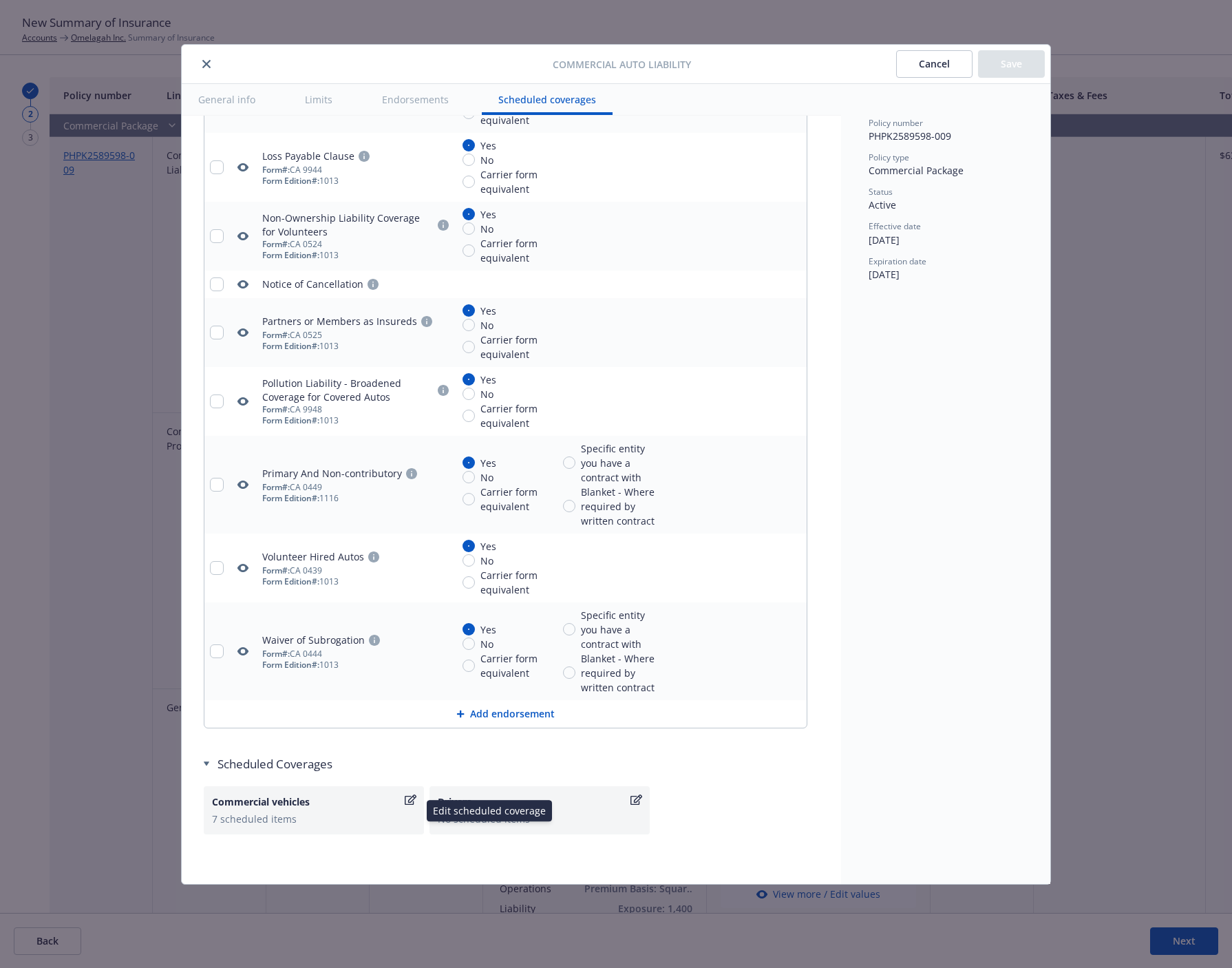
click at [365, 813] on div "7 scheduled items" at bounding box center [314, 819] width 204 height 14
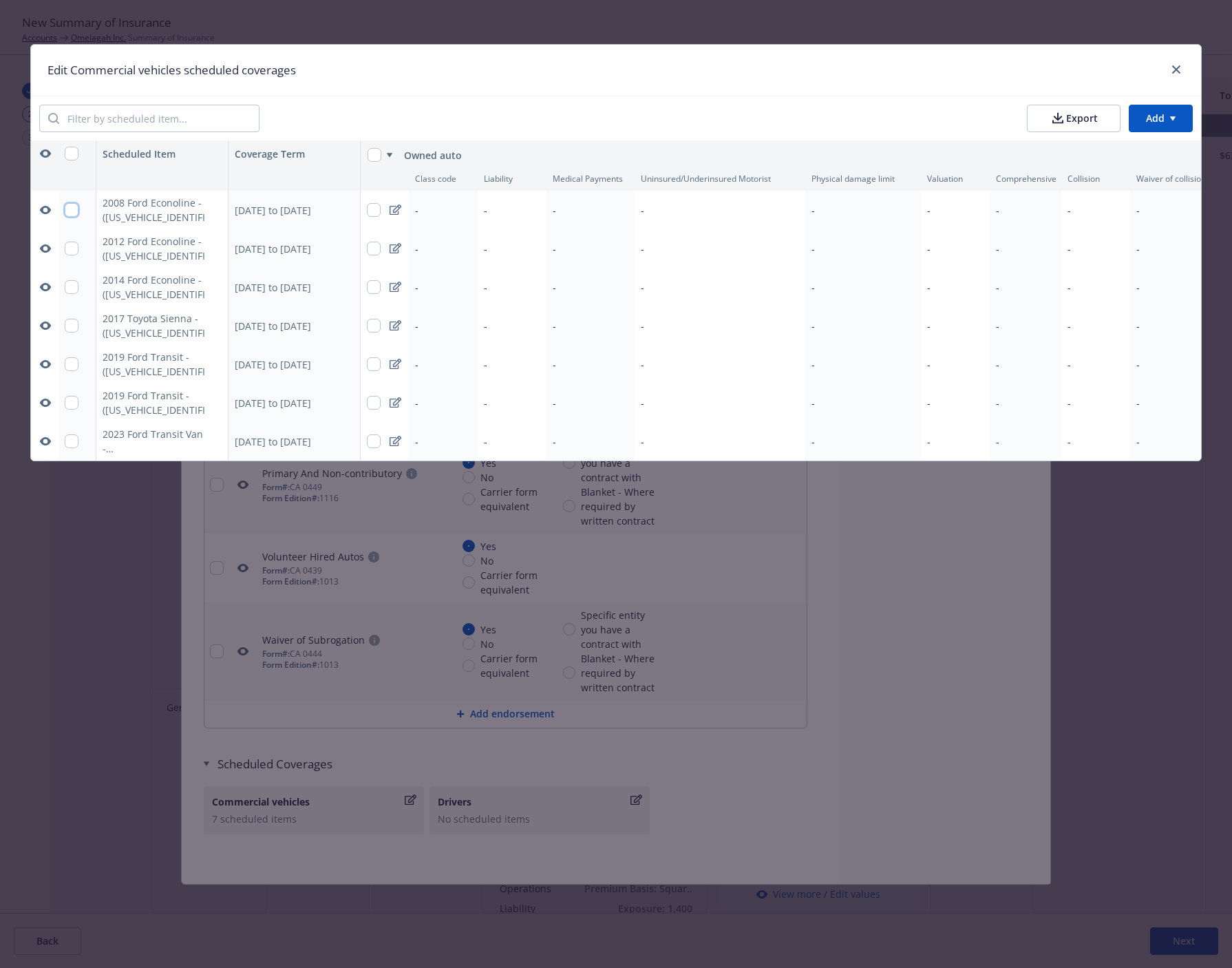
click at [65, 208] on input "checkbox" at bounding box center [71, 210] width 13 height 13
checkbox input "true"
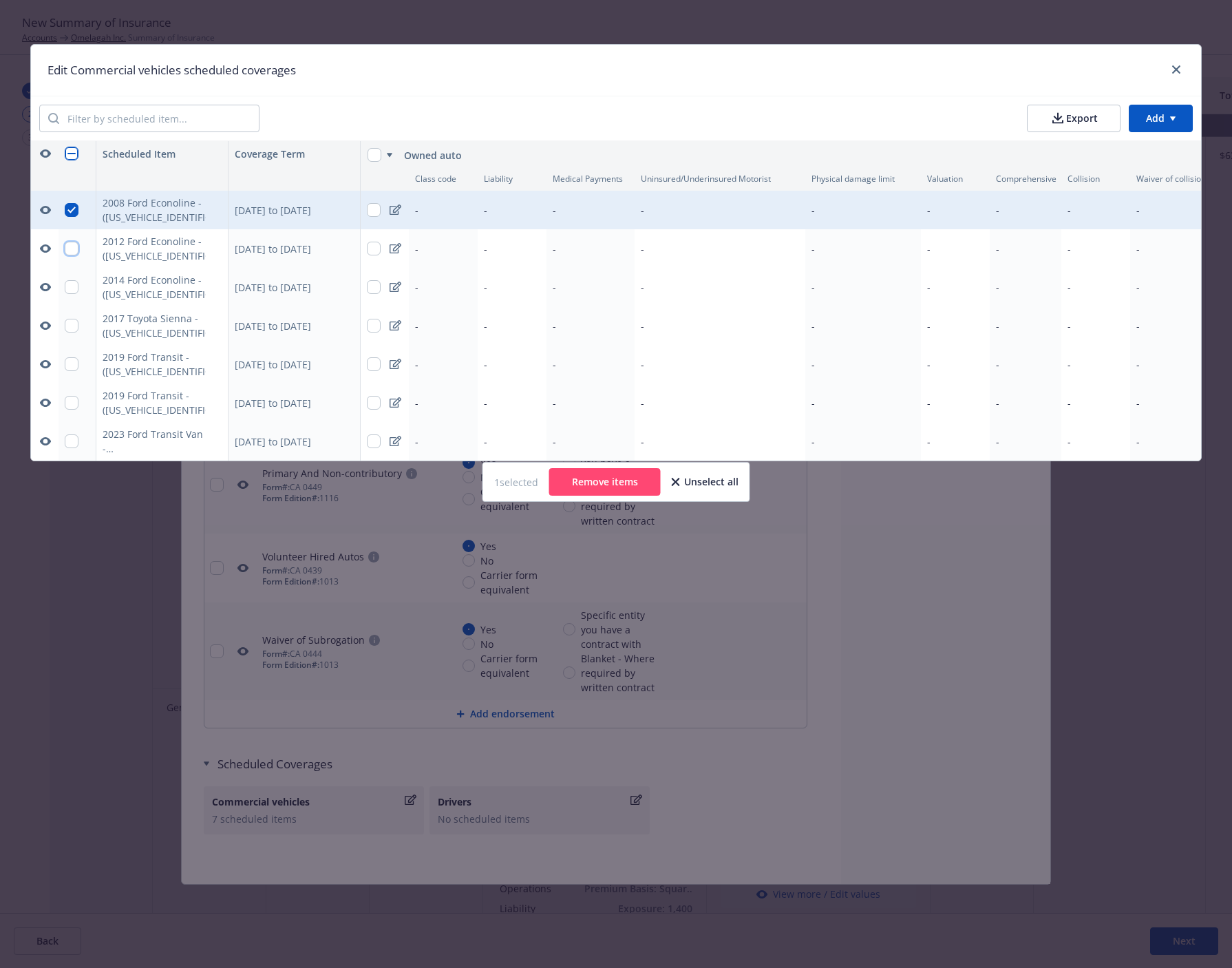
click at [71, 252] on input "checkbox" at bounding box center [71, 248] width 13 height 13
checkbox input "true"
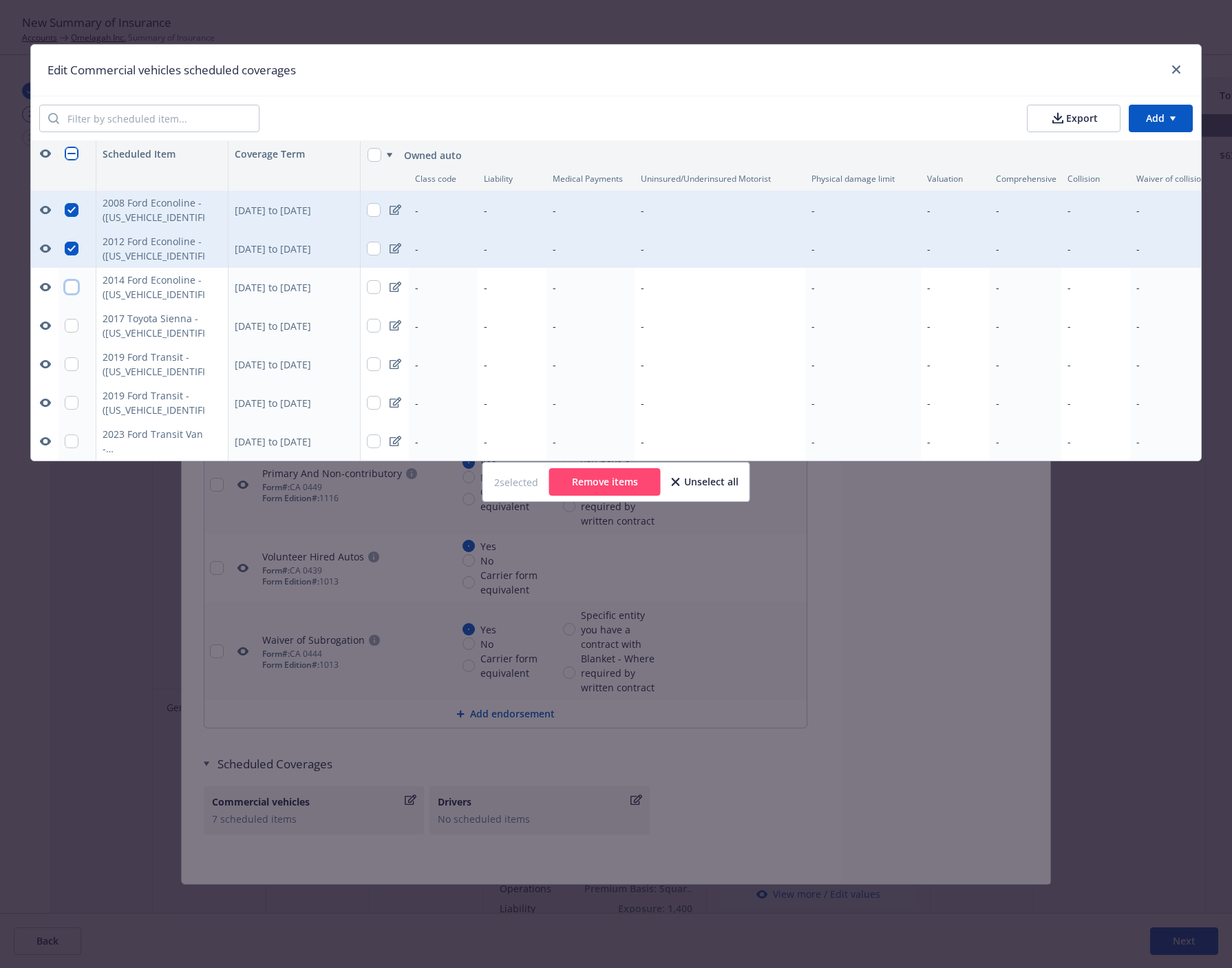
click at [69, 285] on input "checkbox" at bounding box center [71, 287] width 13 height 13
checkbox input "true"
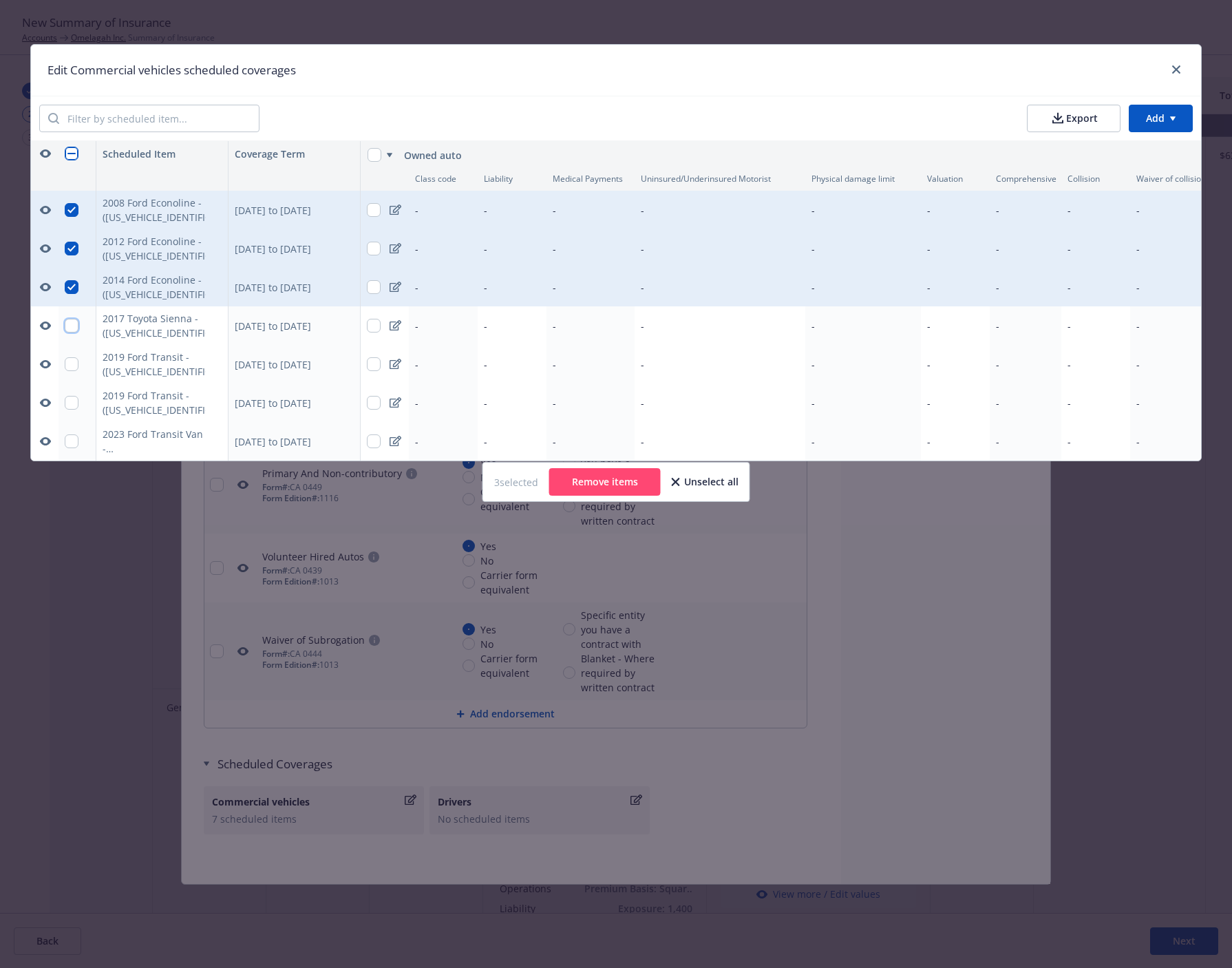
click at [70, 327] on input "checkbox" at bounding box center [71, 325] width 13 height 13
checkbox input "true"
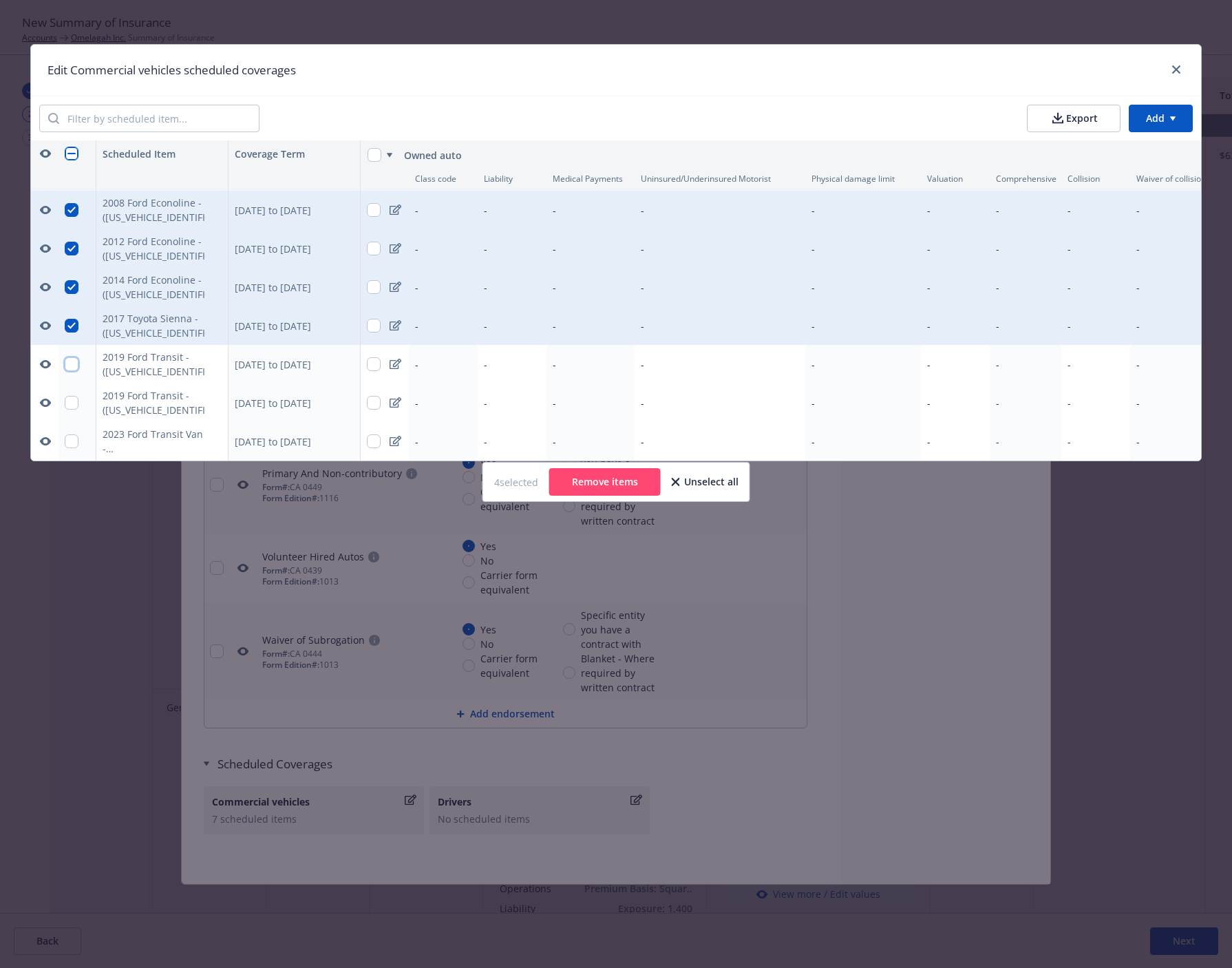
click at [66, 370] on input "checkbox" at bounding box center [71, 364] width 13 height 13
checkbox input "true"
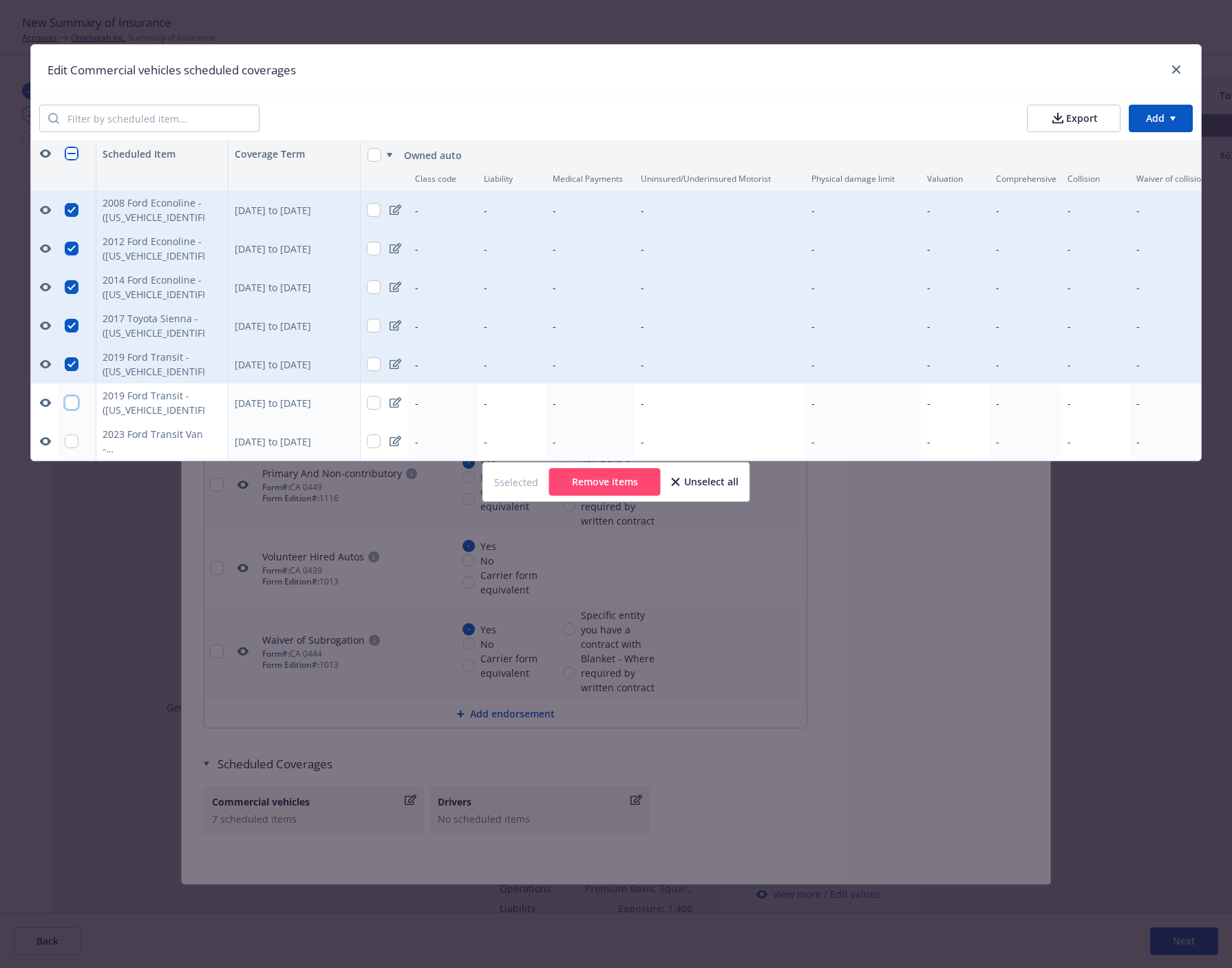
click at [73, 405] on input "checkbox" at bounding box center [71, 403] width 13 height 13
checkbox input "true"
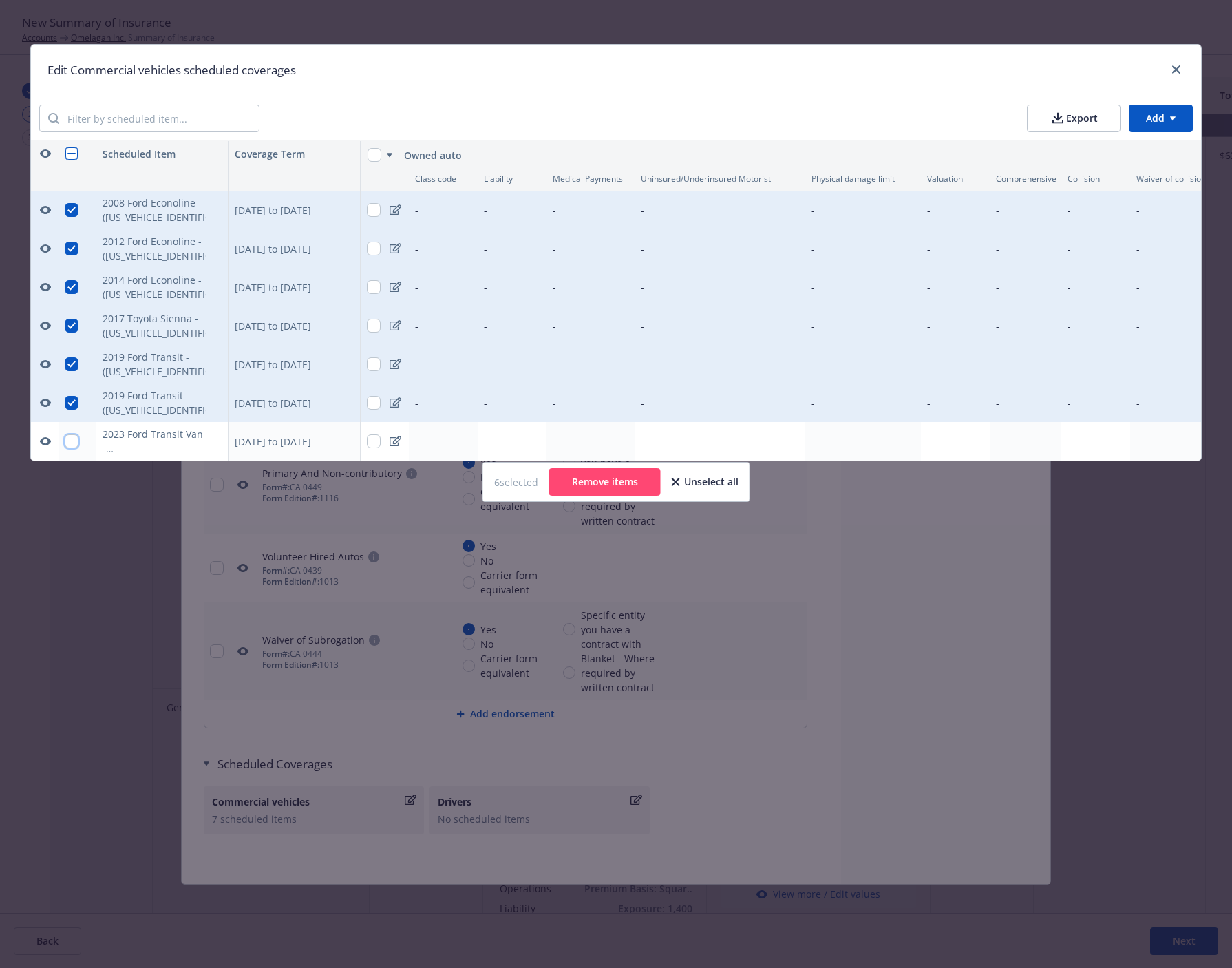
click at [71, 435] on input "checkbox" at bounding box center [71, 441] width 13 height 13
checkbox input "true"
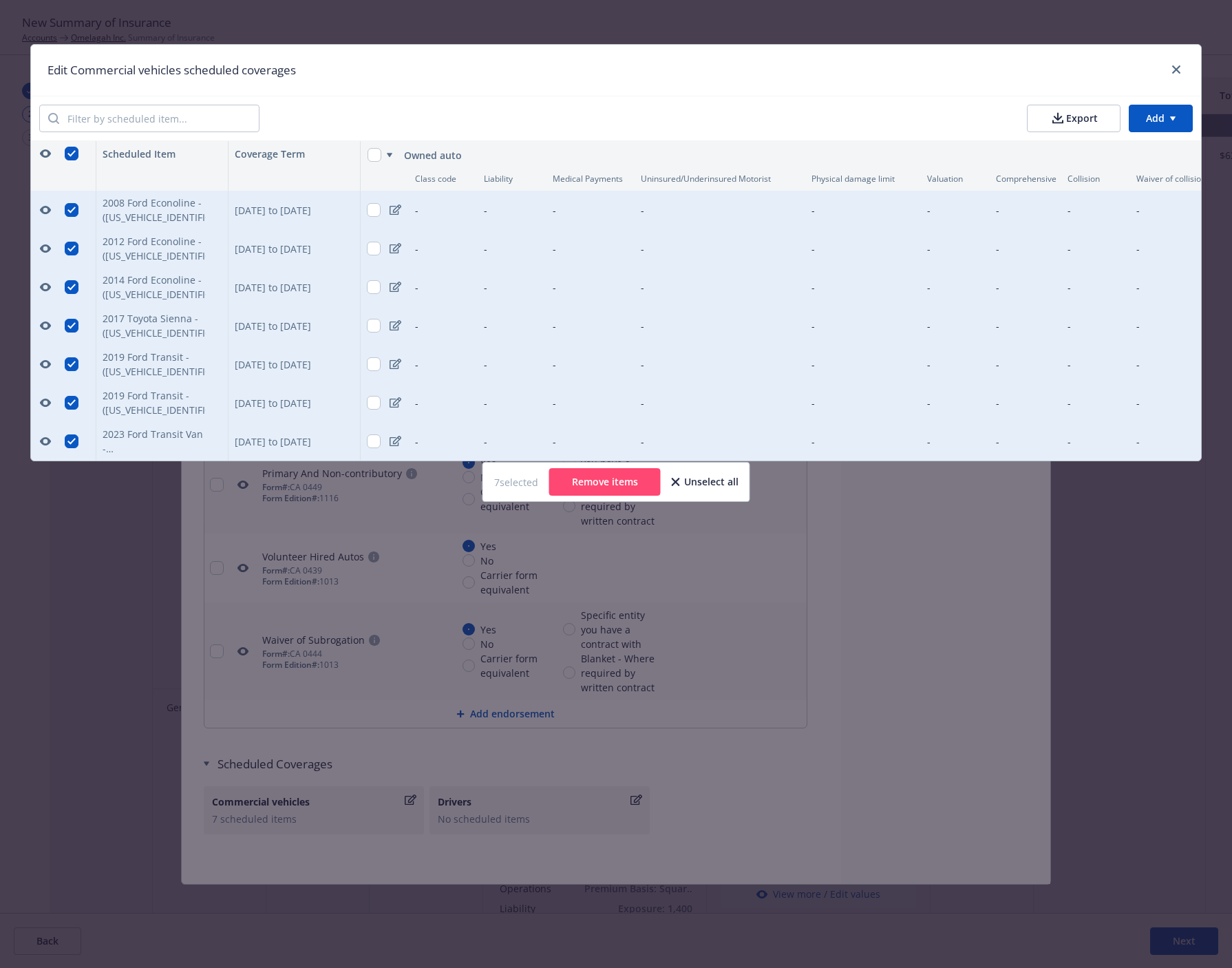
click at [1138, 122] on html "New Summary of Insurance Accounts Omelagah Inc. Summary of Insurance 2 3 Policy…" at bounding box center [616, 484] width 1232 height 968
click at [1120, 155] on div "Add scheduled items" at bounding box center [1133, 150] width 120 height 23
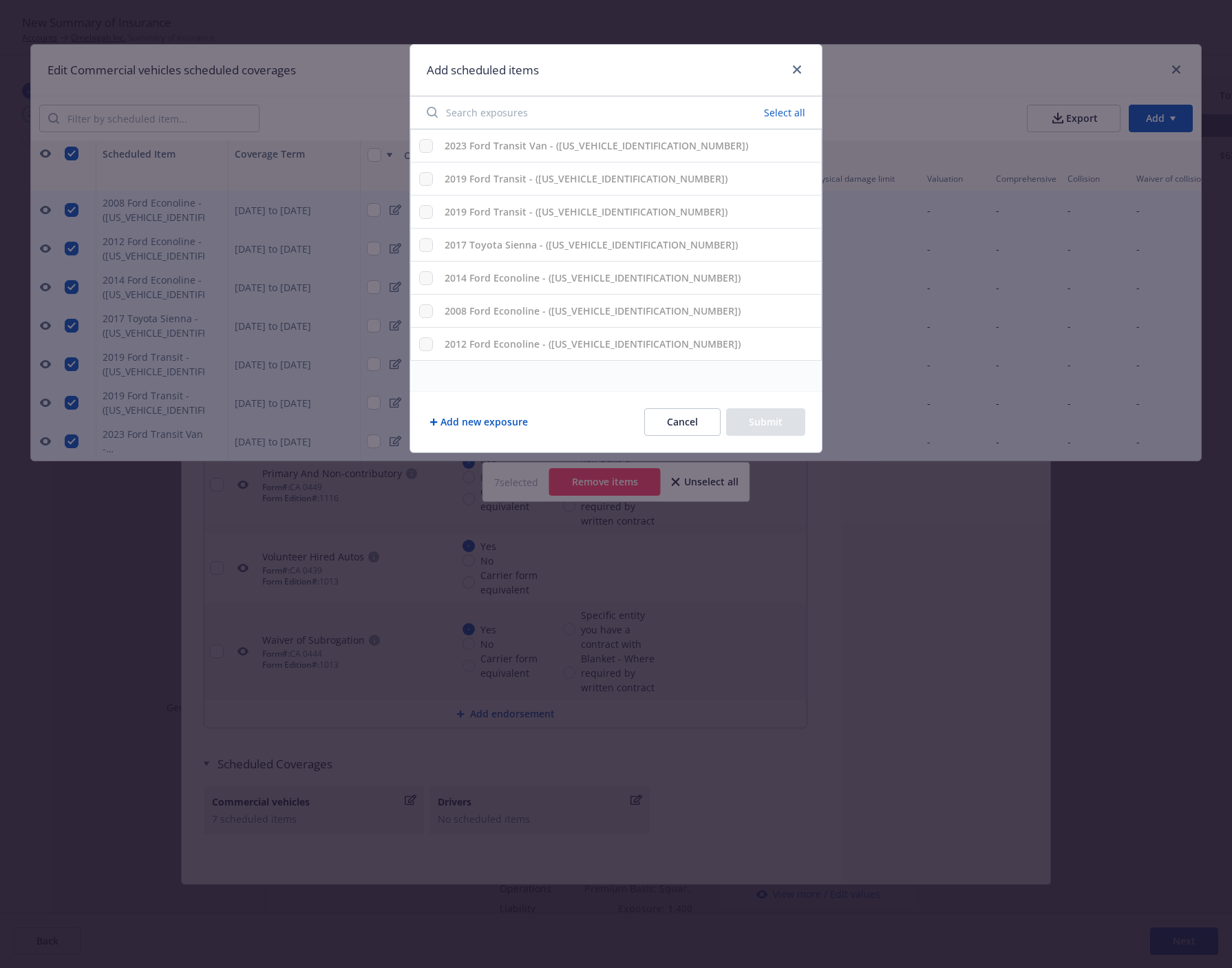
click at [782, 115] on button "Select all" at bounding box center [784, 112] width 58 height 19
click at [592, 423] on div "Add new exposure Cancel Submit" at bounding box center [616, 421] width 412 height 61
click at [793, 65] on icon "close" at bounding box center [798, 70] width 8 height 8
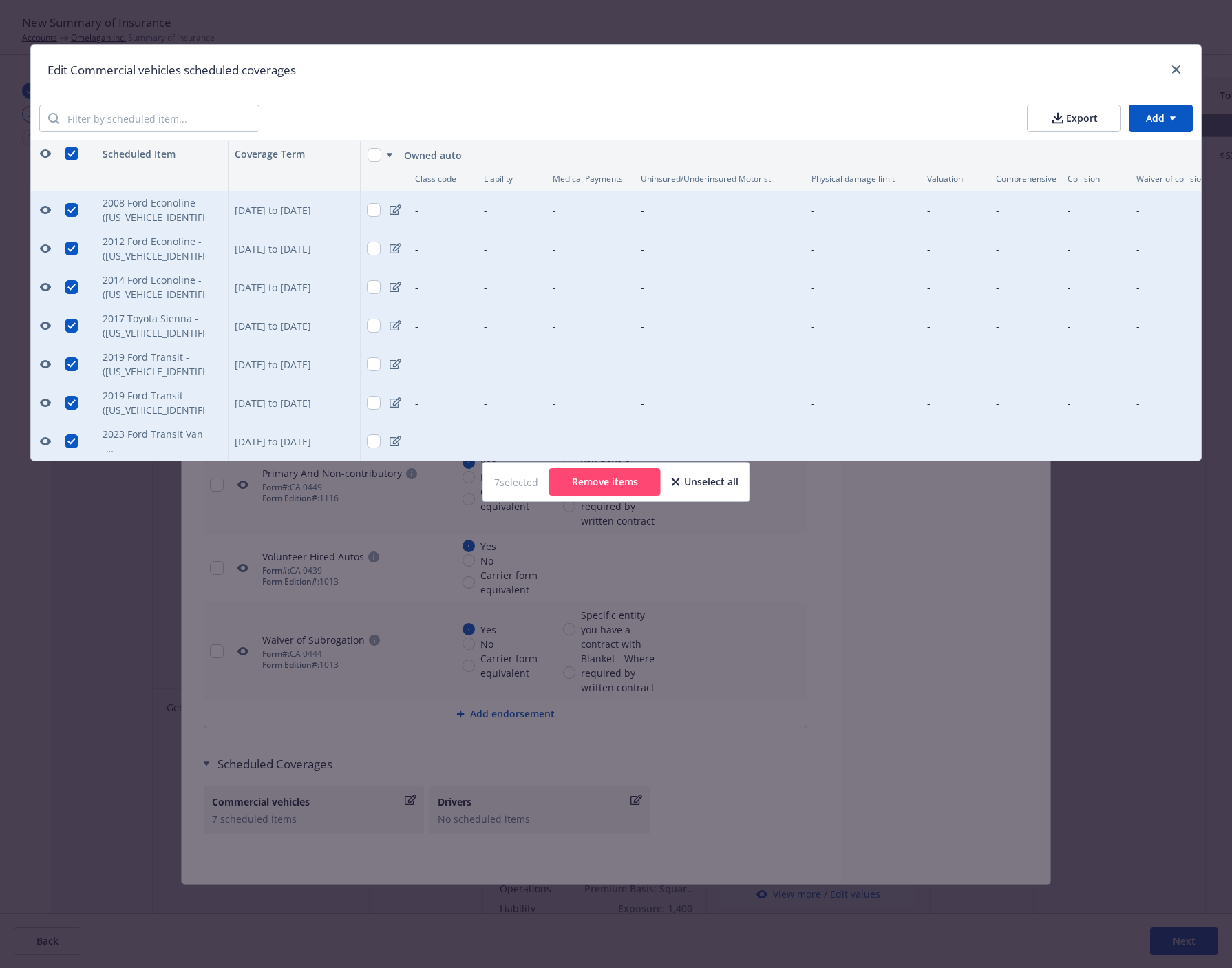
click at [1153, 122] on html "New Summary of Insurance Accounts Omelagah Inc. Summary of Insurance 2 3 Policy…" at bounding box center [616, 484] width 1232 height 968
click at [837, 133] on html "New Summary of Insurance Accounts Omelagah Inc. Summary of Insurance 2 3 Policy…" at bounding box center [616, 484] width 1232 height 968
type textarea "x"
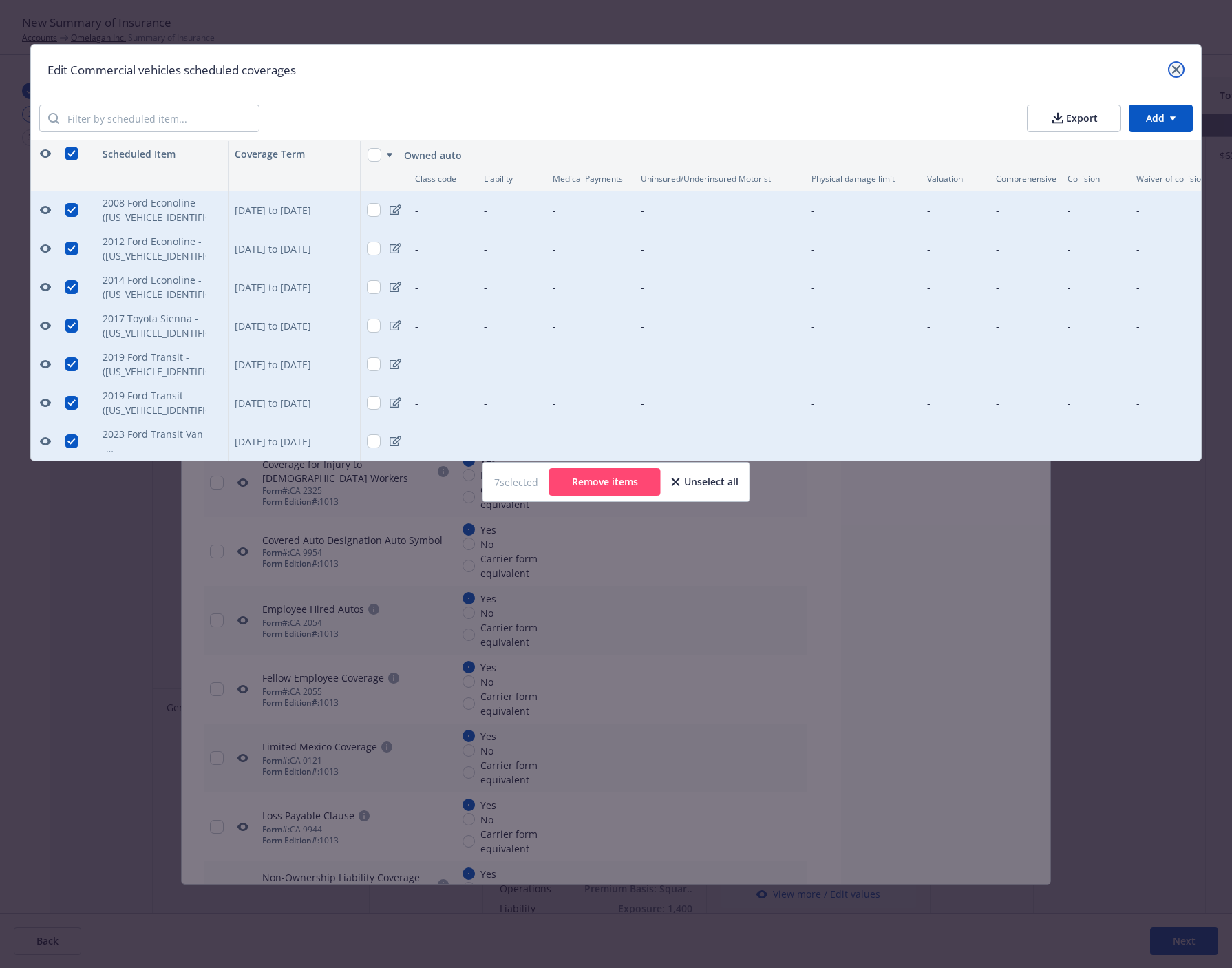
click at [1177, 70] on icon "close" at bounding box center [1177, 70] width 8 height 8
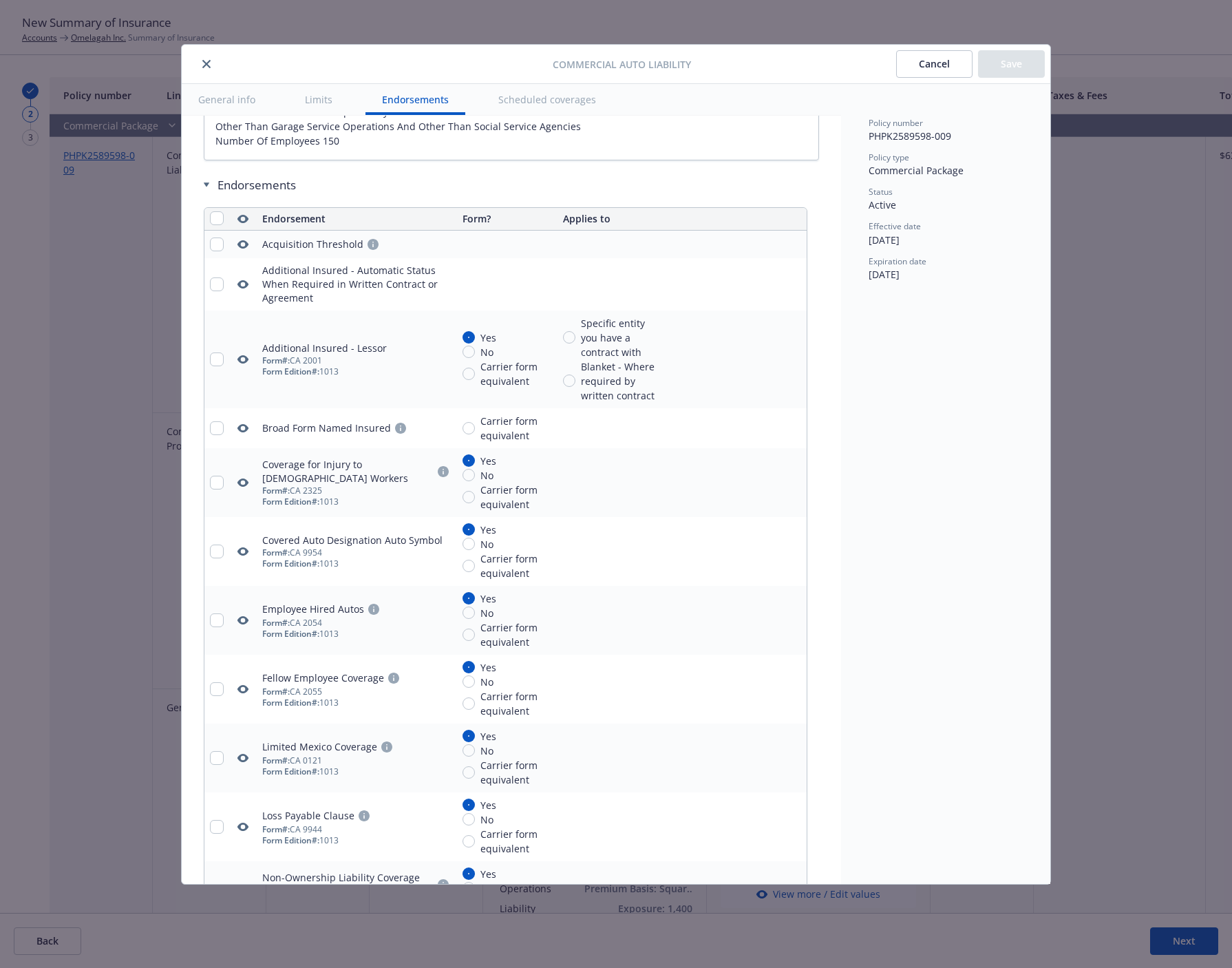
click at [1177, 70] on div "Commercial Auto Liability Cancel Save General info Limits Endorsements Schedule…" at bounding box center [616, 484] width 1232 height 968
click at [205, 57] on button "close" at bounding box center [206, 64] width 17 height 17
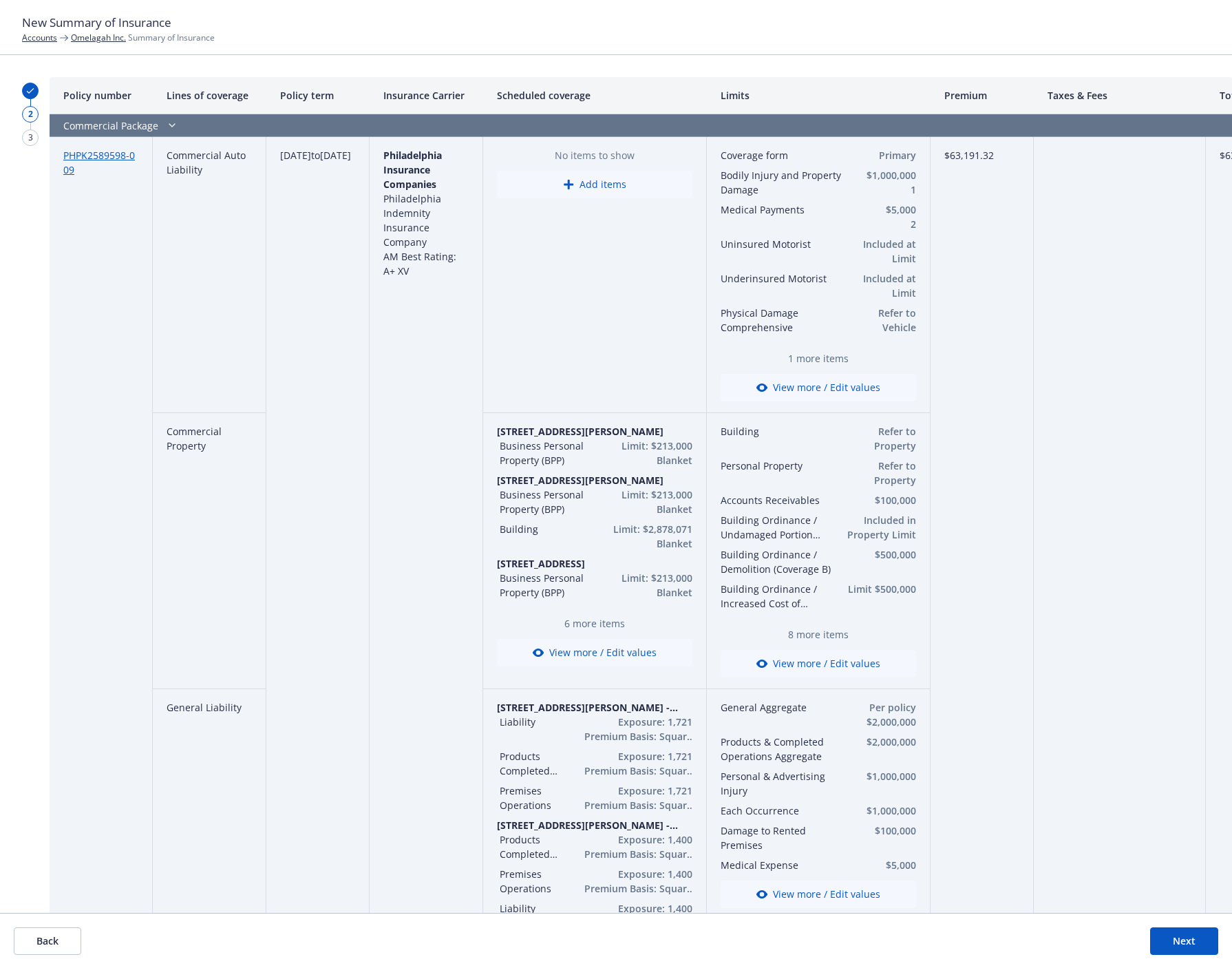
click at [643, 46] on header "New Summary of Insurance Accounts Omelagah Inc. Summary of Insurance" at bounding box center [616, 28] width 1232 height 55
click at [1215, 945] on button "Next" at bounding box center [1183, 941] width 68 height 28
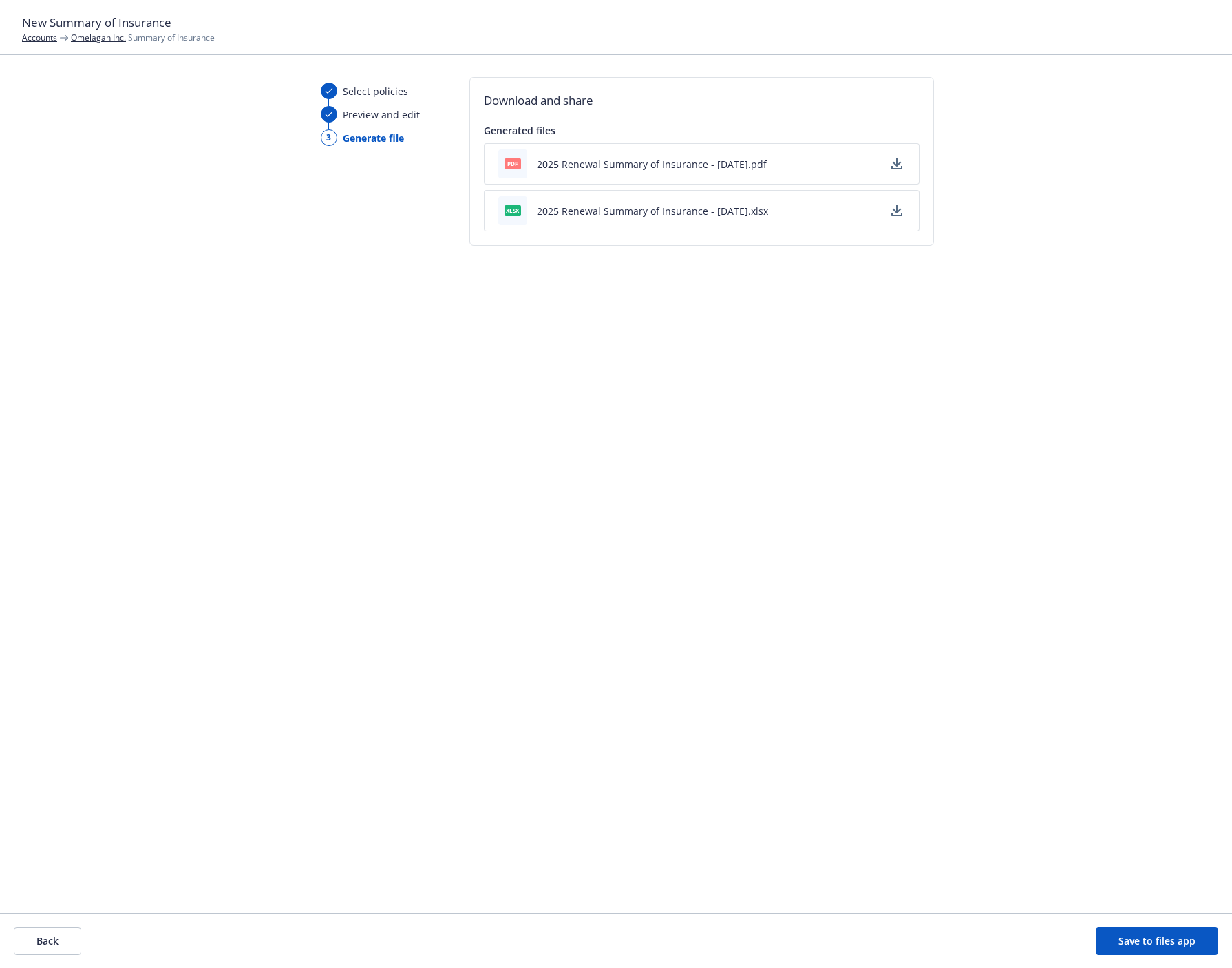
click at [1141, 939] on button "Save to files app" at bounding box center [1157, 941] width 122 height 28
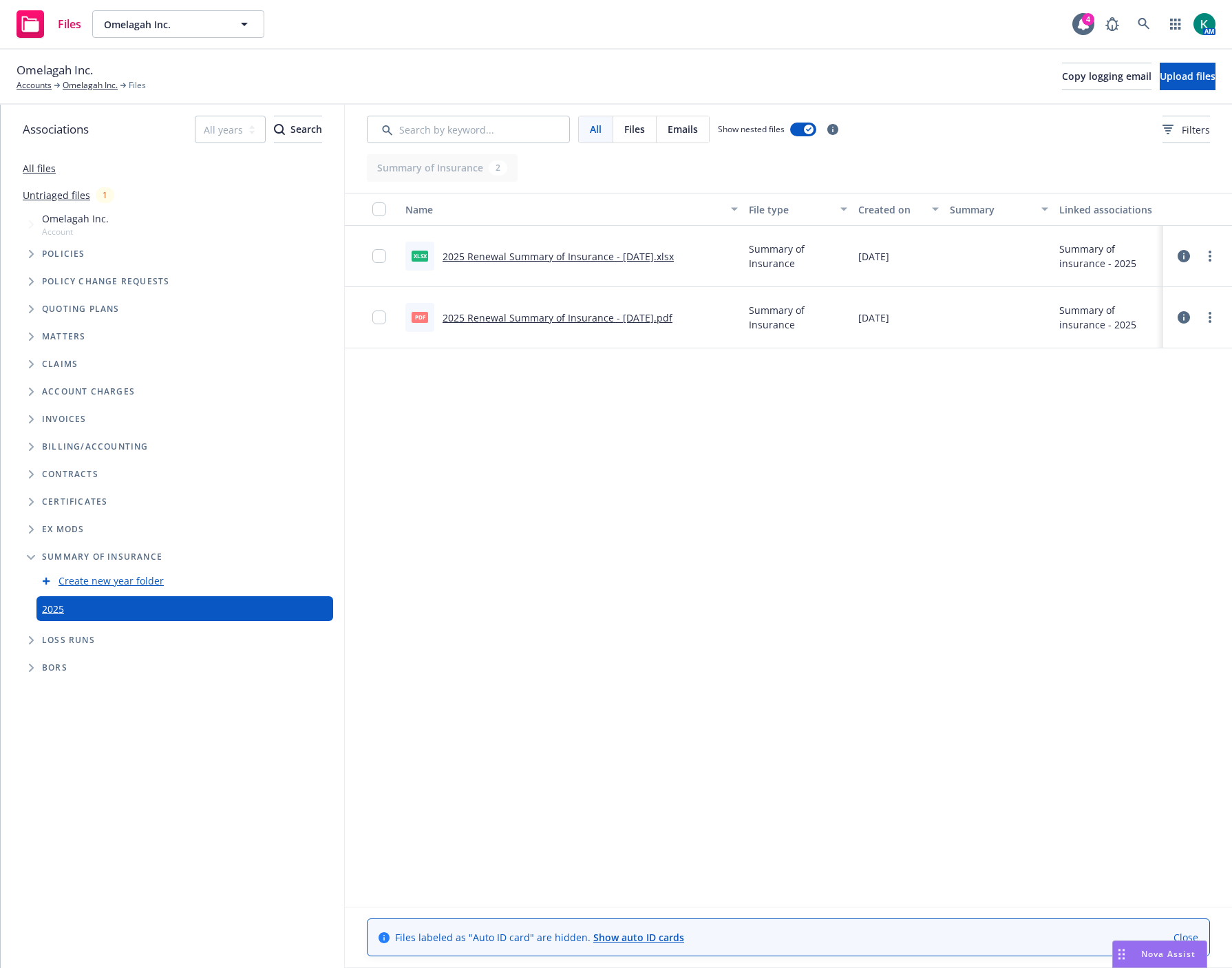
click at [469, 317] on link "2025 Renewal Summary of Insurance - [DATE].pdf" at bounding box center [558, 318] width 230 height 13
click at [652, 558] on div "Name File type Created on Summary Linked associations xlsx 2025 Renewal Summary…" at bounding box center [788, 549] width 887 height 714
click at [100, 90] on link "Omelagah Inc." at bounding box center [91, 85] width 55 height 13
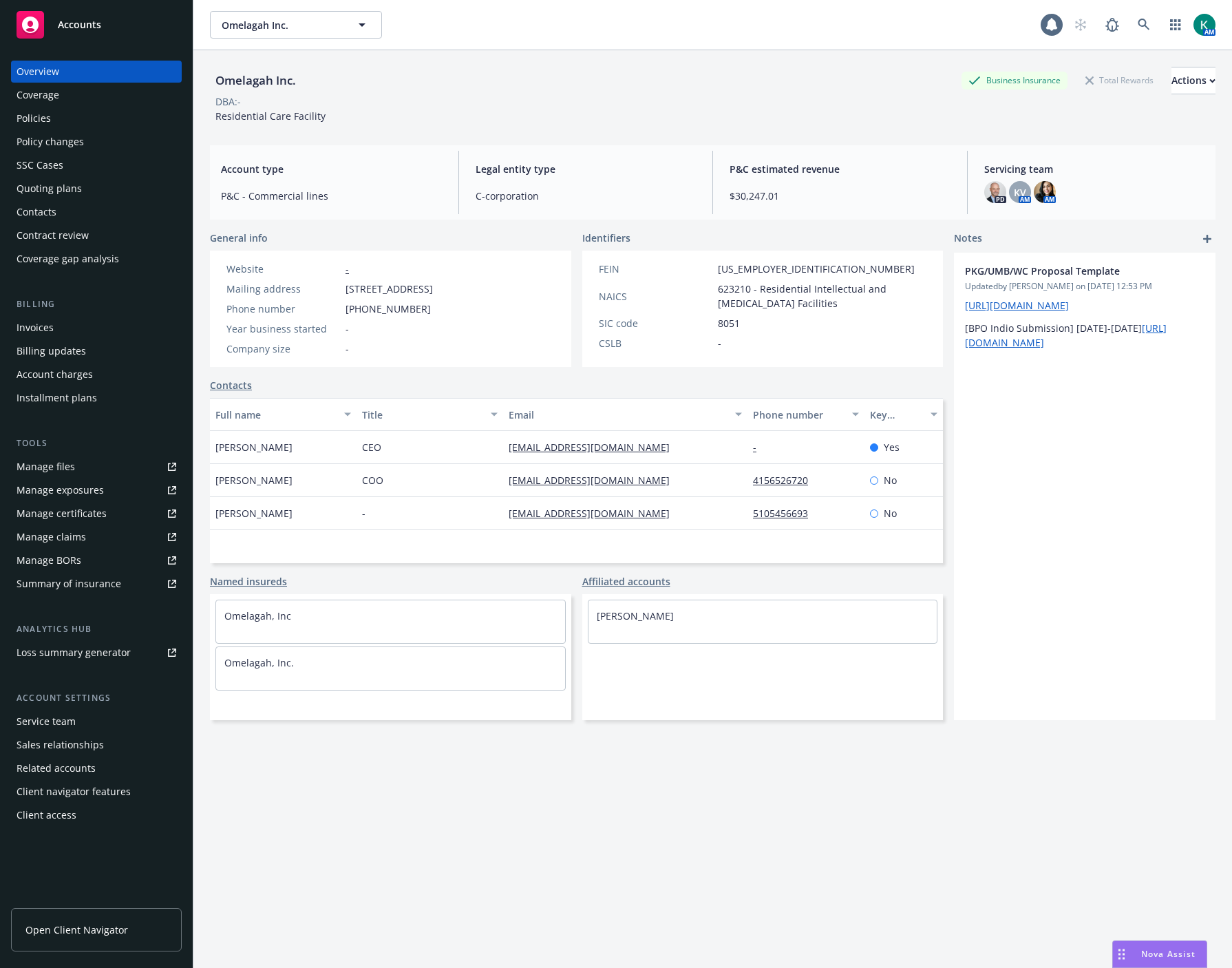
click at [120, 580] on link "Summary of insurance" at bounding box center [96, 584] width 171 height 22
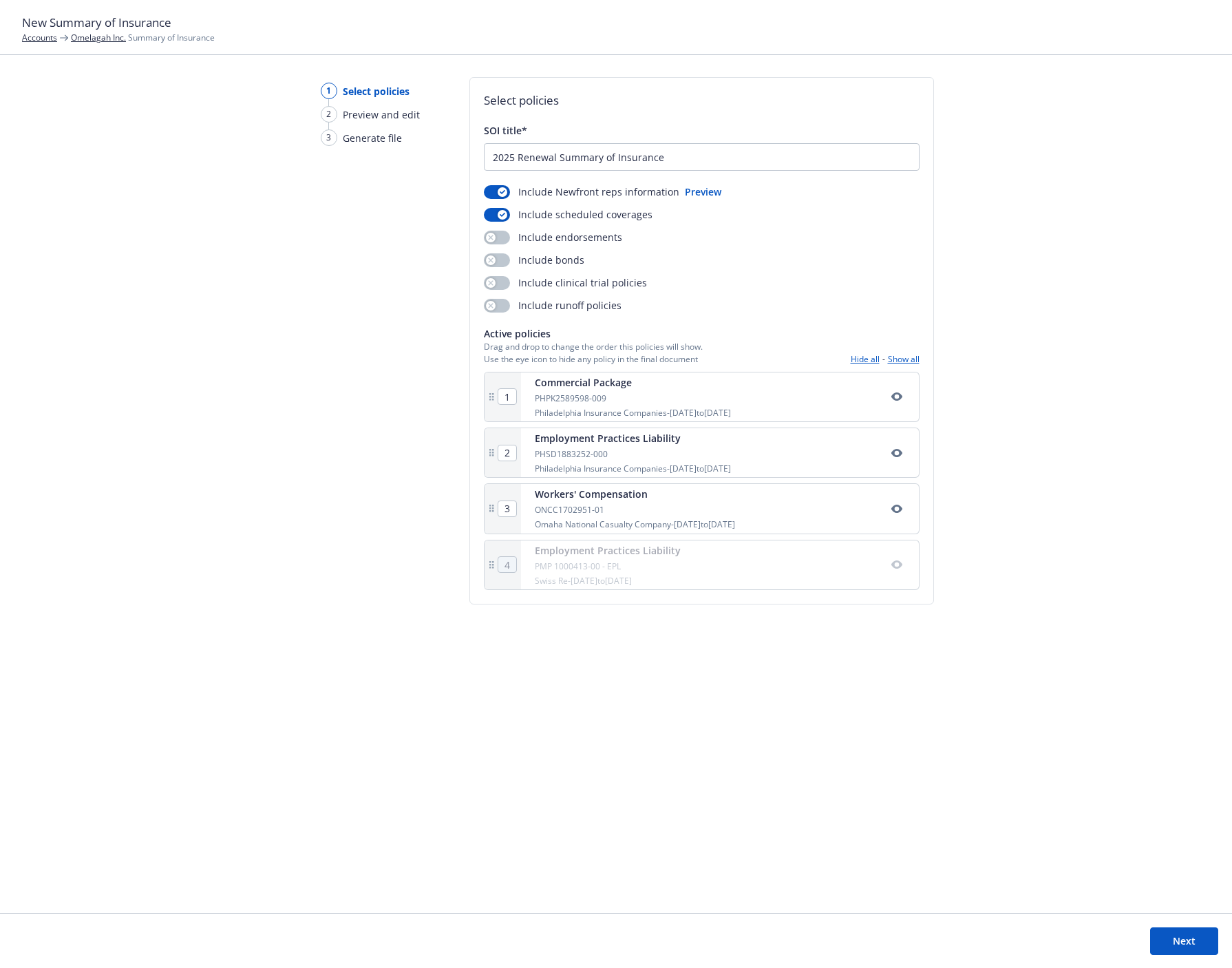
click at [907, 367] on div "Active policies Drag and drop to change the order this policies will show. Use …" at bounding box center [702, 458] width 436 height 263
click at [907, 360] on button "Show all" at bounding box center [904, 359] width 32 height 12
click at [95, 37] on link "Omelagah Inc." at bounding box center [99, 38] width 55 height 12
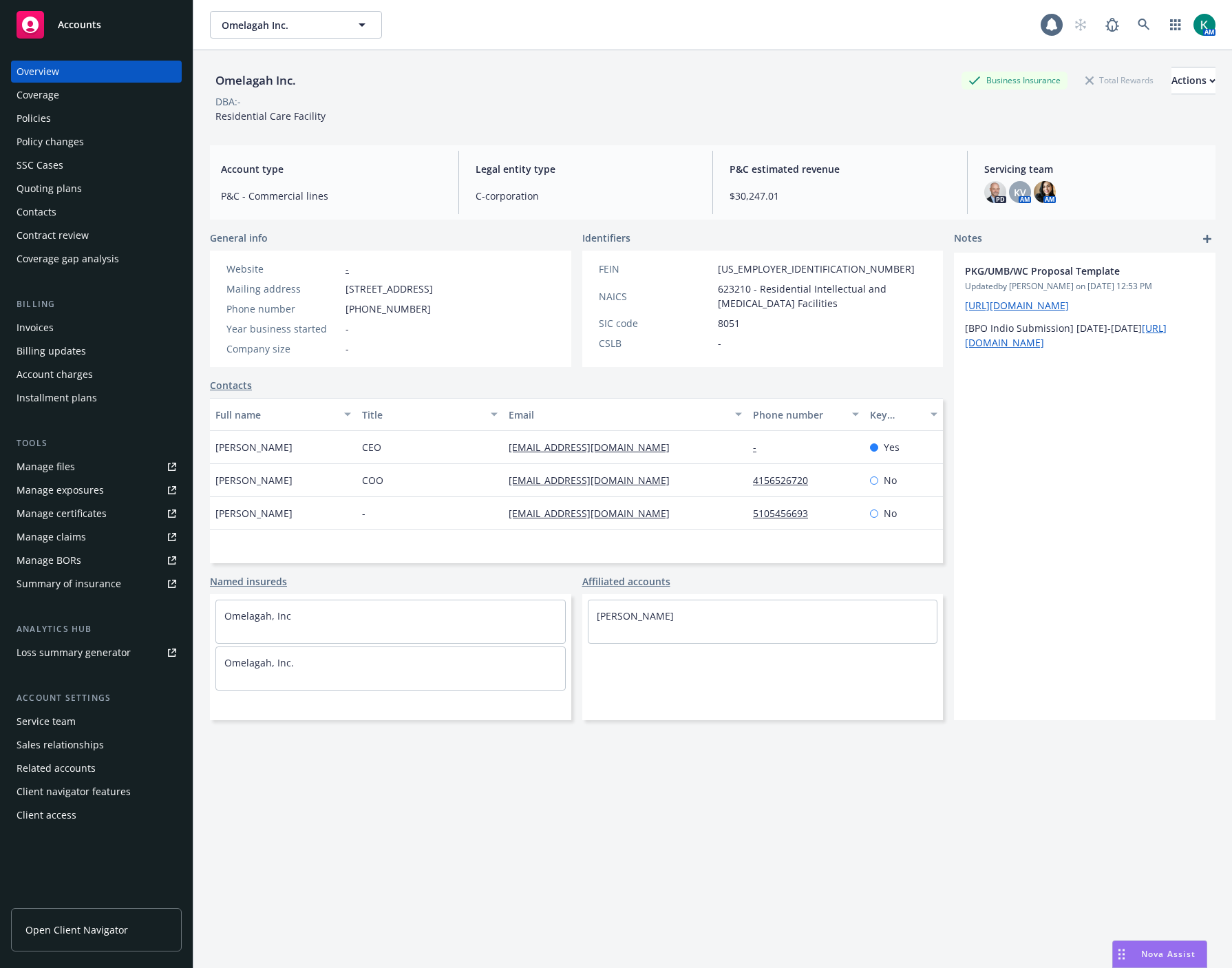
click at [26, 116] on div "Policies" at bounding box center [34, 118] width 34 height 22
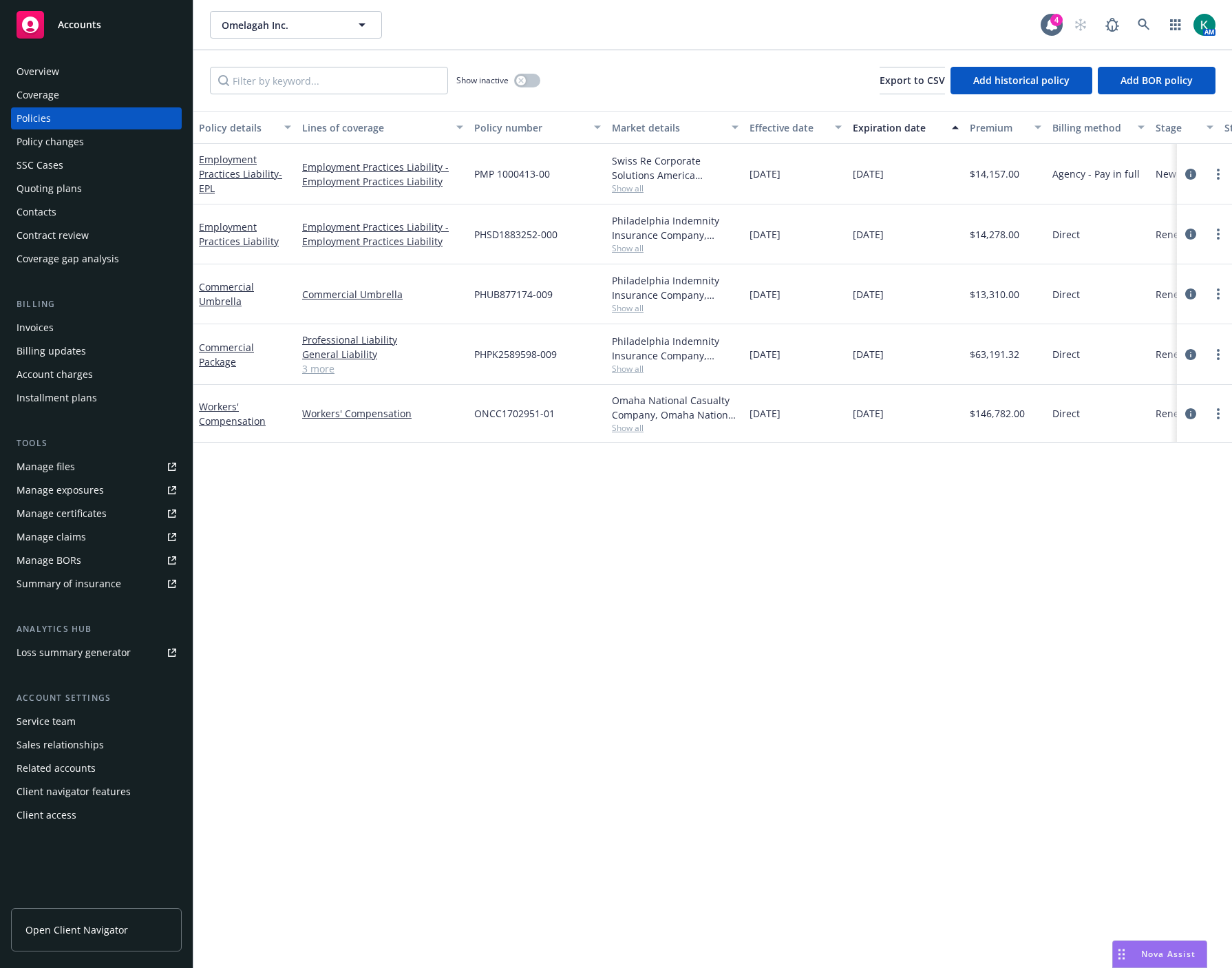
click at [685, 742] on div "Policy details Lines of coverage Policy number Market details Effective date Ex…" at bounding box center [713, 539] width 1039 height 858
click at [655, 674] on div "Policy details Lines of coverage Policy number Market details Effective date Ex…" at bounding box center [713, 539] width 1039 height 858
click at [1189, 294] on icon "circleInformation" at bounding box center [1190, 294] width 11 height 11
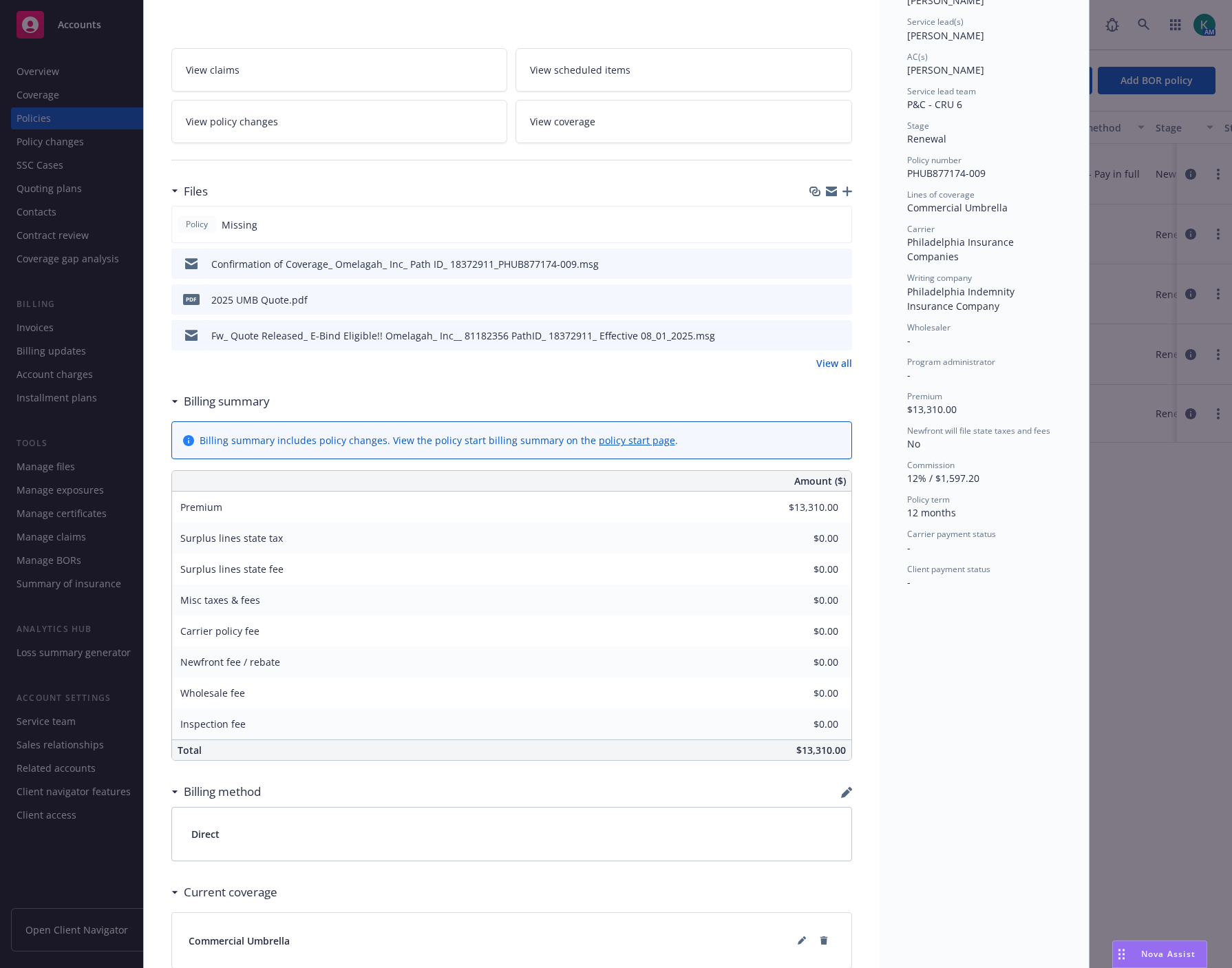
scroll to position [443, 0]
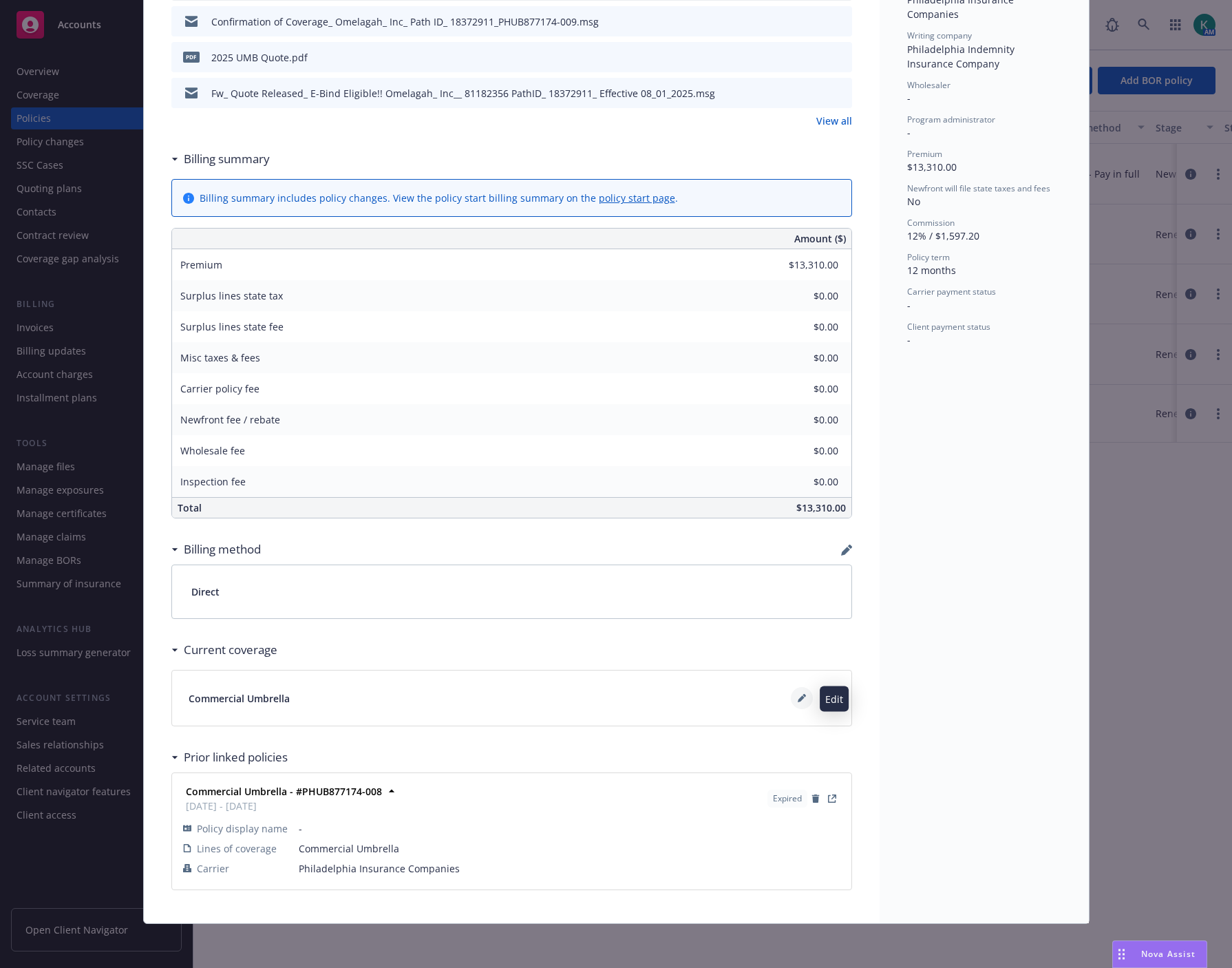
click at [798, 697] on icon at bounding box center [802, 698] width 8 height 8
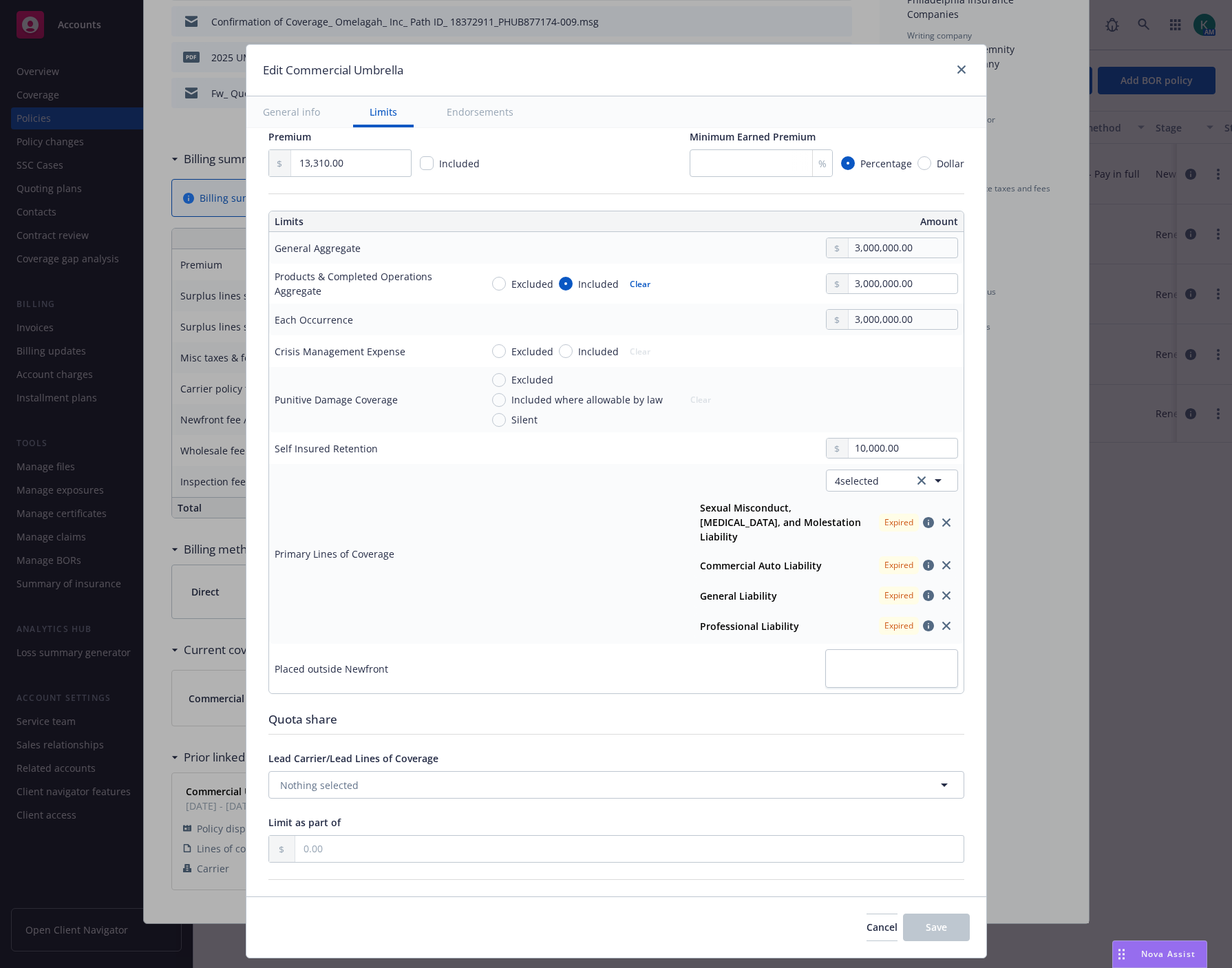
scroll to position [305, 0]
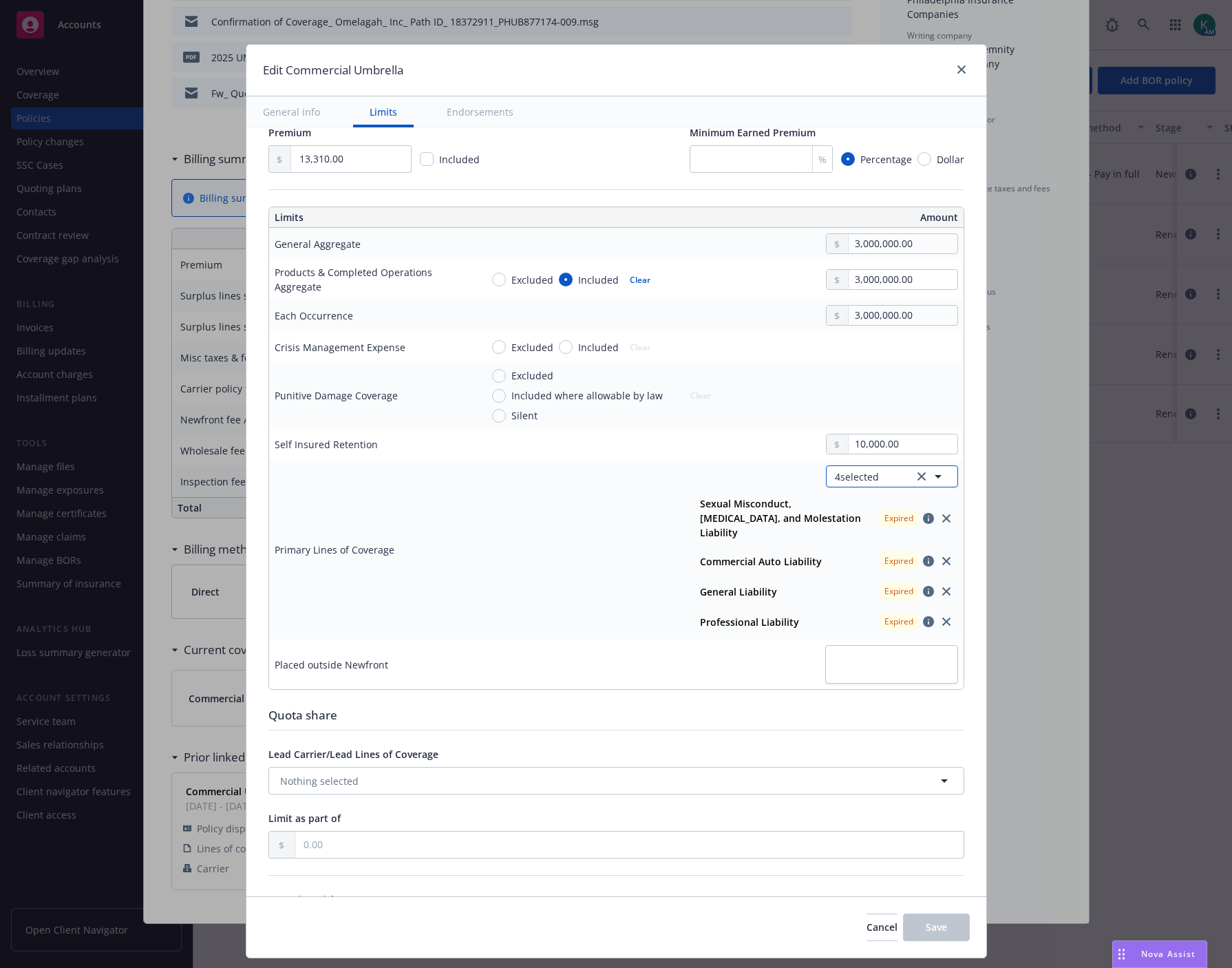
click at [930, 478] on icon "button" at bounding box center [938, 476] width 17 height 17
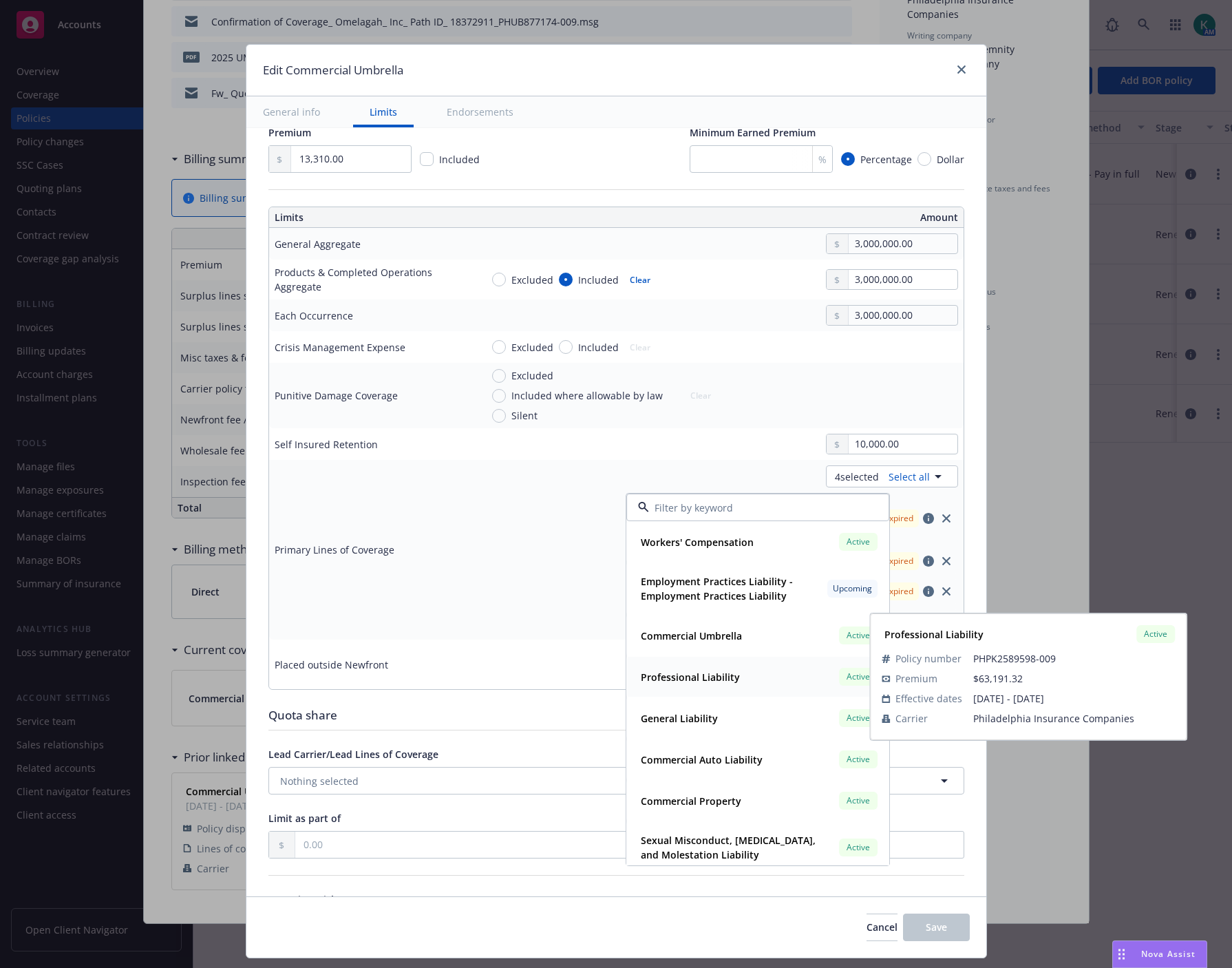
click at [683, 682] on strong "Professional Liability" at bounding box center [690, 677] width 99 height 13
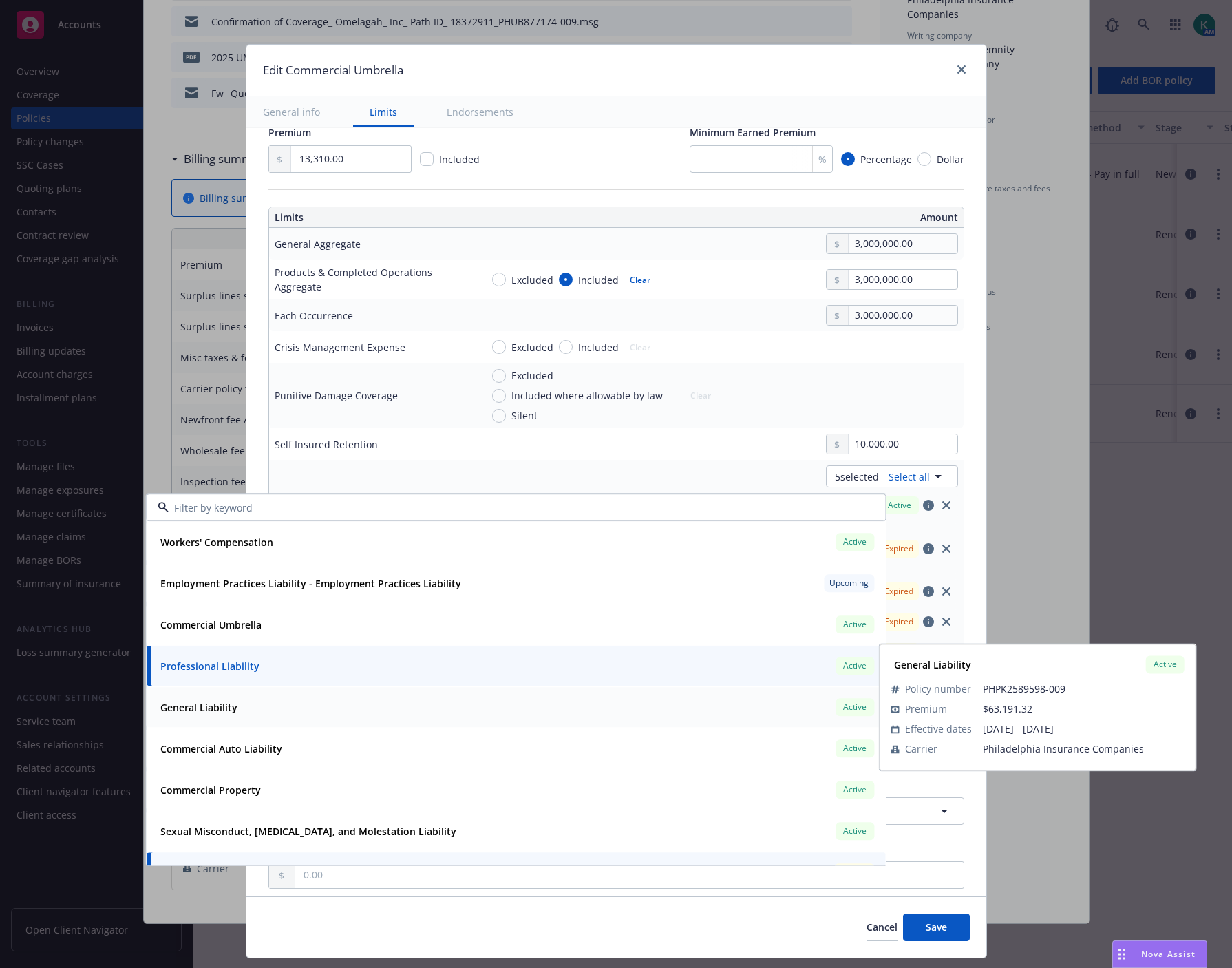
click at [509, 696] on div "General Liability Active" at bounding box center [516, 707] width 722 height 23
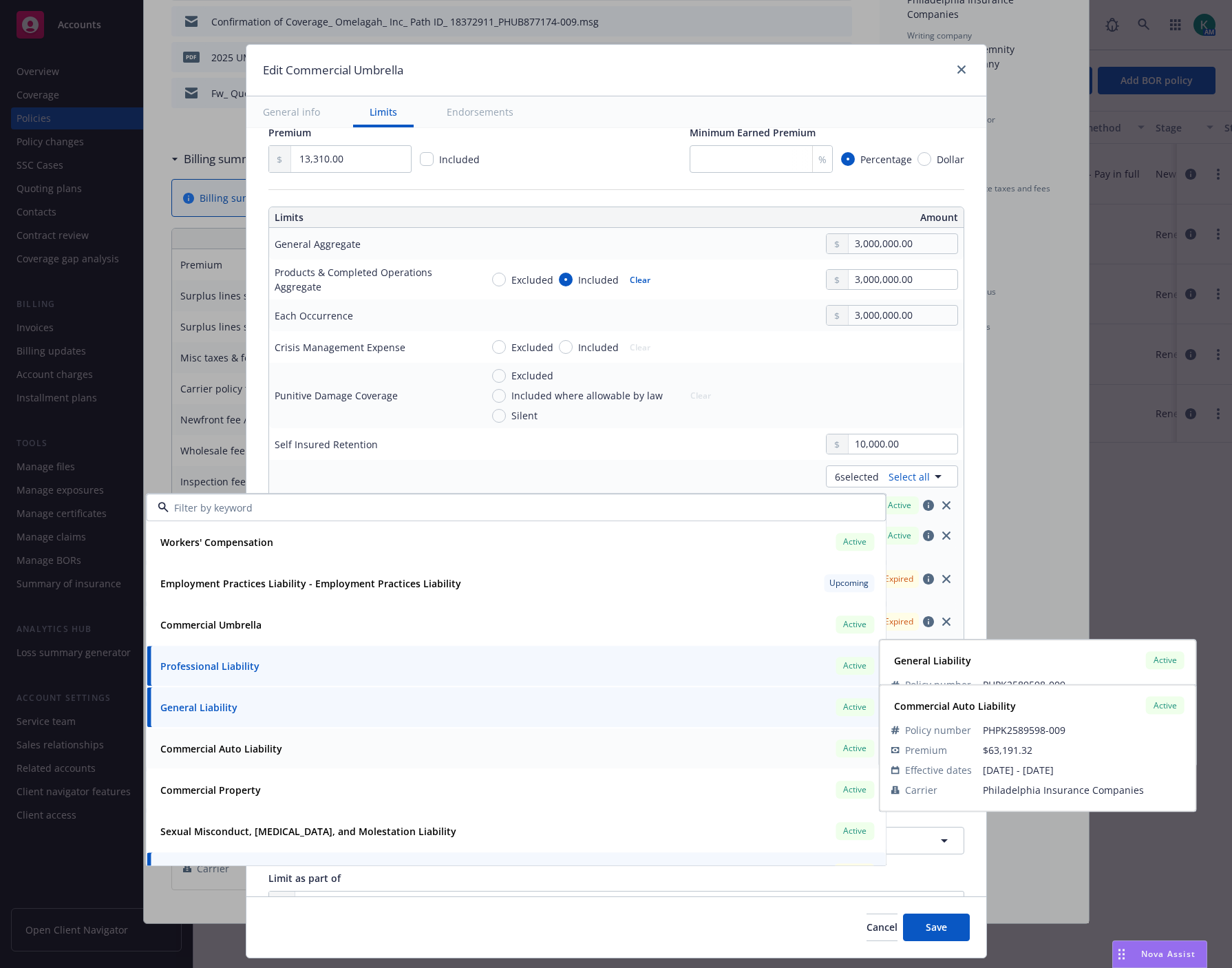
click at [490, 737] on div "Commercial Auto Liability Active" at bounding box center [516, 748] width 722 height 23
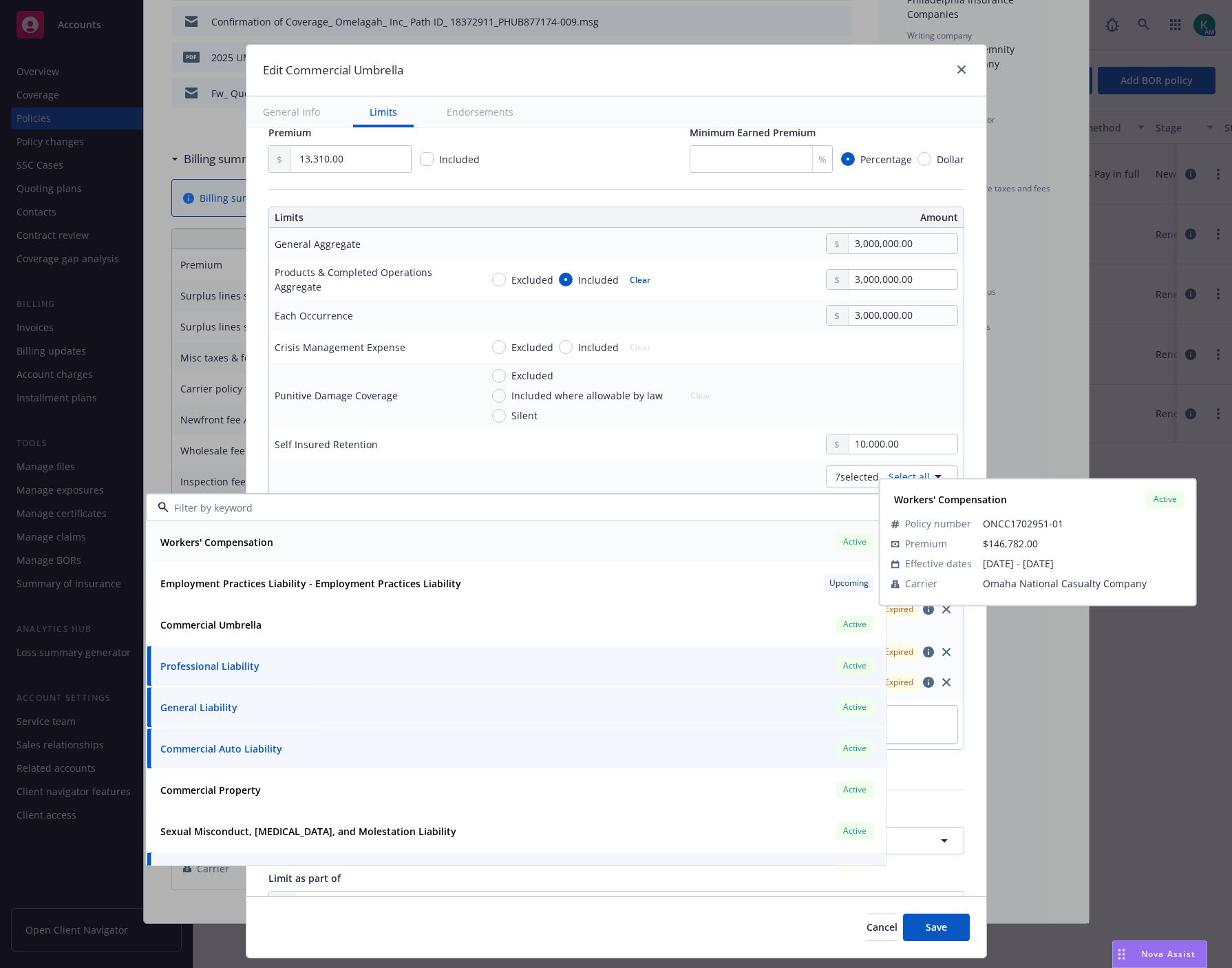
click at [335, 543] on div "Workers' Compensation Active" at bounding box center [516, 542] width 722 height 23
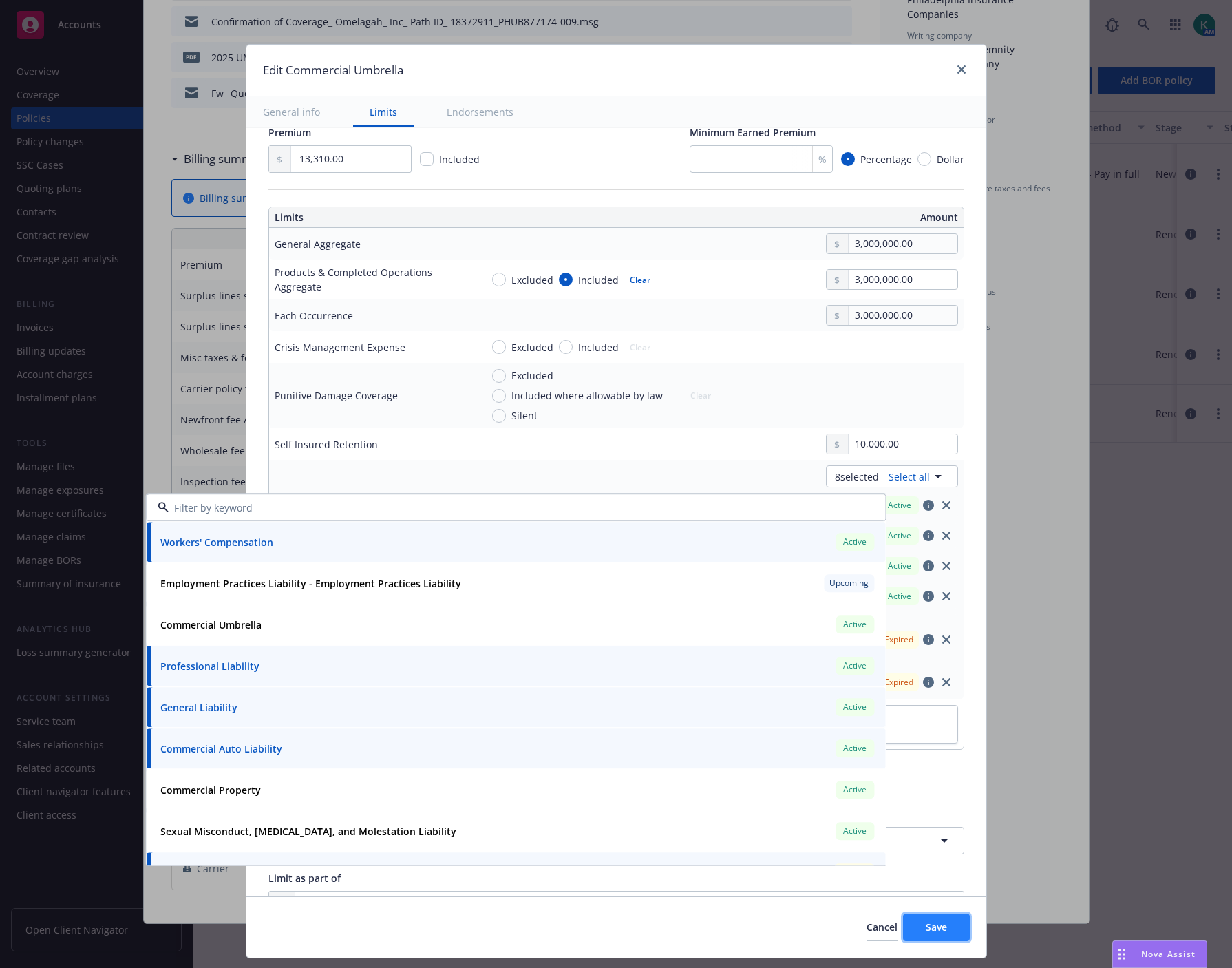
click at [951, 920] on button "Save" at bounding box center [937, 927] width 67 height 28
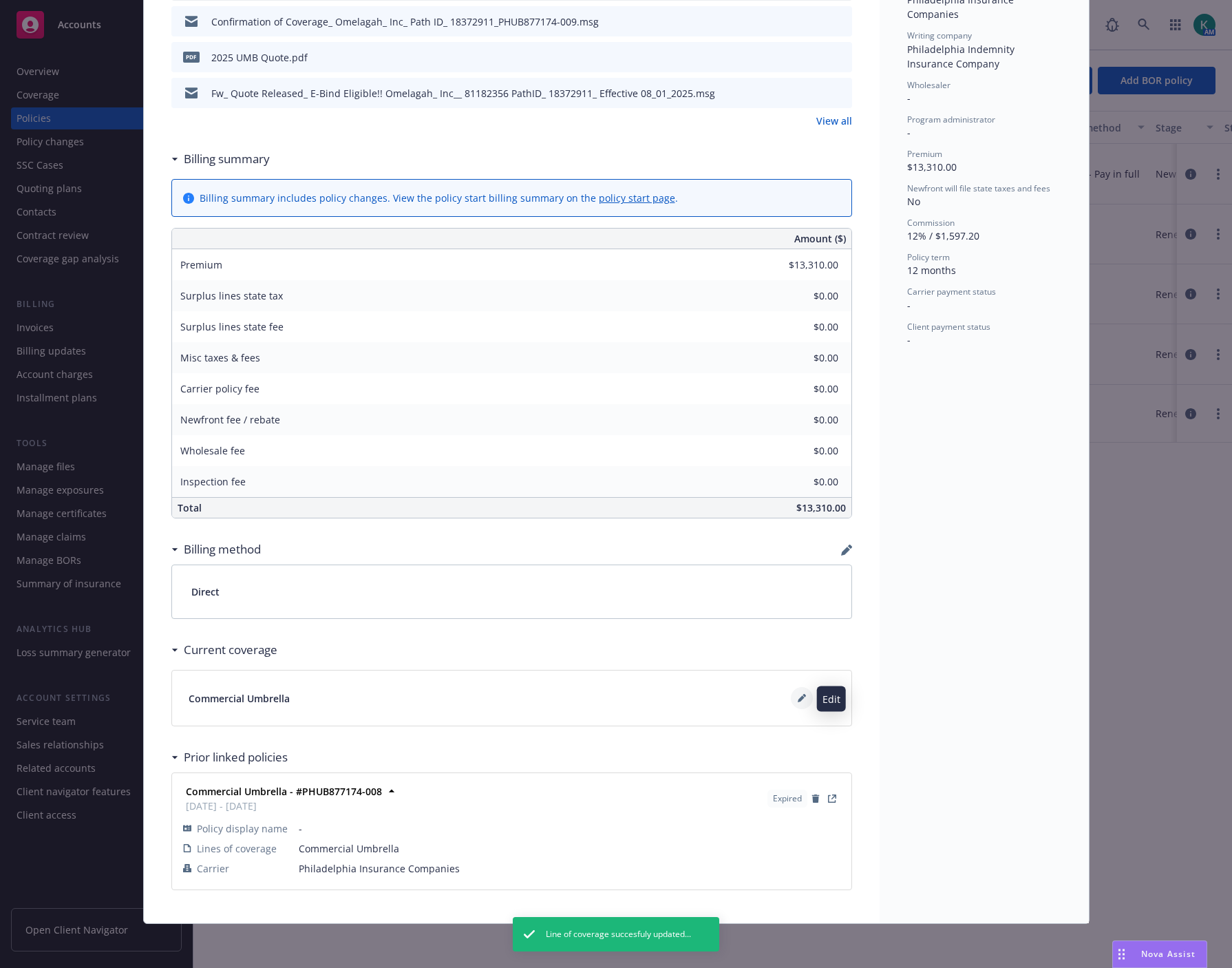
click at [798, 700] on icon at bounding box center [802, 698] width 8 height 8
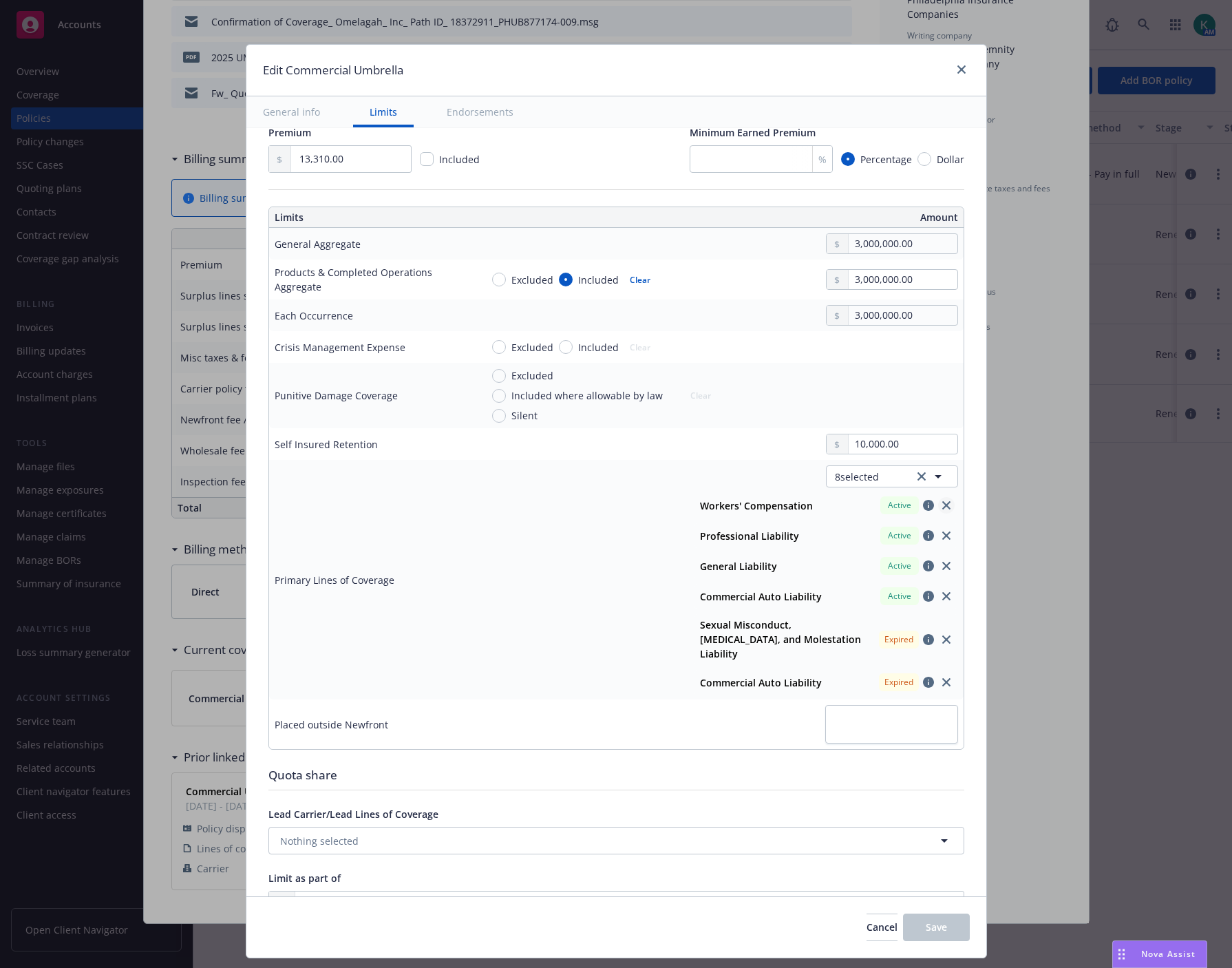
click at [943, 502] on icon "close" at bounding box center [947, 506] width 8 height 8
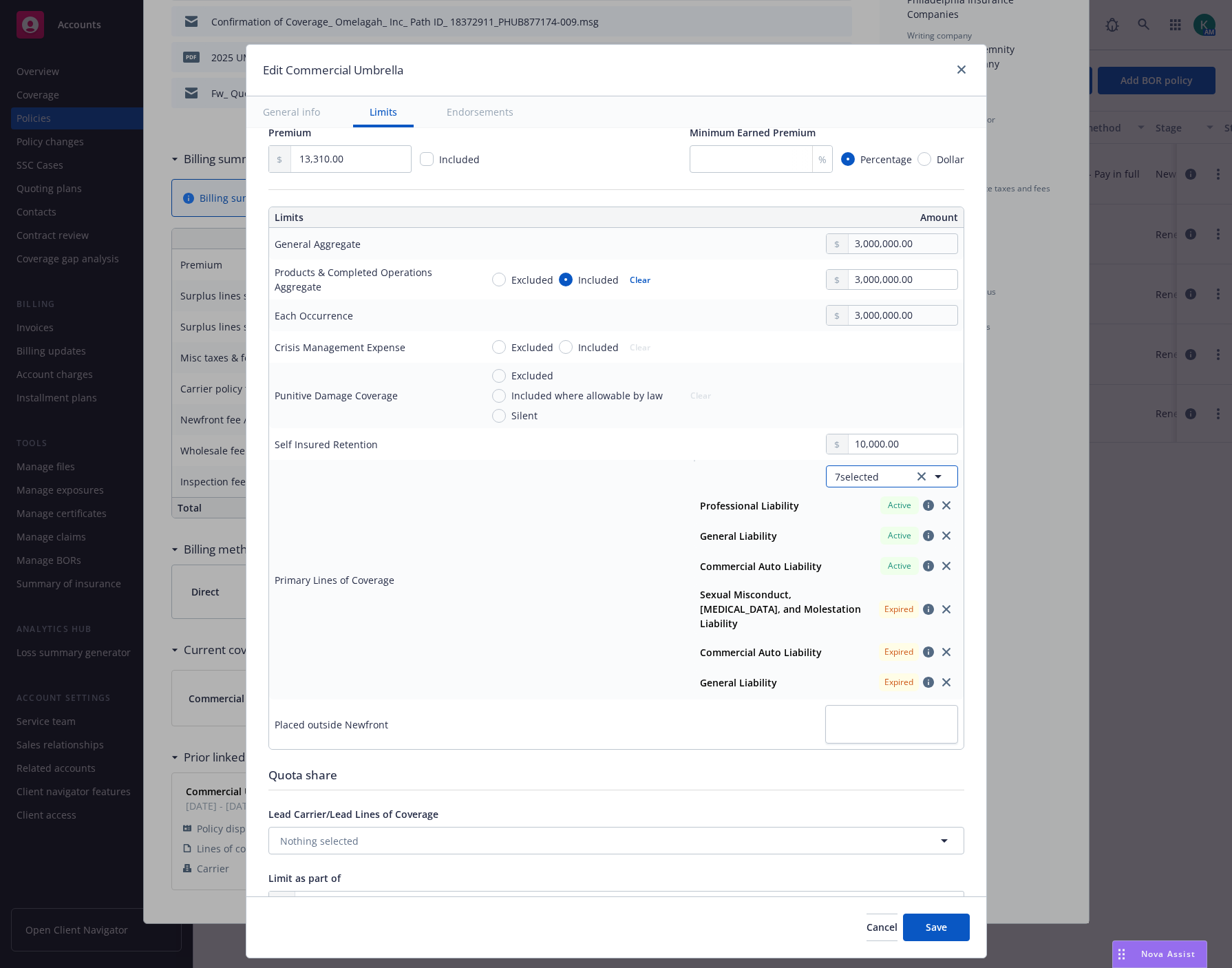
click at [877, 474] on button "7 selected" at bounding box center [892, 476] width 133 height 22
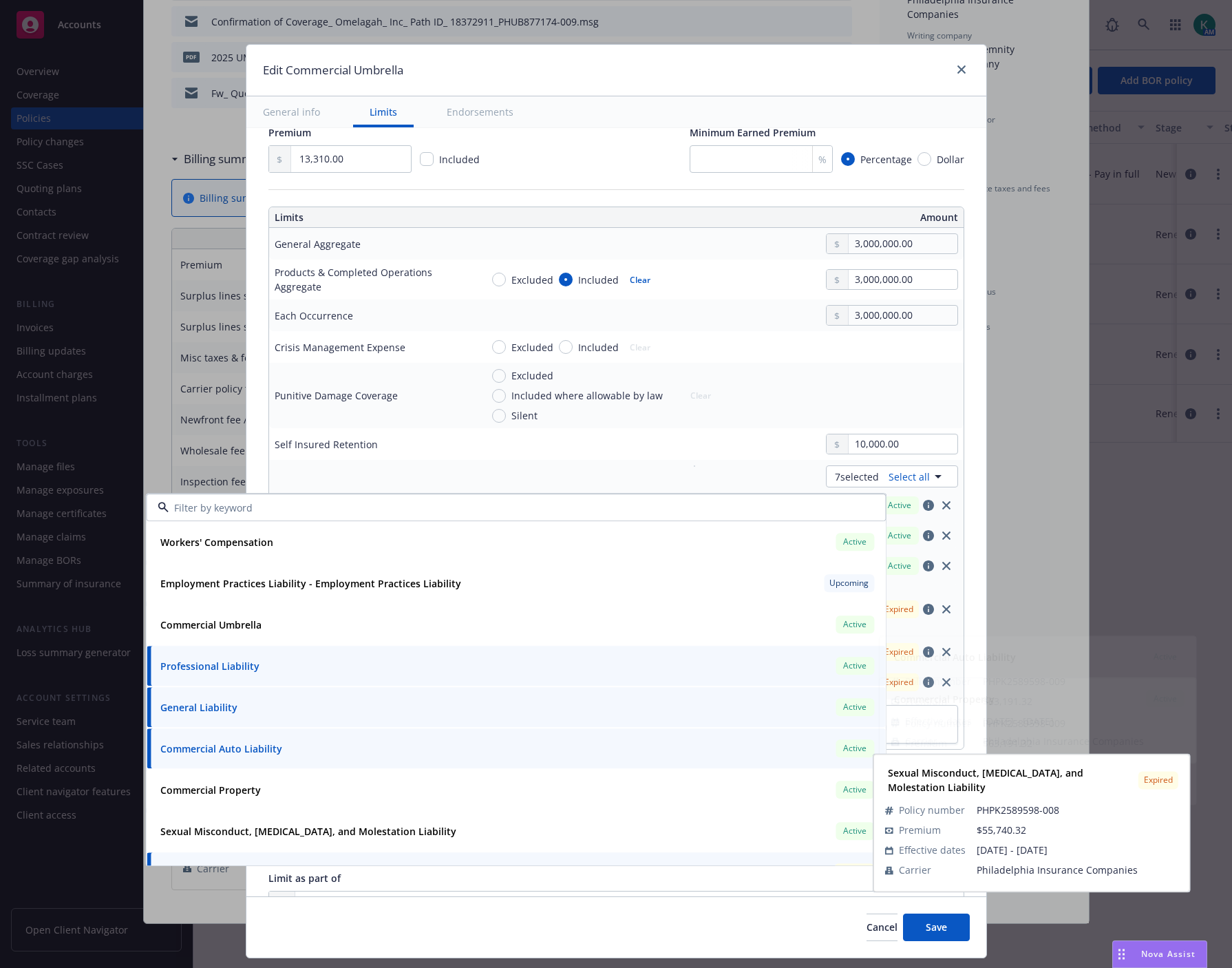
scroll to position [76, 0]
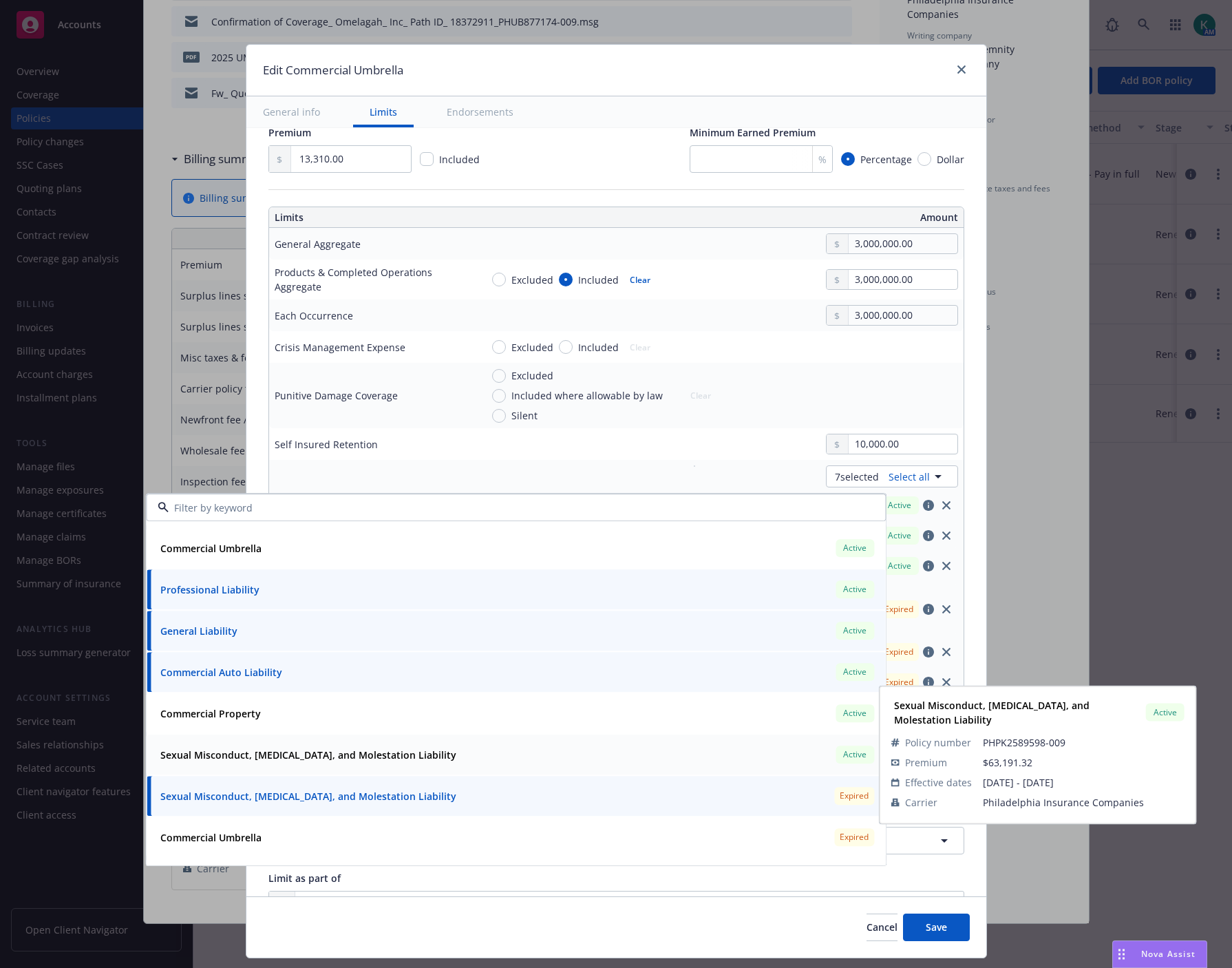
drag, startPoint x: 314, startPoint y: 755, endPoint x: 308, endPoint y: 767, distance: 13.4
click at [314, 755] on strong "Sexual Misconduct, Physical Abuse, and Molestation Liability" at bounding box center [308, 755] width 296 height 13
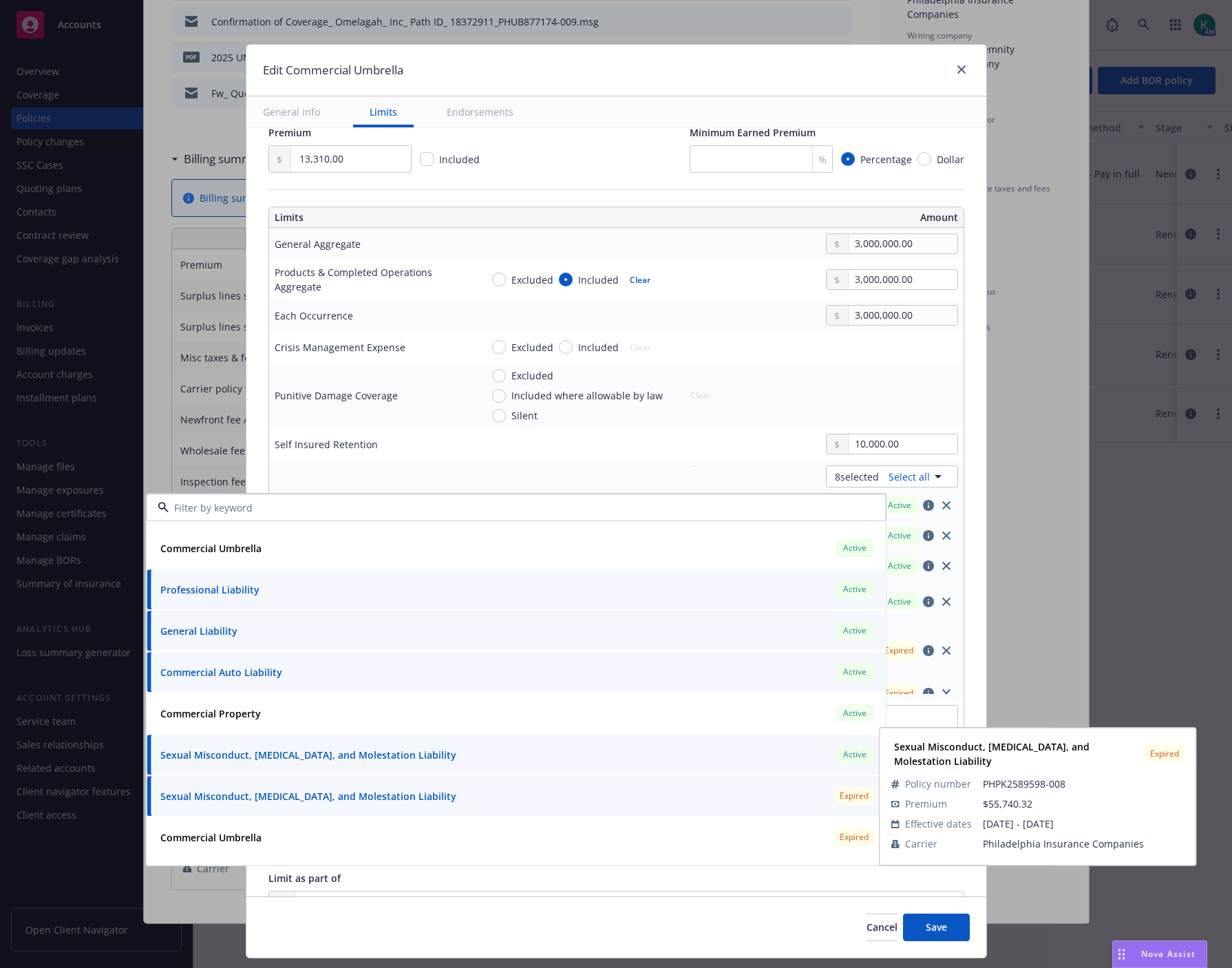
click at [306, 794] on strong "Sexual Misconduct, Physical Abuse, and Molestation Liability" at bounding box center [308, 796] width 296 height 13
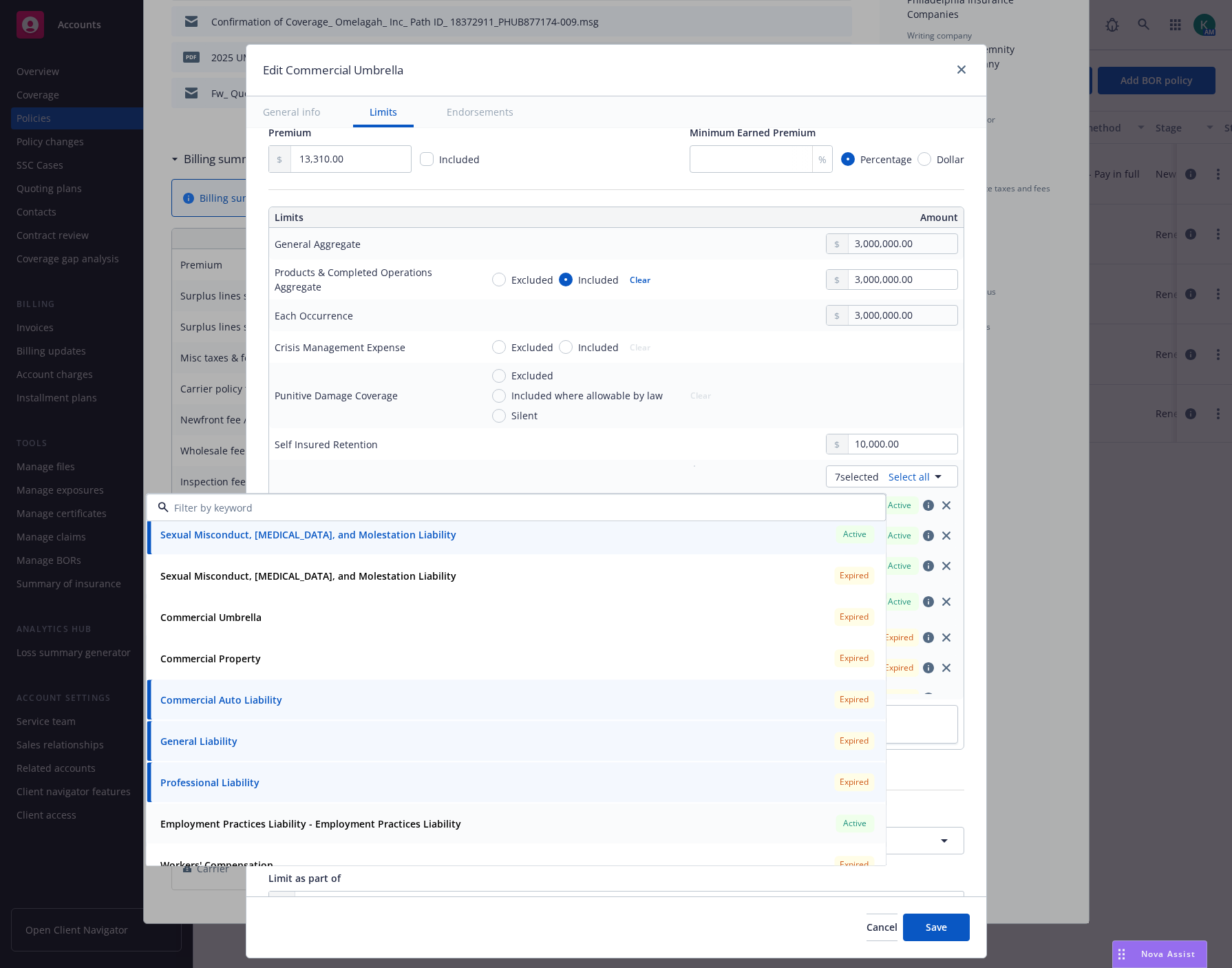
scroll to position [383, 0]
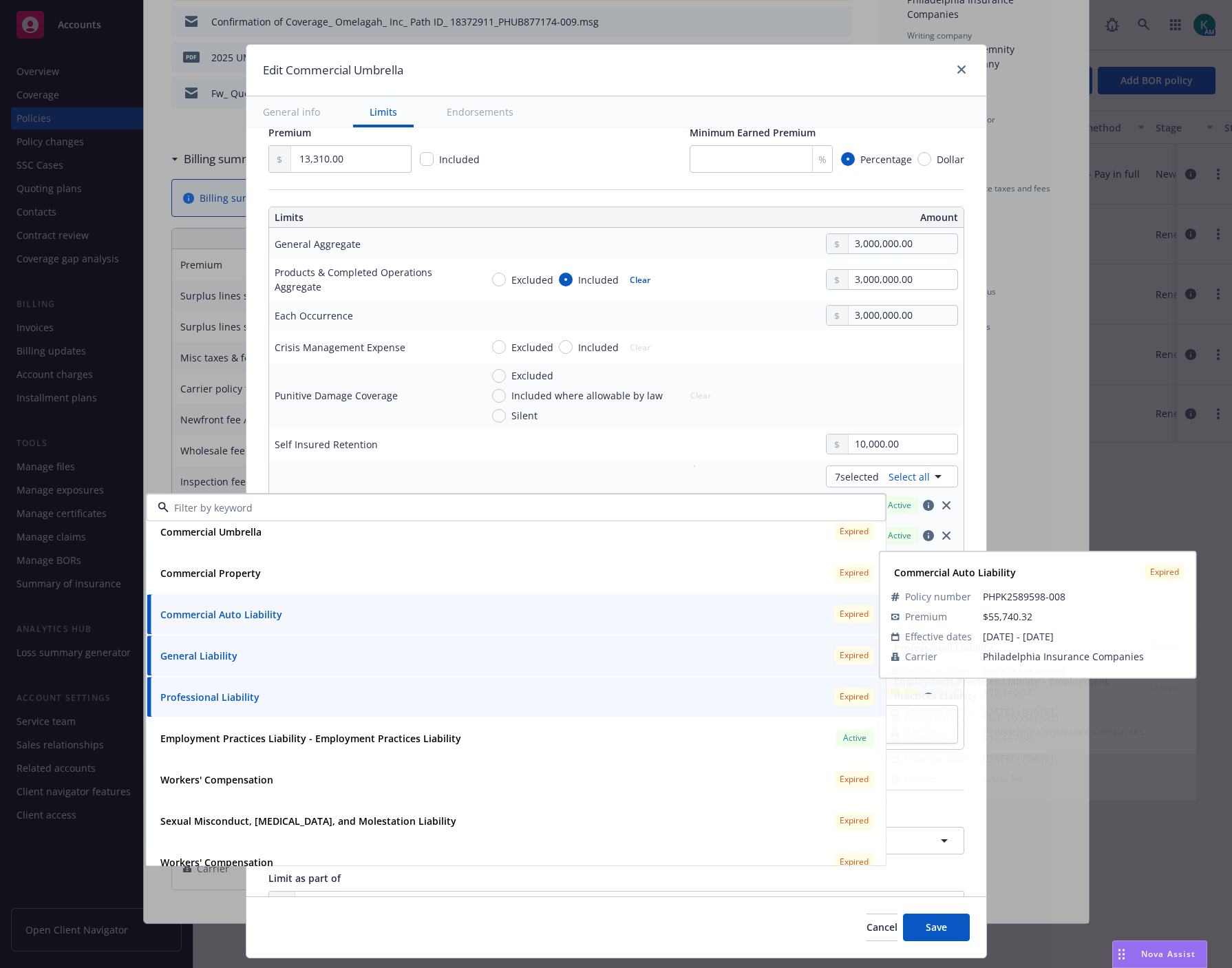
click at [310, 621] on div "Commercial Auto Liability Expired" at bounding box center [516, 614] width 722 height 23
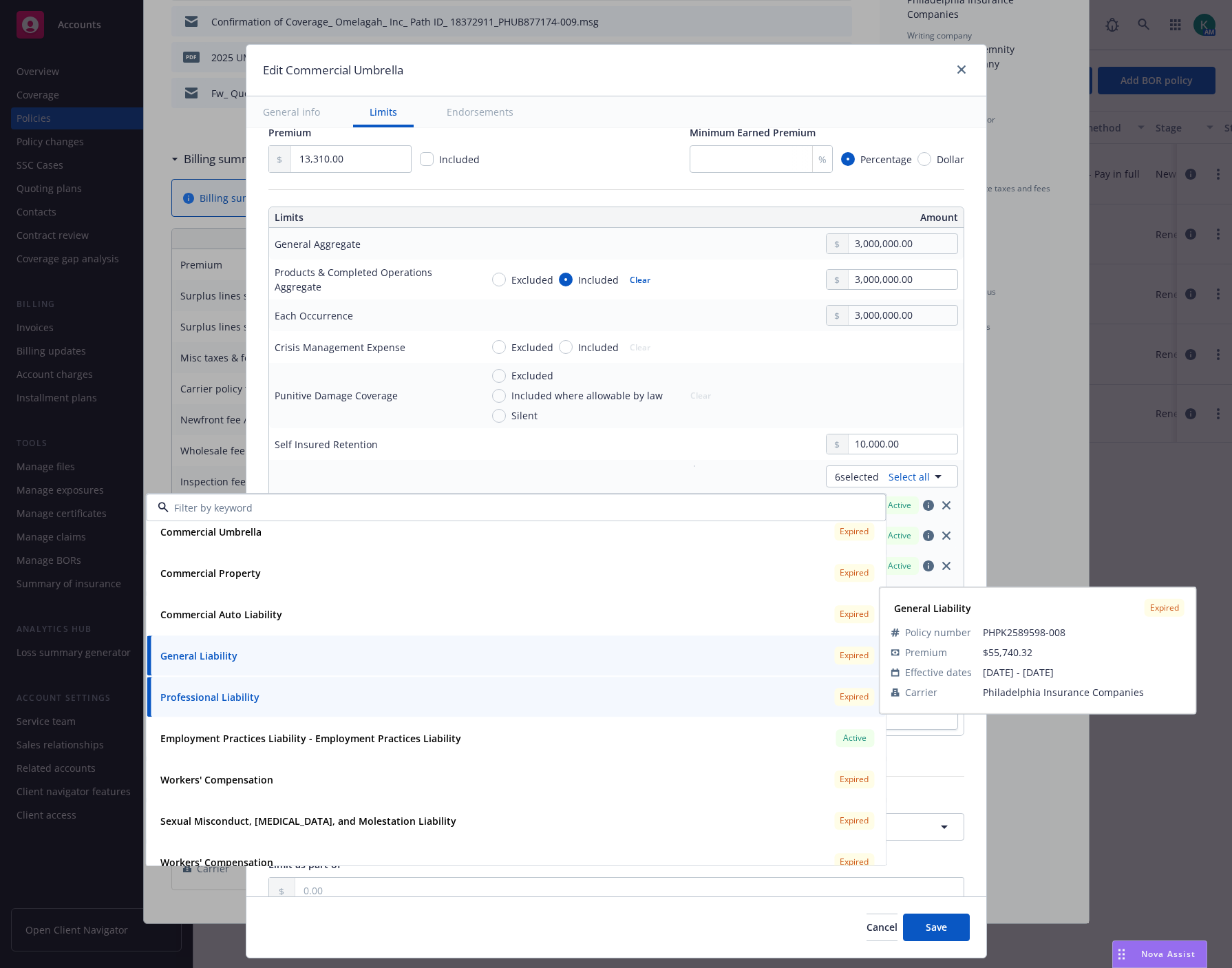
click at [301, 653] on div "General Liability Expired" at bounding box center [516, 655] width 722 height 23
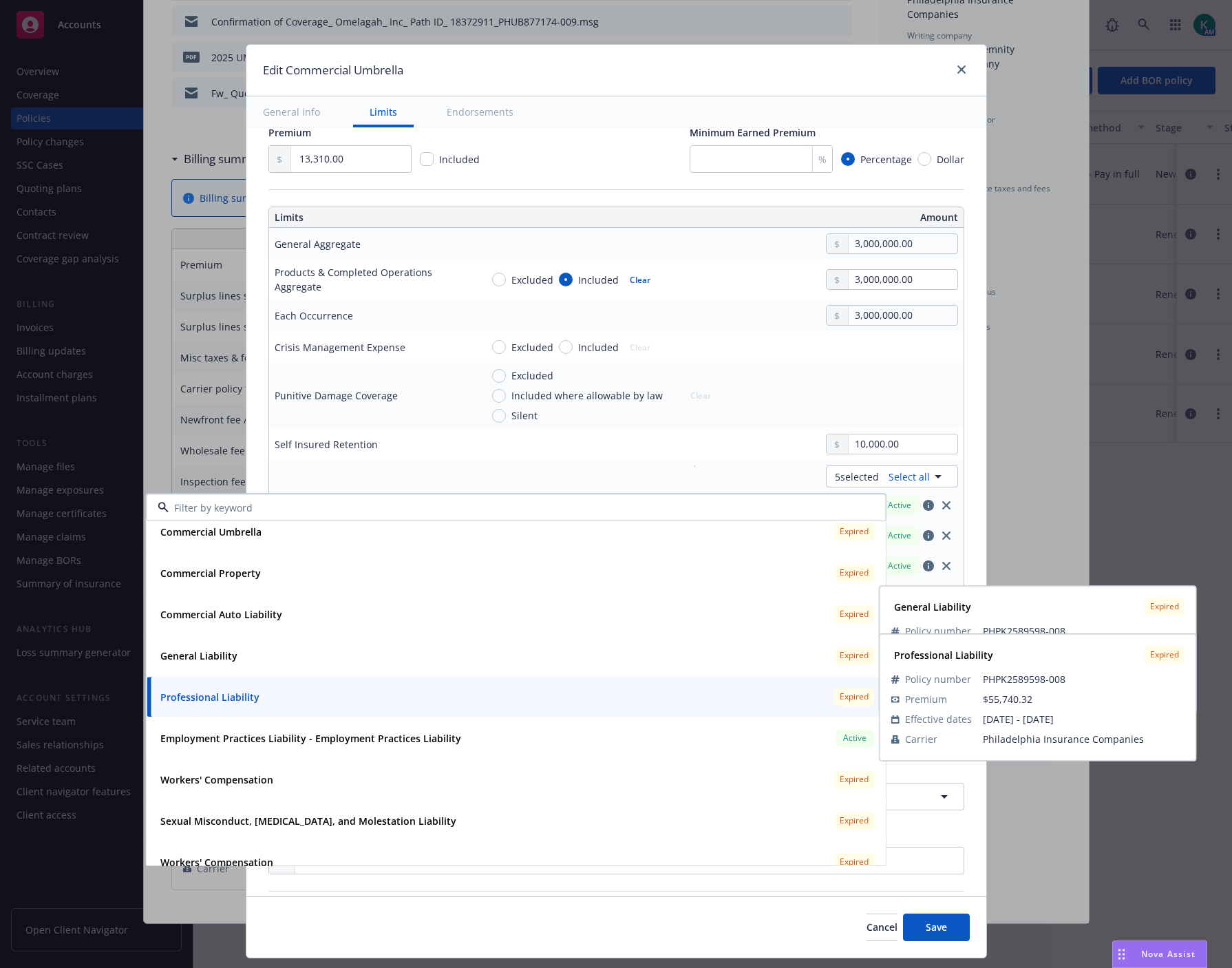
click at [291, 699] on div "Professional Liability Expired" at bounding box center [516, 697] width 722 height 23
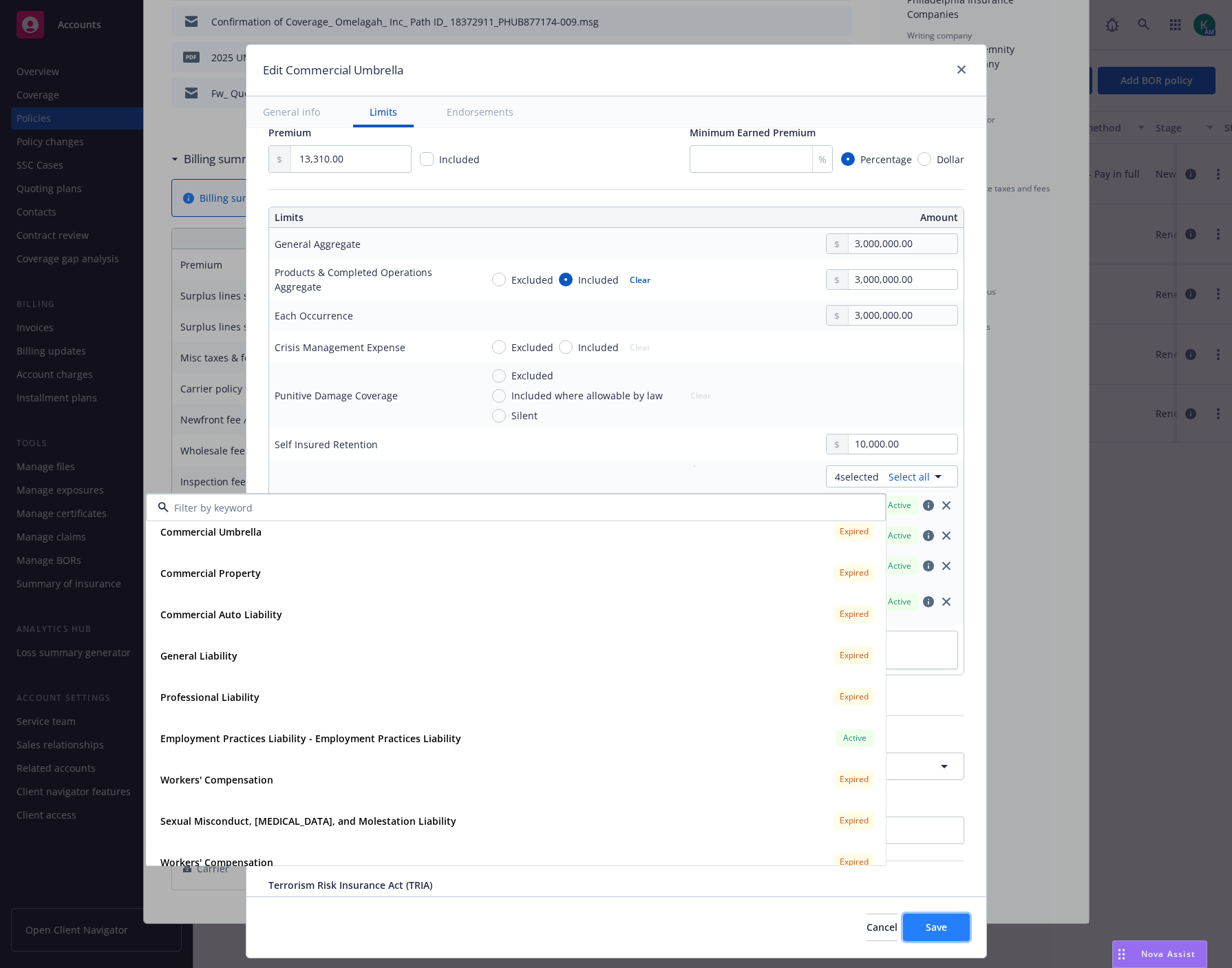
click at [954, 933] on button "Save" at bounding box center [937, 927] width 67 height 28
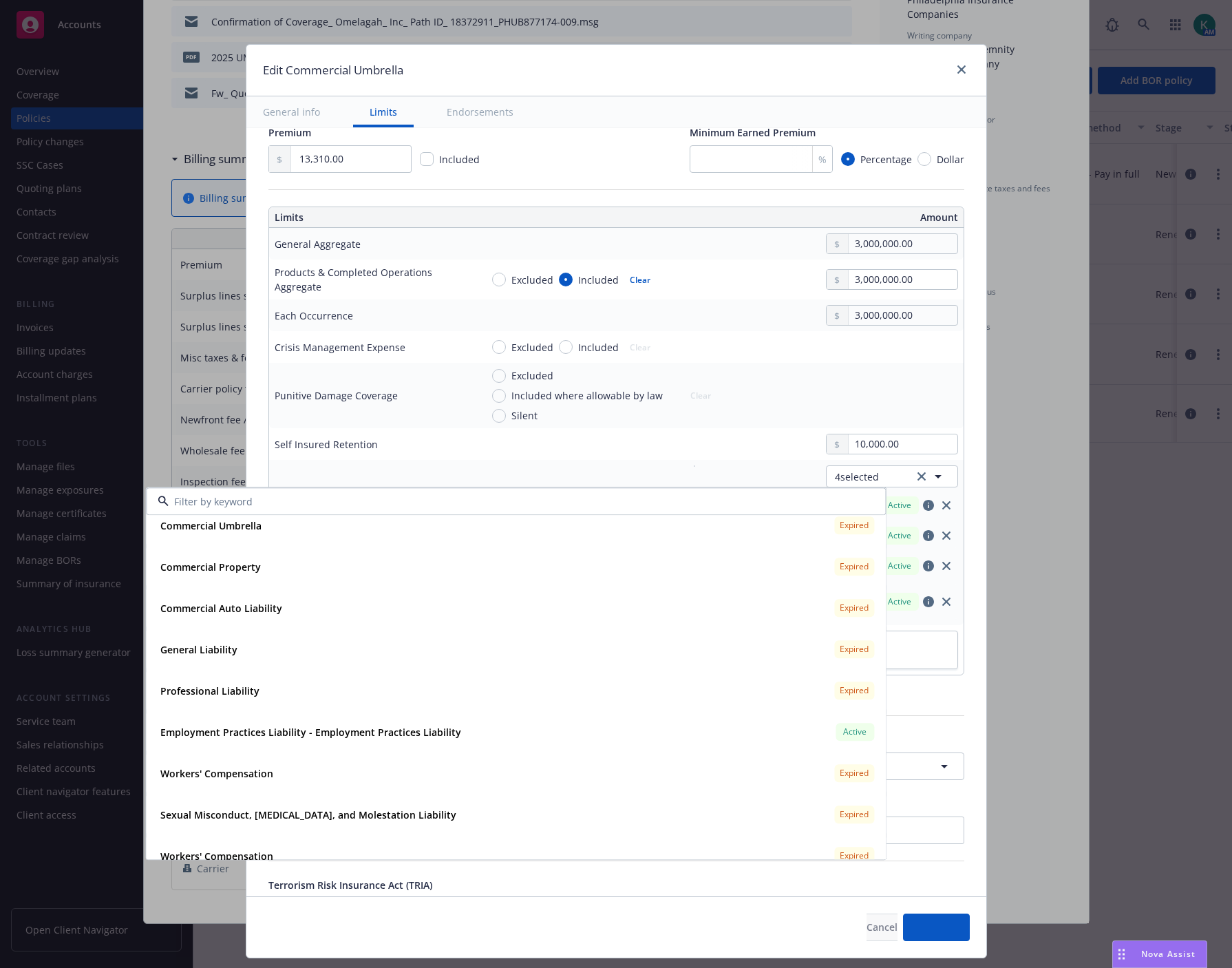
type textarea "x"
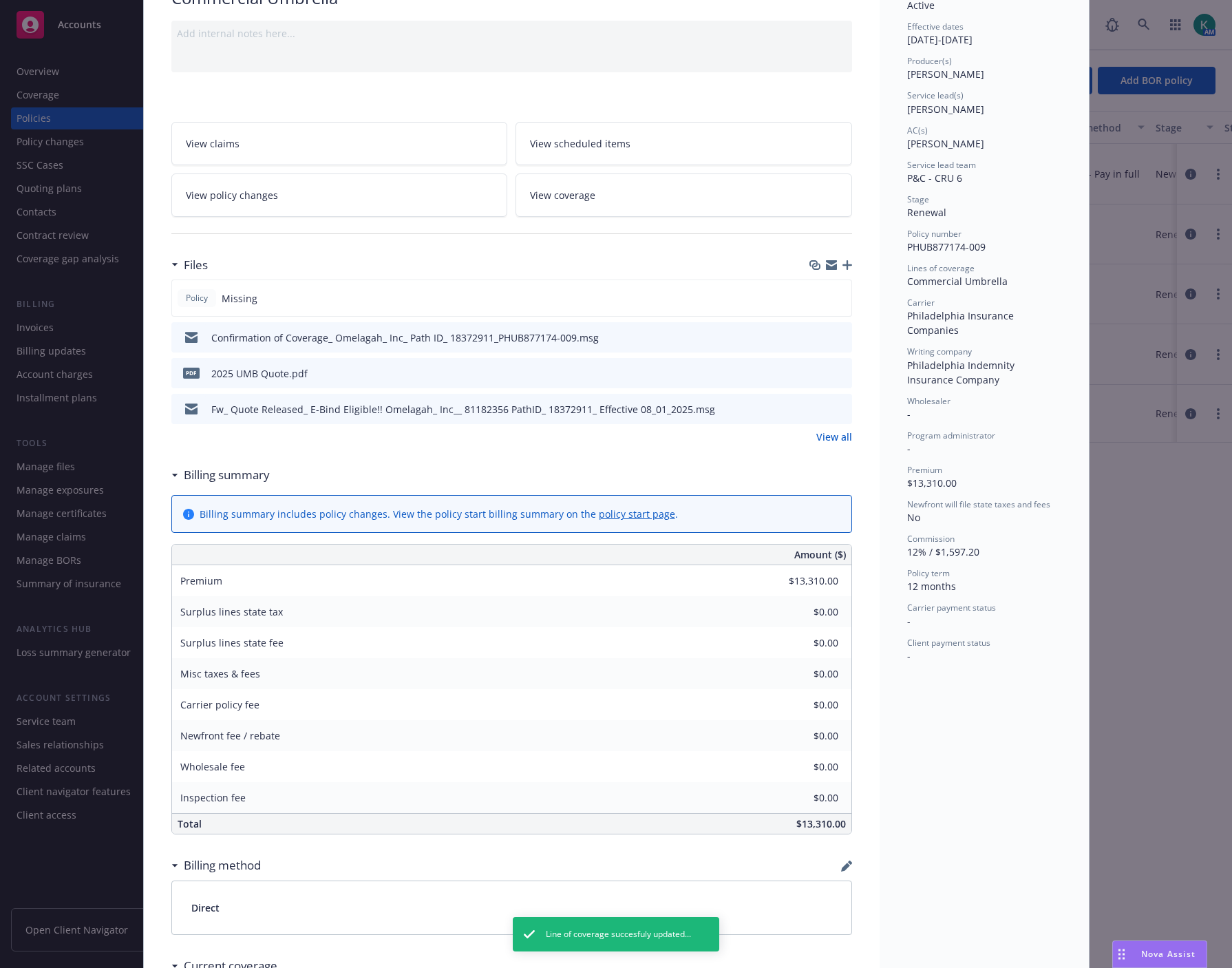
scroll to position [0, 0]
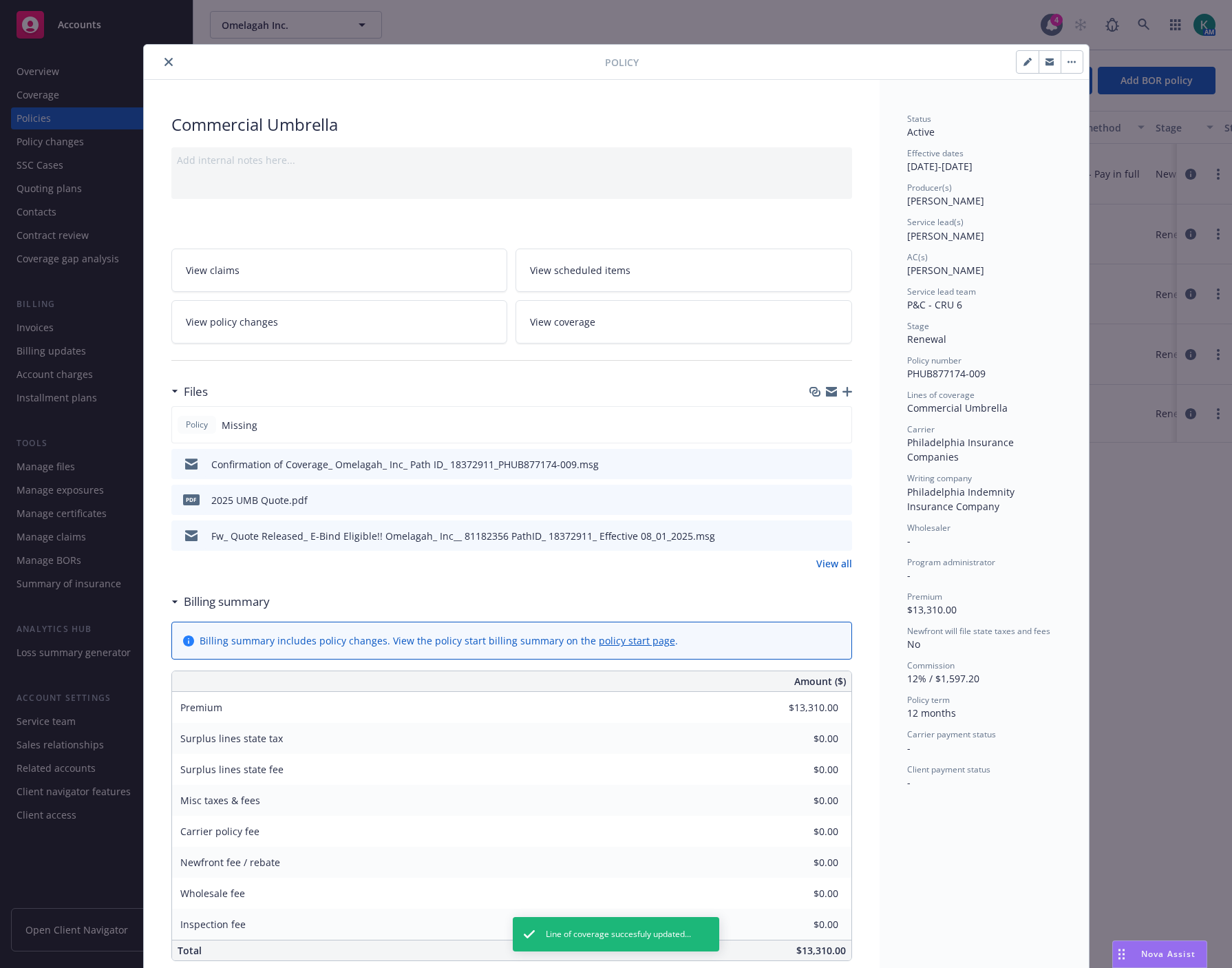
click at [165, 58] on icon "close" at bounding box center [169, 62] width 8 height 8
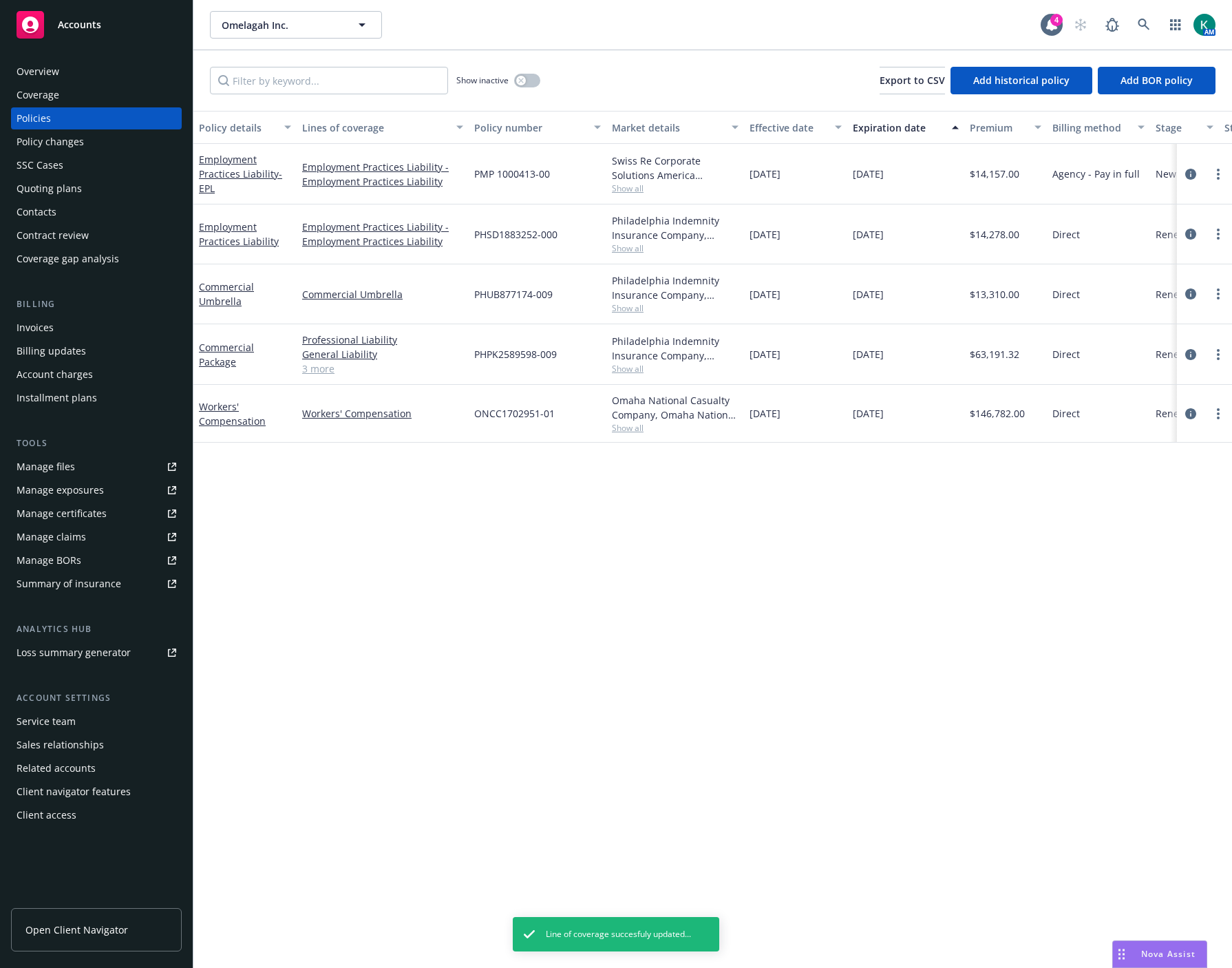
click at [73, 575] on div "Summary of insurance" at bounding box center [69, 584] width 105 height 22
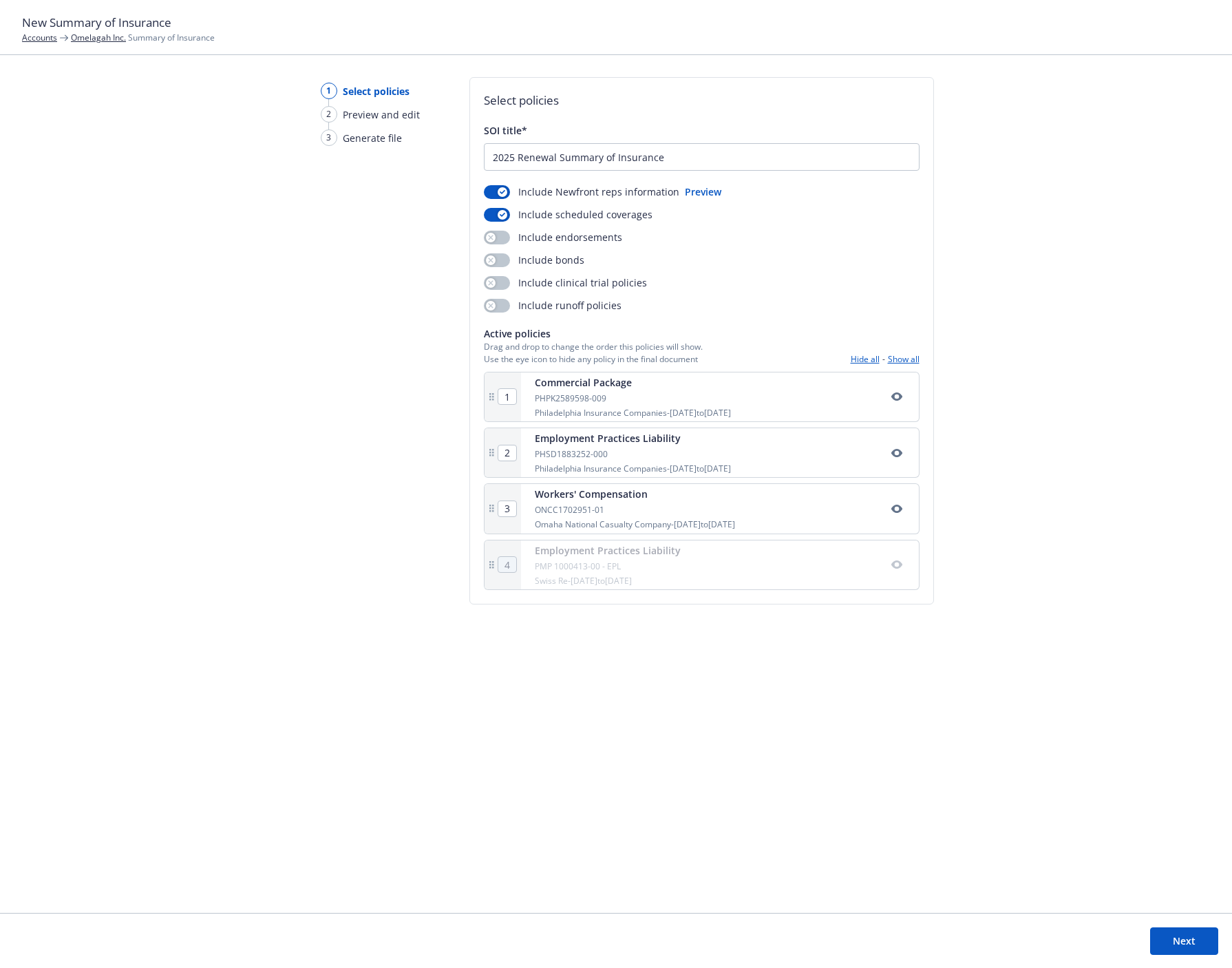
click at [91, 34] on link "Omelagah Inc." at bounding box center [99, 38] width 55 height 12
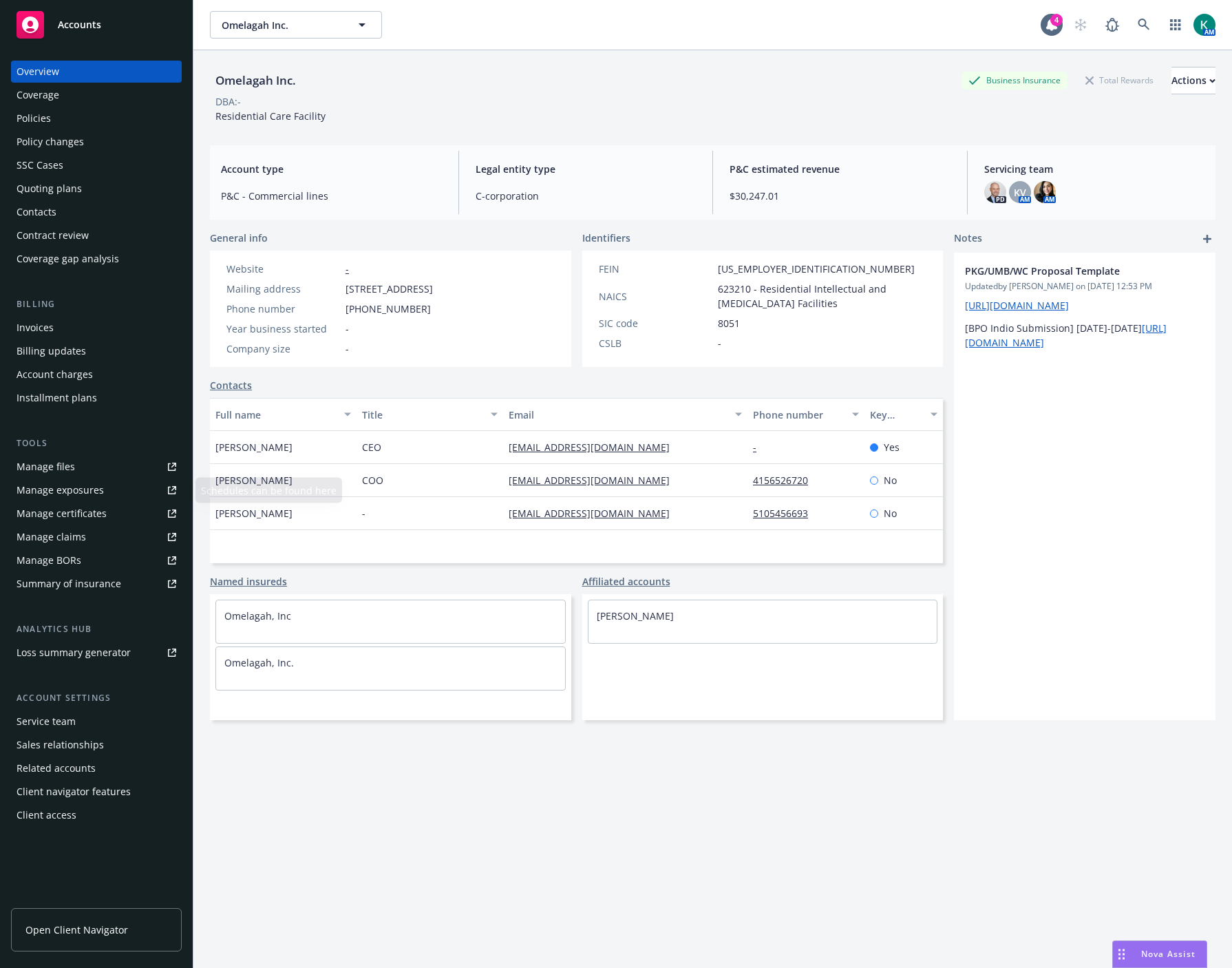
click at [81, 582] on div "Summary of insurance" at bounding box center [69, 584] width 105 height 22
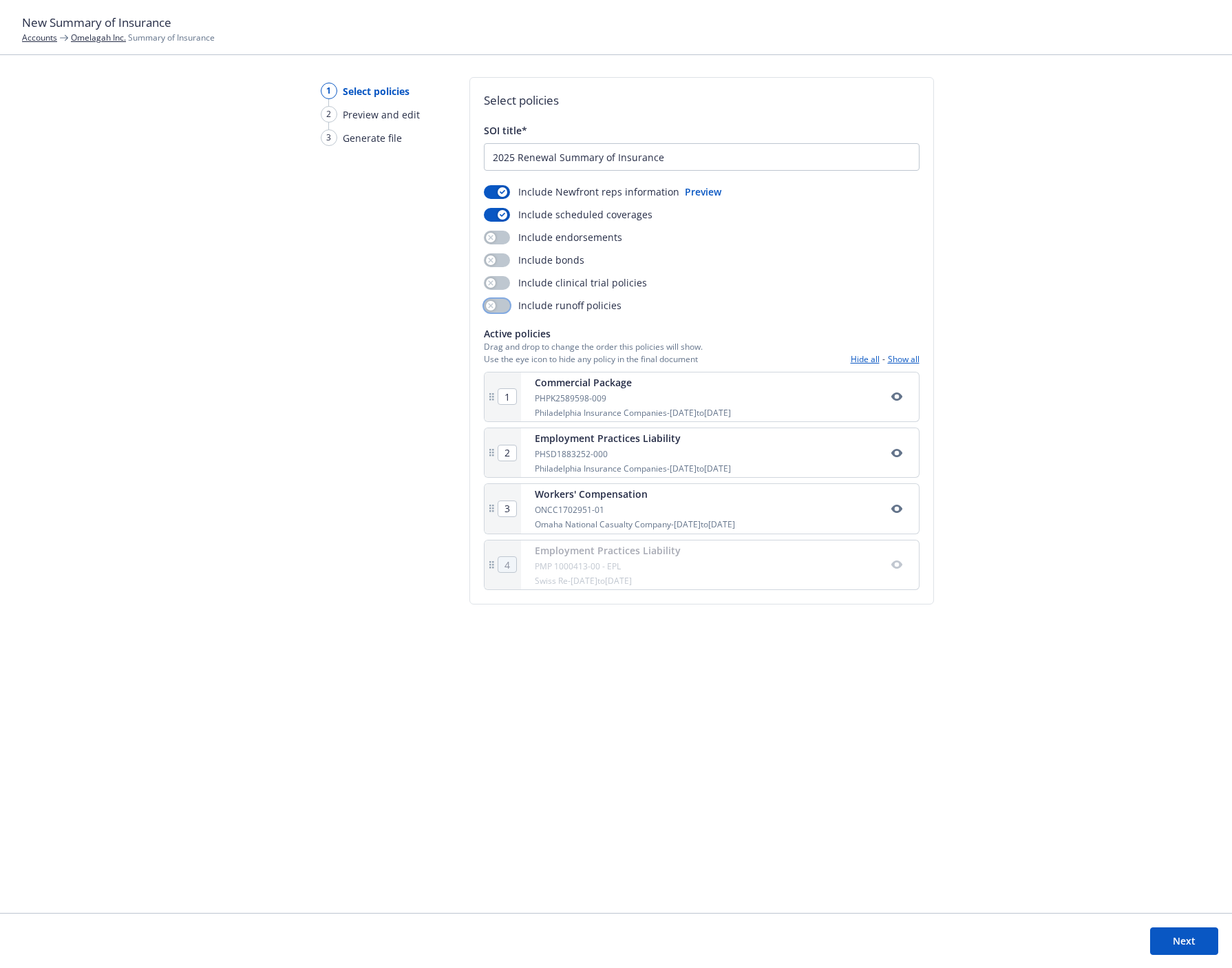
click at [498, 308] on button "button" at bounding box center [496, 305] width 26 height 13
click at [609, 753] on div "Select policies SOI title* 2025 Renewal Summary of Insurance Include Newfront r…" at bounding box center [702, 484] width 465 height 814
click at [505, 210] on button "button" at bounding box center [496, 215] width 26 height 13
click at [497, 188] on div "button" at bounding box center [502, 191] width 9 height 9
click at [497, 196] on button "button" at bounding box center [496, 192] width 26 height 13
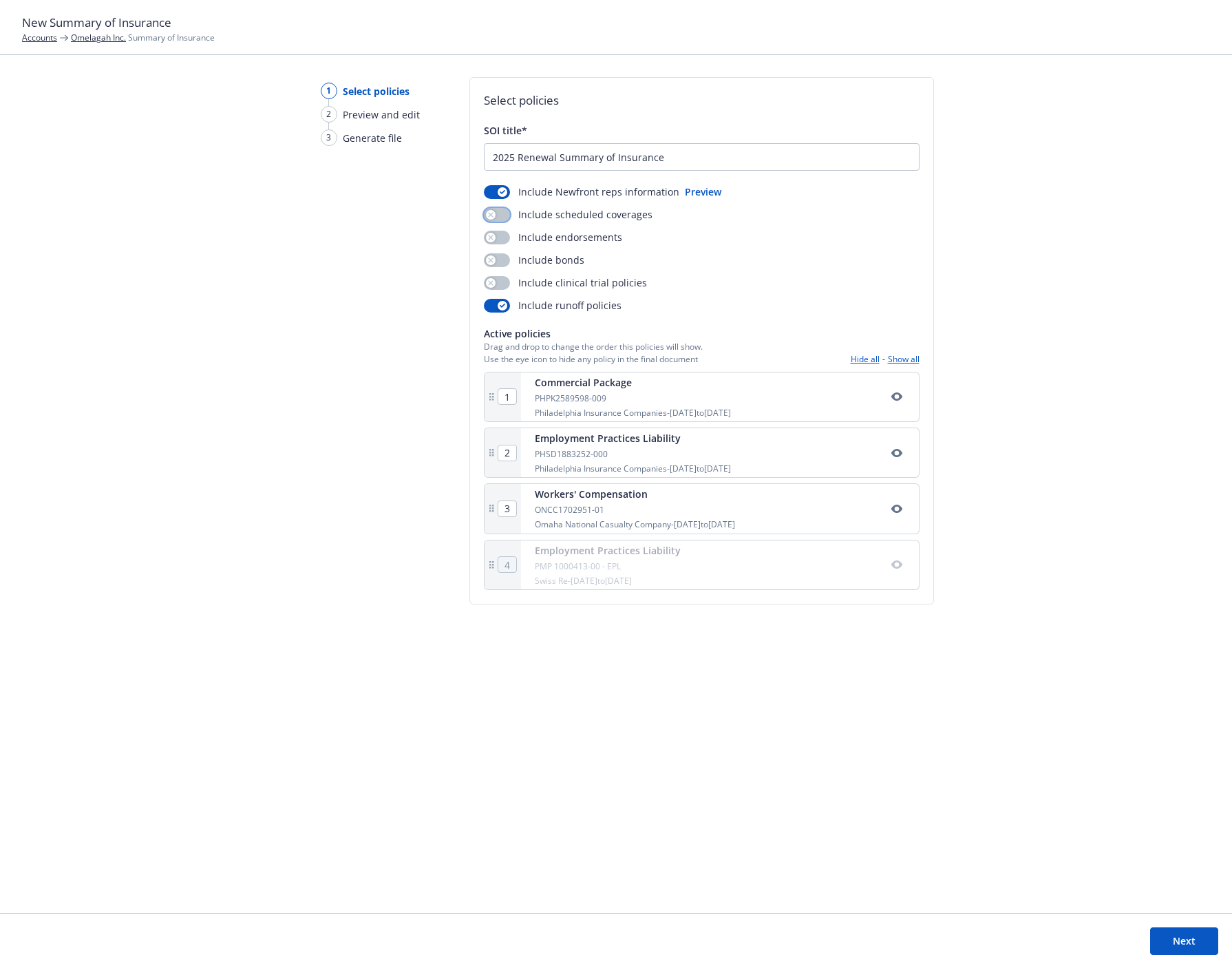
click at [499, 208] on button "button" at bounding box center [496, 215] width 26 height 13
click at [899, 568] on icon "button" at bounding box center [897, 564] width 11 height 11
drag, startPoint x: 1068, startPoint y: 112, endPoint x: 858, endPoint y: 147, distance: 212.9
click at [1068, 112] on div "1 Select policies 2 Preview and edit 3 Generate file Select policies SOI title*…" at bounding box center [616, 495] width 1232 height 835
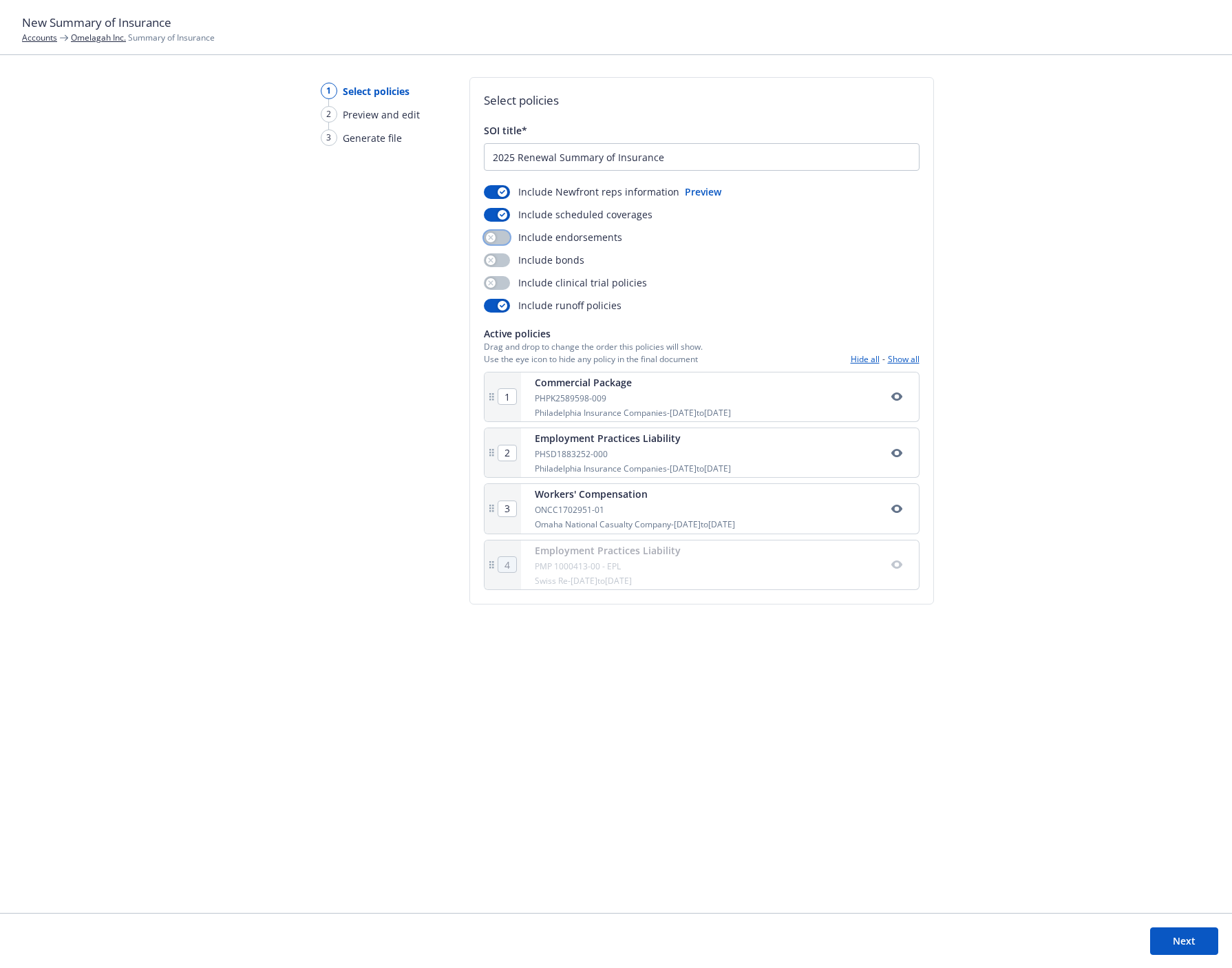
click at [505, 232] on button "button" at bounding box center [496, 237] width 26 height 13
click at [498, 257] on button "button" at bounding box center [496, 260] width 26 height 13
click at [496, 284] on button "button" at bounding box center [496, 283] width 26 height 13
click at [502, 708] on div "Select policies SOI title* 2025 Renewal Summary of Insurance Include Newfront r…" at bounding box center [702, 484] width 465 height 814
click at [898, 356] on button "Show all" at bounding box center [904, 359] width 32 height 12
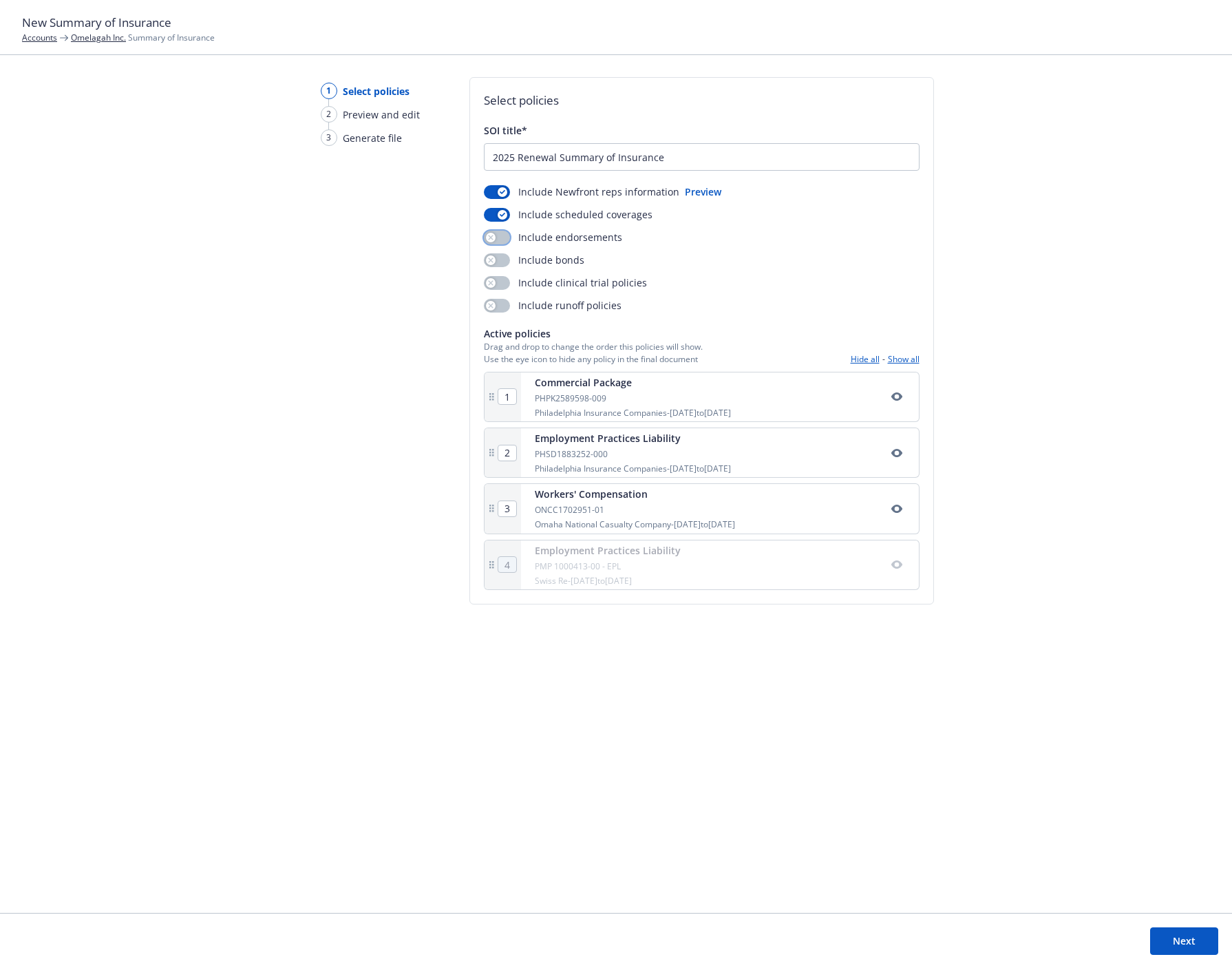
click at [501, 238] on button "button" at bounding box center [496, 237] width 26 height 13
click at [496, 259] on button "button" at bounding box center [496, 260] width 26 height 13
click at [491, 290] on div "Include Newfront reps information Preview Include scheduled coverages Include e…" at bounding box center [702, 248] width 436 height 128
click at [494, 313] on div "SOI title* 2025 Renewal Summary of Insurance Include Newfront reps information …" at bounding box center [702, 356] width 436 height 466
click at [496, 310] on button "button" at bounding box center [496, 305] width 26 height 13
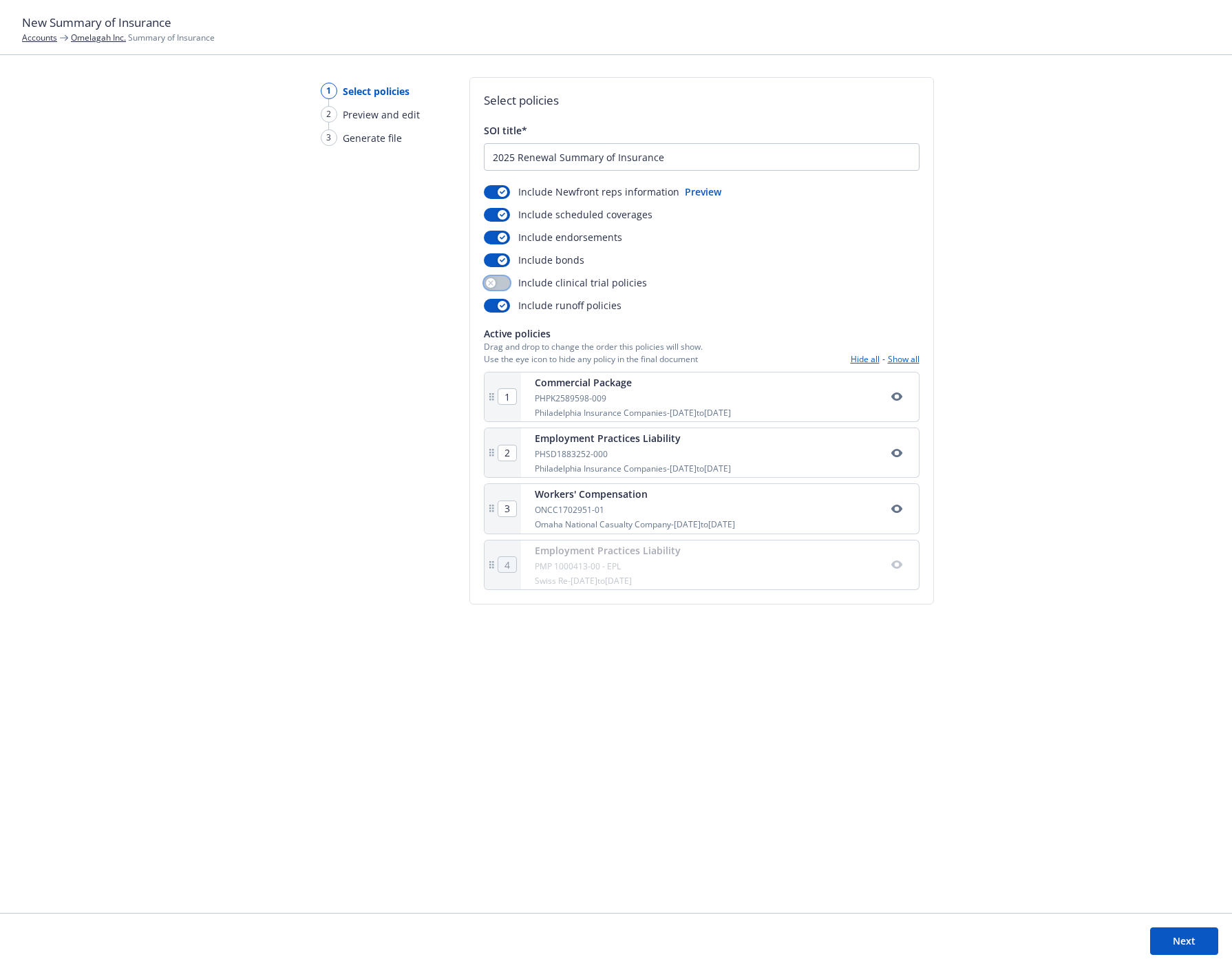
click at [502, 276] on button "button" at bounding box center [496, 283] width 26 height 13
click at [955, 627] on div "1 Select policies 2 Preview and edit 3 Generate file Select policies SOI title*…" at bounding box center [616, 495] width 1232 height 835
click at [83, 37] on link "Omelagah Inc." at bounding box center [99, 38] width 55 height 12
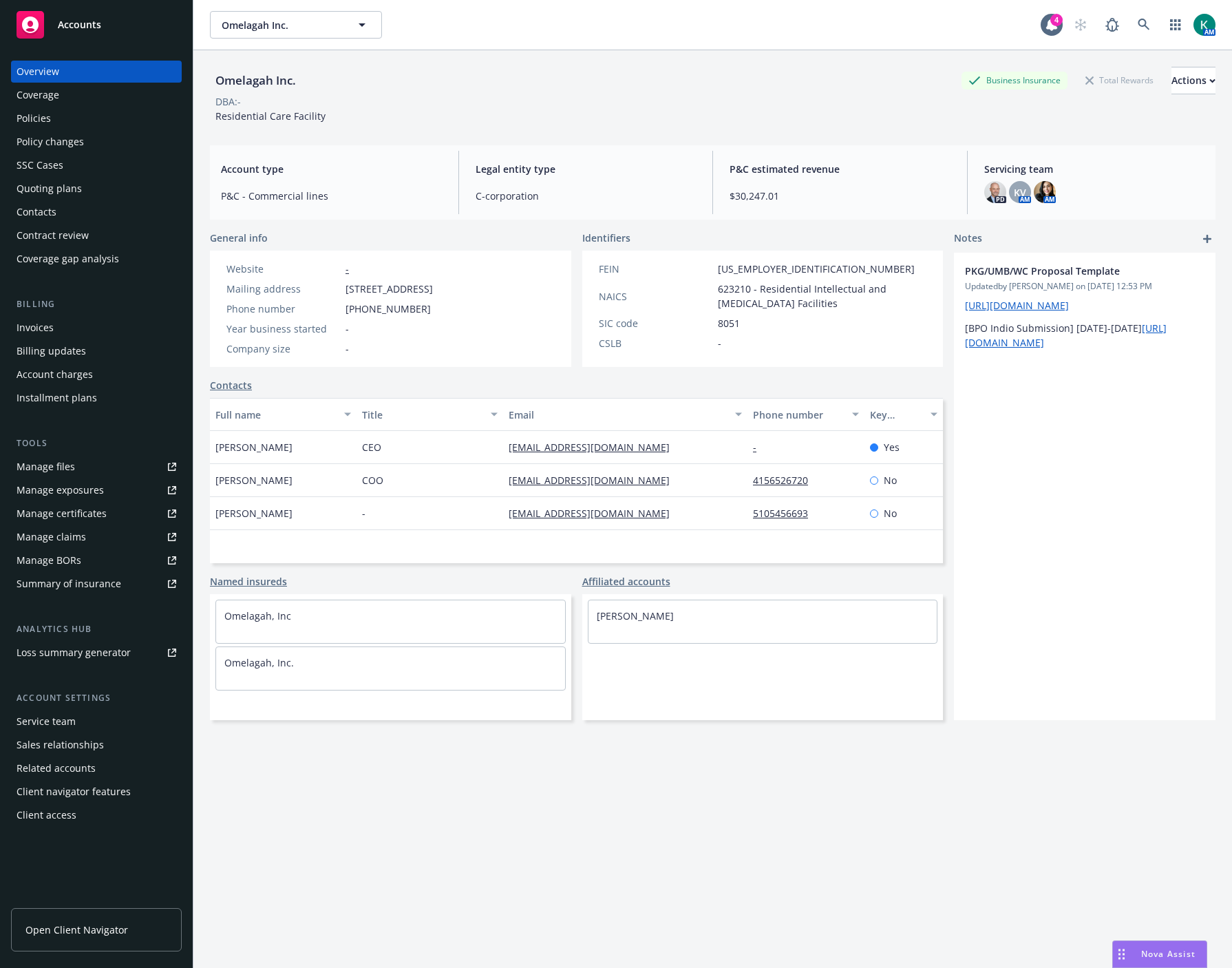
click at [29, 107] on div "Policies" at bounding box center [34, 118] width 34 height 22
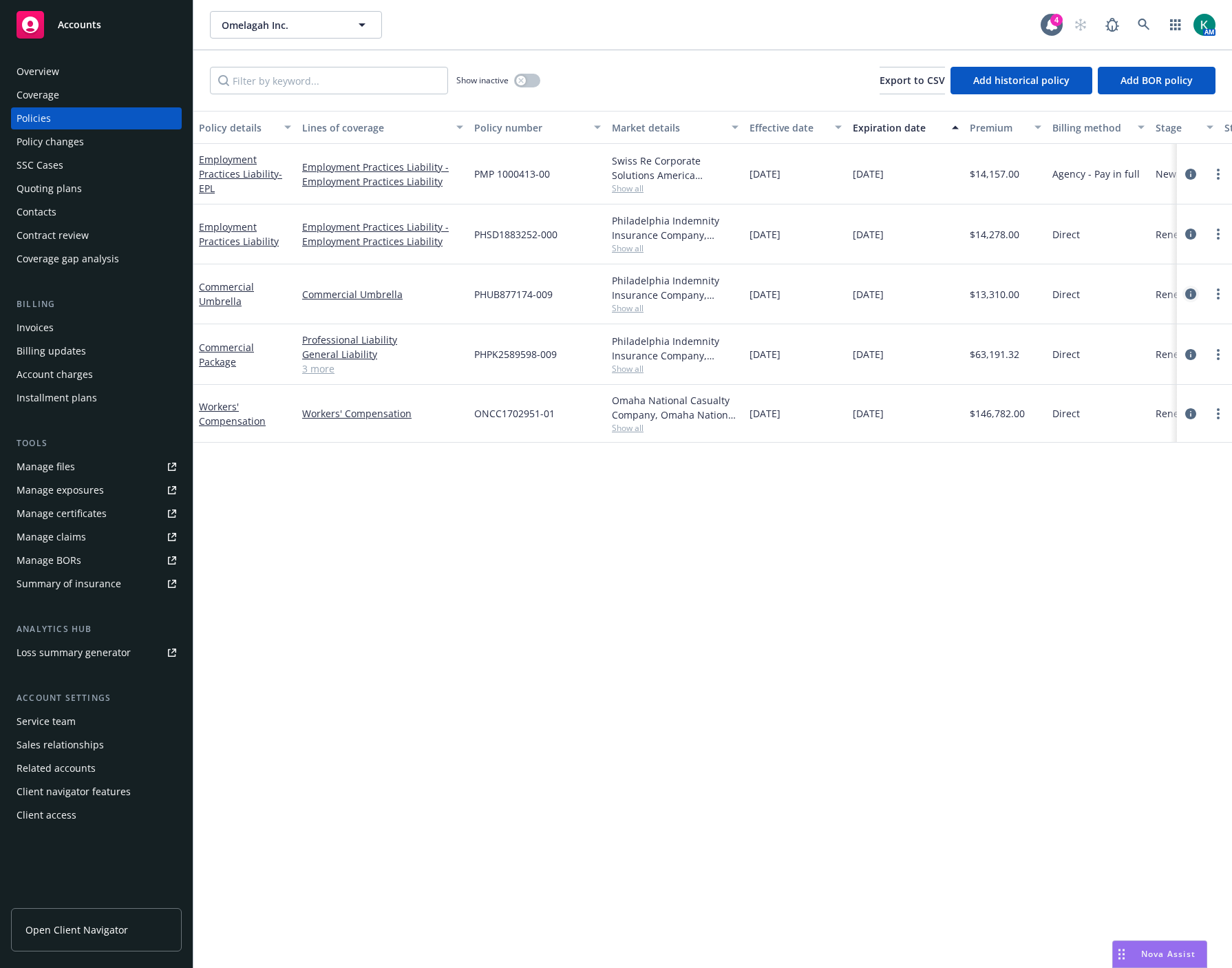
click at [1193, 292] on icon "circleInformation" at bounding box center [1190, 294] width 11 height 11
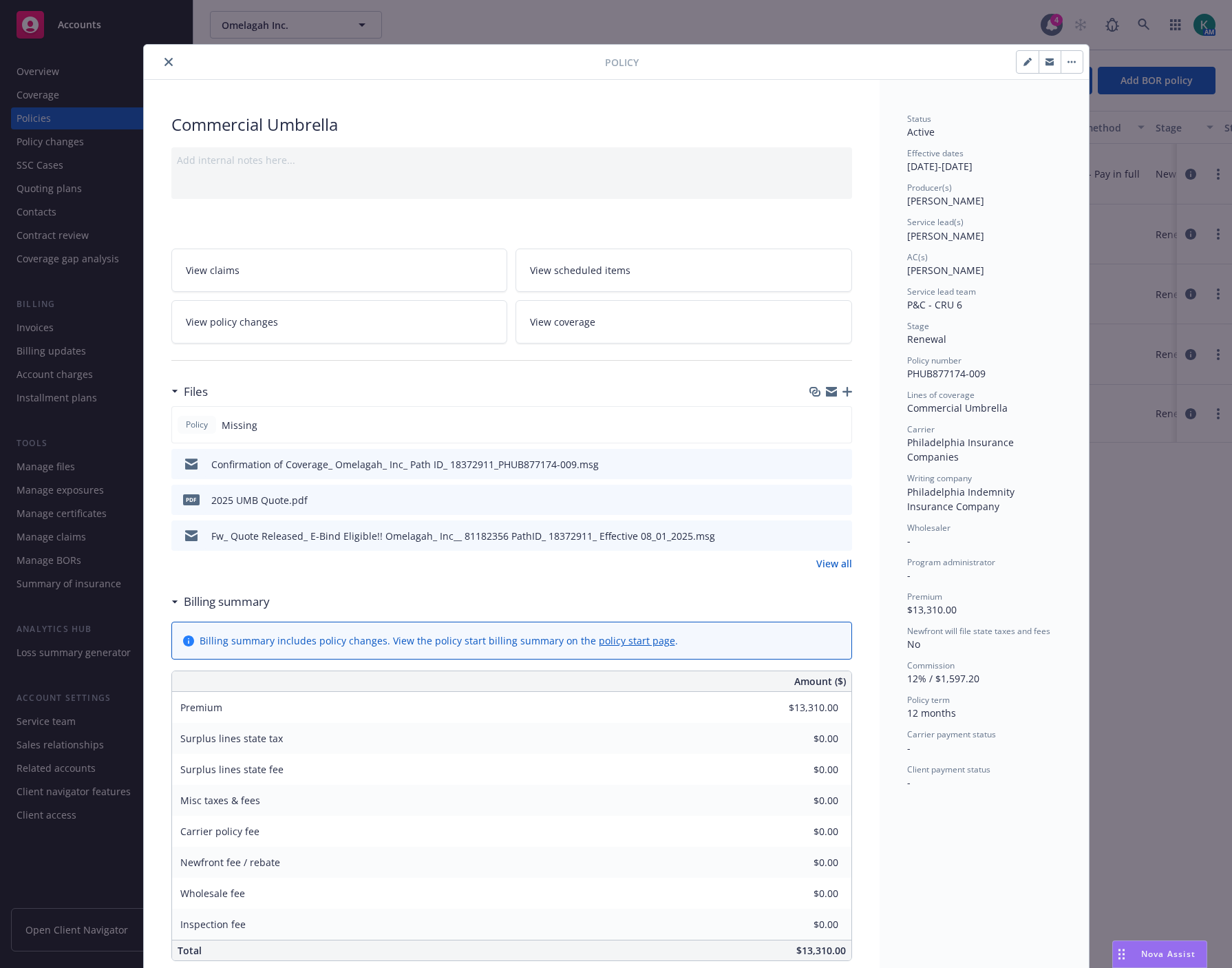
drag, startPoint x: 164, startPoint y: 57, endPoint x: 156, endPoint y: 69, distance: 14.4
click at [164, 58] on icon "close" at bounding box center [169, 62] width 8 height 8
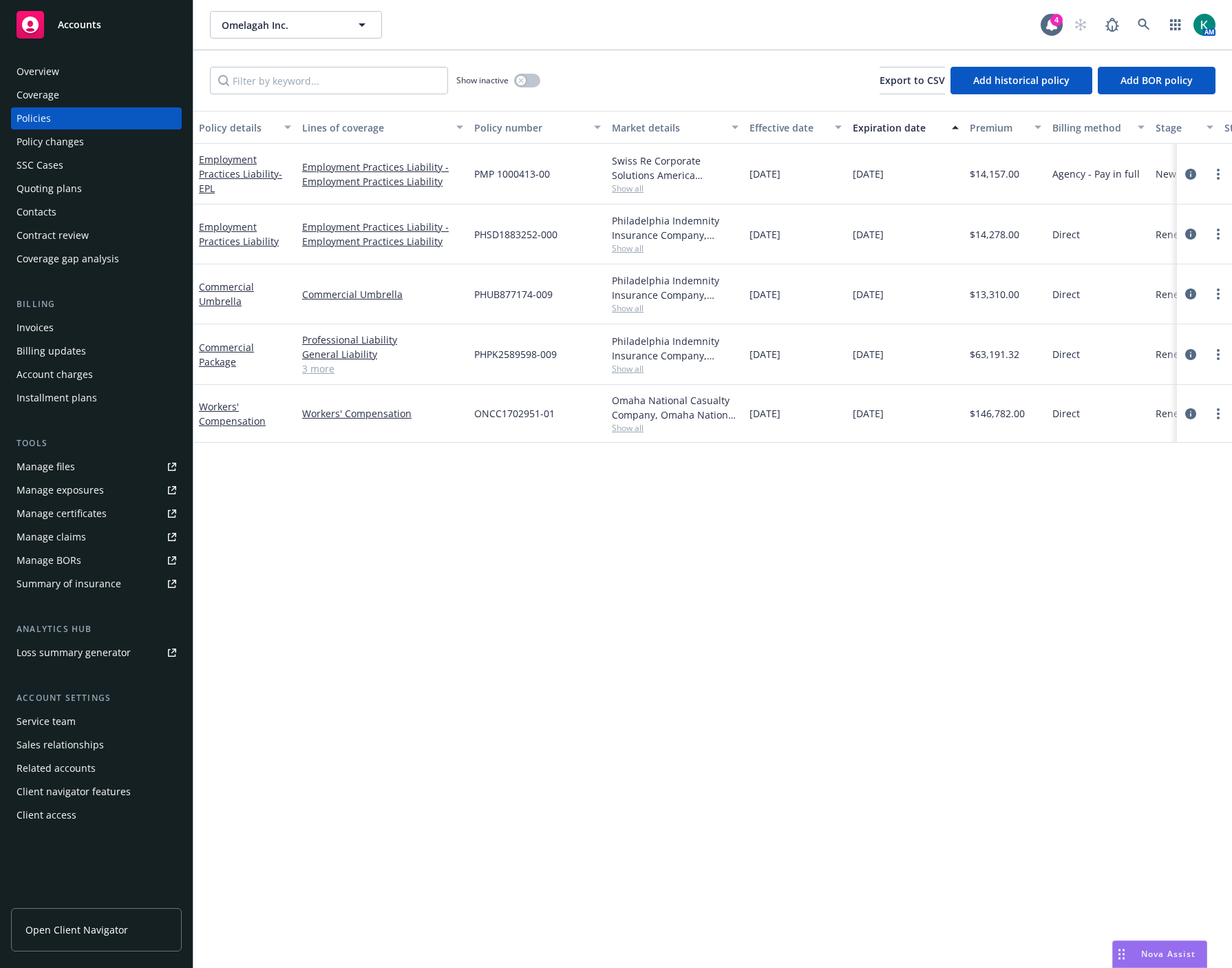
click at [574, 682] on div "Policy details Lines of coverage Policy number Market details Effective date Ex…" at bounding box center [713, 539] width 1039 height 858
click at [84, 590] on div "Summary of insurance" at bounding box center [69, 584] width 105 height 22
click at [99, 471] on link "Manage files" at bounding box center [96, 466] width 171 height 22
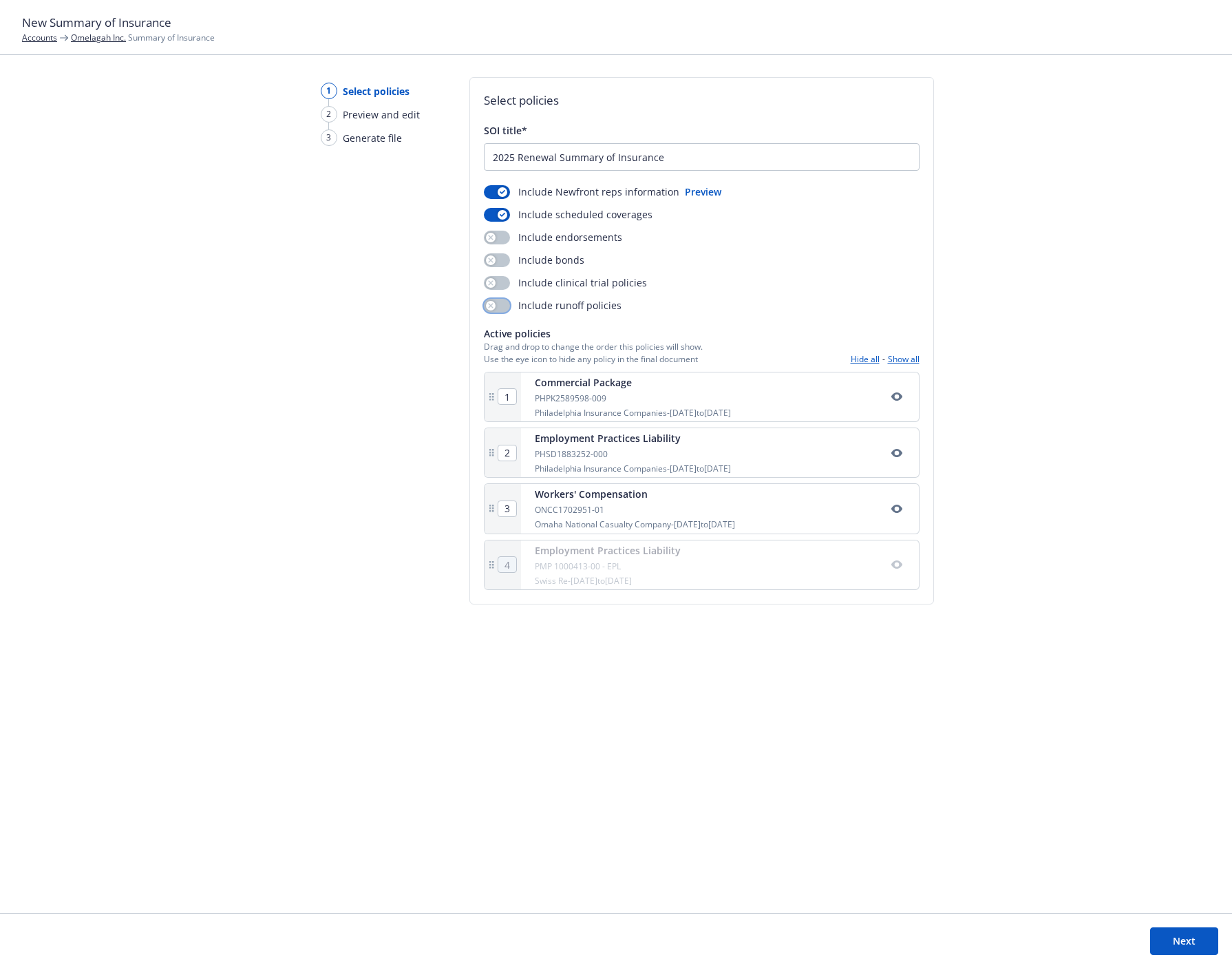
click at [499, 300] on button "button" at bounding box center [496, 305] width 26 height 13
click at [1192, 945] on button "Next" at bounding box center [1183, 941] width 68 height 28
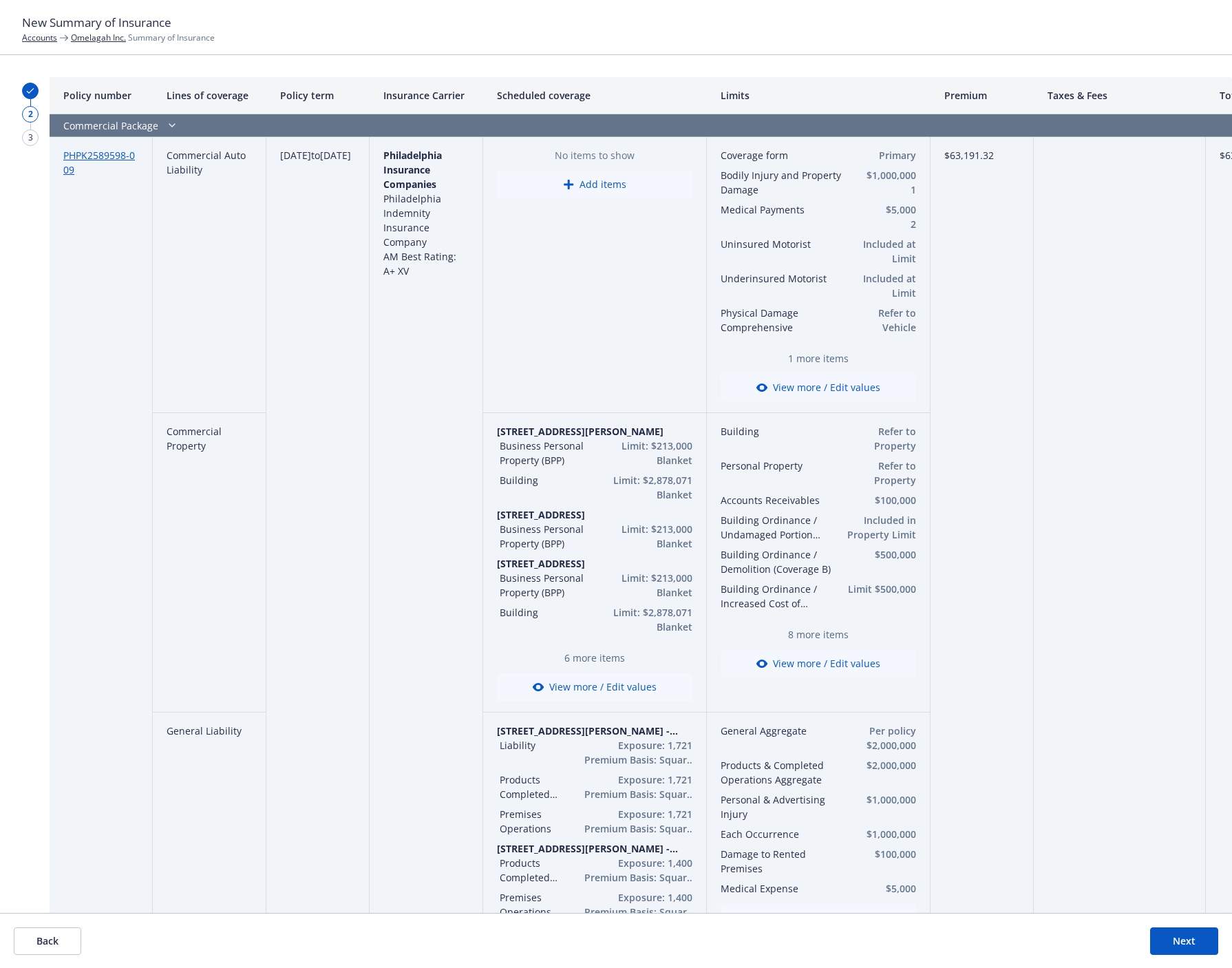
click at [599, 182] on button "Add items" at bounding box center [595, 185] width 195 height 28
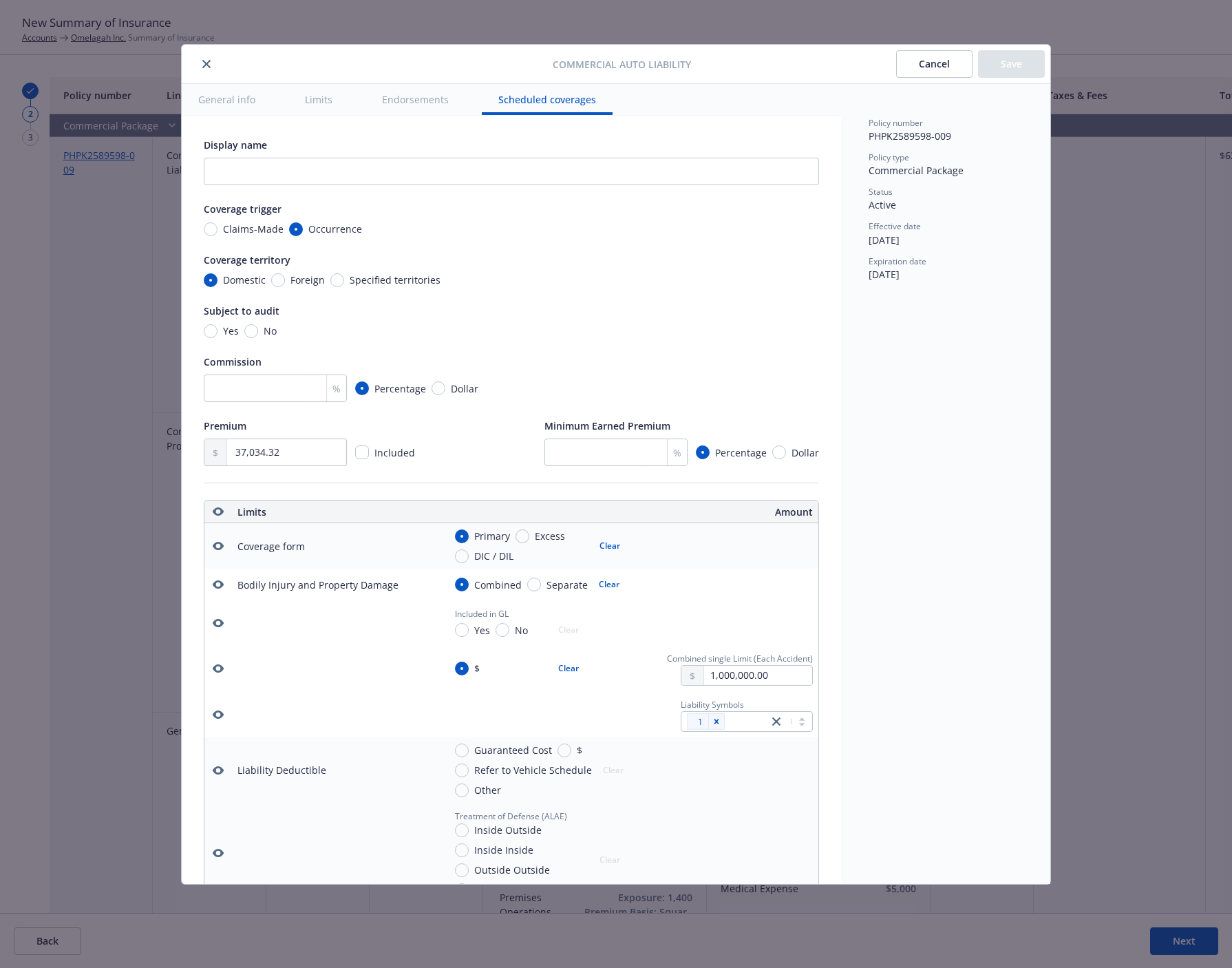
scroll to position [2549, 0]
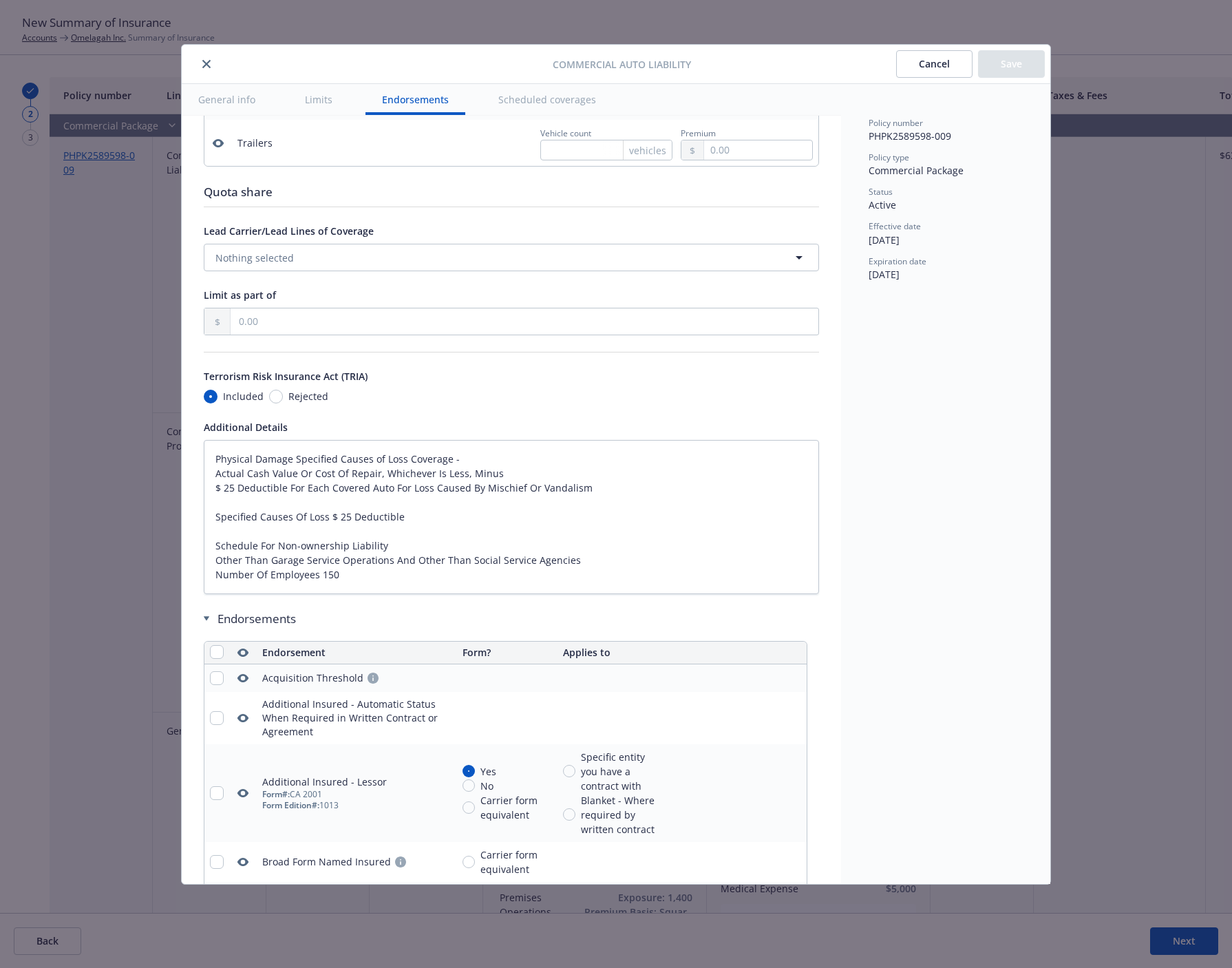
click at [533, 101] on button "Scheduled coverages" at bounding box center [548, 99] width 131 height 31
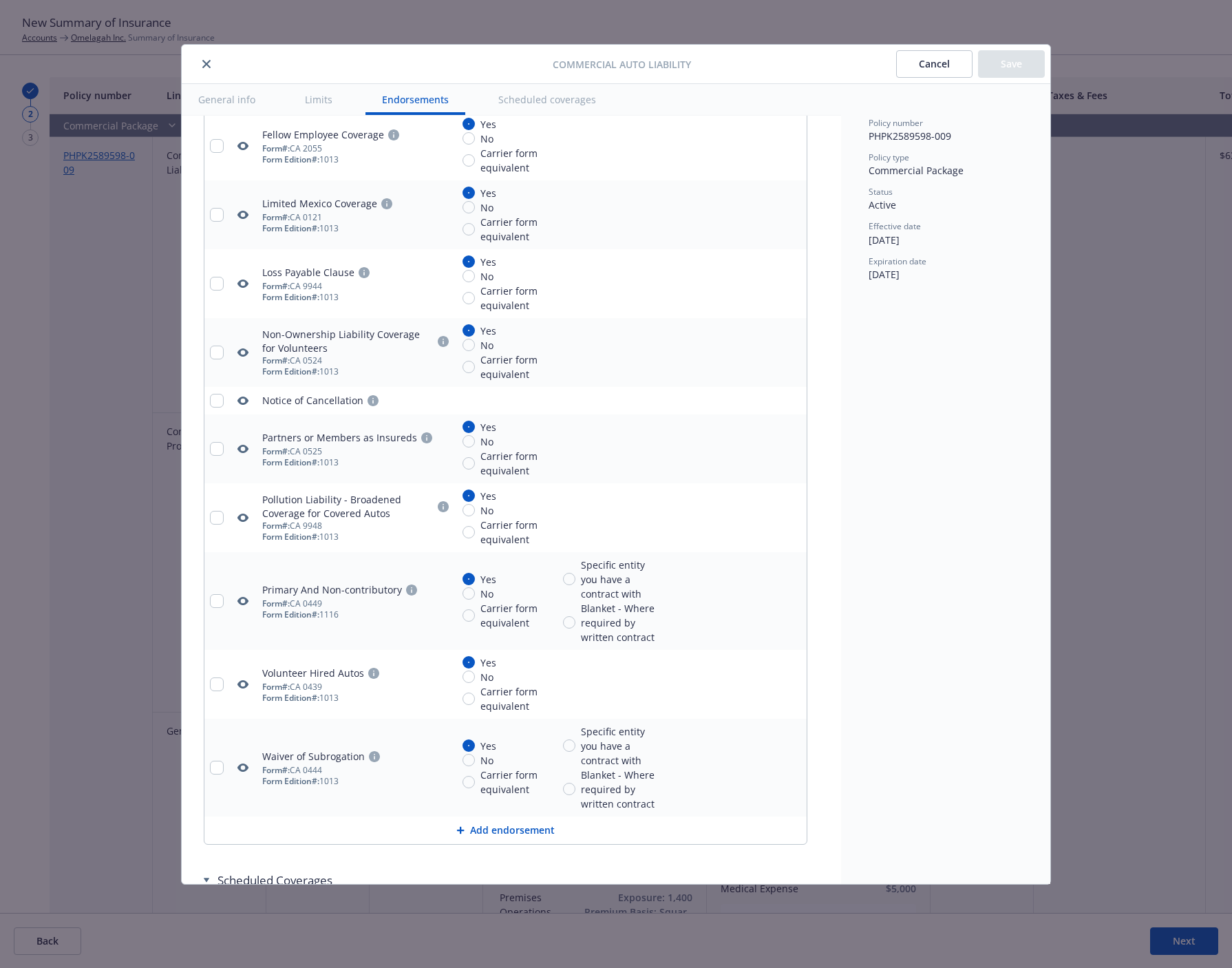
type textarea "x"
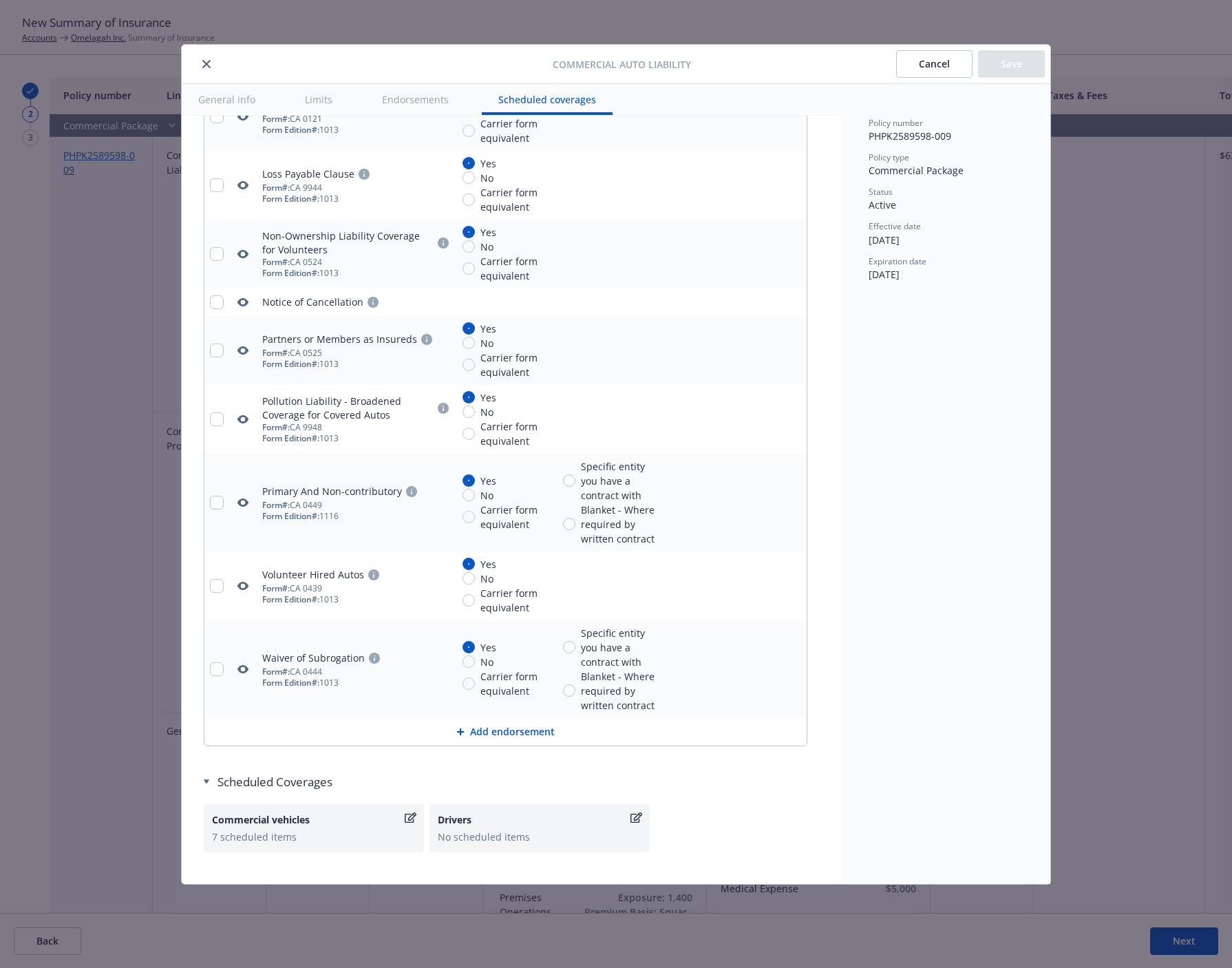
scroll to position [3634, 0]
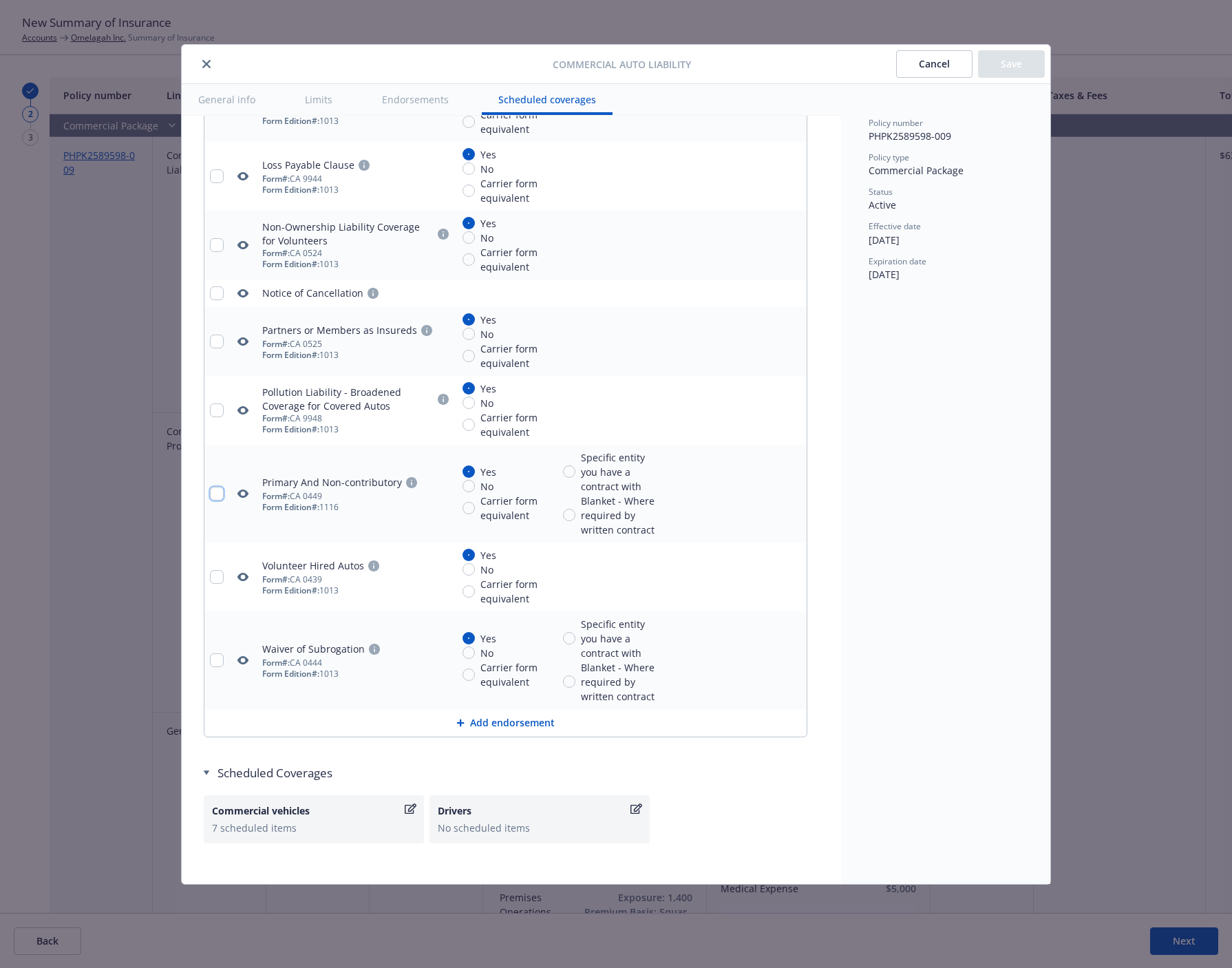
click at [217, 501] on input "checkbox" at bounding box center [216, 493] width 13 height 13
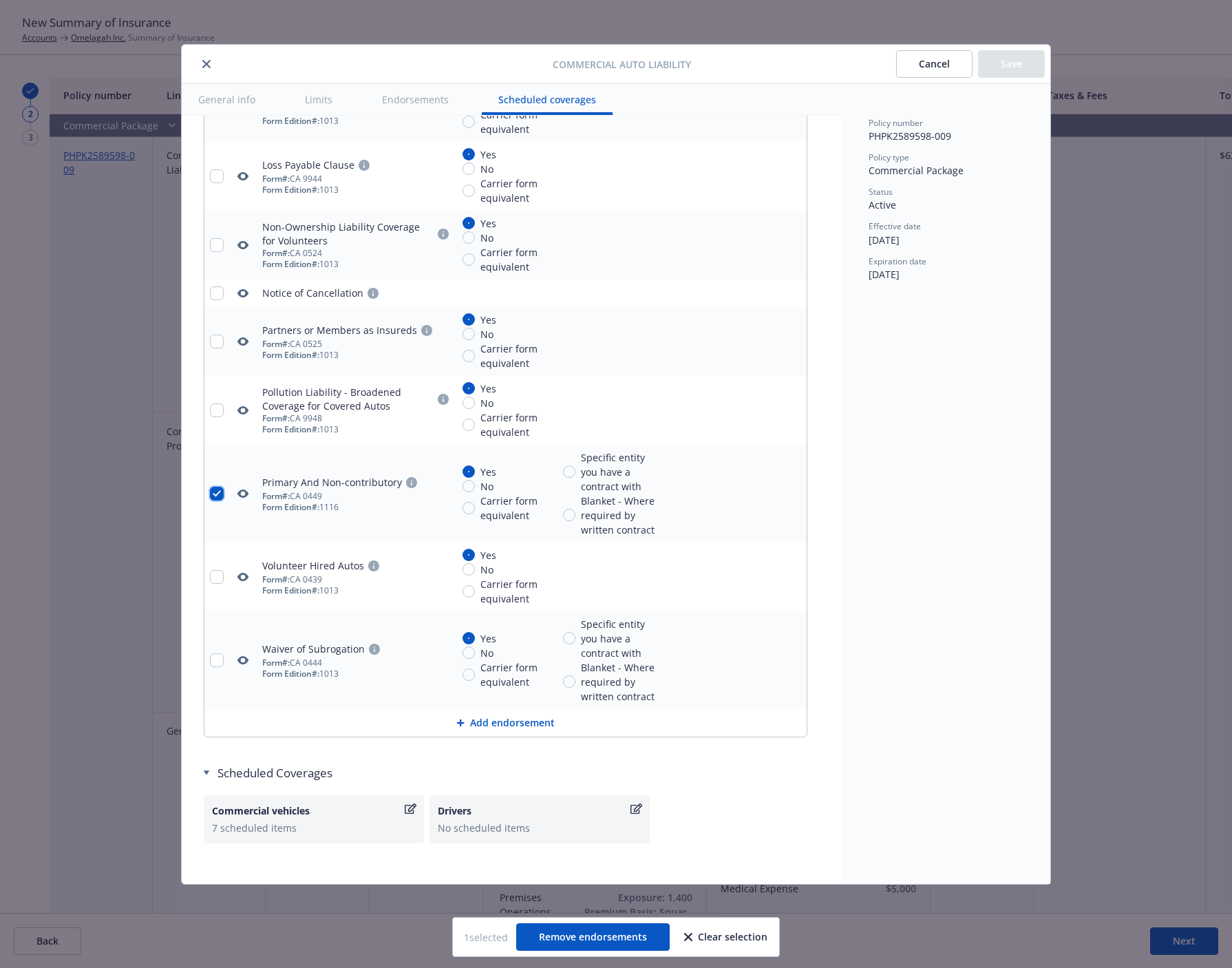
click at [217, 501] on input "checkbox" at bounding box center [216, 493] width 13 height 13
checkbox input "false"
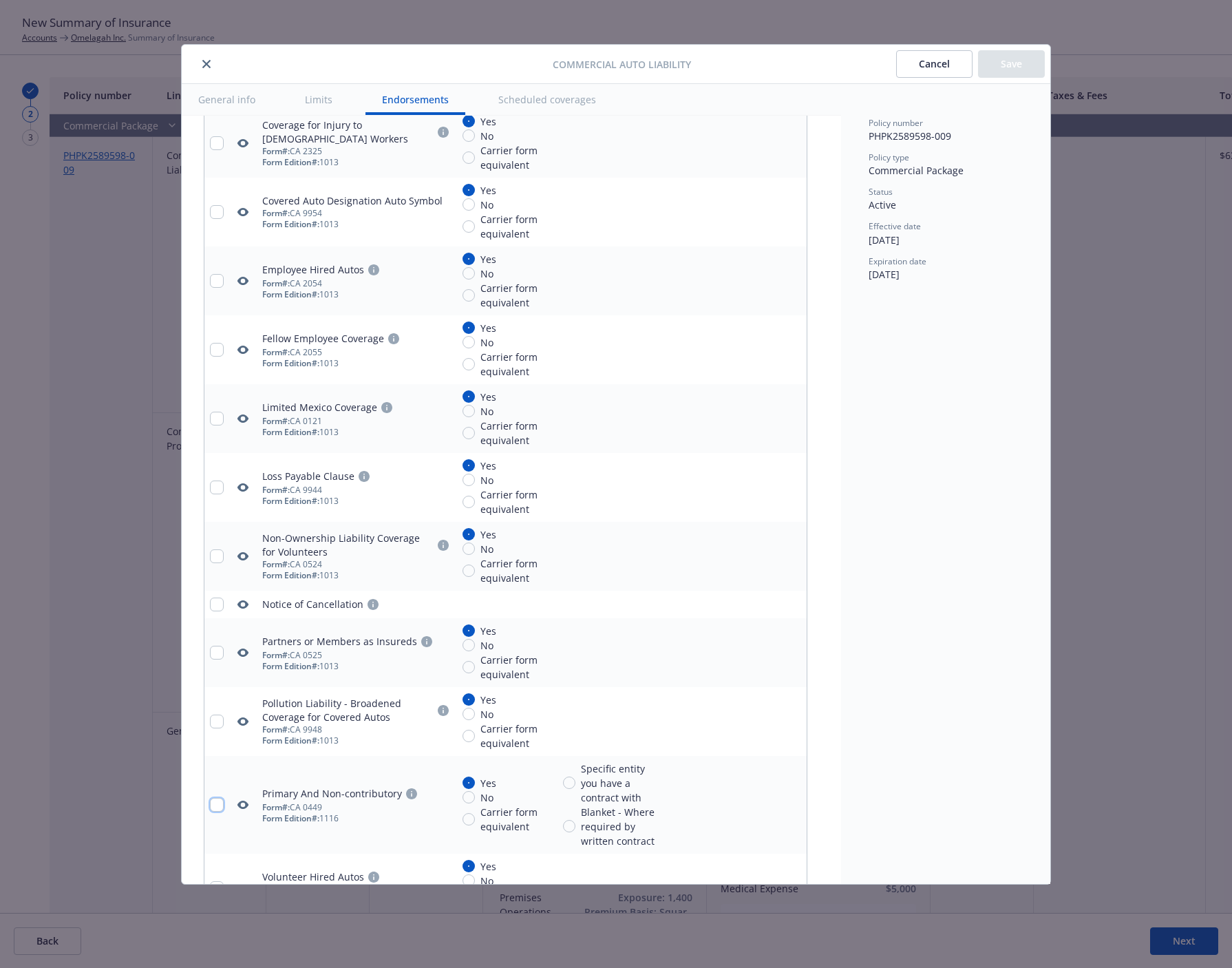
scroll to position [3656, 0]
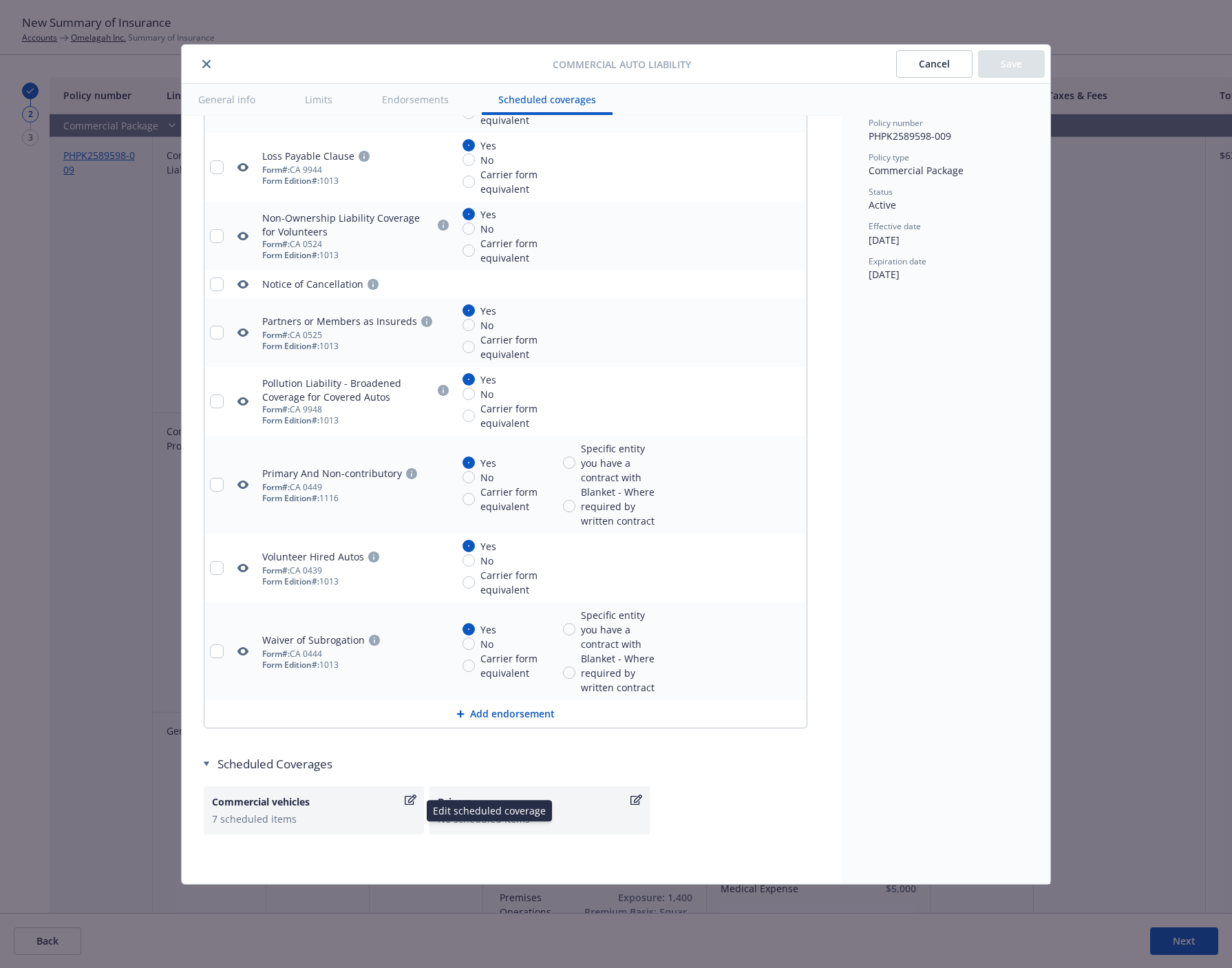
click at [409, 801] on icon "button" at bounding box center [411, 799] width 12 height 11
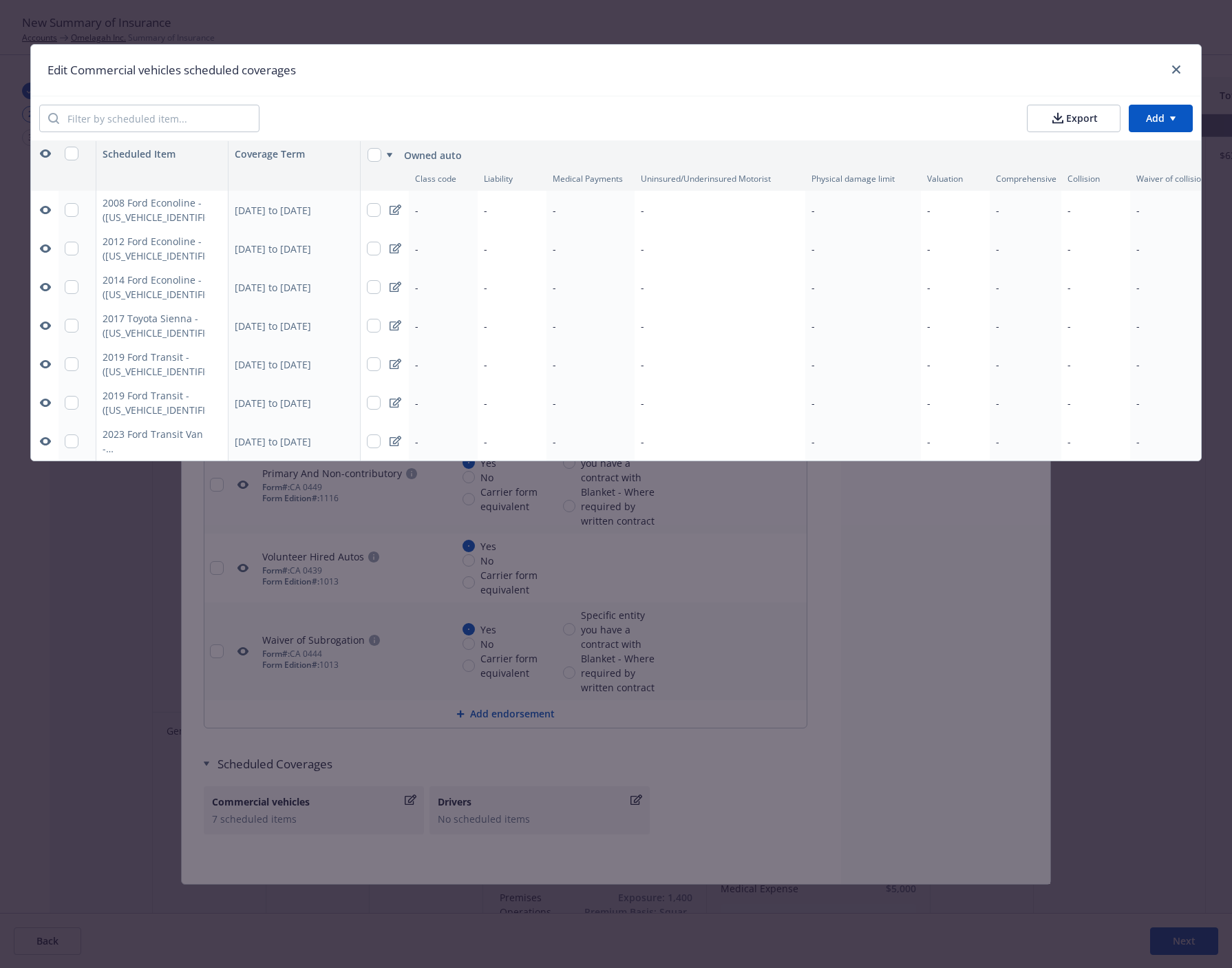
click at [43, 207] on icon "button" at bounding box center [45, 210] width 11 height 8
click at [48, 249] on icon "button" at bounding box center [45, 248] width 11 height 8
click at [44, 216] on button "button" at bounding box center [45, 210] width 17 height 17
click at [47, 247] on icon "button" at bounding box center [45, 248] width 11 height 8
click at [1184, 64] on div at bounding box center [1173, 70] width 22 height 18
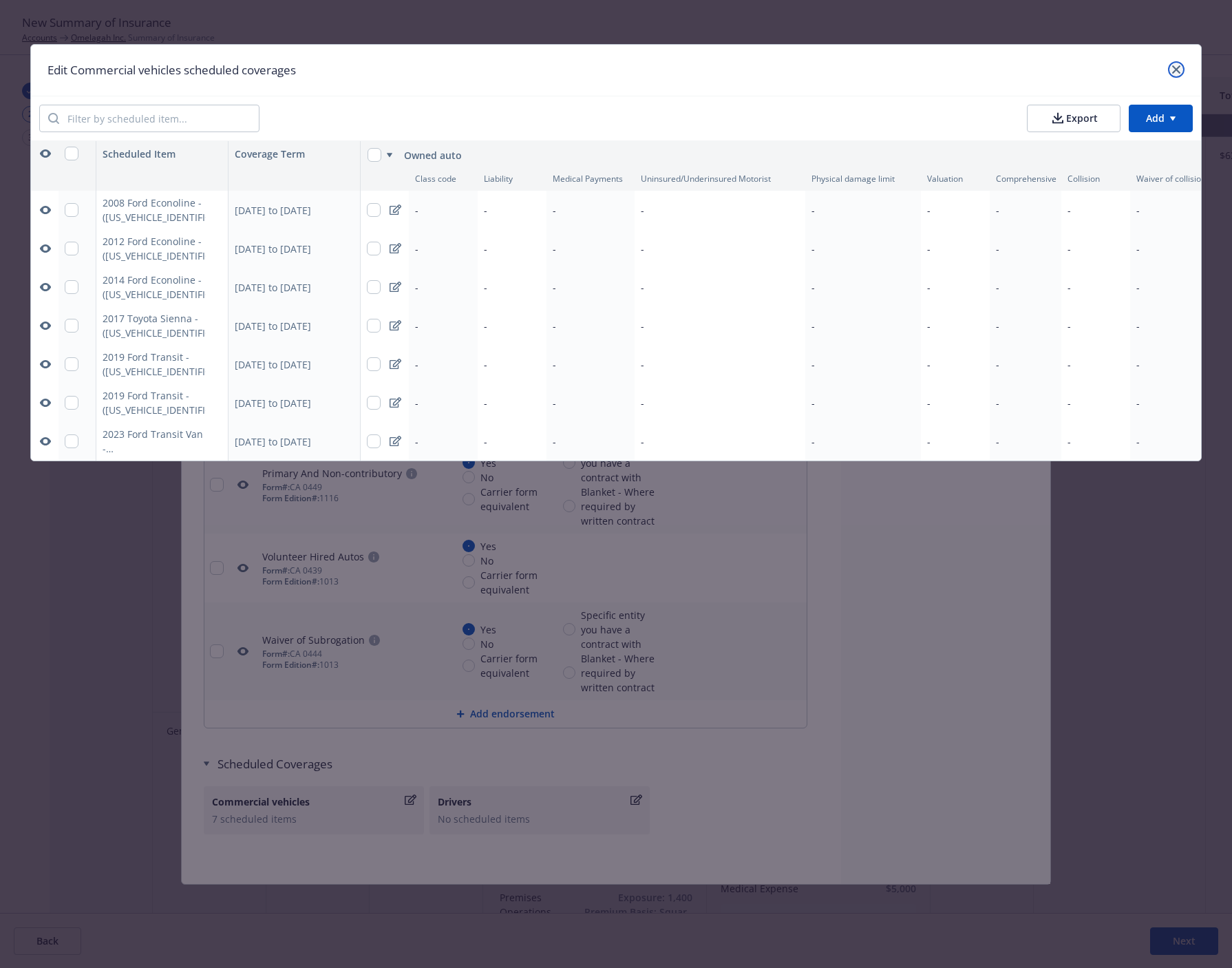
click at [1175, 71] on icon "close" at bounding box center [1177, 70] width 8 height 8
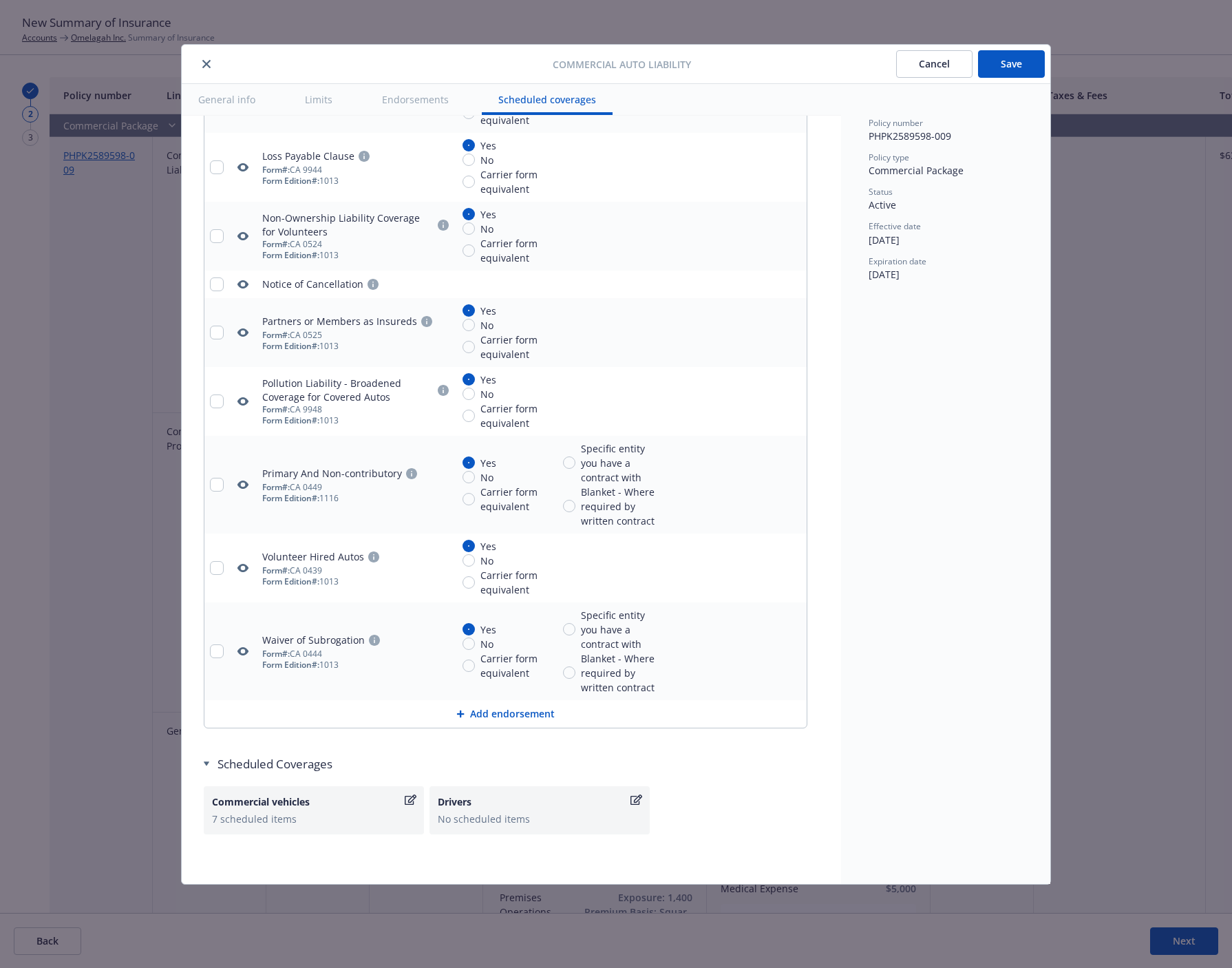
click at [206, 64] on icon "close" at bounding box center [206, 64] width 8 height 8
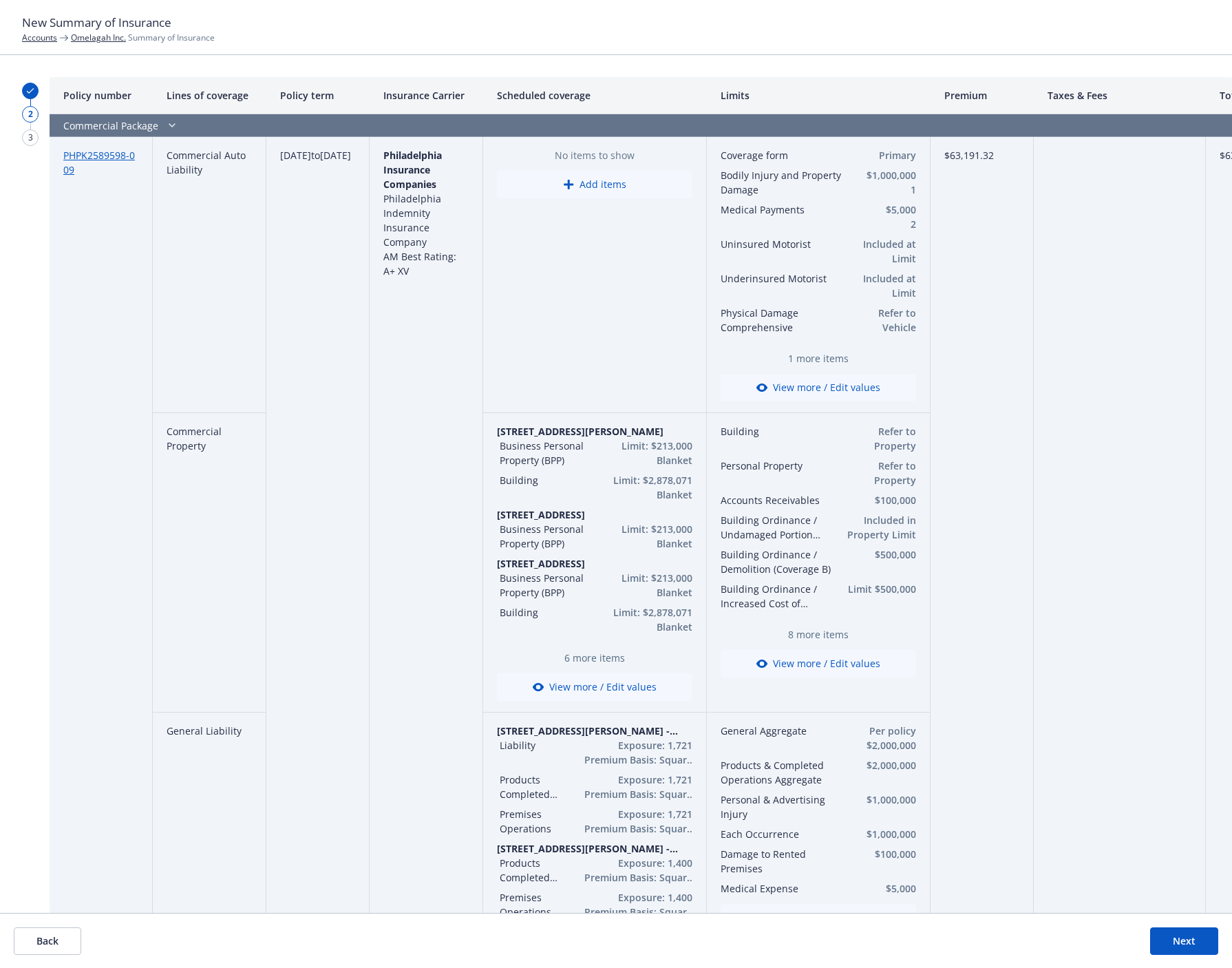
click at [844, 372] on div "Coverage form Primary Bodily Injury and Property Damage $1,000,000 1 Medical Pa…" at bounding box center [818, 274] width 195 height 253
click at [843, 382] on button "View more / Edit values" at bounding box center [818, 388] width 195 height 28
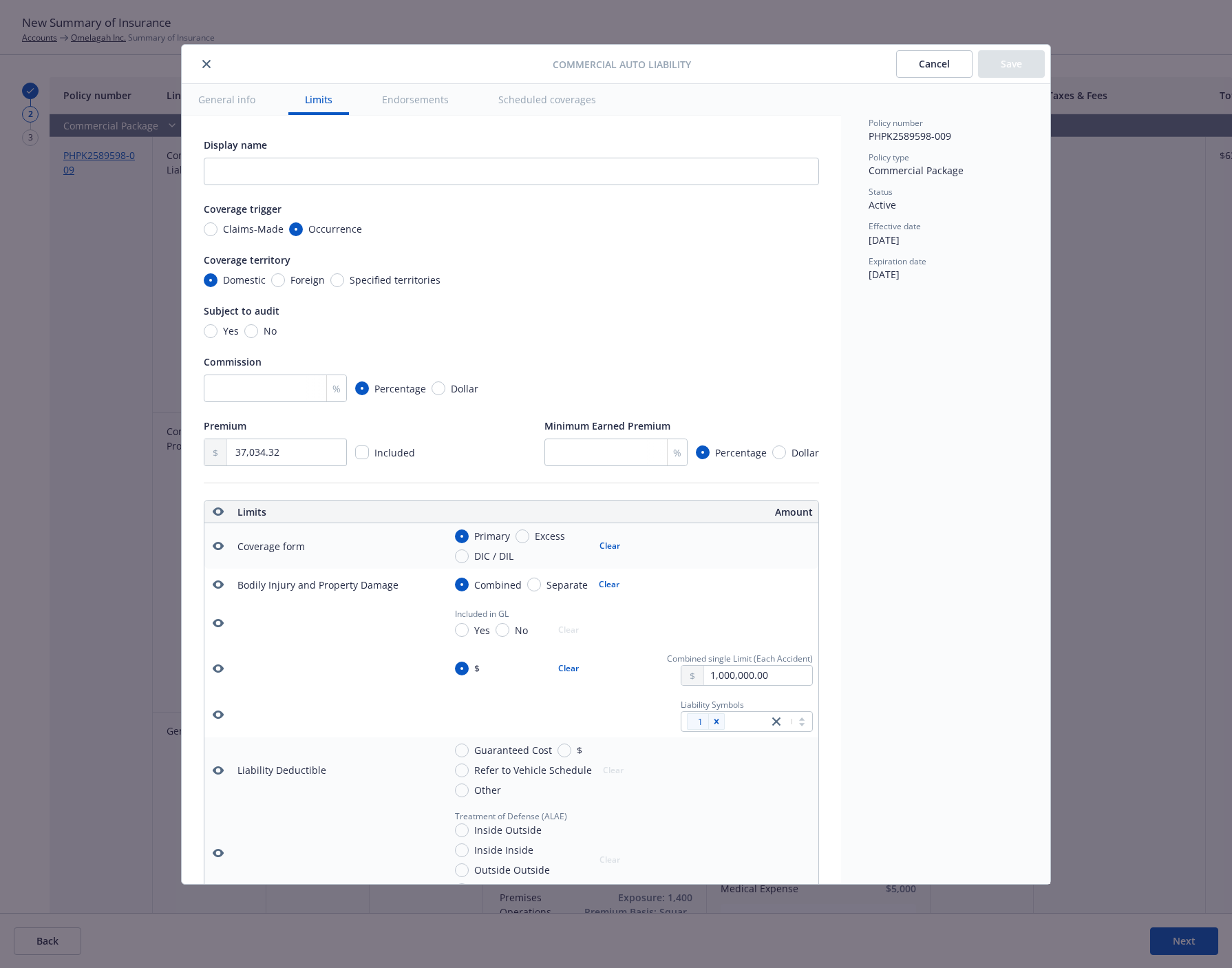
scroll to position [383, 0]
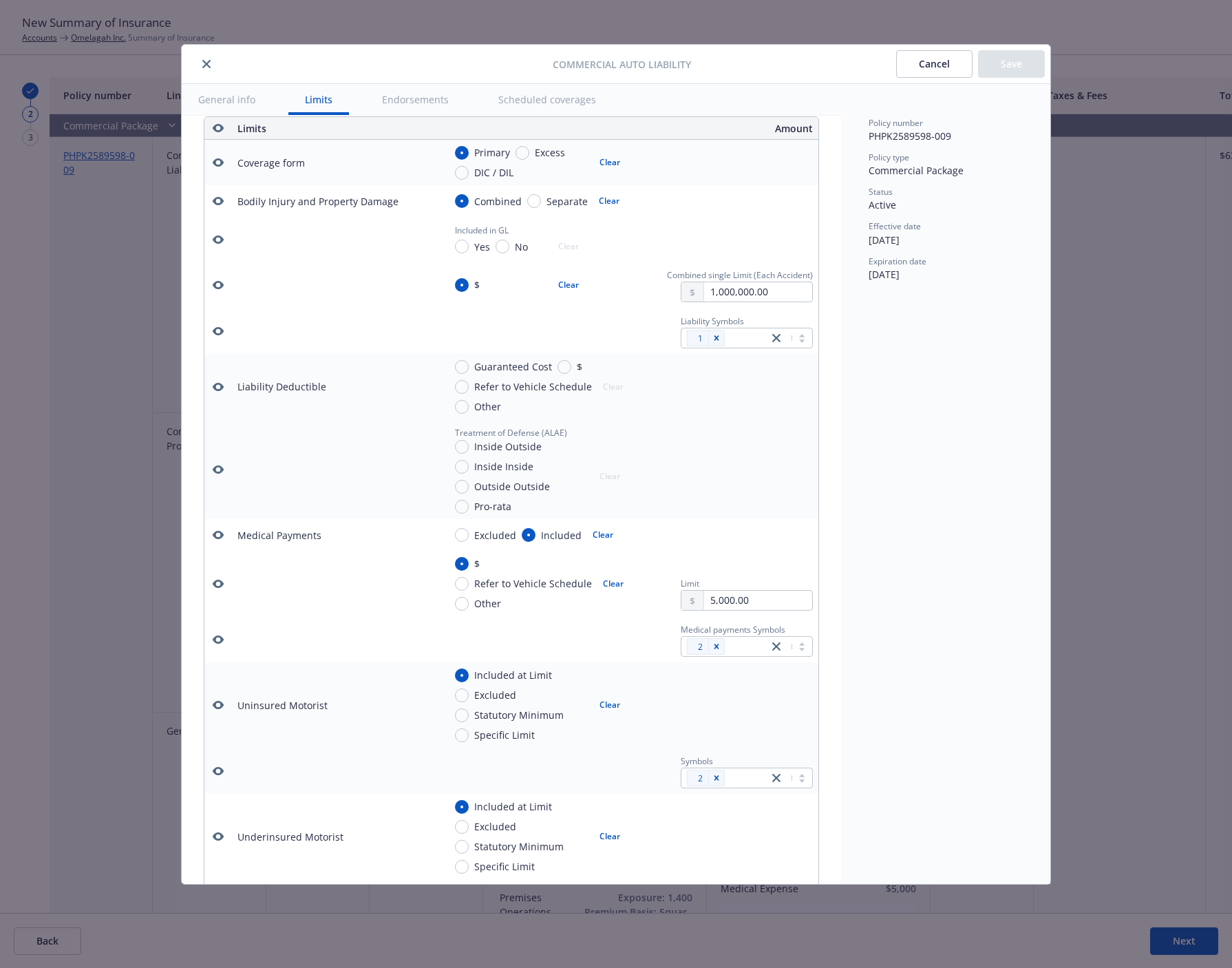
click at [552, 91] on button "Scheduled coverages" at bounding box center [548, 99] width 131 height 31
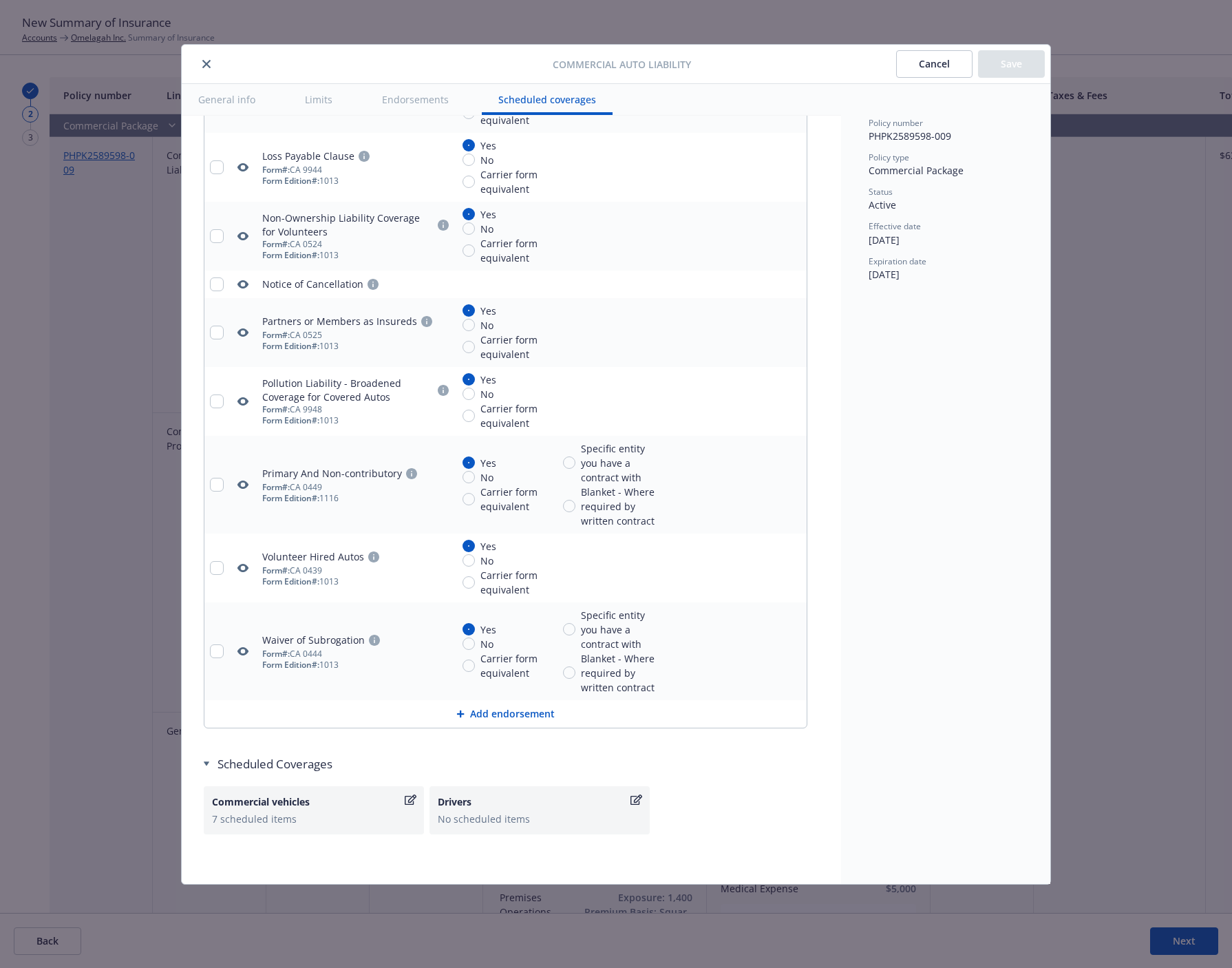
scroll to position [3656, 0]
click at [327, 826] on div "7 scheduled items" at bounding box center [314, 819] width 204 height 14
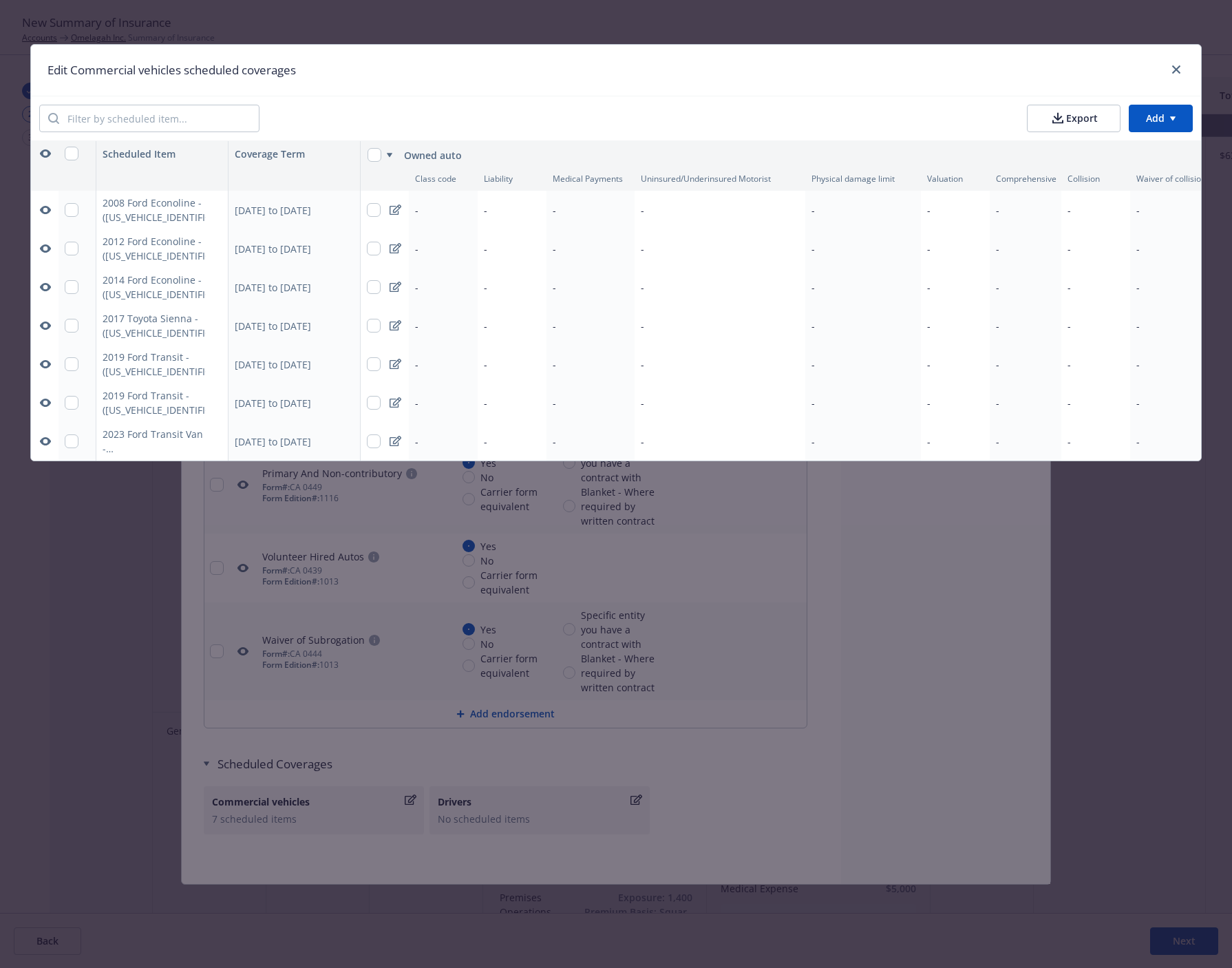
click at [43, 208] on icon "button" at bounding box center [45, 210] width 11 height 8
click at [1181, 67] on link "close" at bounding box center [1177, 70] width 17 height 17
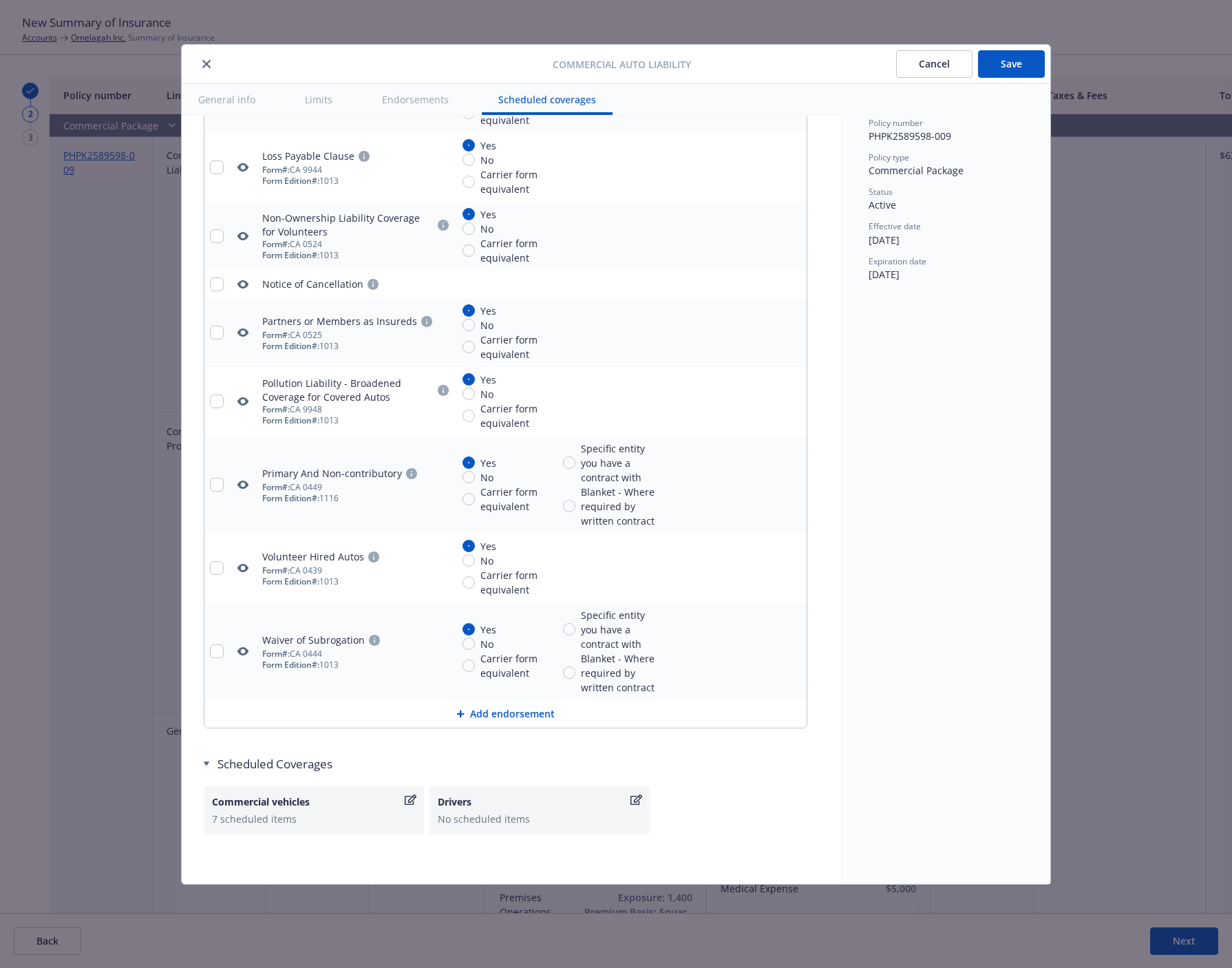
drag, startPoint x: 1026, startPoint y: 55, endPoint x: 850, endPoint y: 570, distance: 544.2
click at [1021, 52] on button "Save" at bounding box center [1011, 64] width 67 height 28
type textarea "x"
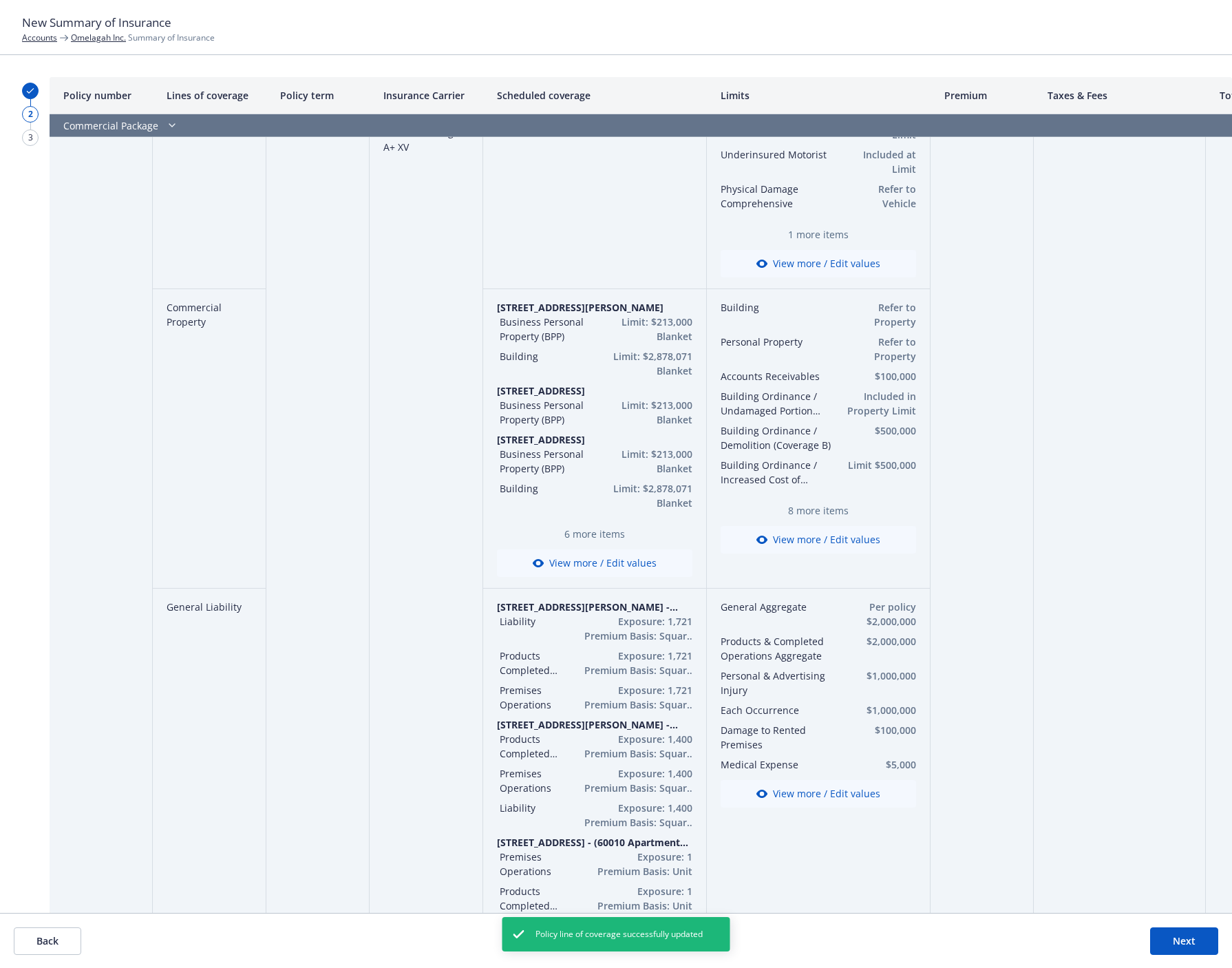
scroll to position [0, 0]
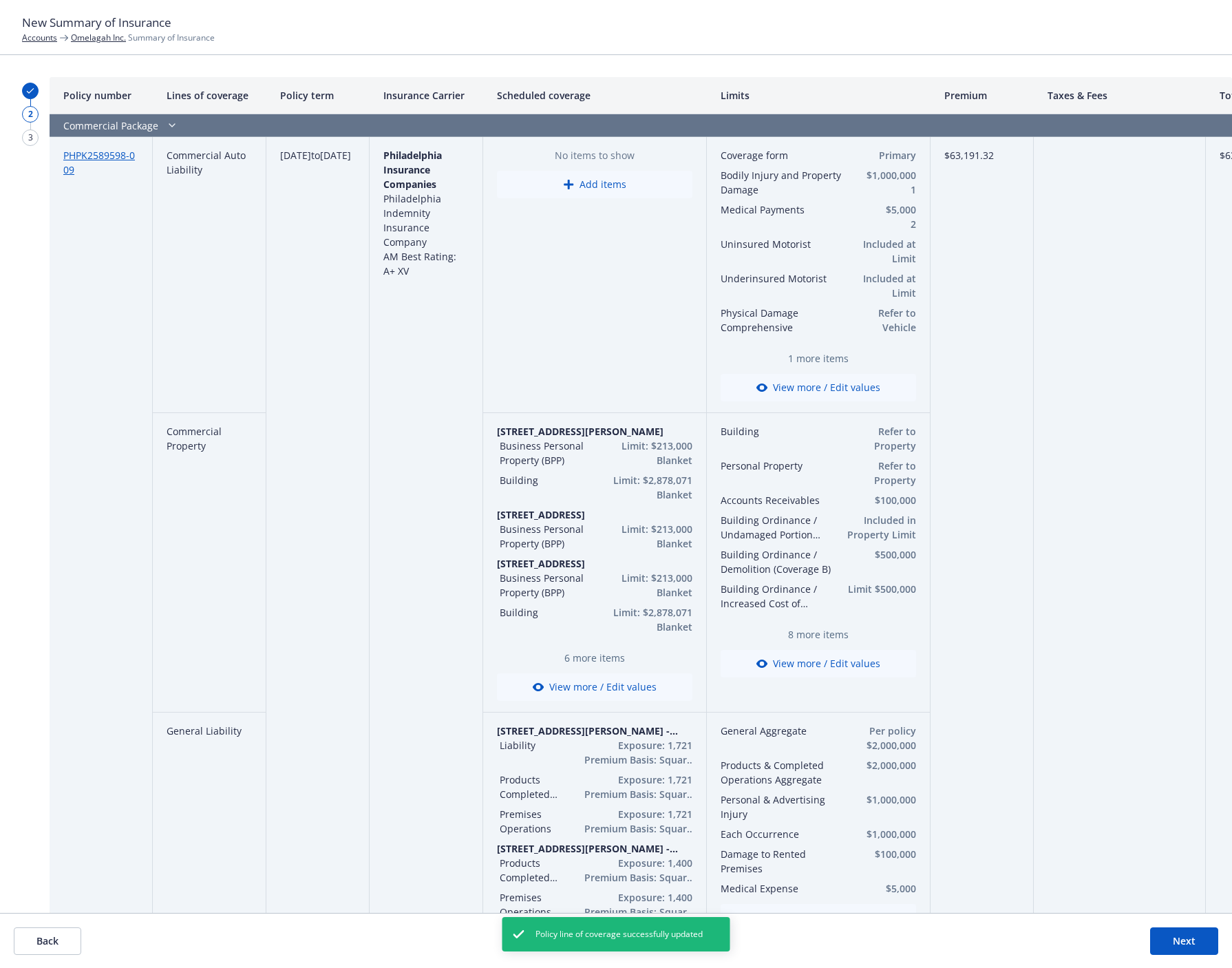
click at [824, 362] on span "1 more items" at bounding box center [818, 358] width 195 height 14
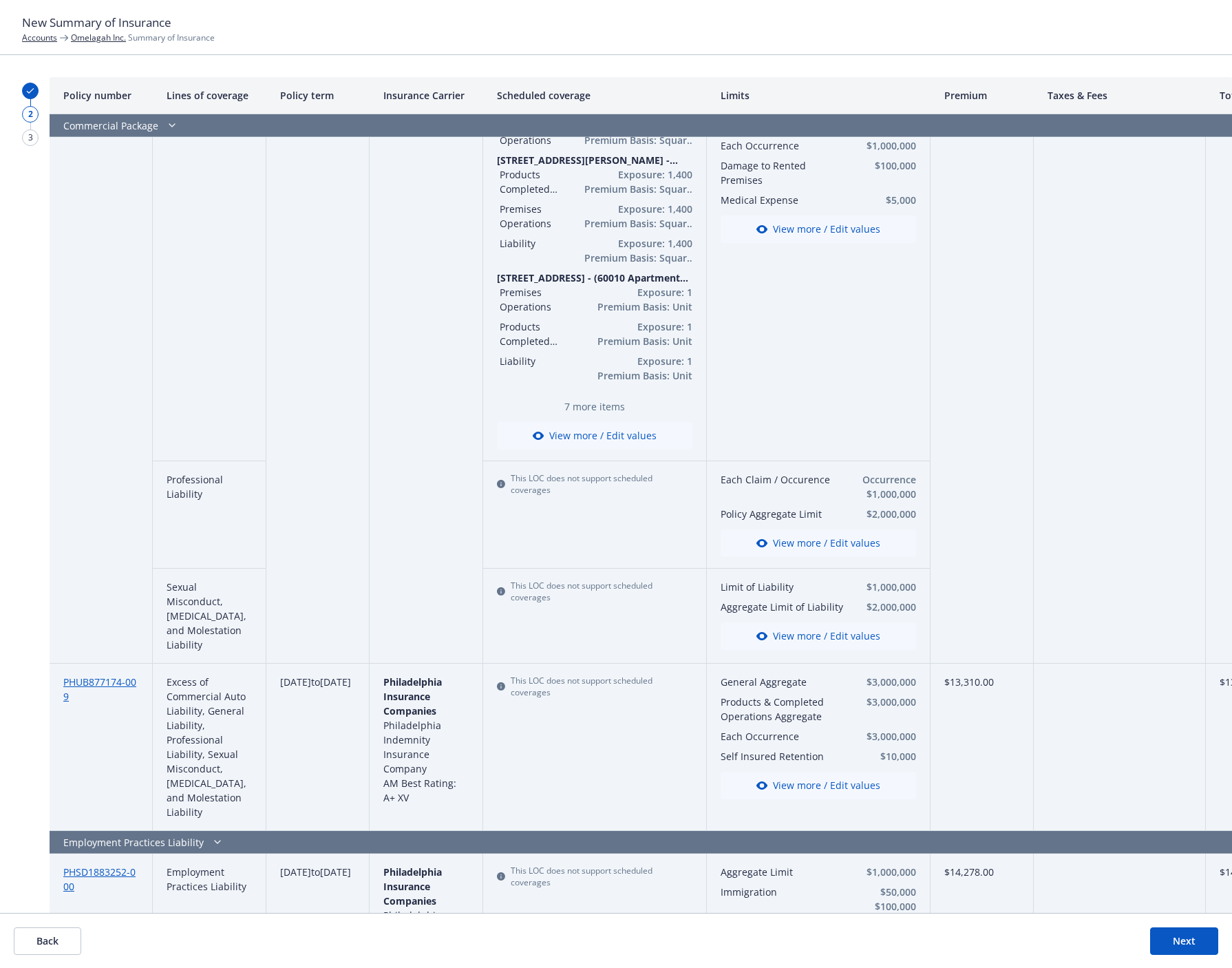
scroll to position [1047, 0]
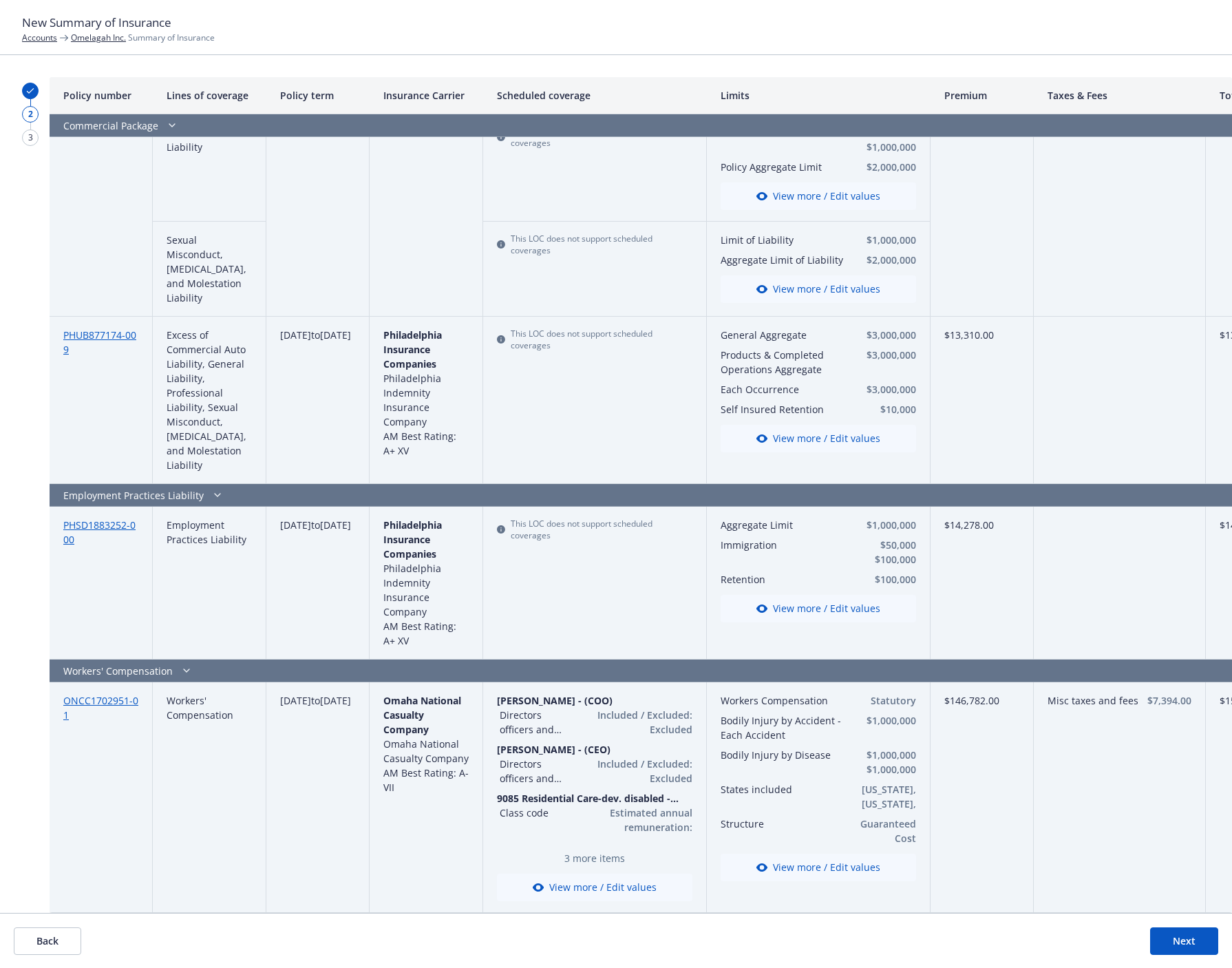
click at [1192, 947] on button "Next" at bounding box center [1183, 941] width 68 height 28
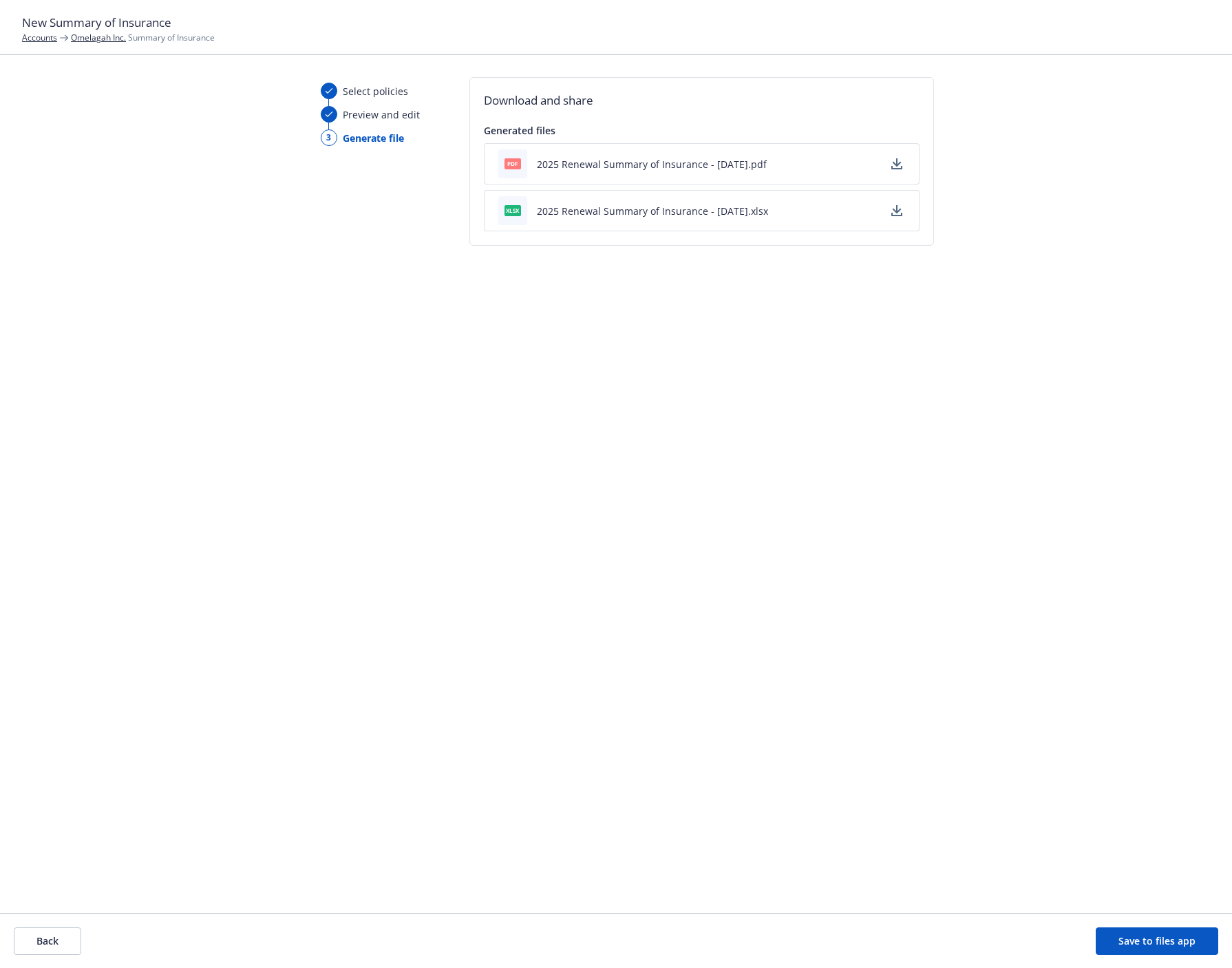
click at [1199, 942] on button "Save to files app" at bounding box center [1157, 941] width 122 height 28
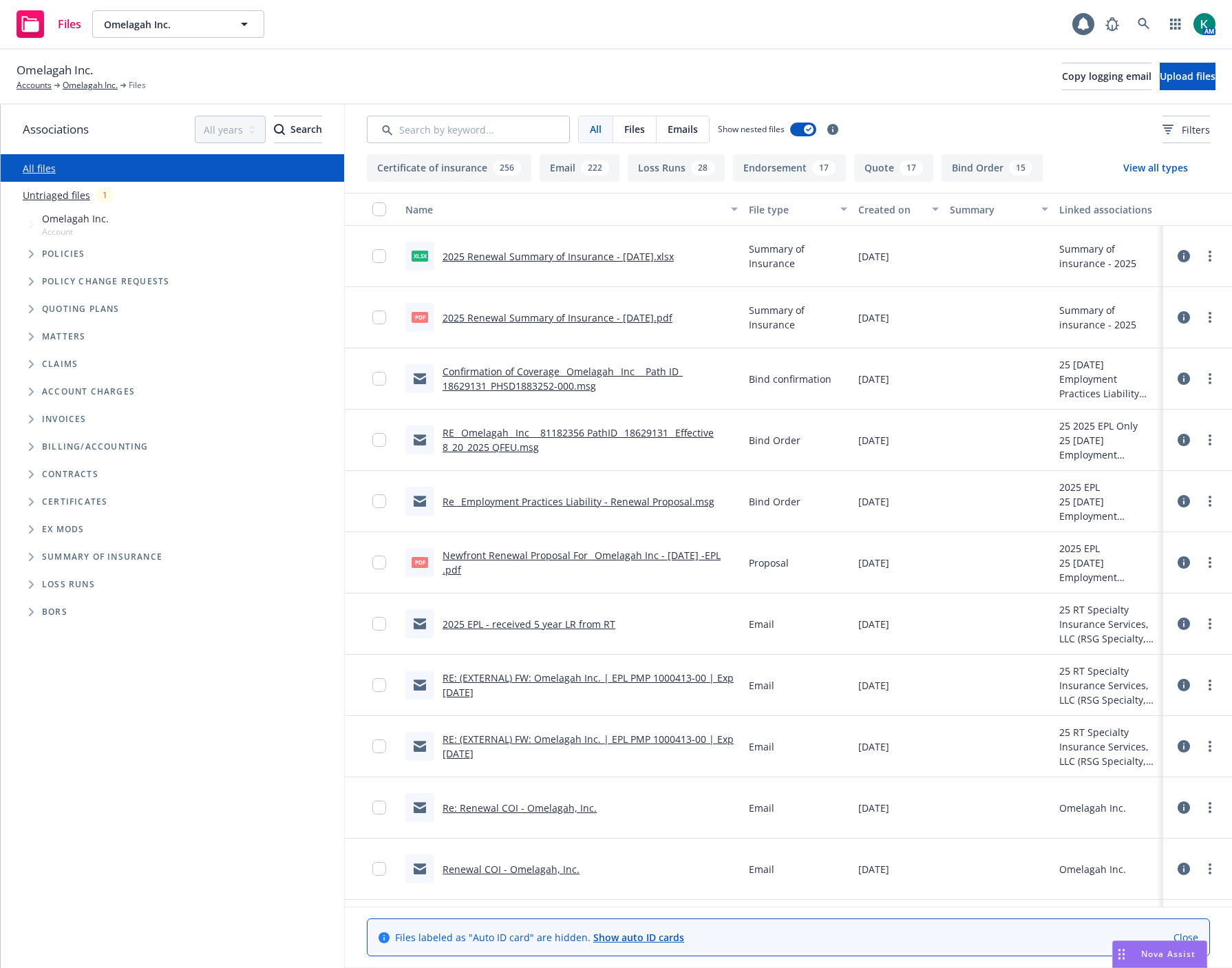
click at [593, 314] on link "2025 Renewal Summary of Insurance - [DATE].pdf" at bounding box center [558, 318] width 230 height 13
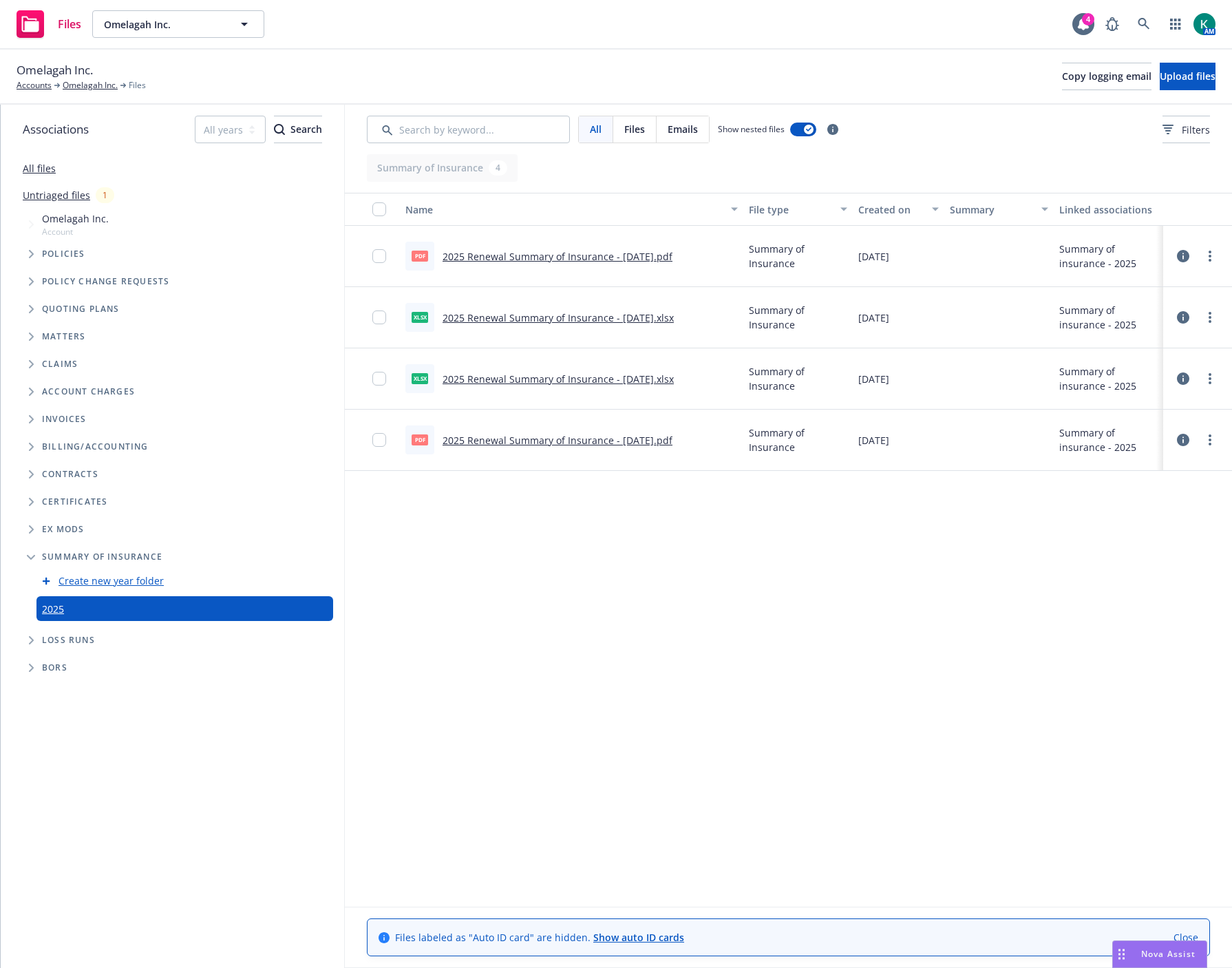
click at [499, 315] on link "2025 Renewal Summary of Insurance - 08/19/2025.xlsx" at bounding box center [559, 318] width 231 height 13
click at [85, 90] on link "Omelagah Inc." at bounding box center [91, 85] width 55 height 13
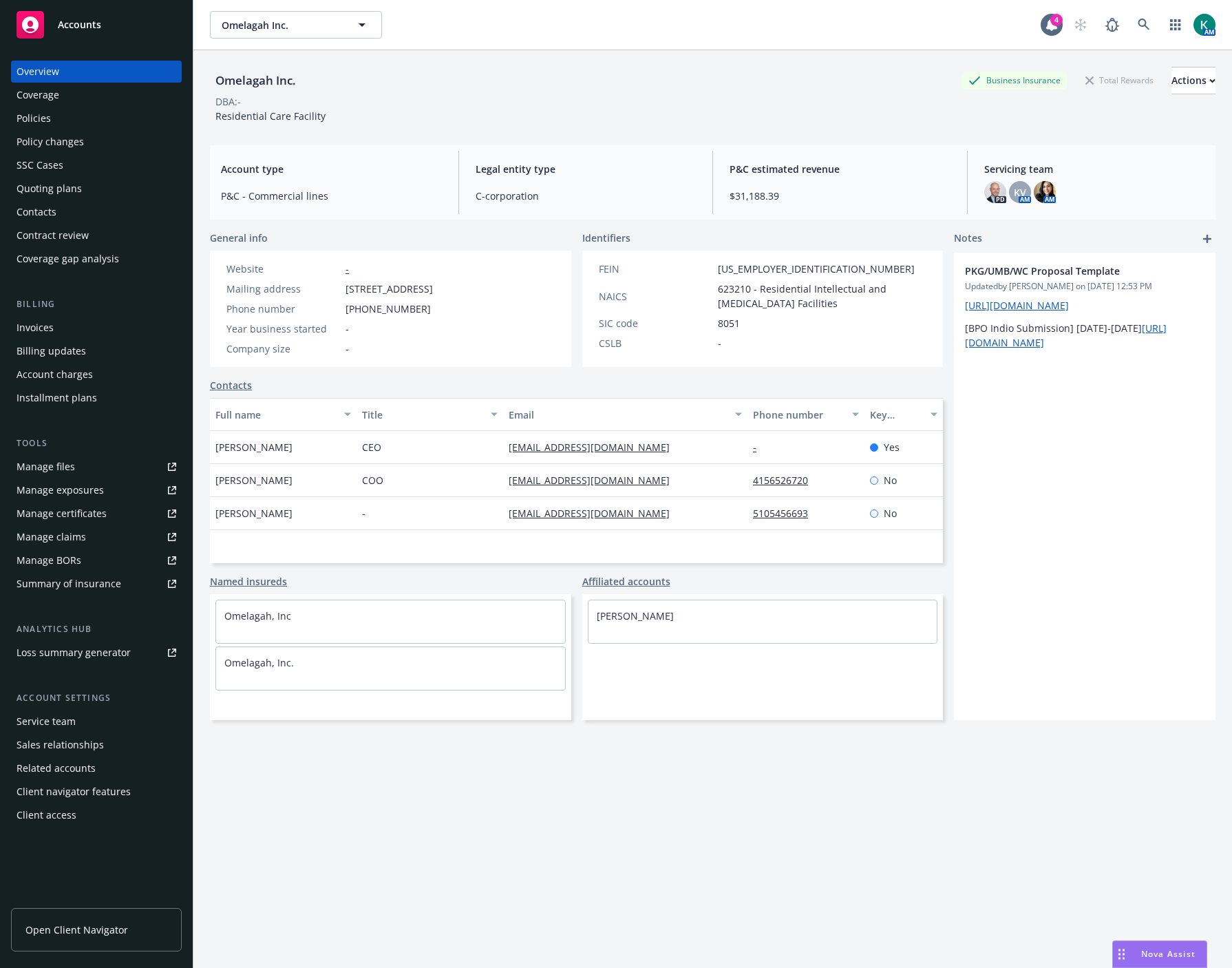
click at [64, 579] on div "Summary of insurance" at bounding box center [69, 584] width 105 height 22
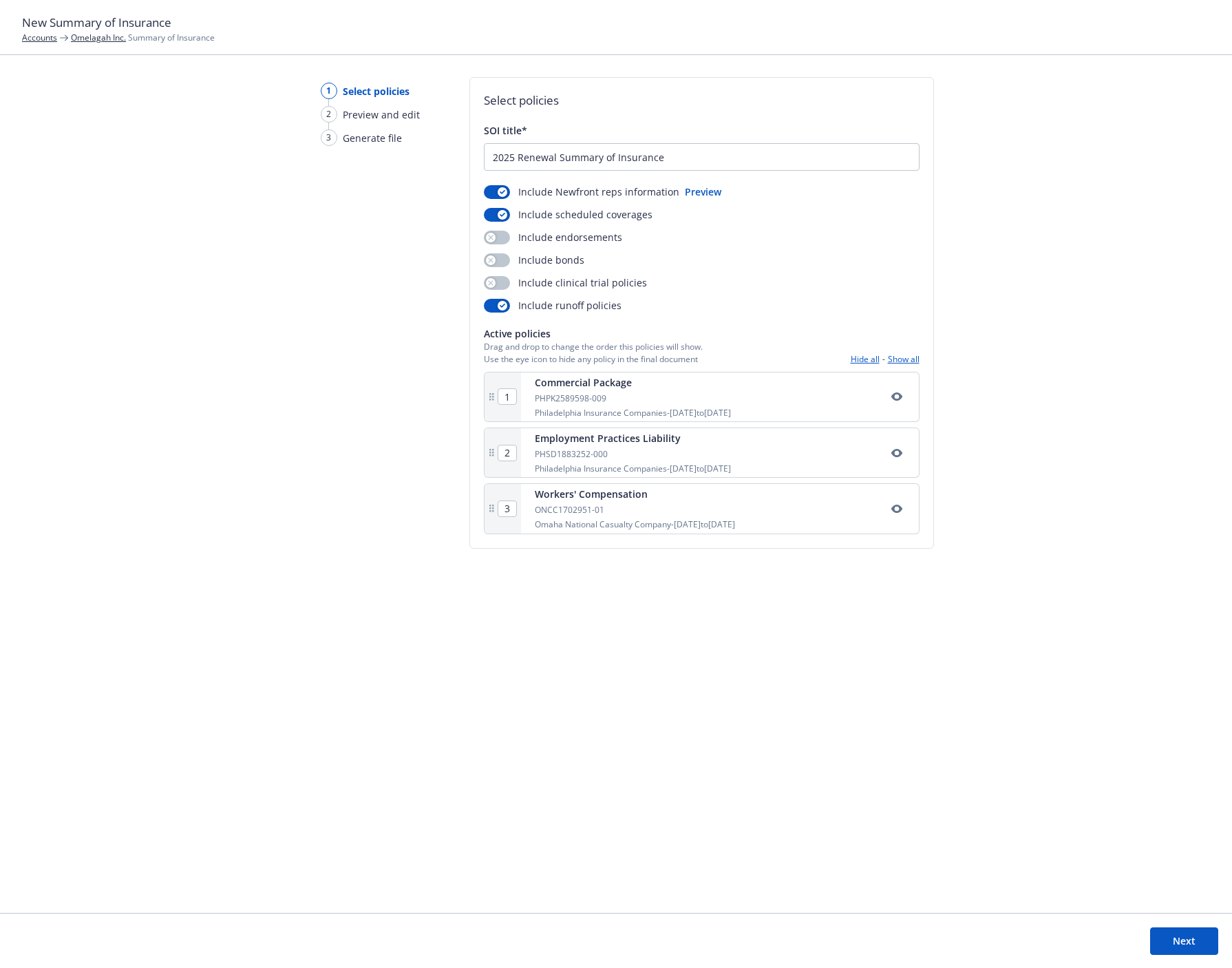
click at [1187, 955] on button "Next" at bounding box center [1183, 941] width 68 height 28
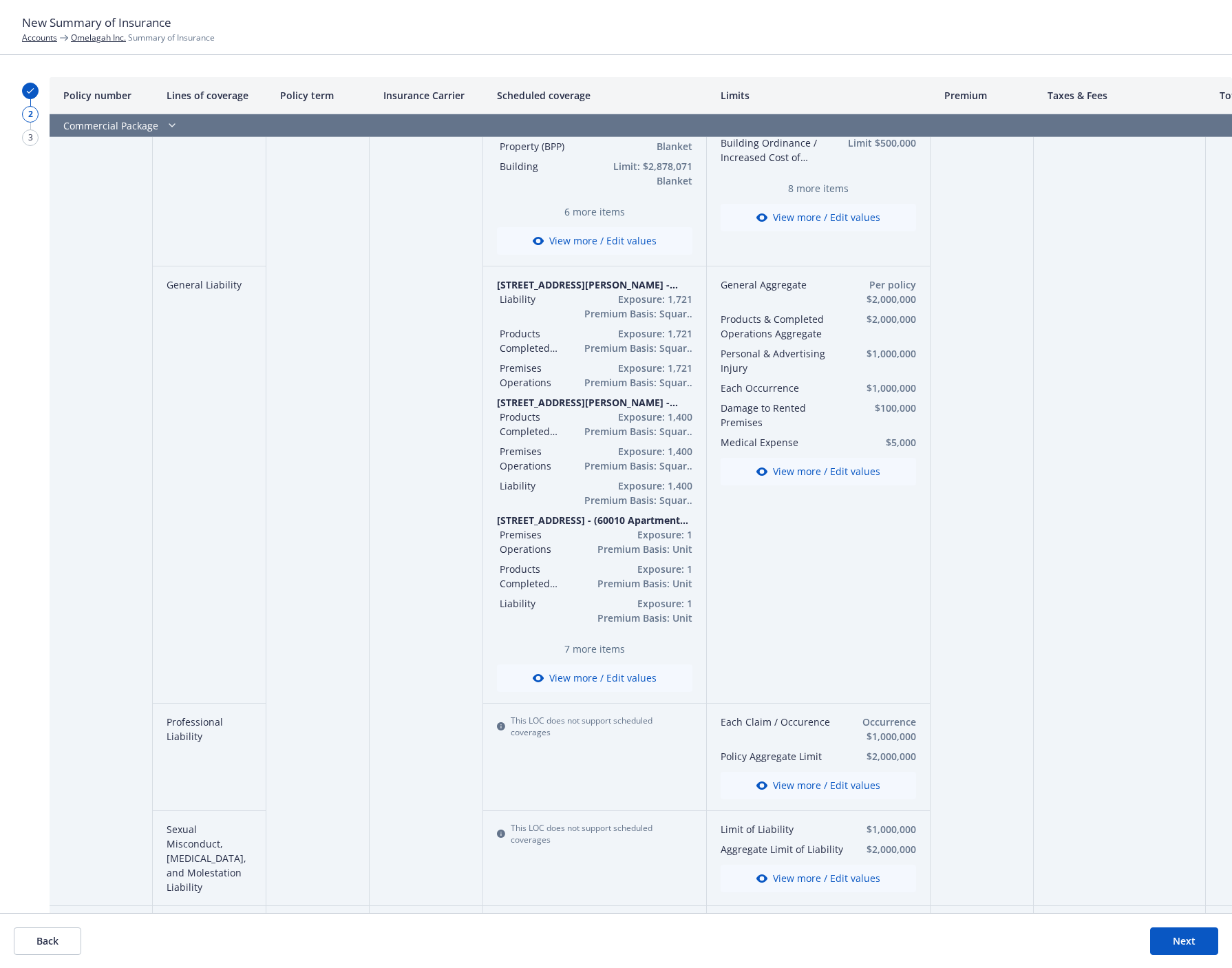
scroll to position [511, 0]
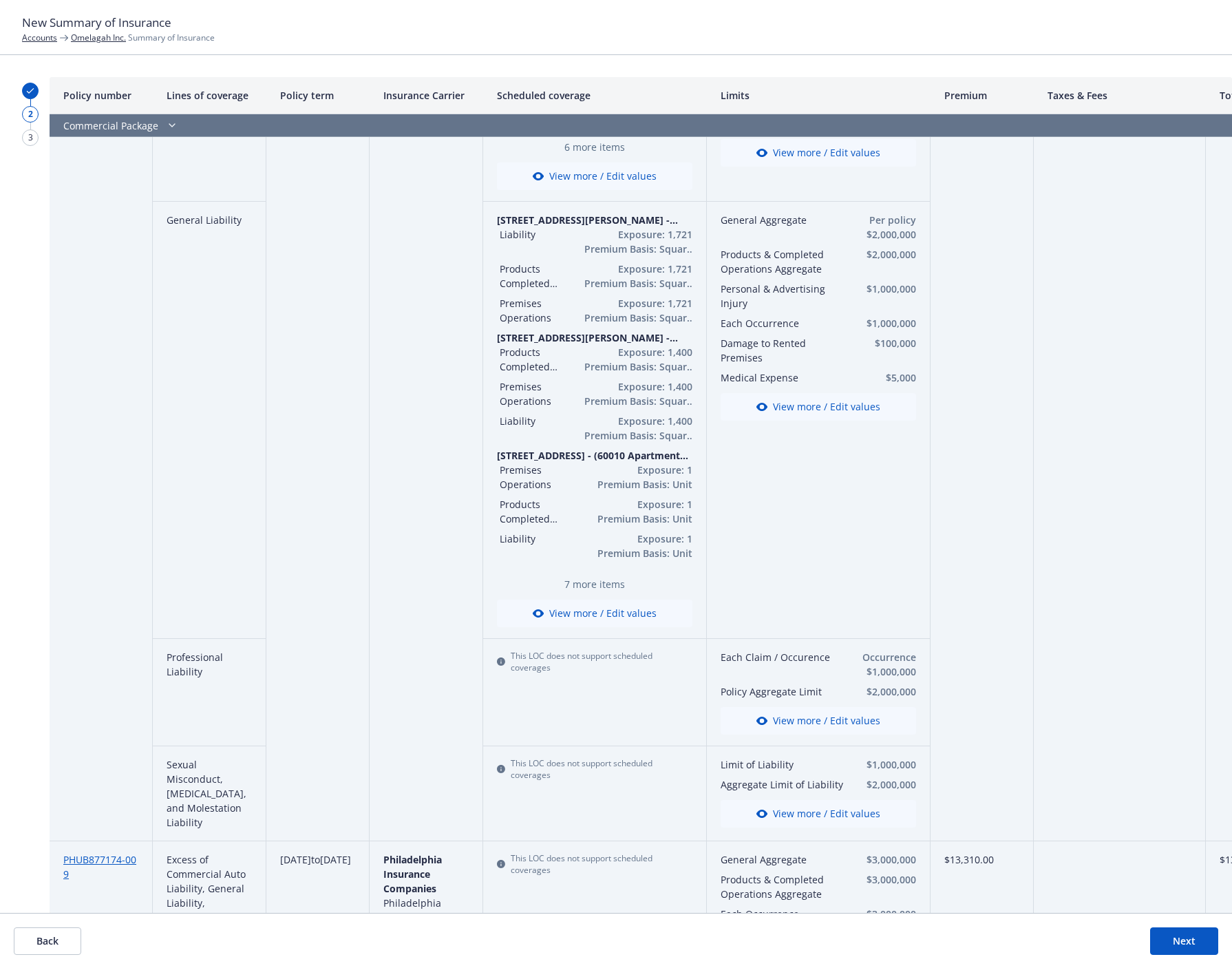
click at [606, 618] on button "View more / Edit values" at bounding box center [595, 613] width 195 height 28
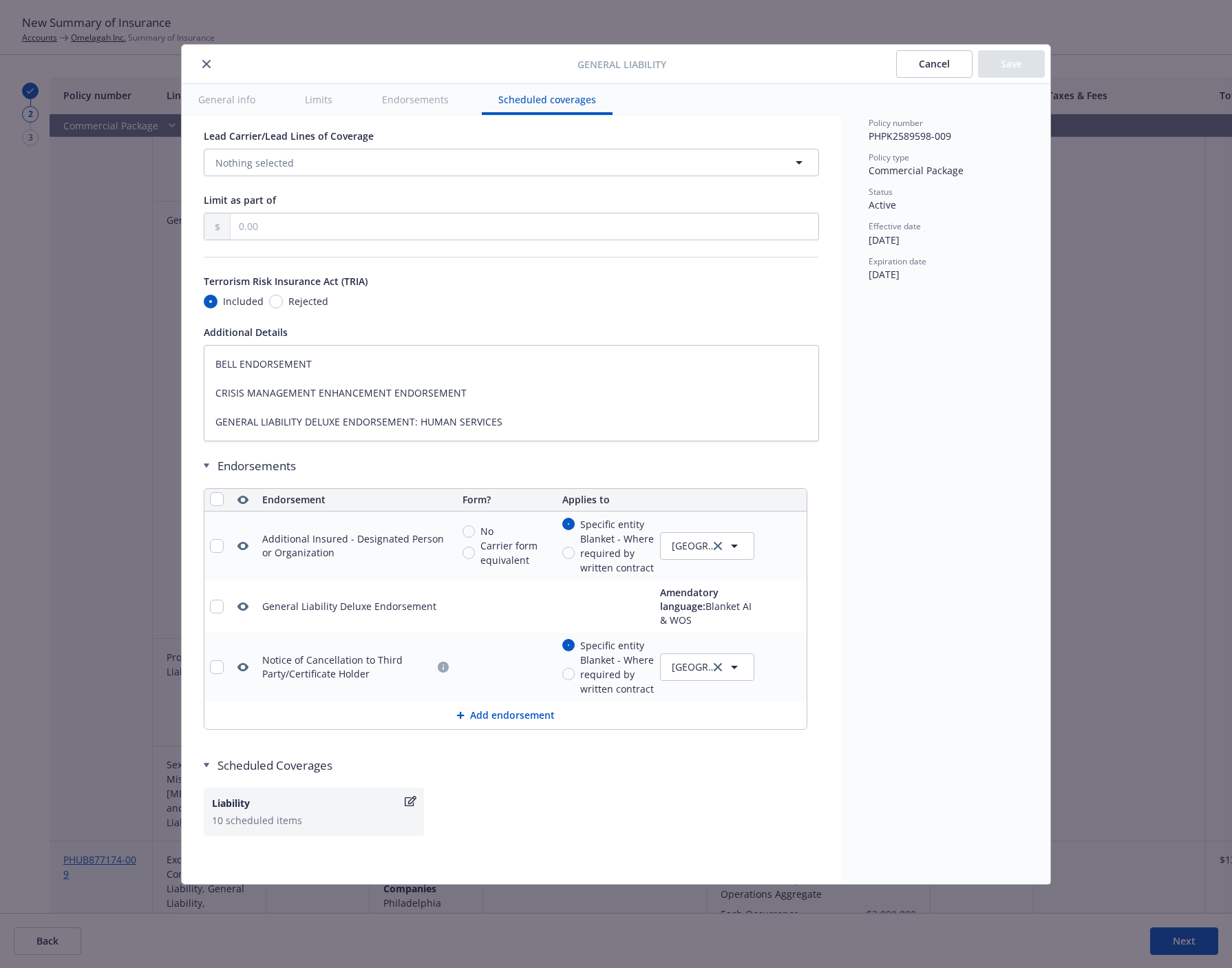
scroll to position [1540, 0]
click at [372, 809] on div "Liability" at bounding box center [307, 801] width 190 height 14
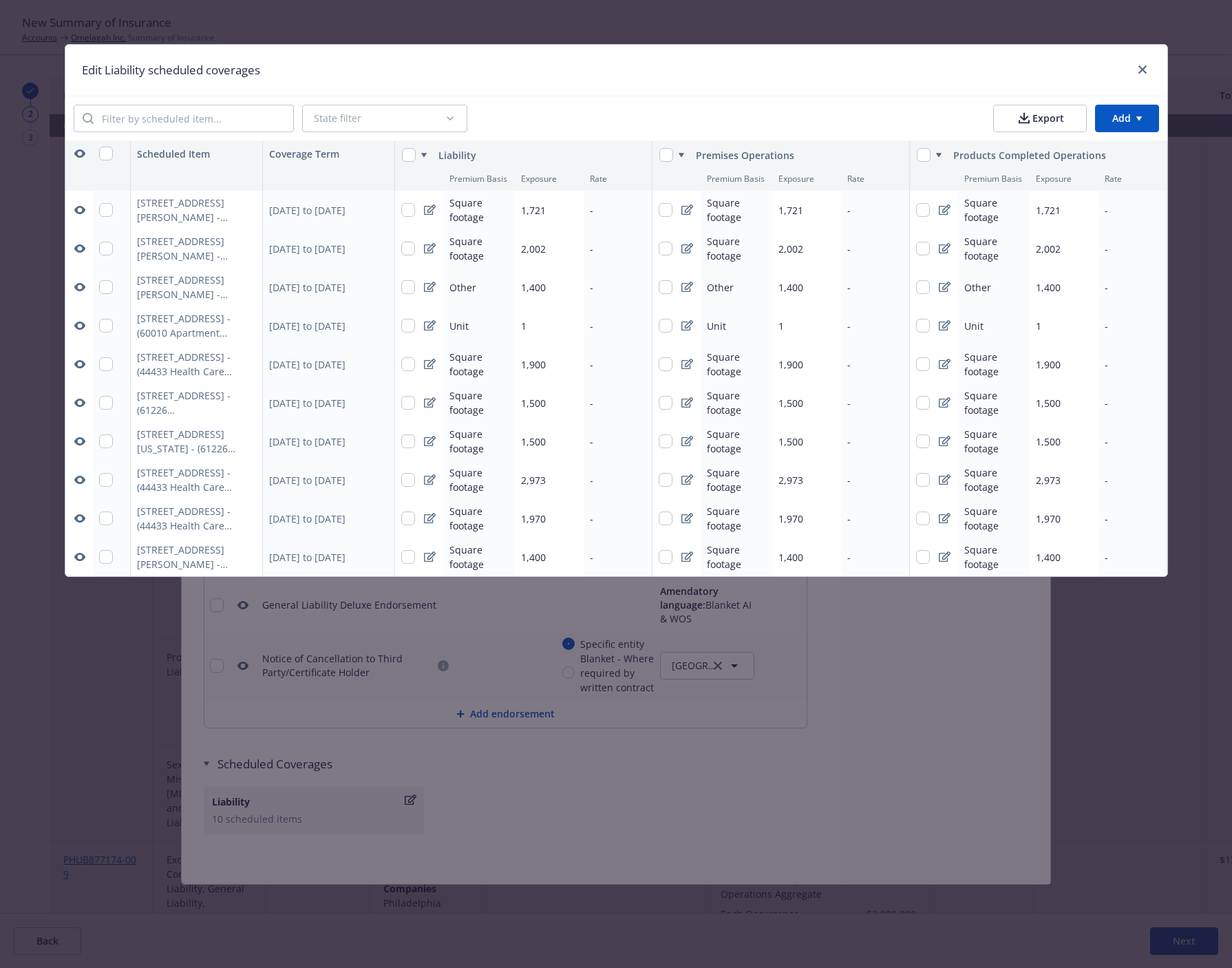
click at [80, 213] on icon "button" at bounding box center [79, 210] width 11 height 8
click at [82, 240] on button at bounding box center [80, 248] width 17 height 39
click at [79, 286] on icon "button" at bounding box center [80, 287] width 11 height 11
drag, startPoint x: 77, startPoint y: 326, endPoint x: 87, endPoint y: 258, distance: 68.7
click at [78, 325] on icon "button" at bounding box center [79, 325] width 11 height 8
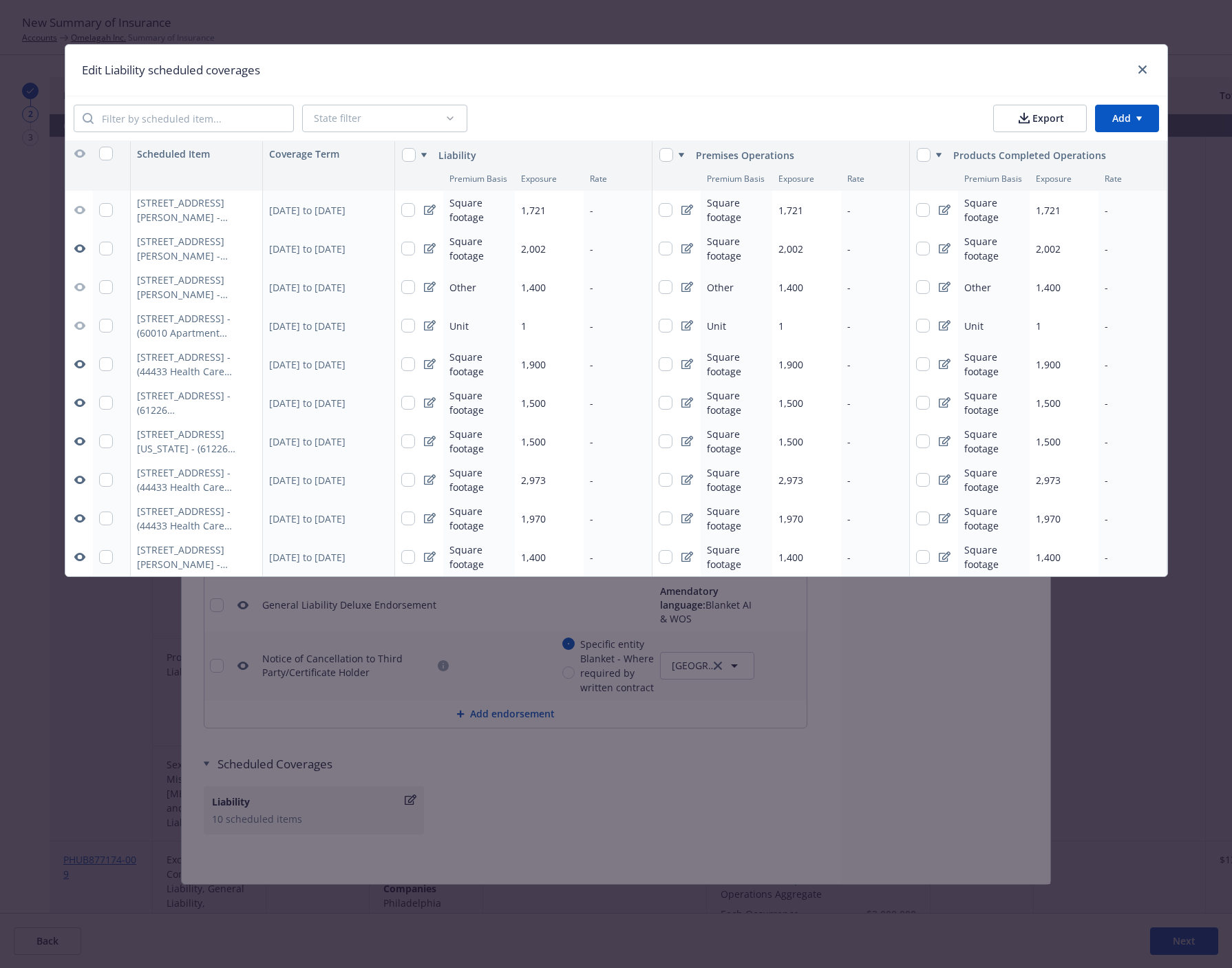
click at [81, 247] on icon "button" at bounding box center [79, 248] width 11 height 8
click at [82, 362] on icon "button" at bounding box center [79, 364] width 11 height 8
click at [83, 402] on icon "button" at bounding box center [79, 403] width 11 height 8
click at [81, 442] on icon "button" at bounding box center [80, 441] width 11 height 11
click at [82, 478] on icon "button" at bounding box center [79, 480] width 11 height 8
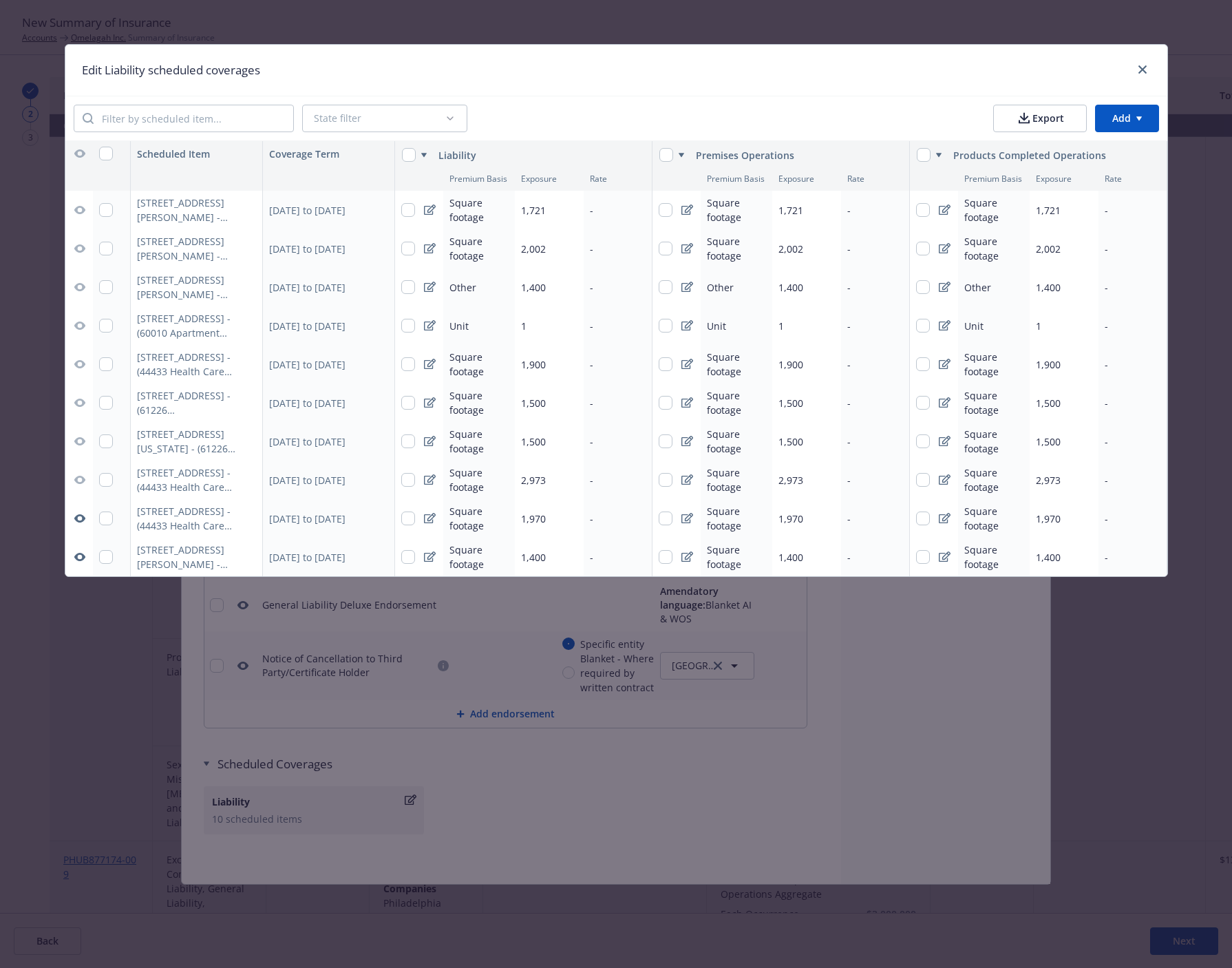
click at [77, 520] on icon "button" at bounding box center [79, 518] width 11 height 8
click at [84, 555] on icon "button" at bounding box center [79, 557] width 11 height 8
click at [1146, 70] on icon "close" at bounding box center [1143, 70] width 8 height 8
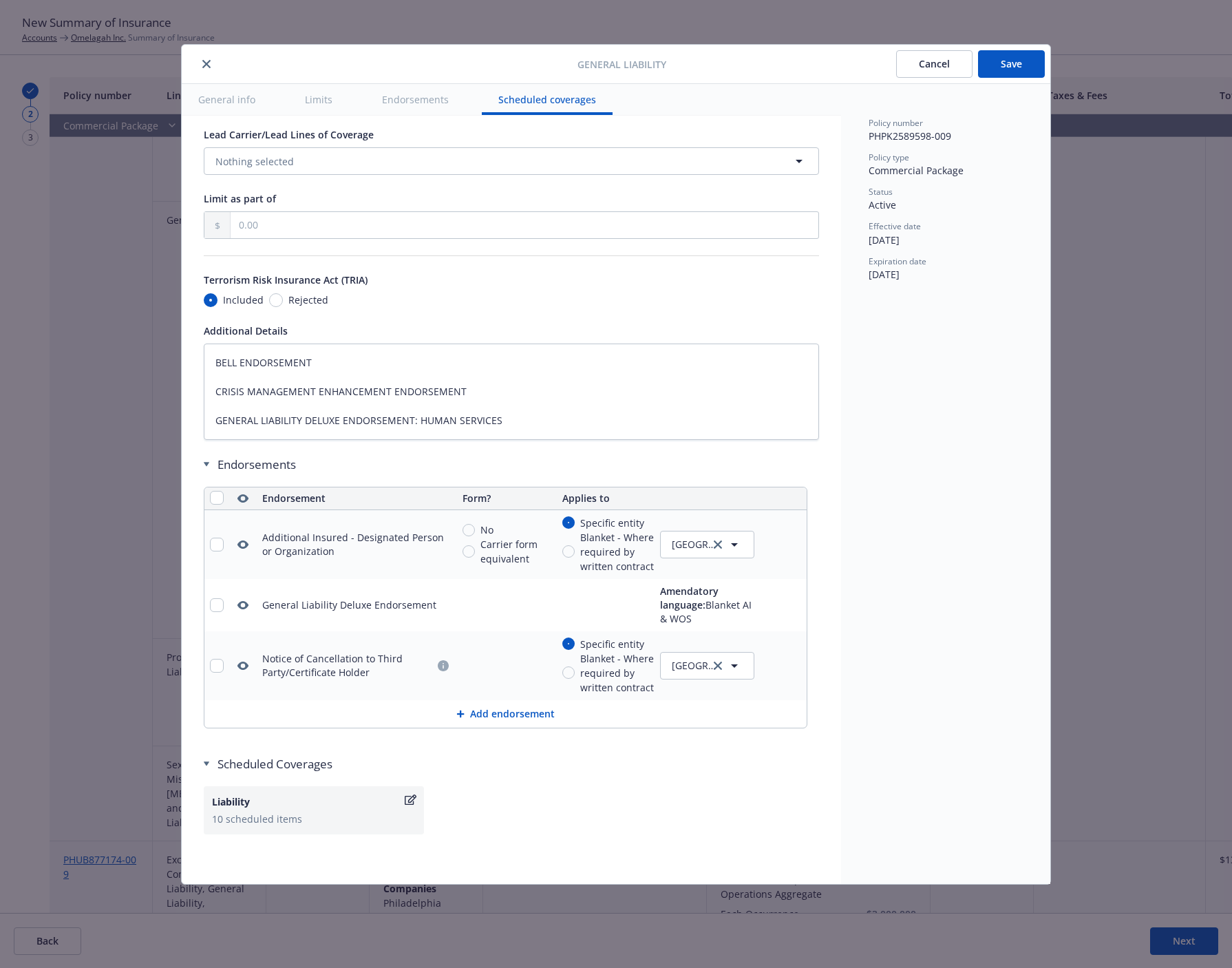
click at [991, 67] on button "Save" at bounding box center [1011, 64] width 67 height 28
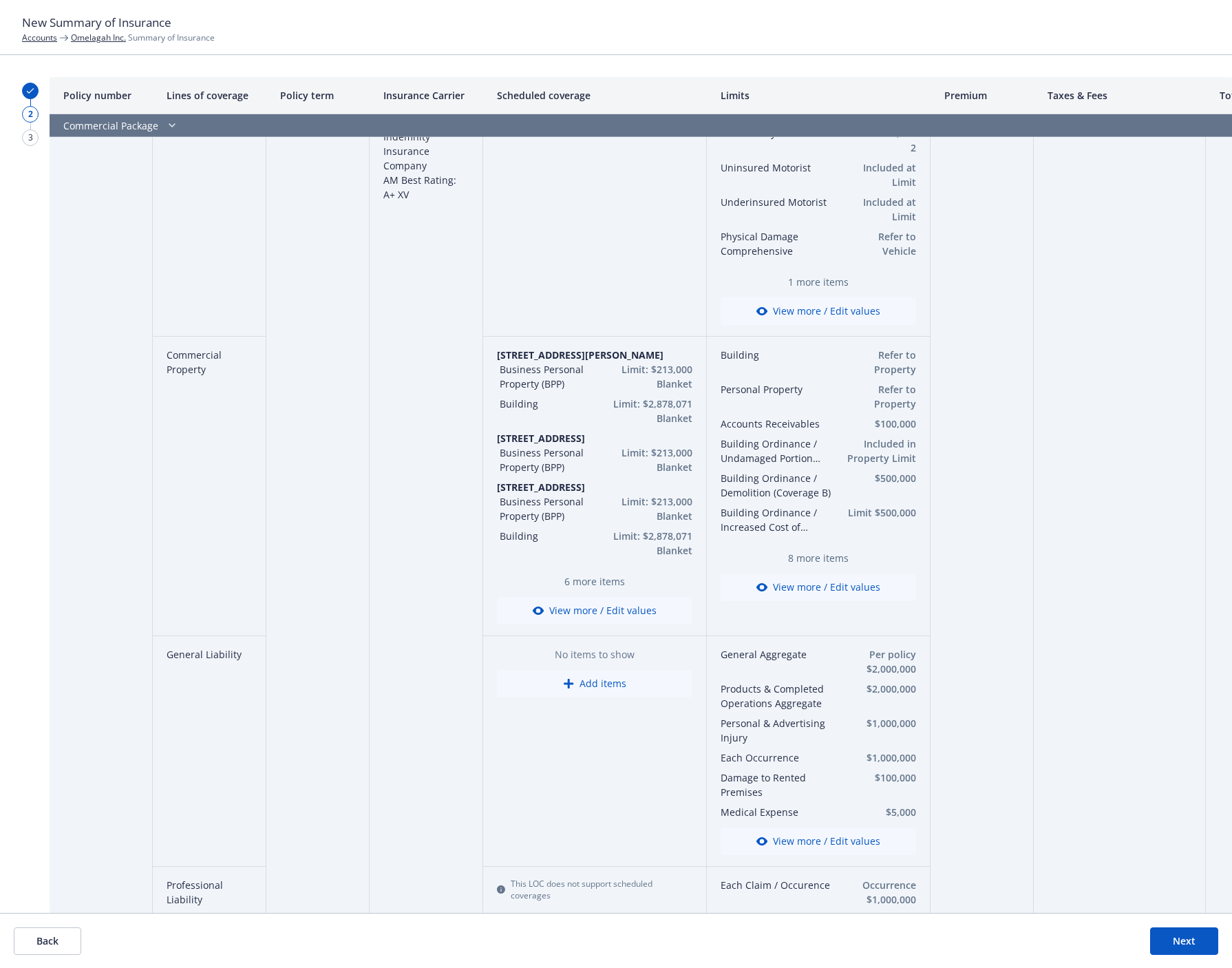
scroll to position [0, 0]
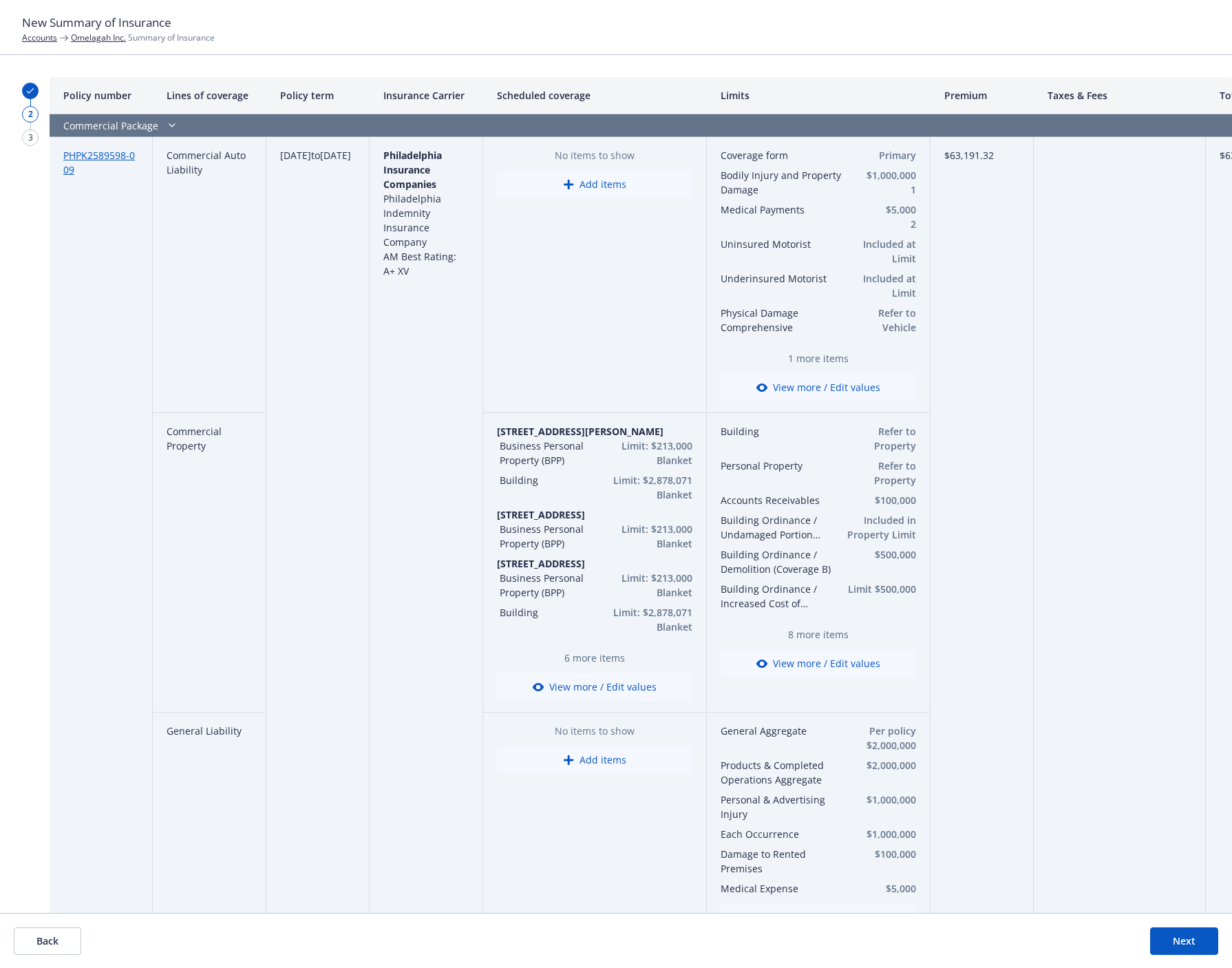
click at [616, 191] on button "Add items" at bounding box center [595, 185] width 195 height 28
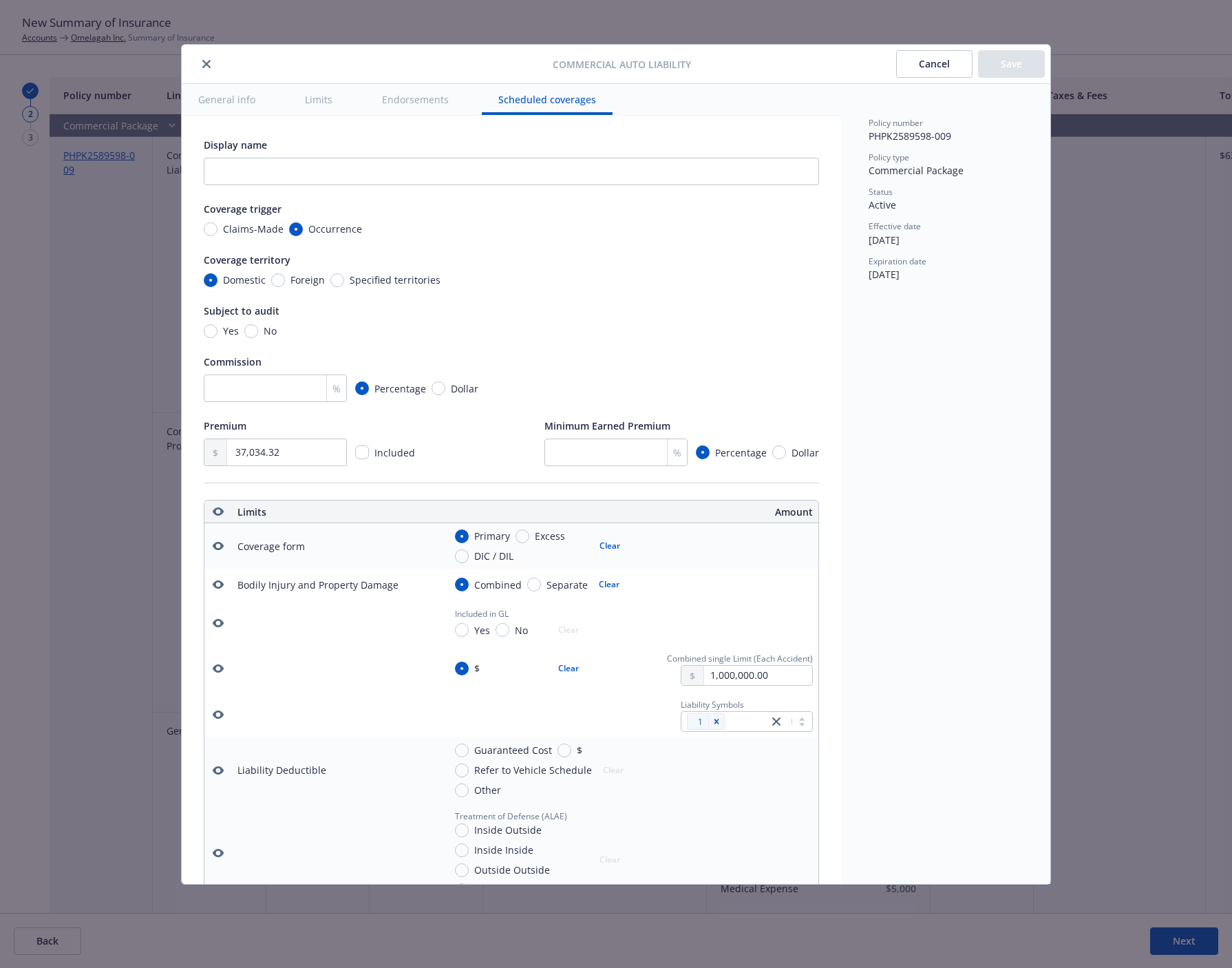
scroll to position [2565, 0]
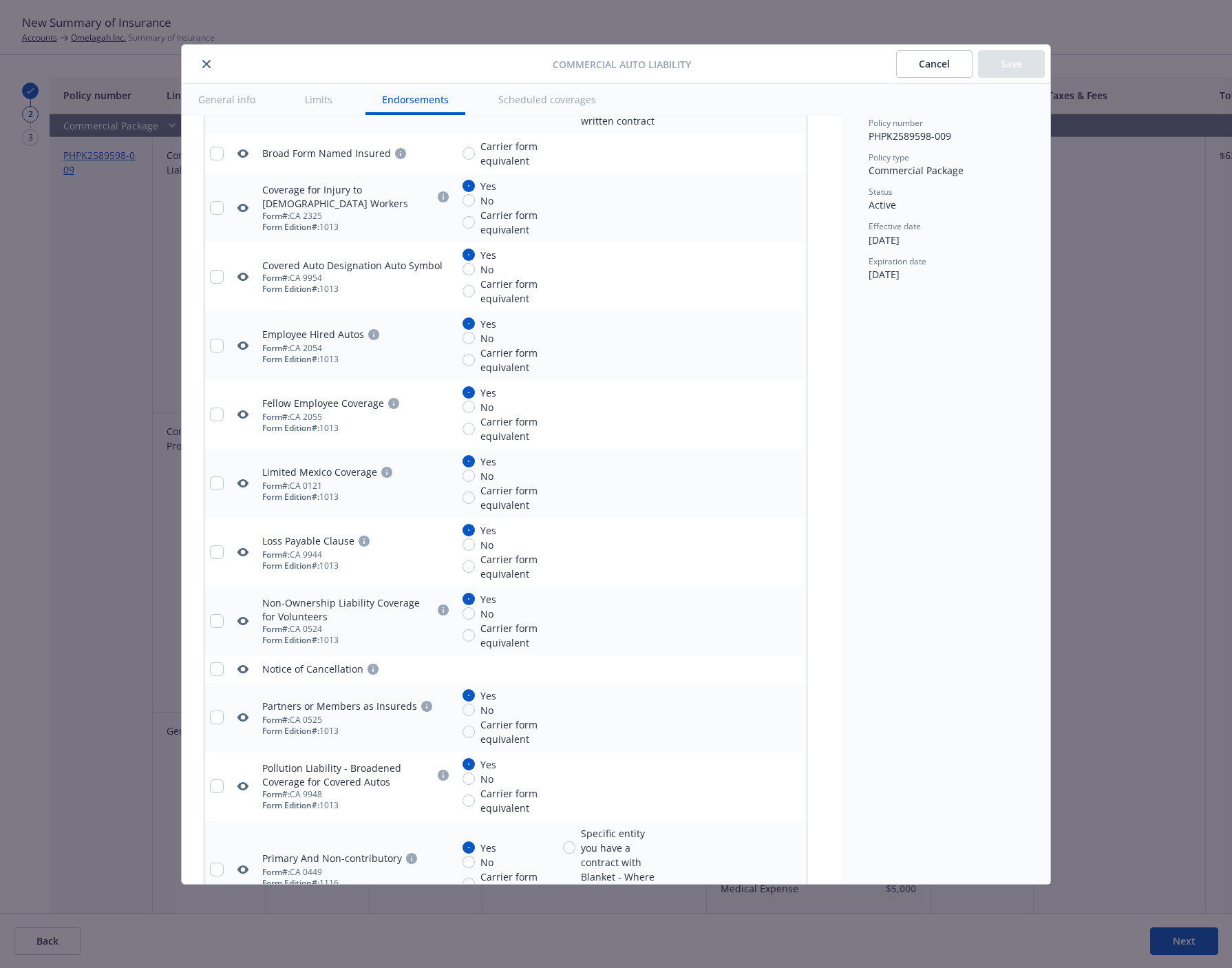
type textarea "x"
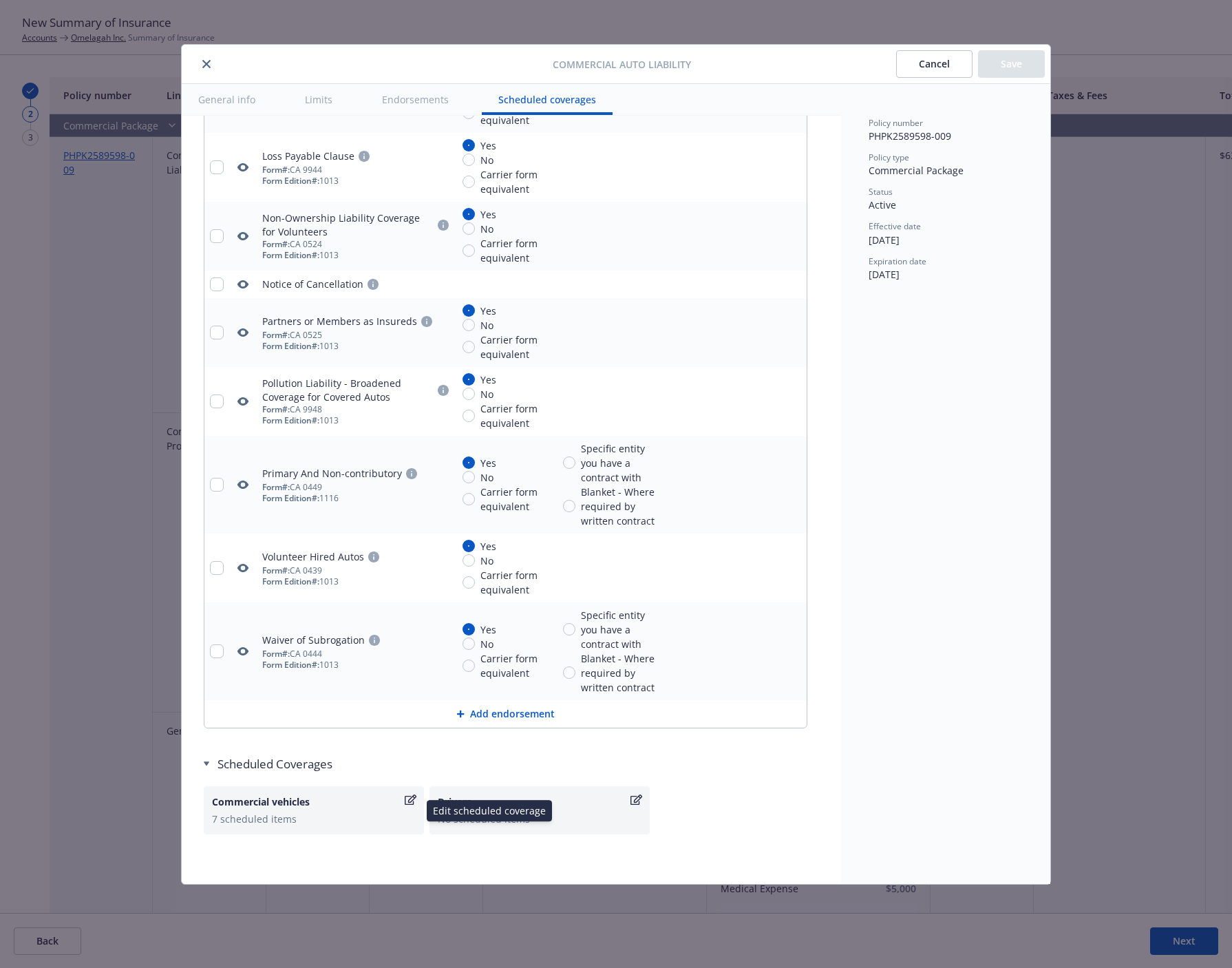
click at [409, 801] on icon "button" at bounding box center [411, 799] width 12 height 10
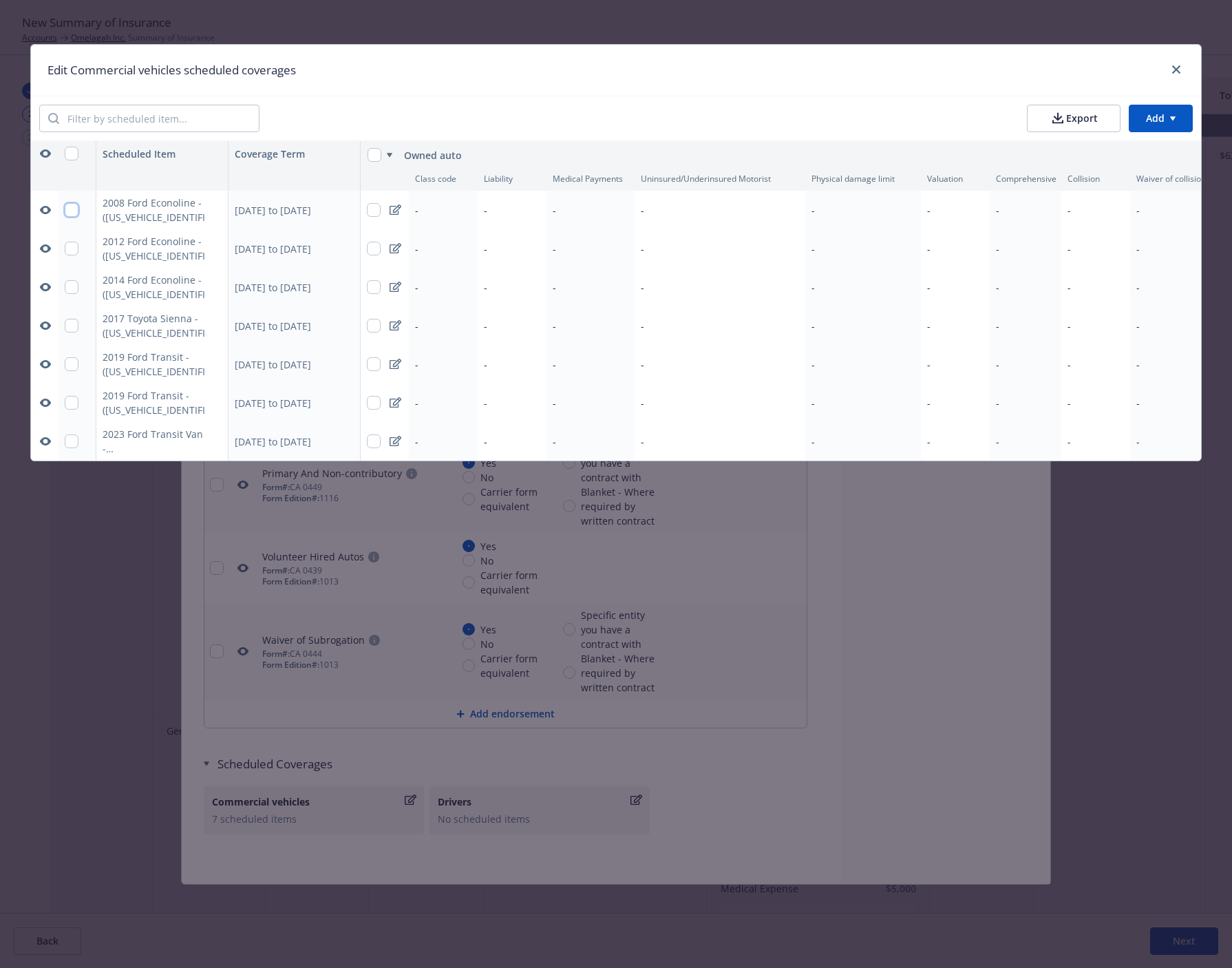
click at [71, 210] on input "checkbox" at bounding box center [71, 210] width 13 height 13
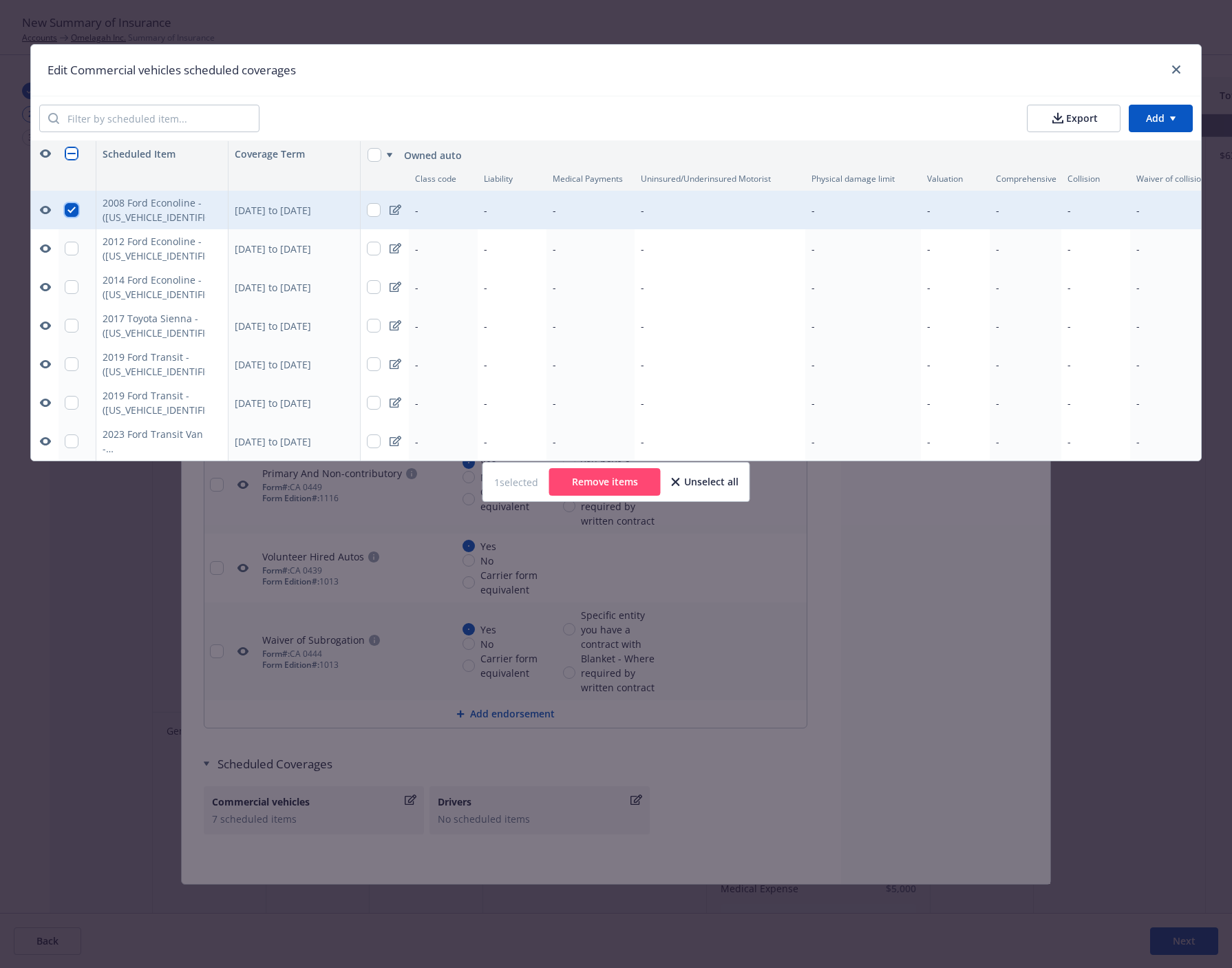
click at [71, 210] on input "checkbox" at bounding box center [71, 210] width 13 height 13
checkbox input "false"
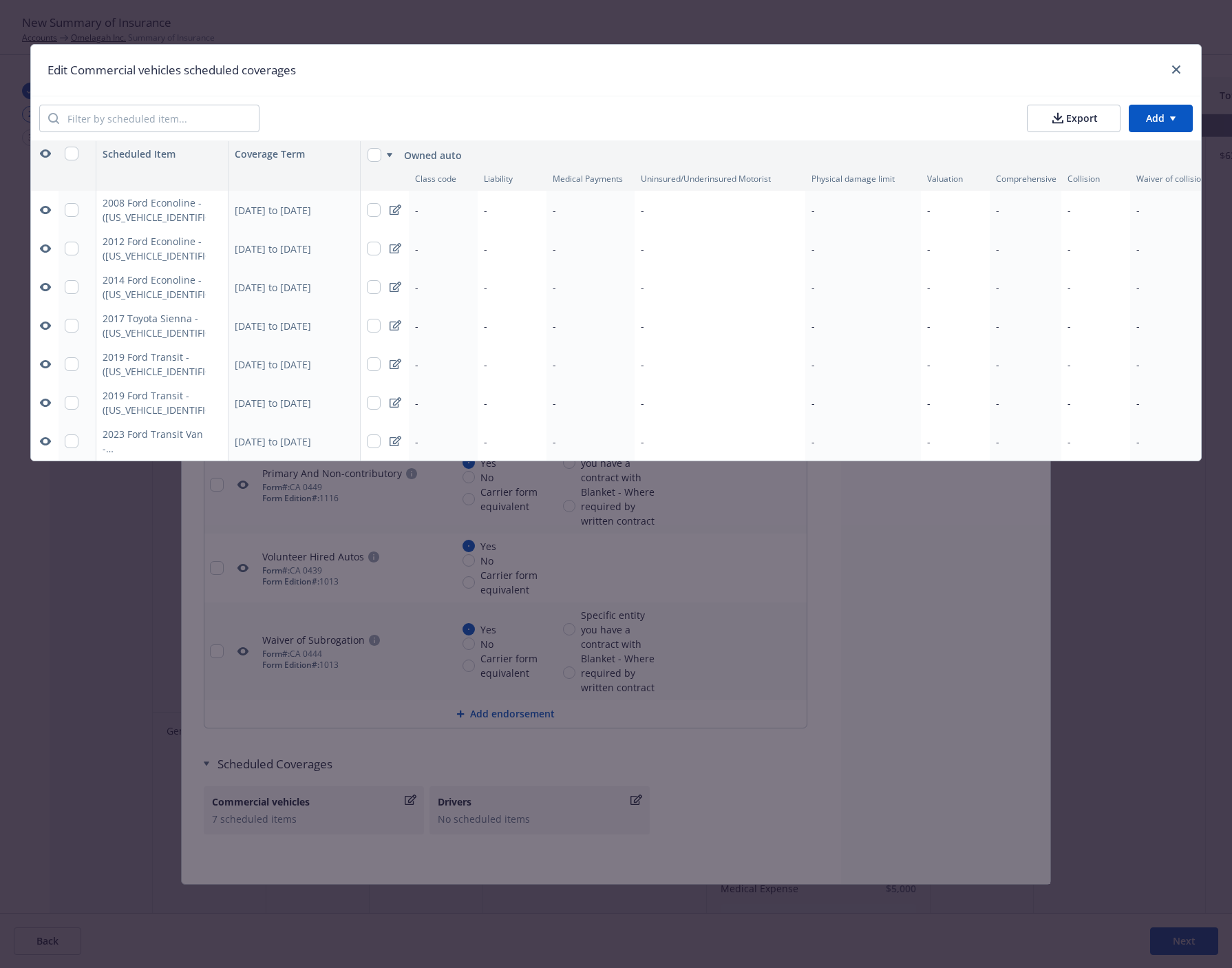
click at [1084, 113] on button "Export" at bounding box center [1074, 118] width 94 height 28
click at [45, 213] on icon "button" at bounding box center [45, 210] width 11 height 8
click at [40, 253] on icon "button" at bounding box center [45, 248] width 11 height 11
click at [46, 290] on icon "button" at bounding box center [45, 287] width 11 height 8
click at [44, 330] on icon "button" at bounding box center [45, 325] width 11 height 11
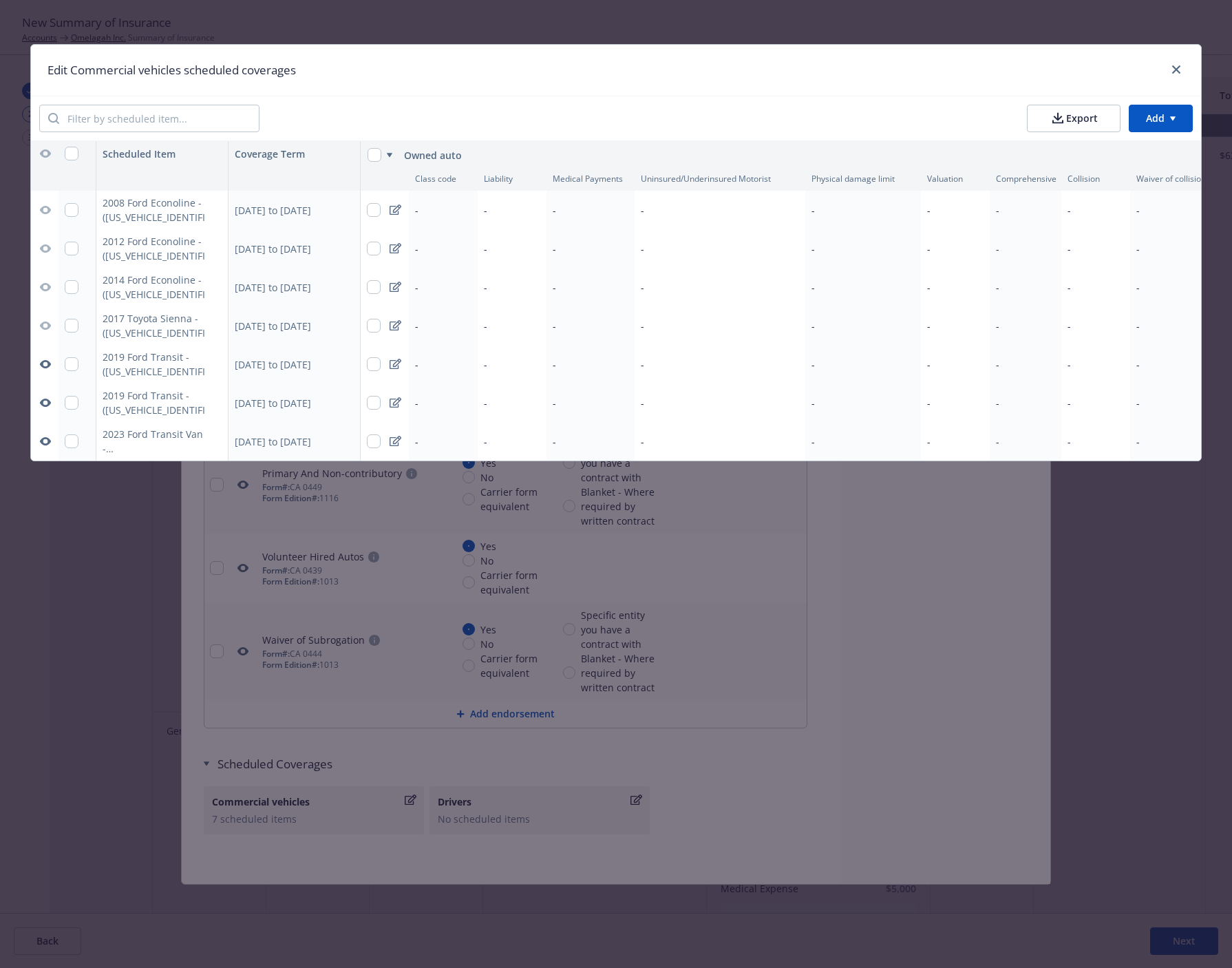
click at [41, 355] on button at bounding box center [45, 364] width 17 height 39
drag, startPoint x: 45, startPoint y: 402, endPoint x: 42, endPoint y: 361, distance: 41.1
click at [44, 398] on icon "button" at bounding box center [45, 403] width 11 height 11
click at [42, 358] on button "button" at bounding box center [45, 364] width 17 height 17
click at [45, 445] on icon "button" at bounding box center [45, 441] width 11 height 8
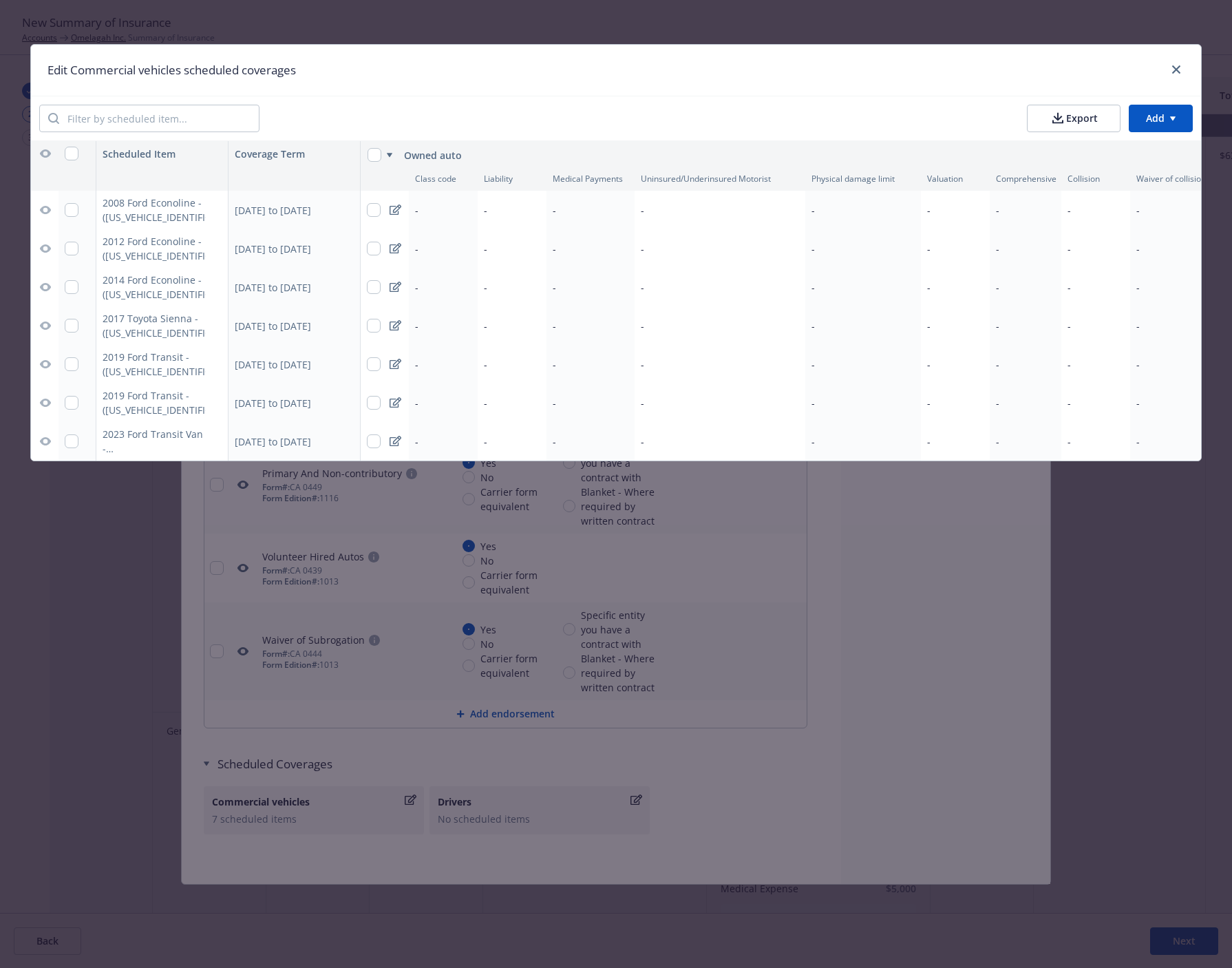
click at [39, 147] on button "button" at bounding box center [45, 154] width 17 height 17
click at [1170, 70] on link "close" at bounding box center [1177, 70] width 17 height 17
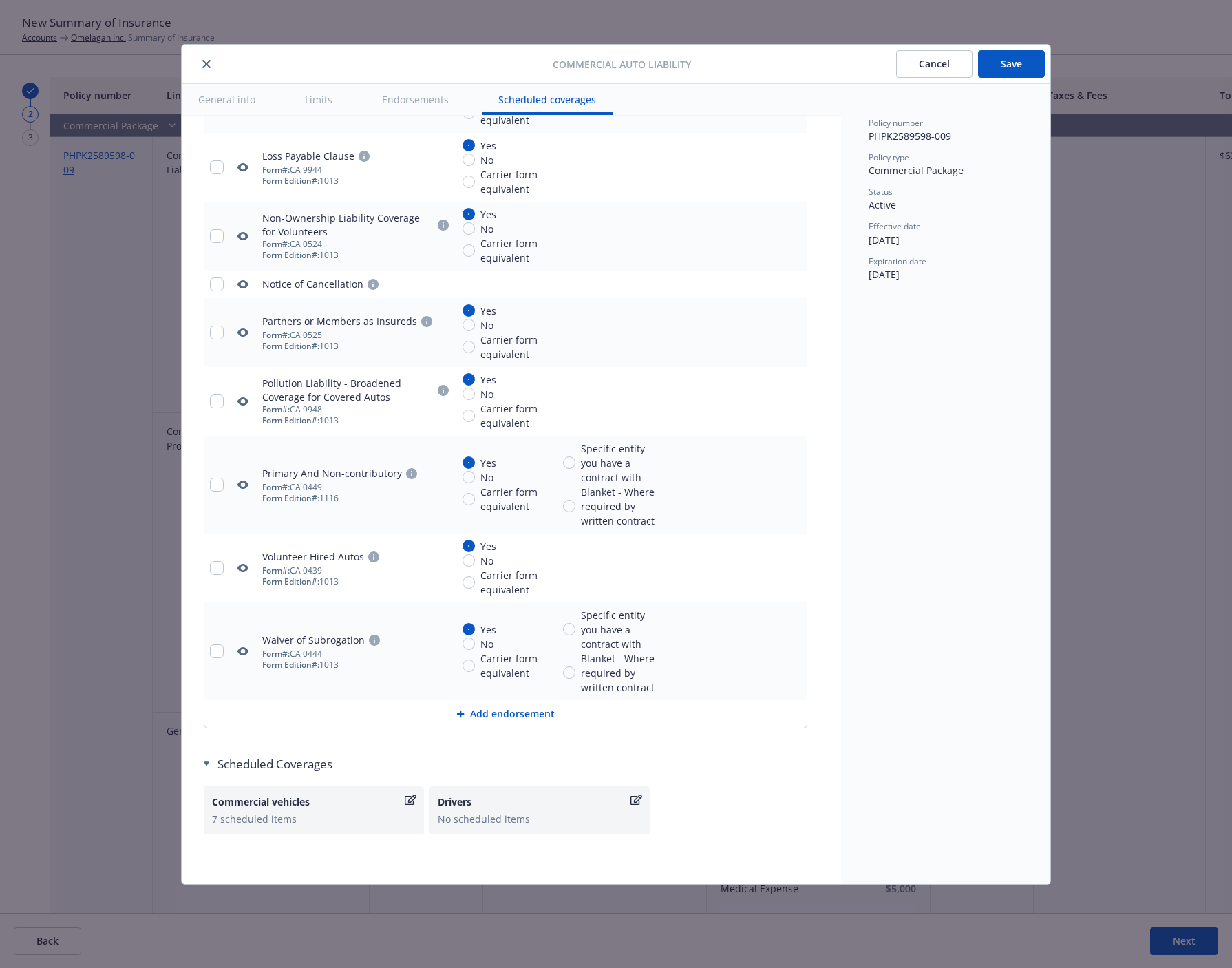
drag, startPoint x: 1030, startPoint y: 67, endPoint x: 766, endPoint y: 450, distance: 465.2
click at [1030, 67] on button "Save" at bounding box center [1011, 64] width 67 height 28
type textarea "x"
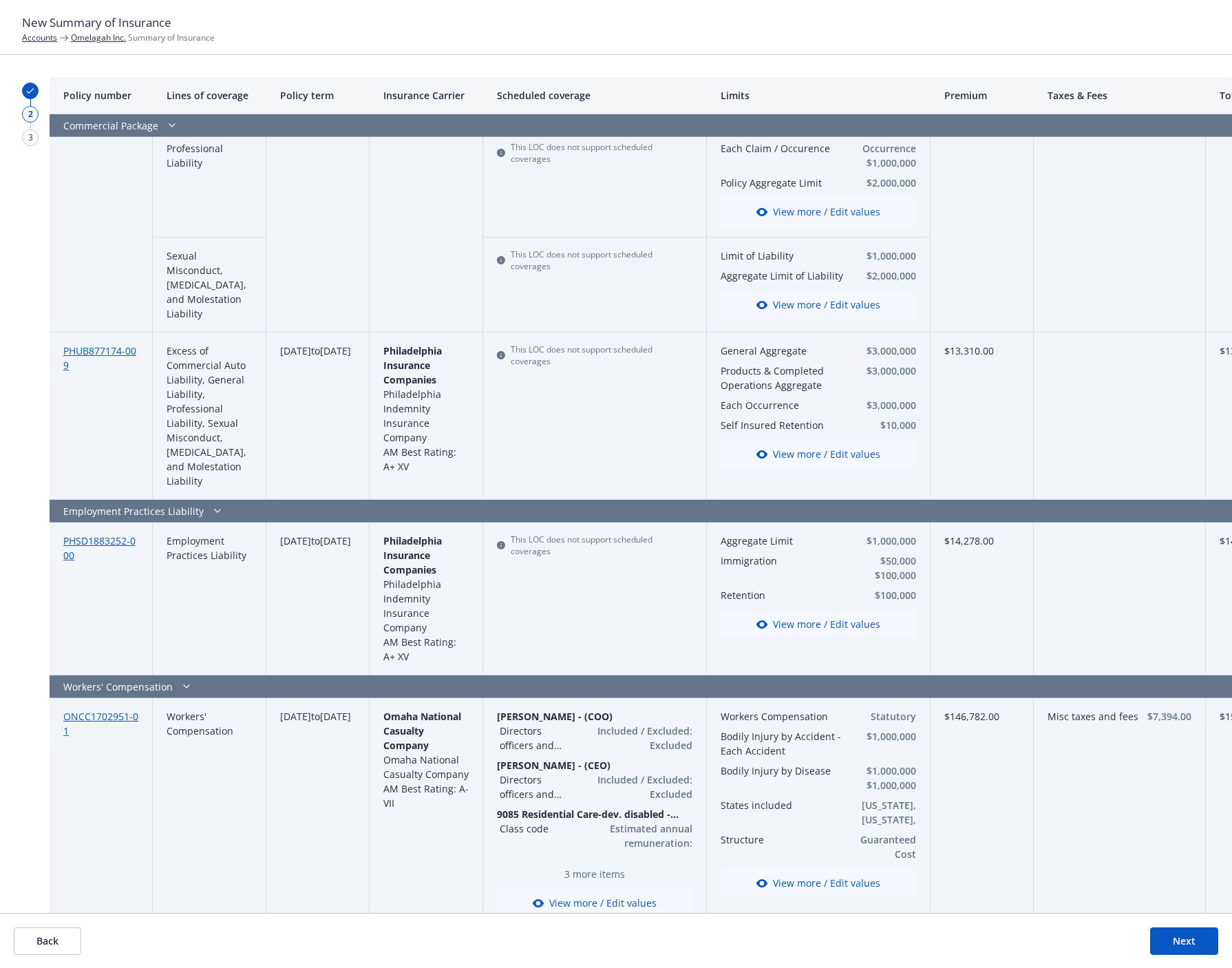
scroll to position [840, 0]
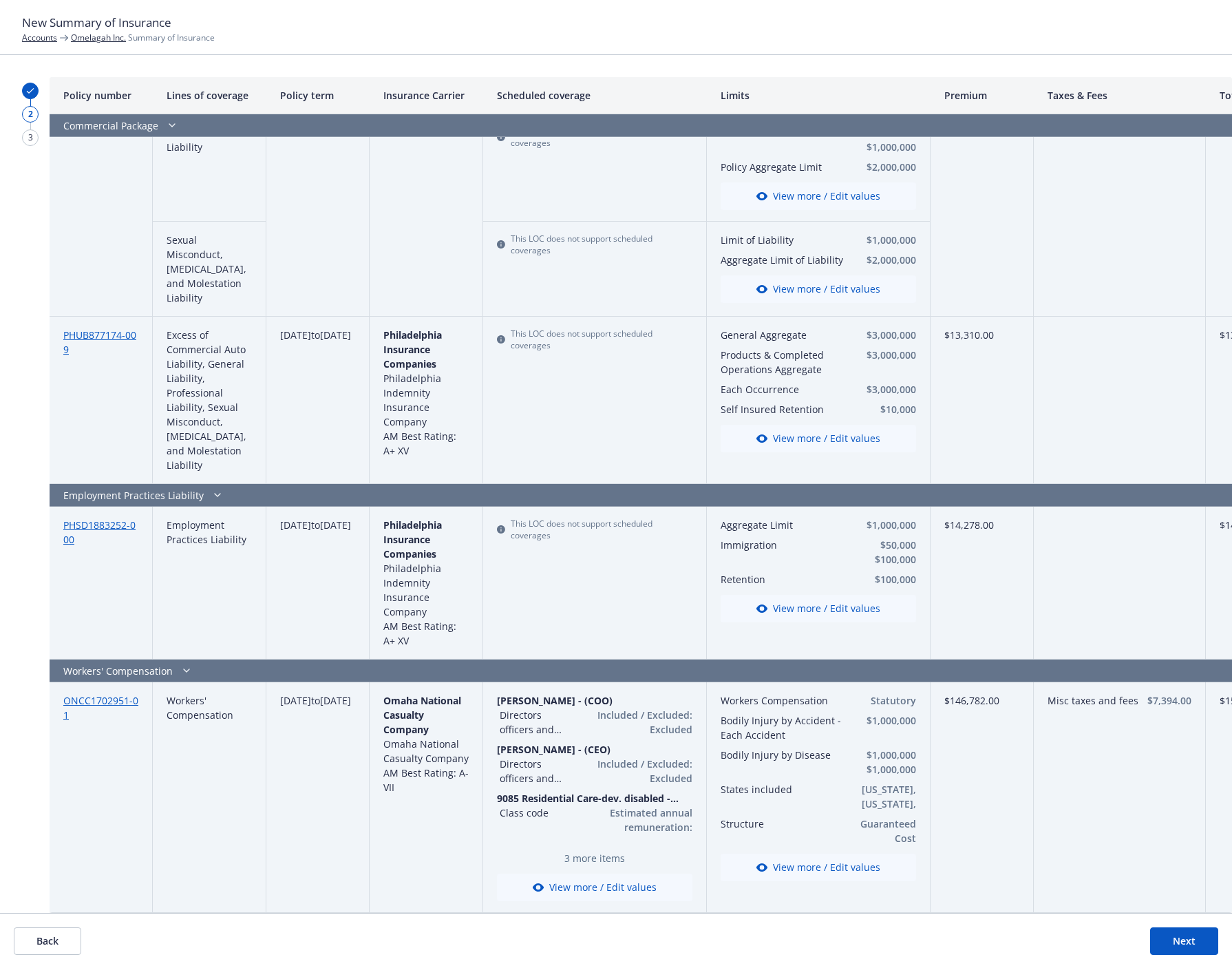
click at [1200, 932] on button "Next" at bounding box center [1183, 941] width 68 height 28
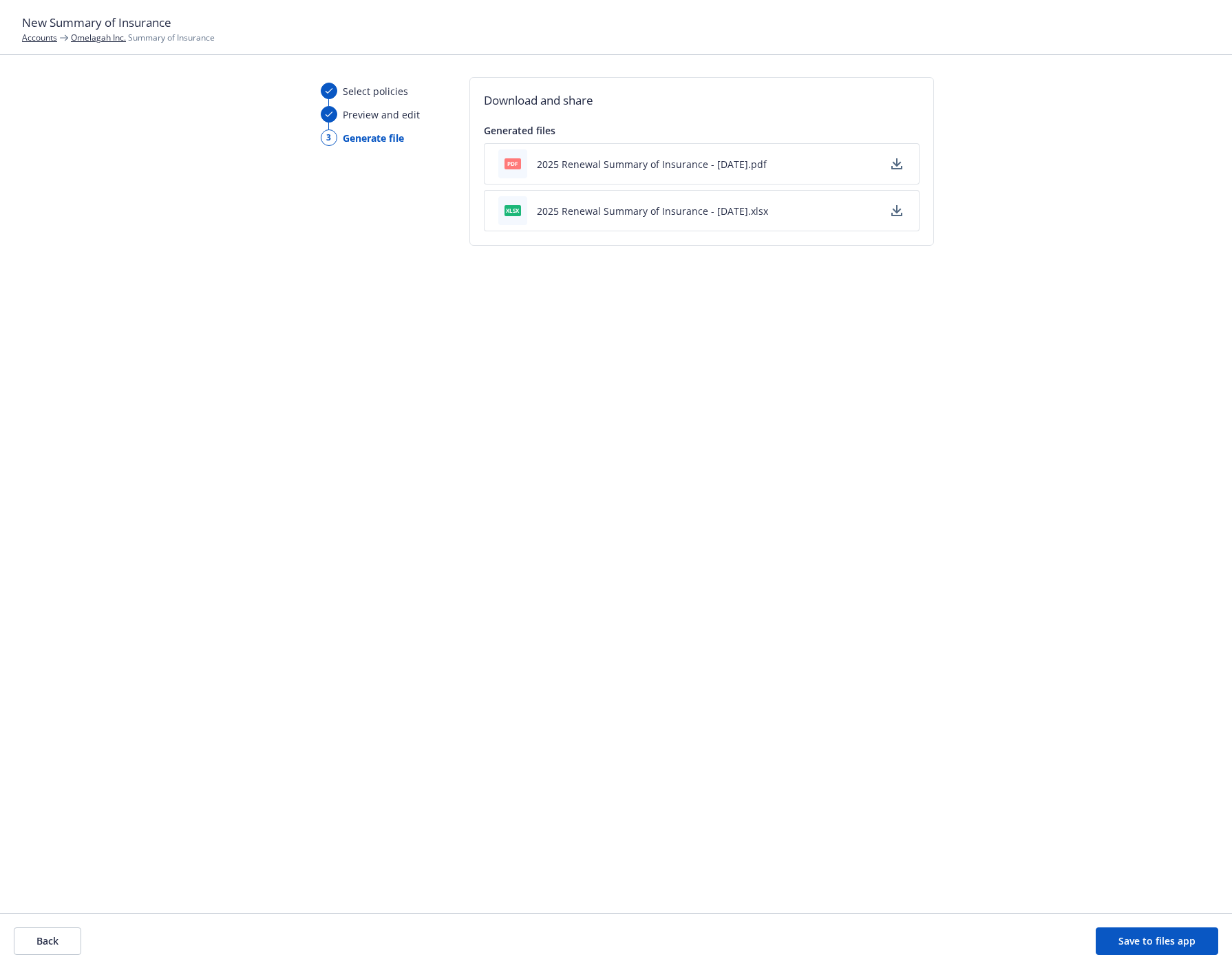
click at [1120, 942] on button "Save to files app" at bounding box center [1157, 941] width 122 height 28
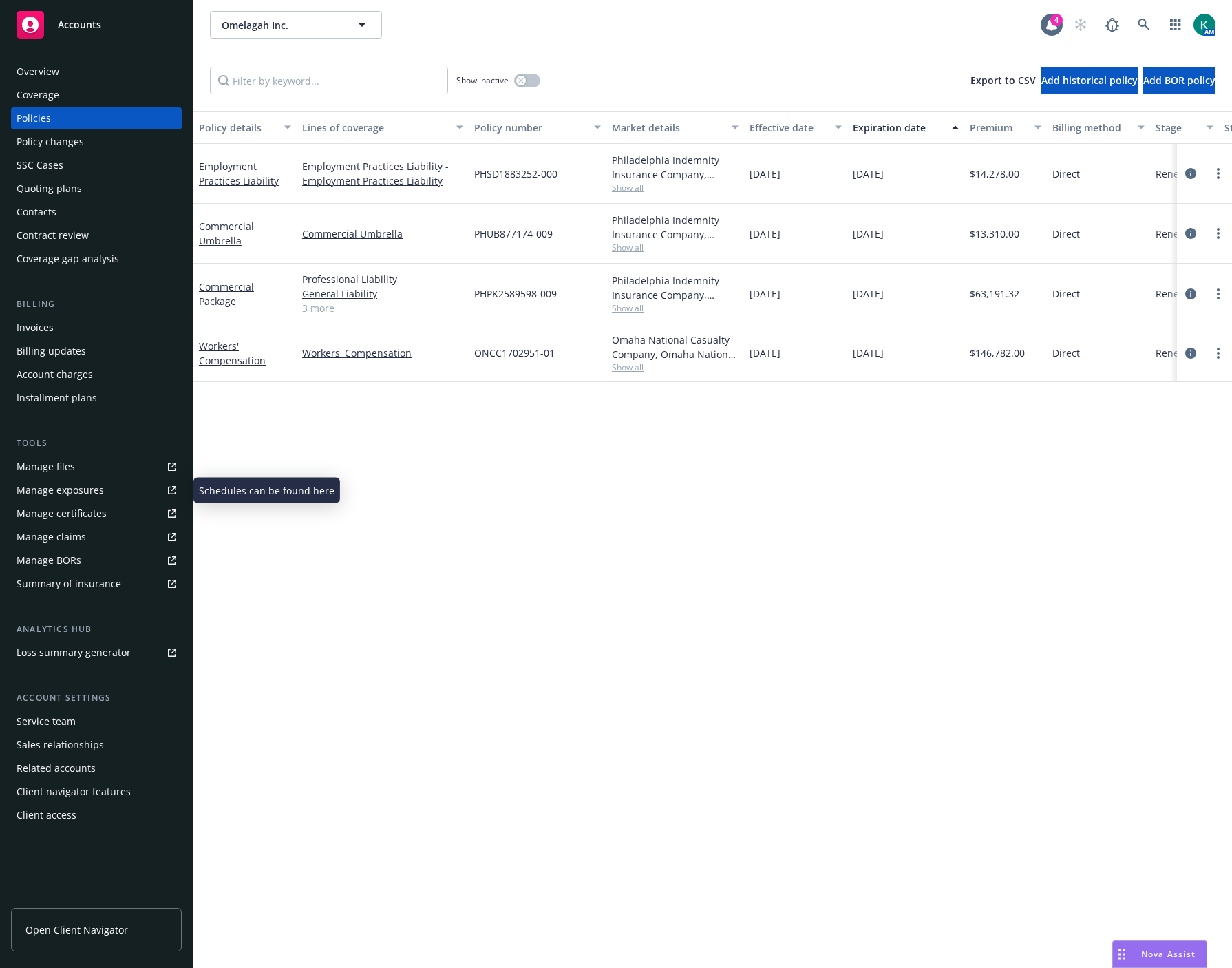
click at [125, 483] on link "Manage exposures" at bounding box center [96, 490] width 171 height 22
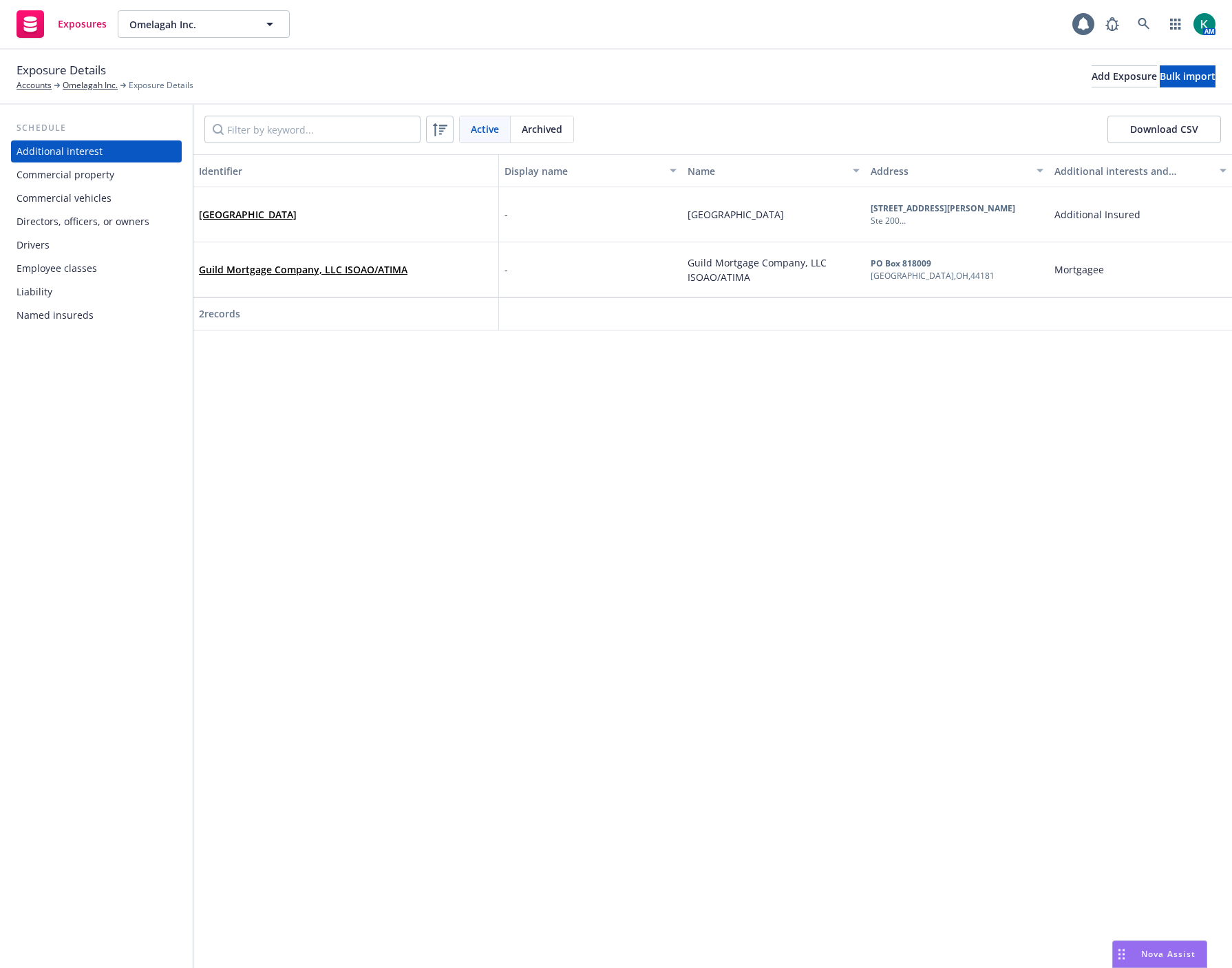
click at [63, 195] on div "Commercial vehicles" at bounding box center [64, 198] width 95 height 22
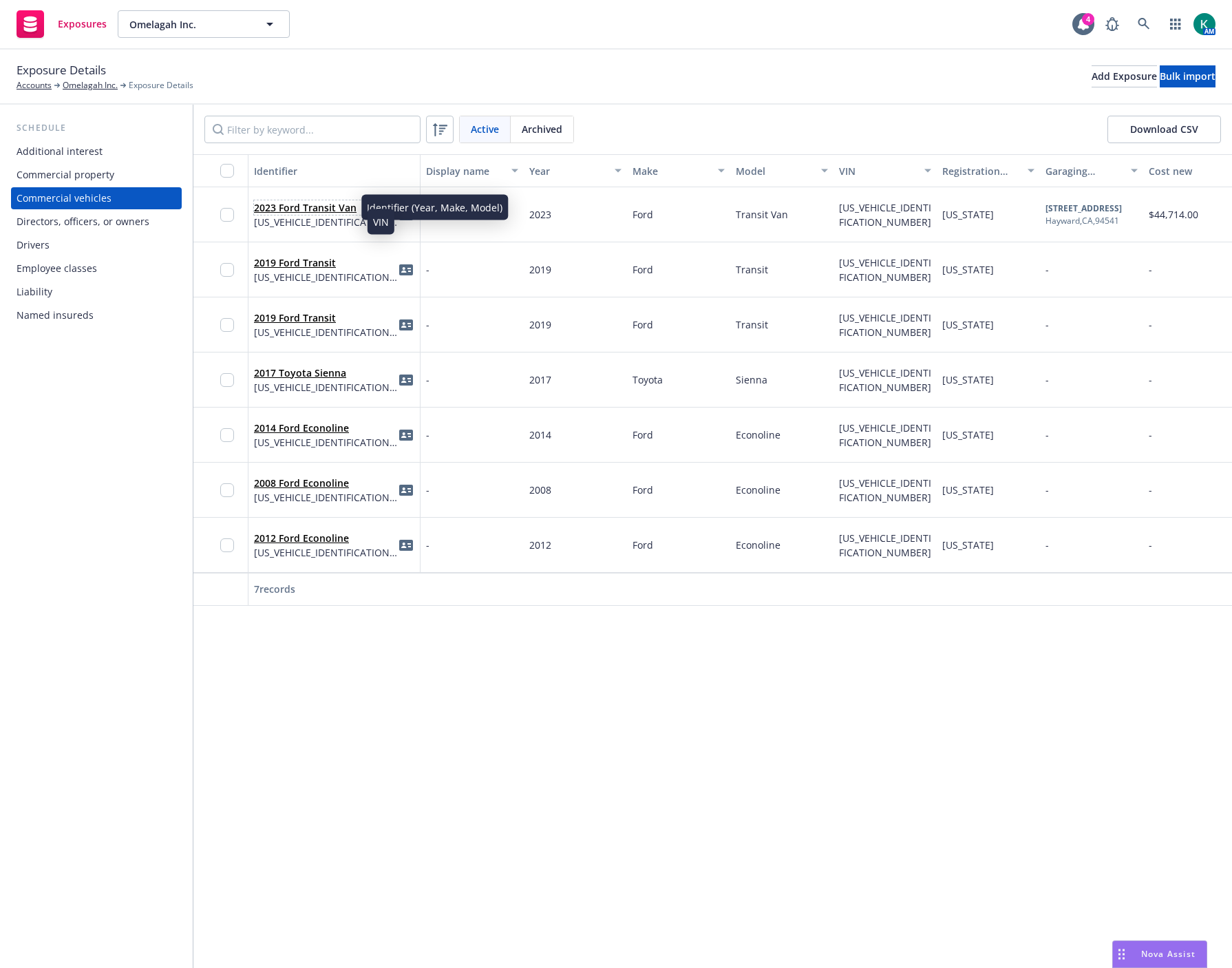
click at [314, 206] on link "2023 Ford Transit Van" at bounding box center [305, 208] width 102 height 13
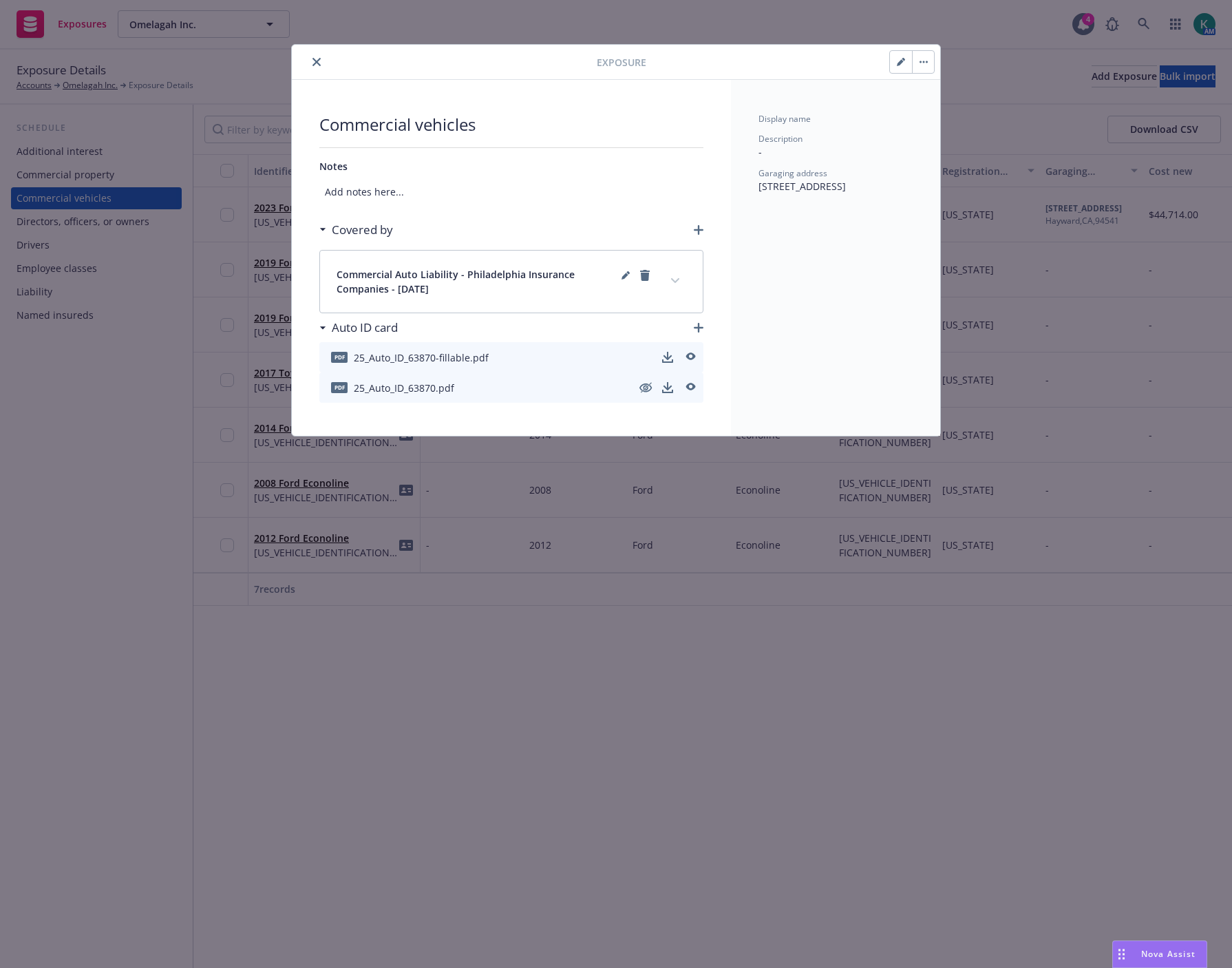
click at [920, 70] on button "button" at bounding box center [923, 62] width 22 height 22
click at [677, 283] on icon "expand content" at bounding box center [675, 281] width 8 height 6
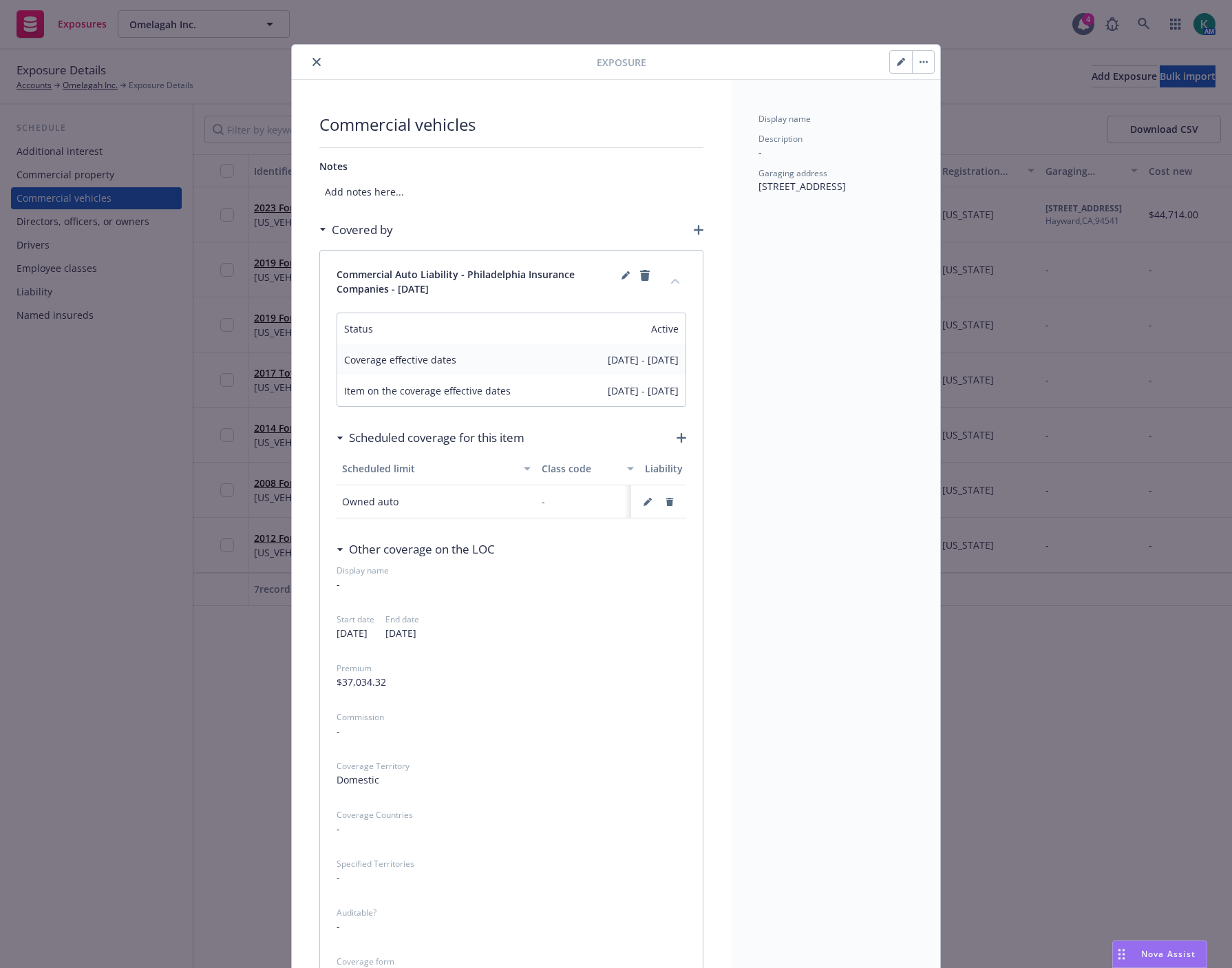
click at [314, 65] on button "close" at bounding box center [317, 62] width 17 height 17
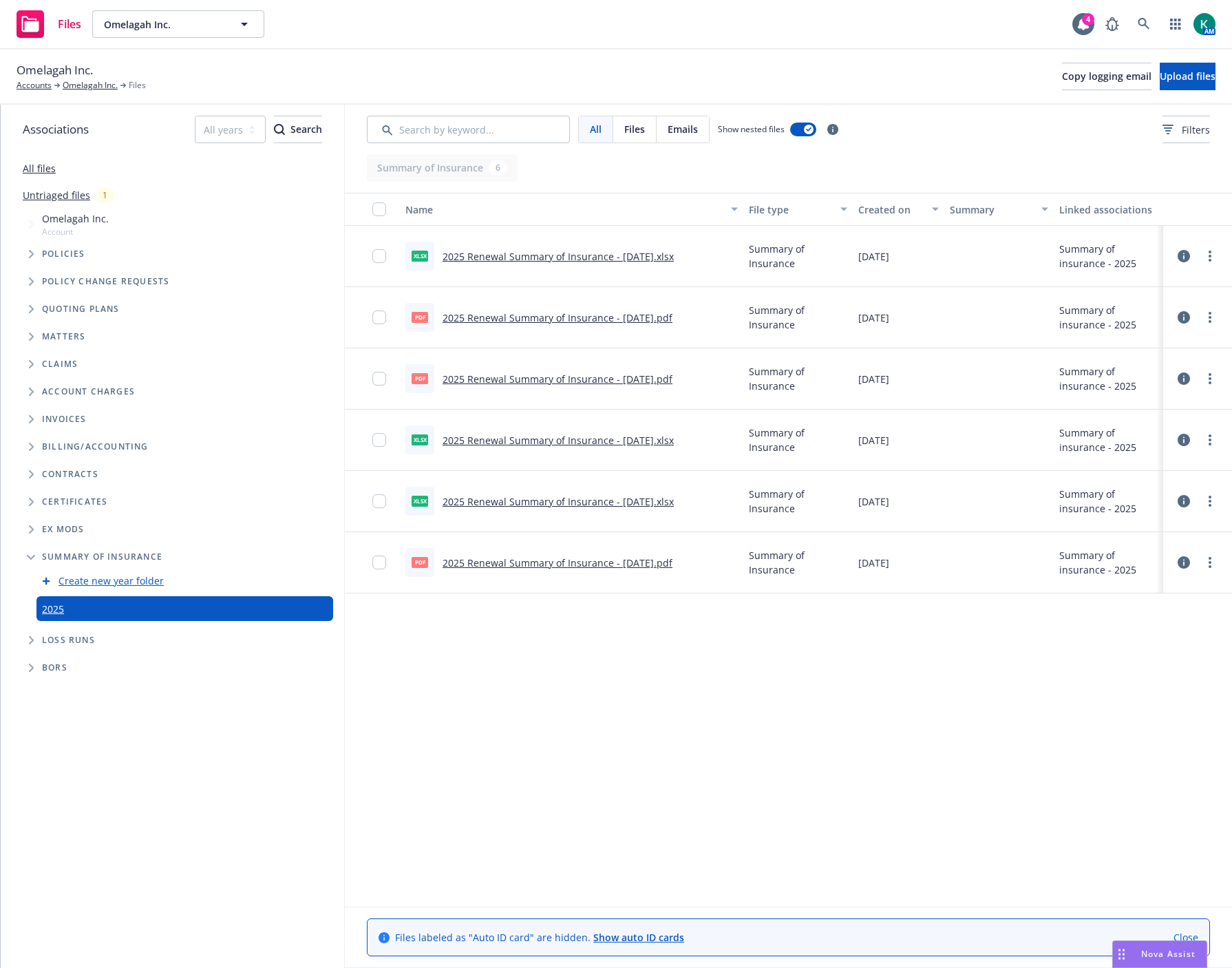
click at [554, 315] on link "2025 Renewal Summary of Insurance - [DATE].pdf" at bounding box center [558, 318] width 230 height 13
